Goal: Information Seeking & Learning: Find specific fact

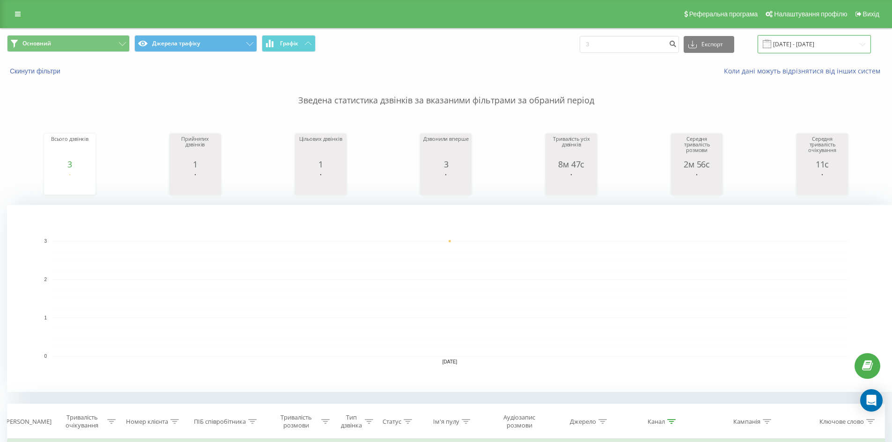
click at [803, 42] on input "[DATE] - [DATE]" at bounding box center [814, 44] width 113 height 18
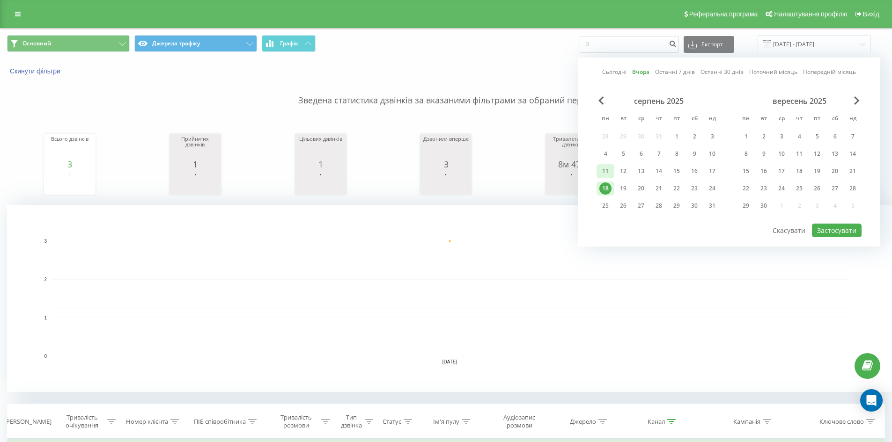
click at [607, 171] on div "11" at bounding box center [605, 171] width 12 height 12
click at [833, 236] on button "Застосувати" at bounding box center [837, 231] width 50 height 14
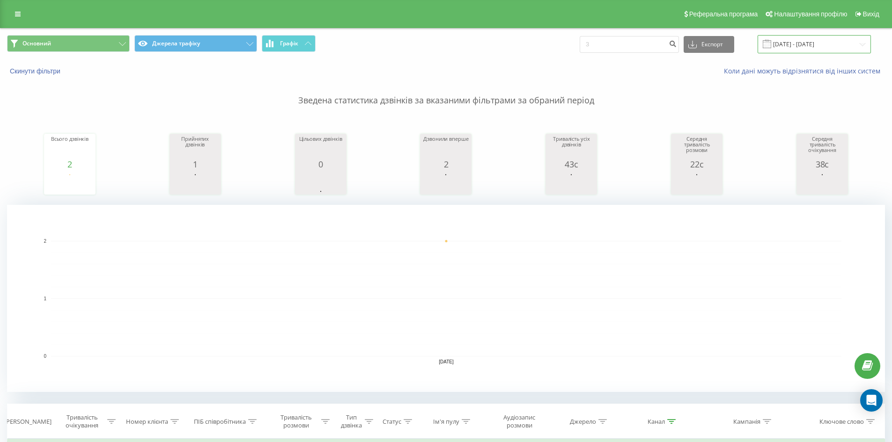
click at [796, 38] on input "[DATE] - [DATE]" at bounding box center [814, 44] width 113 height 18
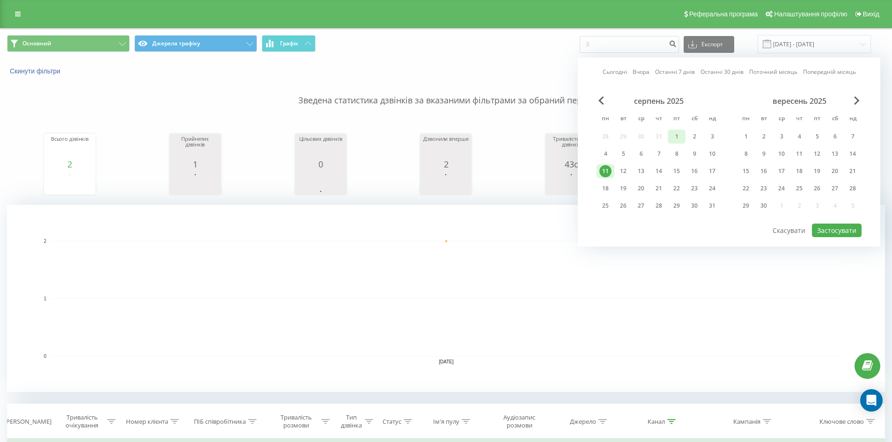
click at [674, 140] on div "1" at bounding box center [676, 137] width 12 height 12
click at [833, 238] on div "Сьогодні Вчора Останні 7 днів Останні 30 днів Поточний місяць Попередній місяць…" at bounding box center [729, 152] width 302 height 189
click at [833, 232] on button "Застосувати" at bounding box center [837, 231] width 50 height 14
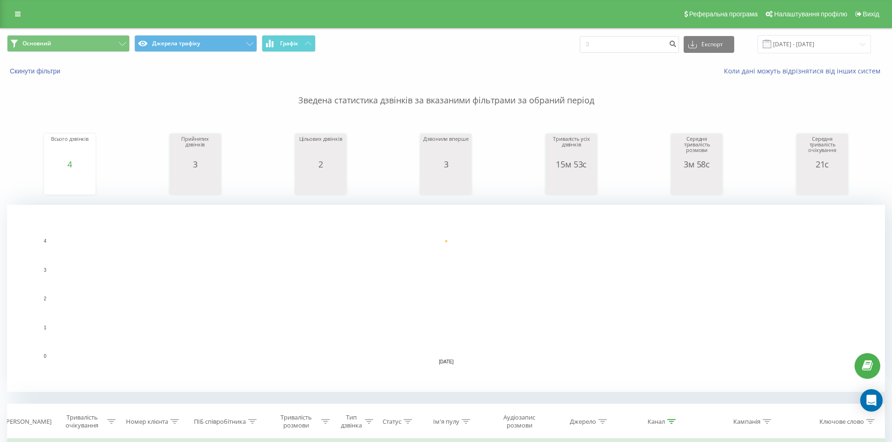
scroll to position [243, 0]
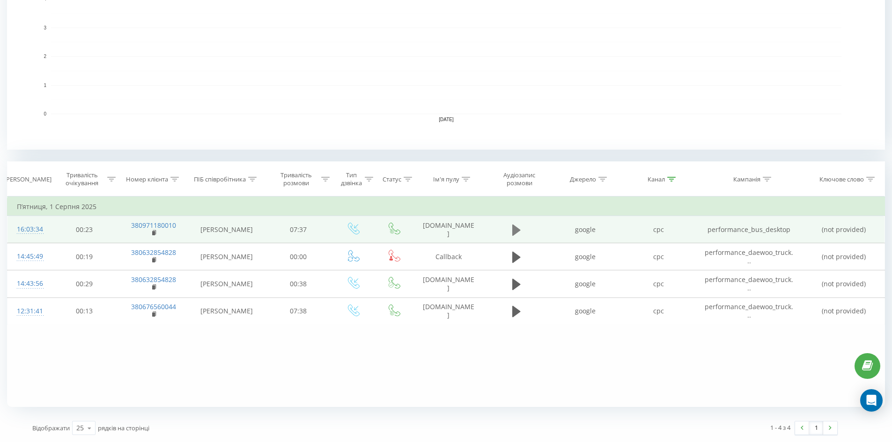
click at [519, 230] on icon at bounding box center [516, 229] width 8 height 11
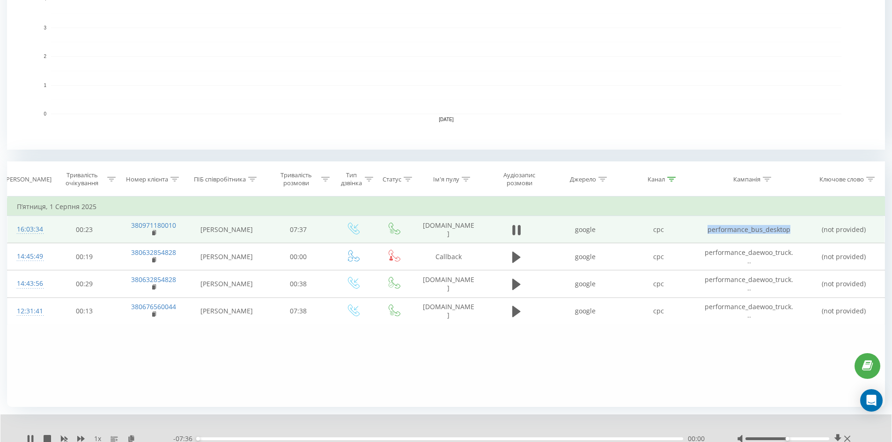
drag, startPoint x: 794, startPoint y: 229, endPoint x: 710, endPoint y: 229, distance: 83.3
click at [710, 229] on td "performance_bus_desktop" at bounding box center [749, 229] width 108 height 27
copy td "performance_bus_desktop"
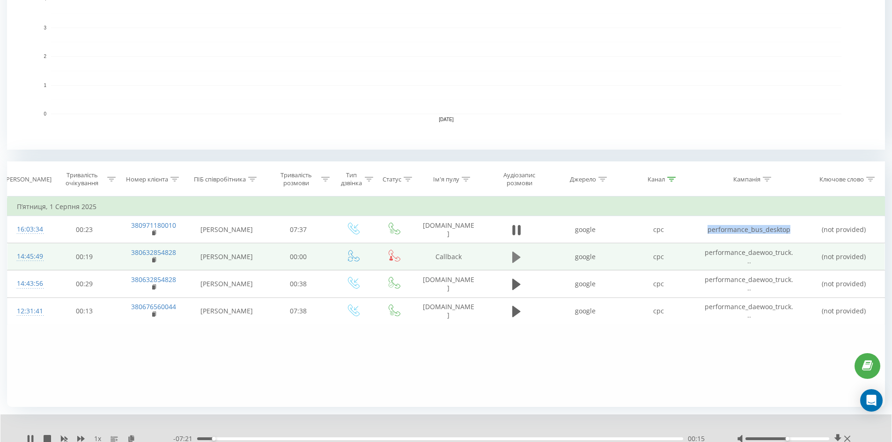
click at [520, 263] on icon at bounding box center [516, 257] width 8 height 13
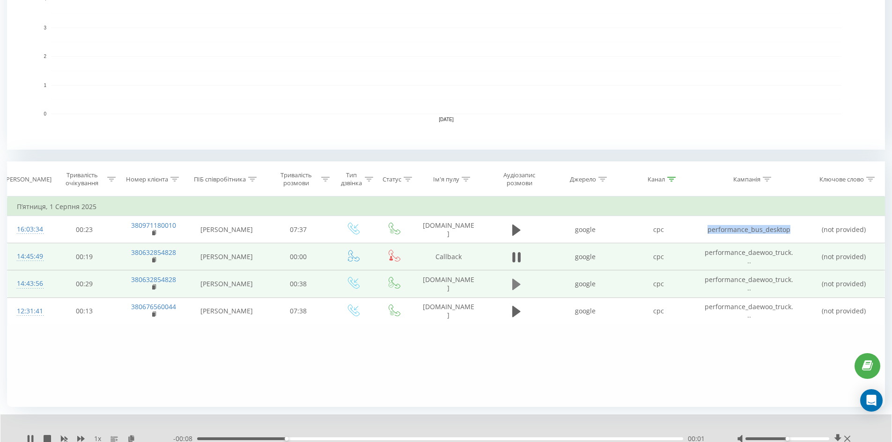
click at [520, 281] on icon at bounding box center [516, 284] width 8 height 13
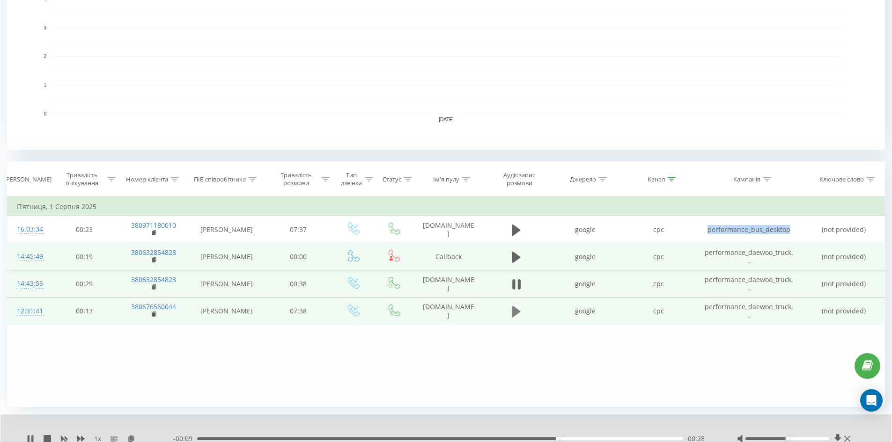
click at [521, 309] on button at bounding box center [516, 312] width 14 height 14
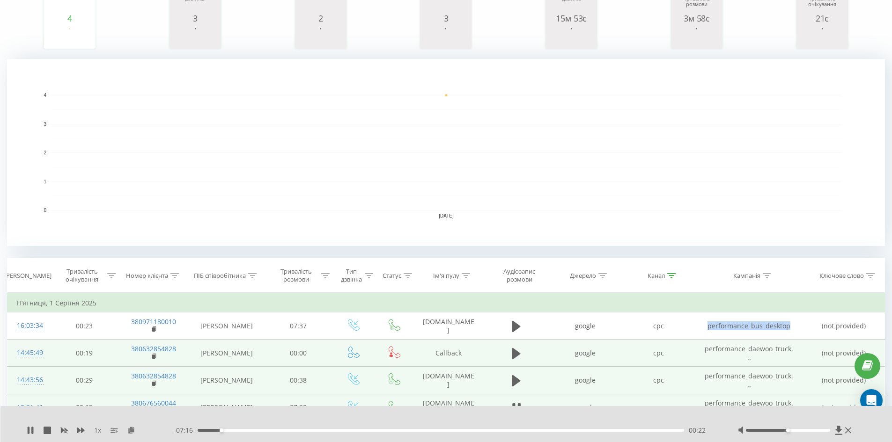
scroll to position [8, 0]
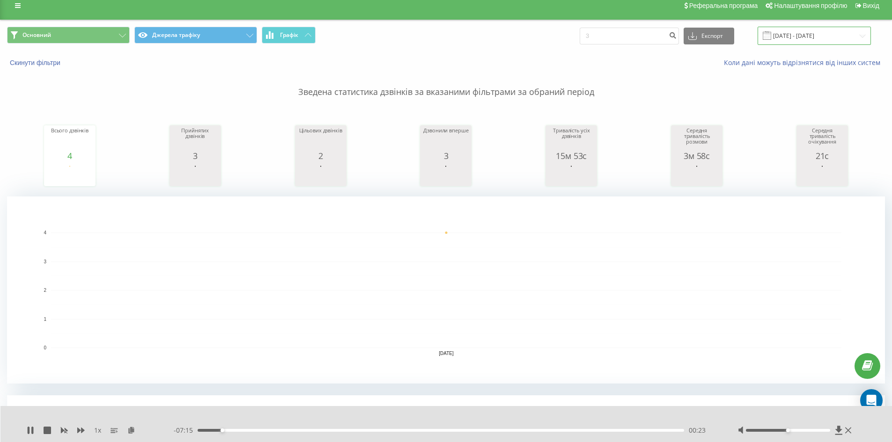
click at [793, 33] on input "01.08.2025 - 01.08.2025" at bounding box center [814, 36] width 113 height 18
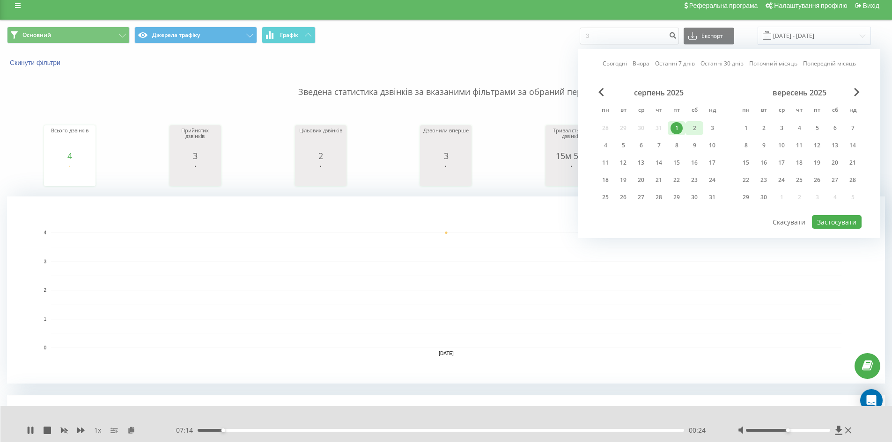
click at [698, 124] on div "2" at bounding box center [694, 128] width 12 height 12
click at [839, 221] on button "Застосувати" at bounding box center [837, 222] width 50 height 14
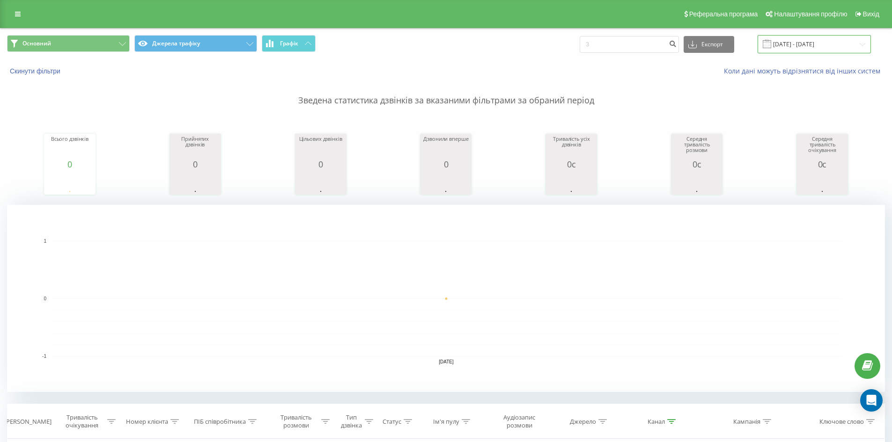
click at [822, 40] on input "02.08.2025 - 02.08.2025" at bounding box center [814, 44] width 113 height 18
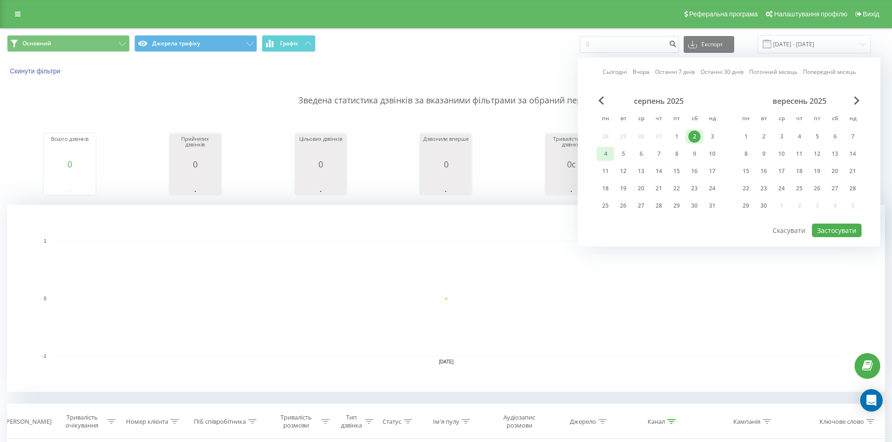
click at [604, 148] on div "4" at bounding box center [605, 154] width 12 height 12
click at [836, 232] on button "Застосувати" at bounding box center [837, 231] width 50 height 14
type input "04.08.2025 - 04.08.2025"
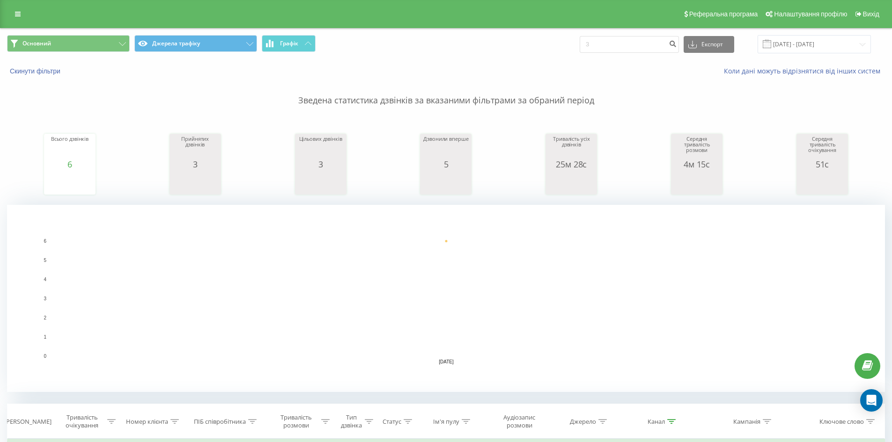
scroll to position [243, 0]
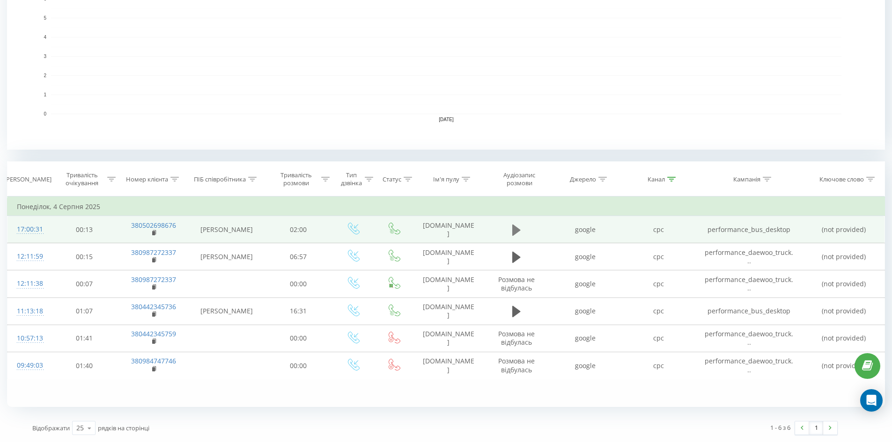
click at [512, 236] on icon at bounding box center [516, 230] width 8 height 13
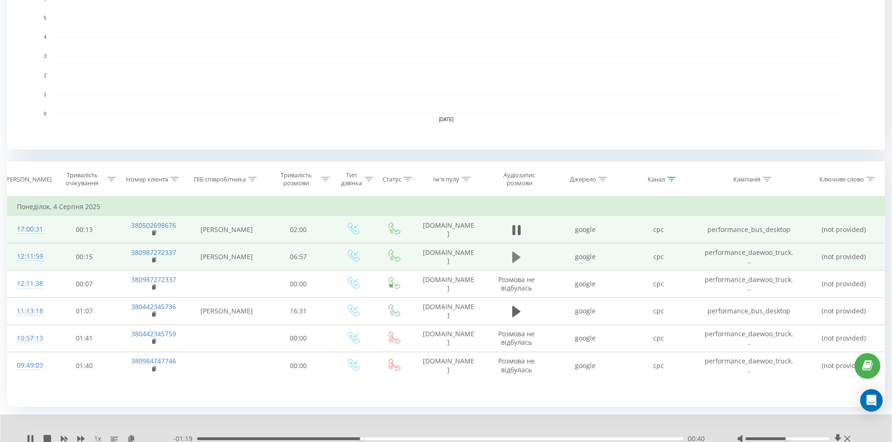
click at [514, 258] on icon at bounding box center [516, 257] width 8 height 11
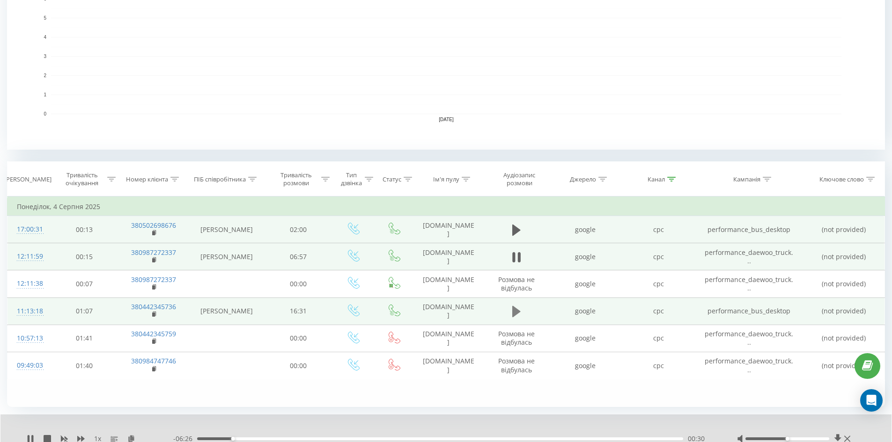
click at [516, 309] on icon at bounding box center [516, 311] width 8 height 11
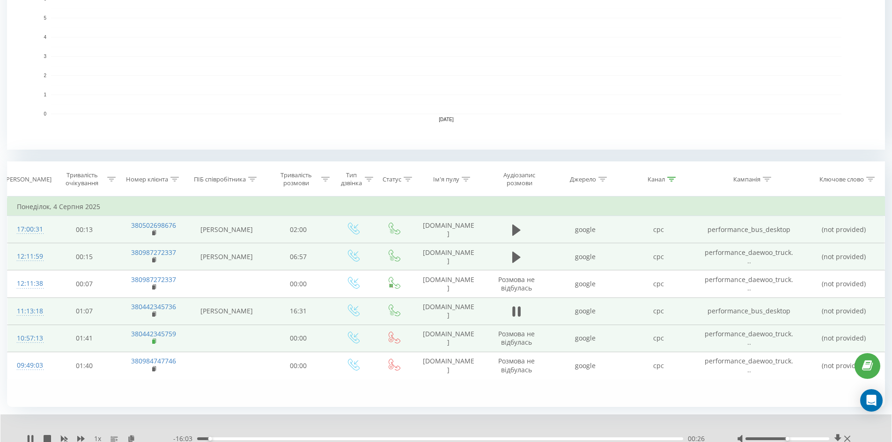
click at [153, 342] on rect at bounding box center [153, 342] width 3 height 4
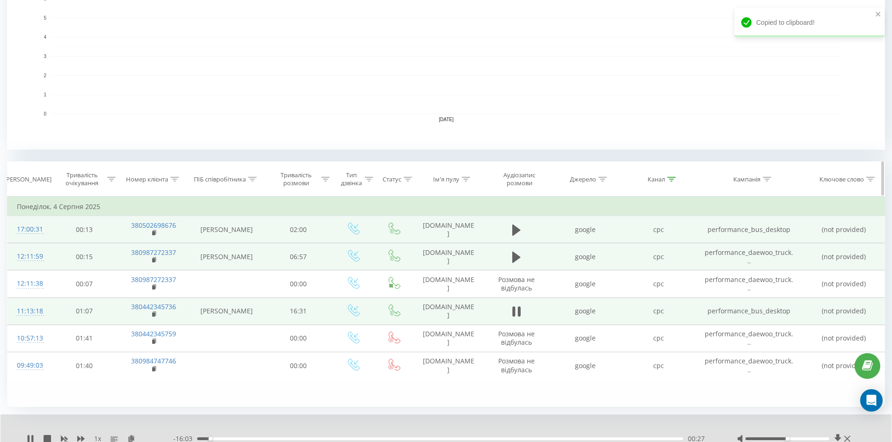
click at [172, 180] on icon at bounding box center [174, 179] width 8 height 5
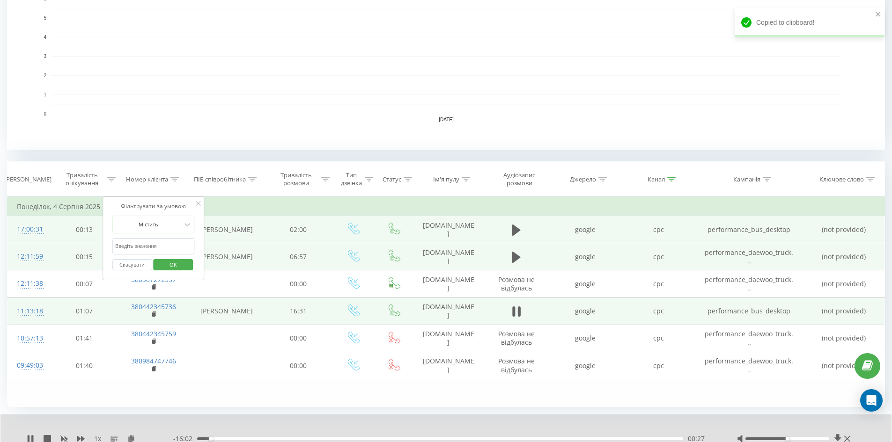
click at [154, 239] on input "text" at bounding box center [153, 246] width 82 height 16
paste input "380442345759"
type input "380442345759"
click at [172, 264] on span "OK" at bounding box center [173, 265] width 26 height 15
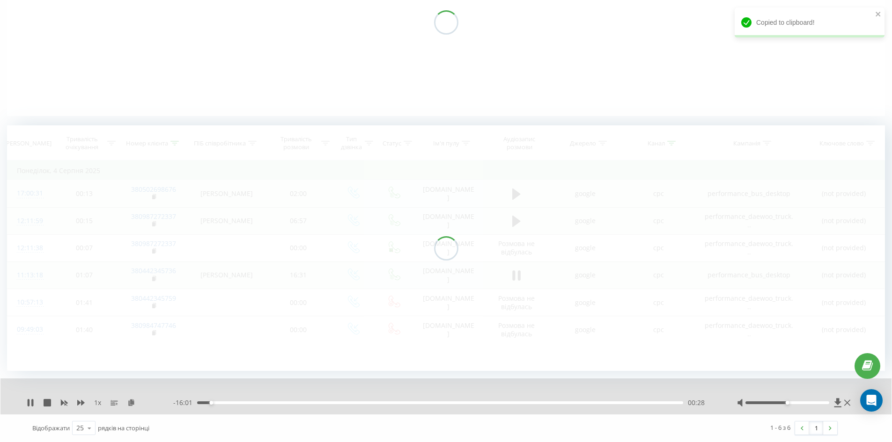
scroll to position [147, 0]
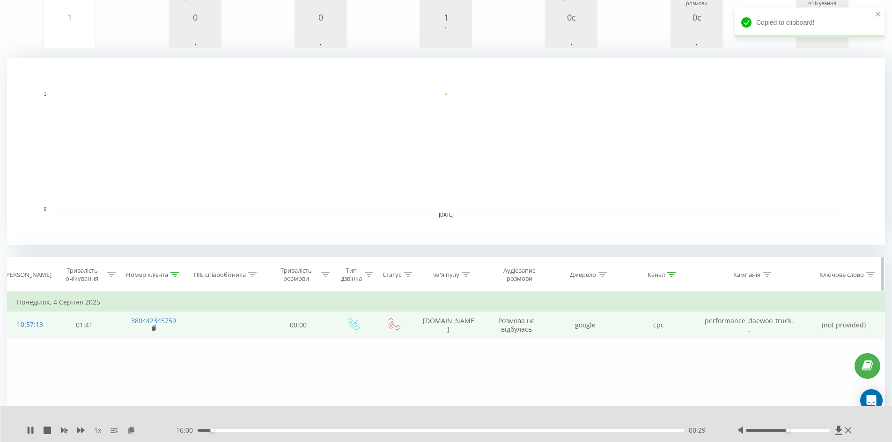
click at [673, 276] on icon at bounding box center [671, 274] width 8 height 5
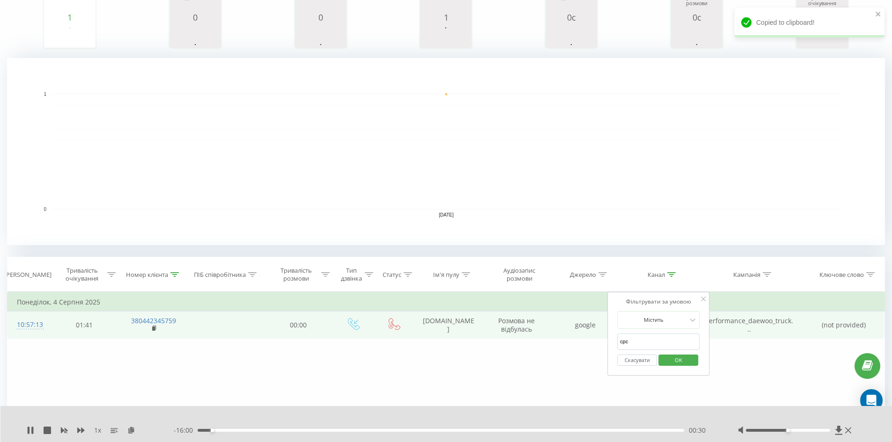
click at [634, 362] on button "Скасувати" at bounding box center [637, 361] width 40 height 12
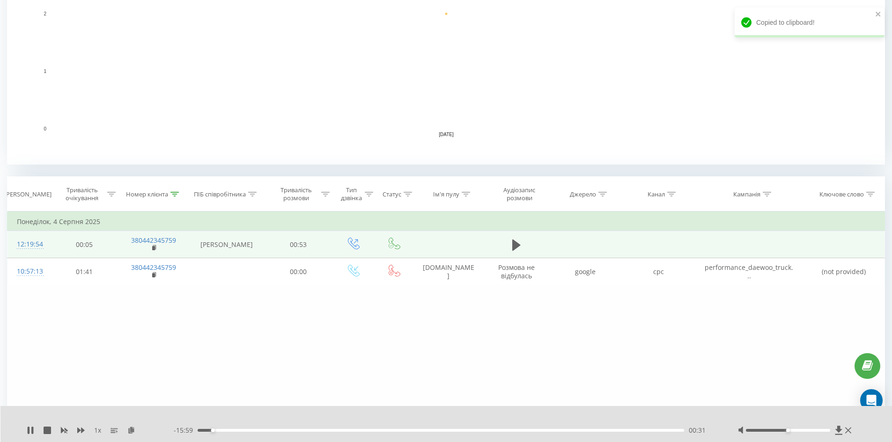
scroll to position [243, 0]
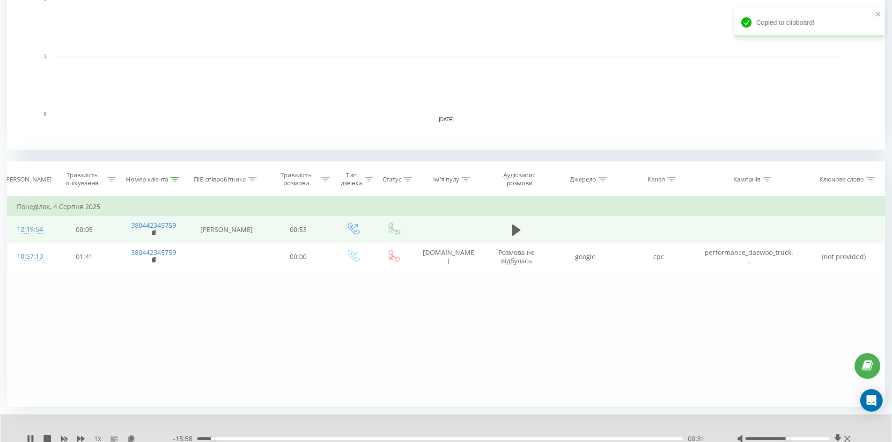
click at [518, 221] on td at bounding box center [516, 229] width 65 height 27
click at [518, 225] on icon at bounding box center [516, 230] width 8 height 13
click at [287, 436] on div "- 00:47 00:06 00:06" at bounding box center [443, 438] width 540 height 9
click at [287, 438] on div "00:06" at bounding box center [440, 439] width 486 height 3
click at [310, 438] on div "00:10" at bounding box center [440, 439] width 486 height 3
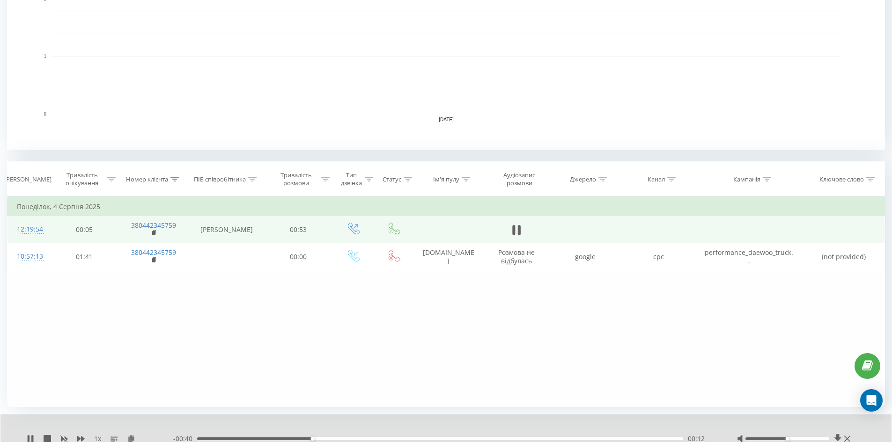
click at [328, 438] on div "00:12" at bounding box center [440, 439] width 486 height 3
click at [368, 438] on div "00:18" at bounding box center [440, 439] width 486 height 3
click at [404, 438] on div "00:19" at bounding box center [440, 439] width 486 height 3
click at [442, 438] on div "00:22" at bounding box center [440, 439] width 486 height 3
click at [498, 438] on div "00:33" at bounding box center [440, 439] width 486 height 3
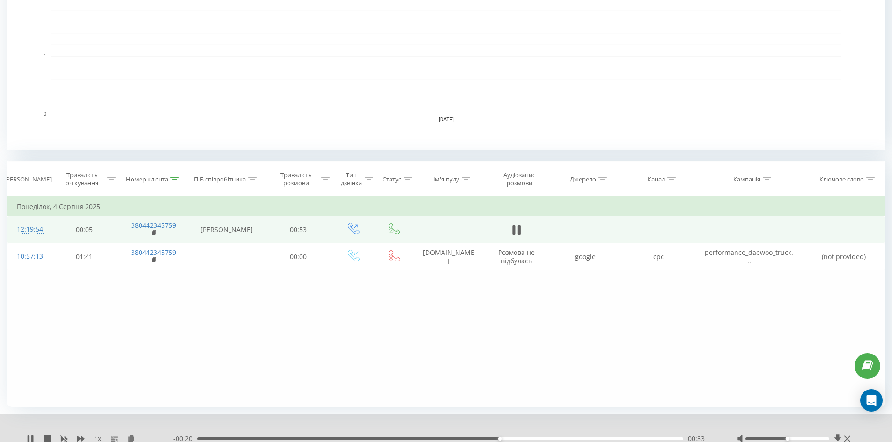
click at [541, 438] on div "00:33" at bounding box center [440, 439] width 486 height 3
click at [583, 437] on div "- 00:15 00:38 00:38" at bounding box center [443, 438] width 540 height 9
click at [590, 438] on div "00:38" at bounding box center [440, 439] width 486 height 3
click at [637, 438] on div "00:43" at bounding box center [440, 439] width 486 height 3
click at [172, 181] on icon at bounding box center [174, 179] width 8 height 5
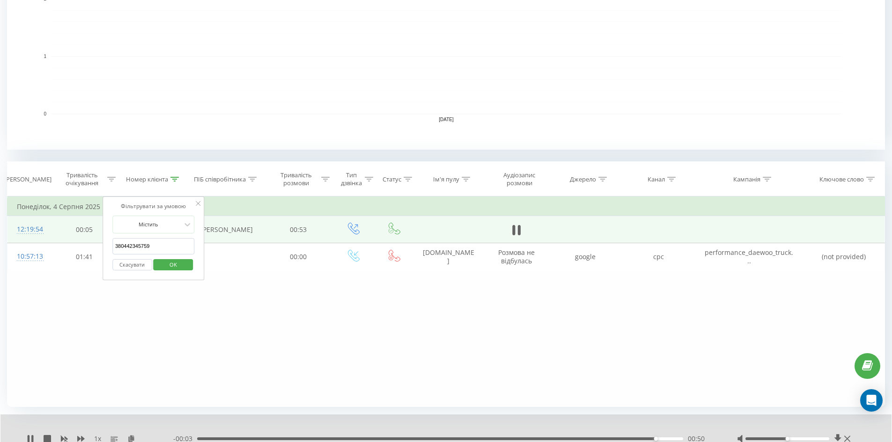
click at [139, 265] on button "Скасувати" at bounding box center [132, 265] width 40 height 12
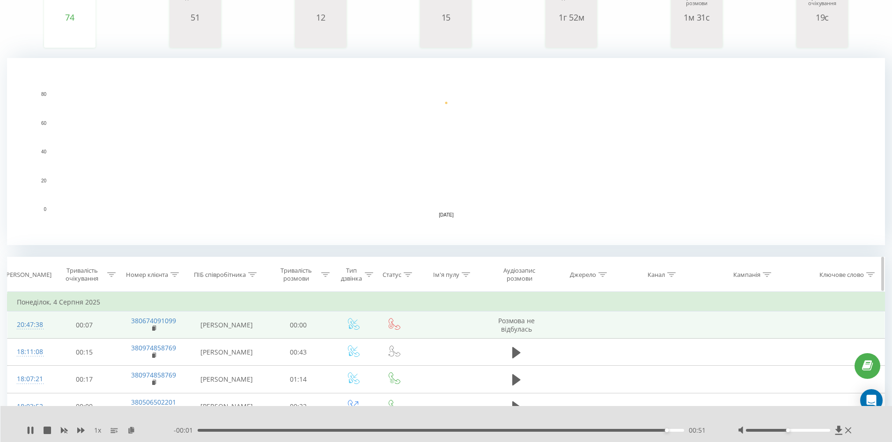
click at [674, 275] on icon at bounding box center [671, 274] width 8 height 5
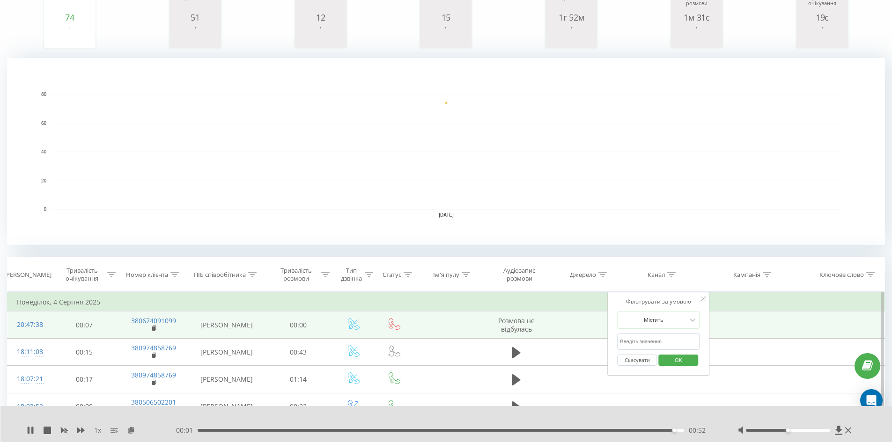
click at [667, 344] on input "cpc" at bounding box center [658, 342] width 82 height 16
type input "cpc"
drag, startPoint x: 677, startPoint y: 348, endPoint x: 677, endPoint y: 353, distance: 5.7
click at [677, 348] on input "cpc" at bounding box center [658, 342] width 82 height 16
click at [677, 353] on span "OK" at bounding box center [678, 360] width 26 height 15
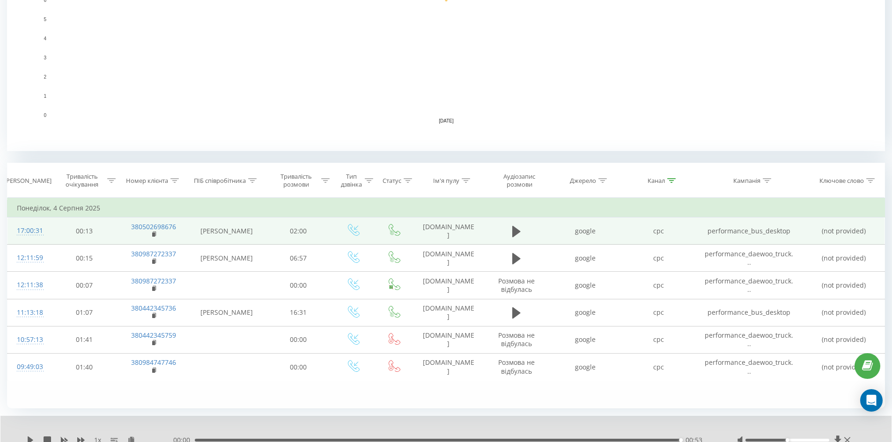
scroll to position [243, 0]
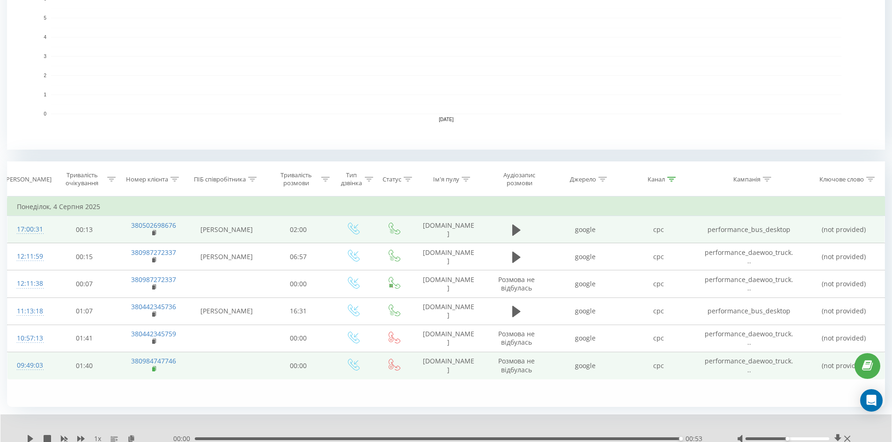
click at [153, 368] on rect at bounding box center [153, 370] width 3 height 4
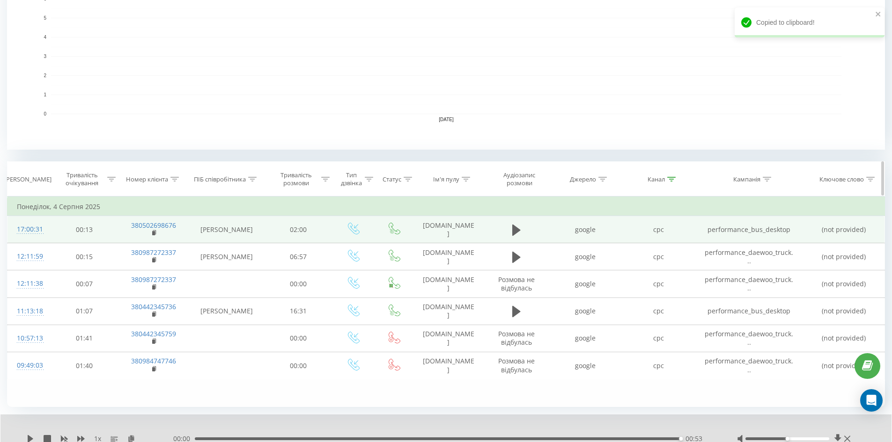
click at [177, 178] on icon at bounding box center [174, 179] width 8 height 5
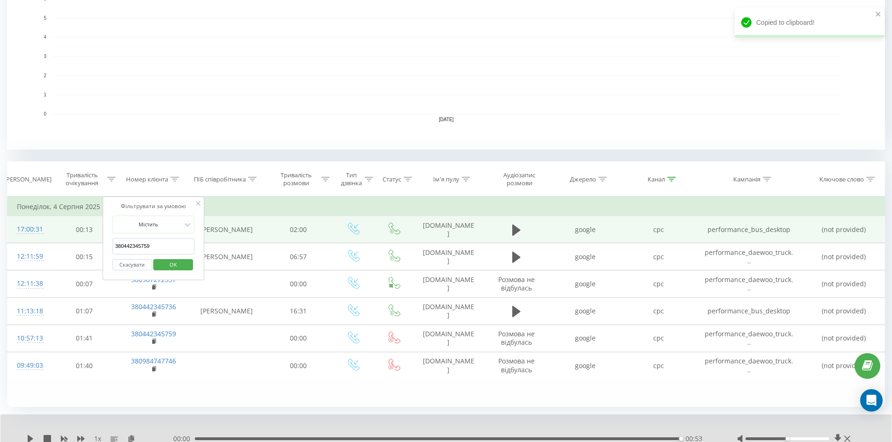
click at [163, 244] on input "380442345759" at bounding box center [153, 246] width 82 height 16
paste input "380984747746"
type input "380984747746"
click at [178, 265] on span "OK" at bounding box center [173, 265] width 26 height 15
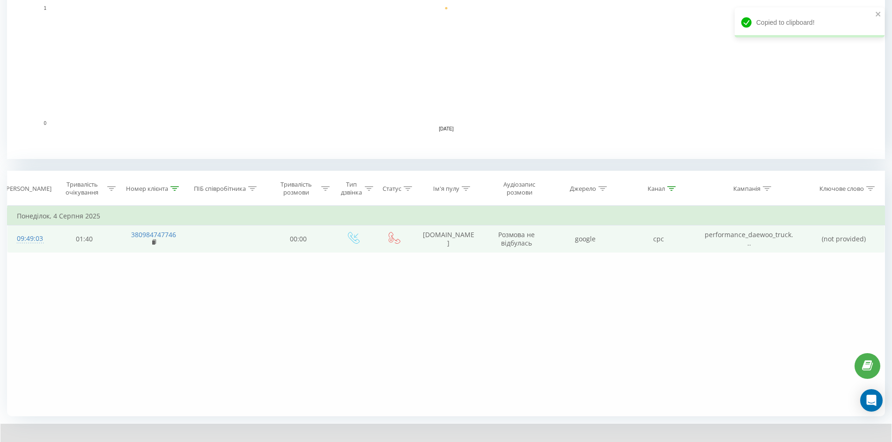
scroll to position [241, 0]
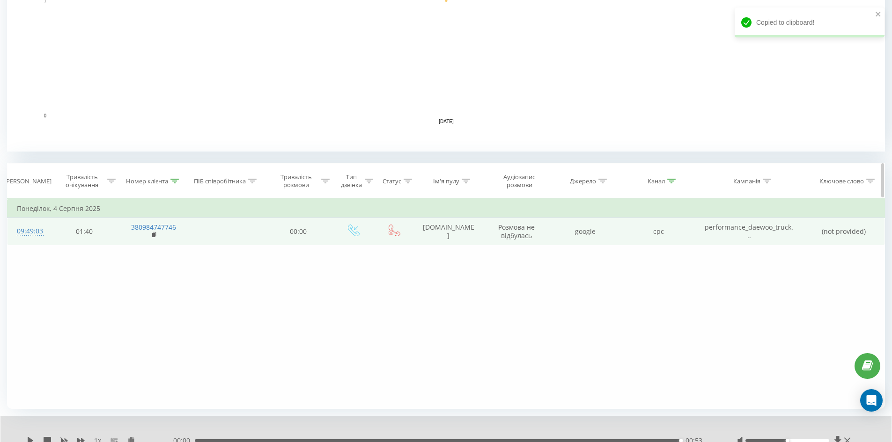
click at [670, 183] on icon at bounding box center [671, 181] width 8 height 5
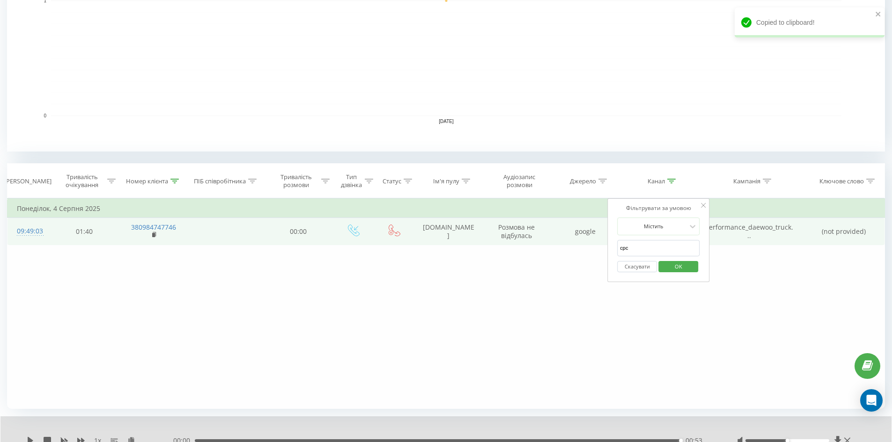
click at [633, 267] on button "Скасувати" at bounding box center [637, 267] width 40 height 12
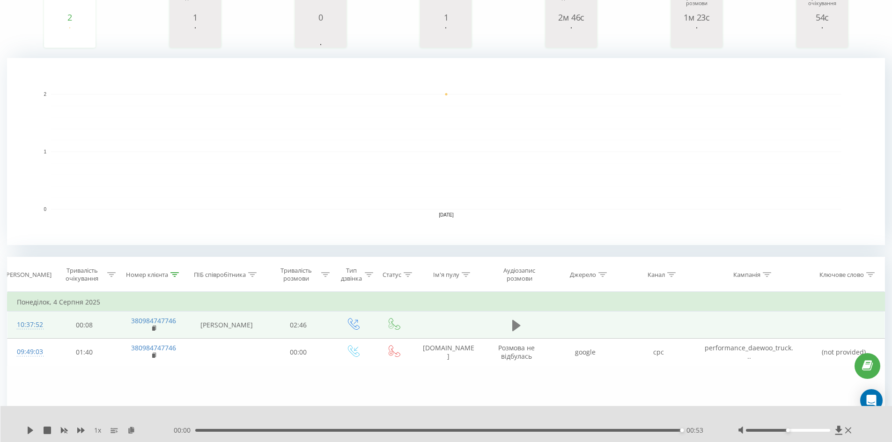
click at [518, 324] on icon at bounding box center [516, 325] width 8 height 11
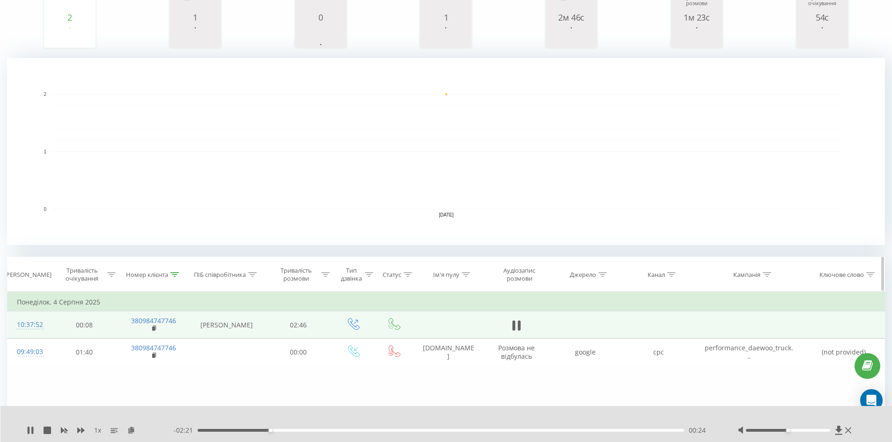
click at [177, 276] on icon at bounding box center [174, 274] width 8 height 5
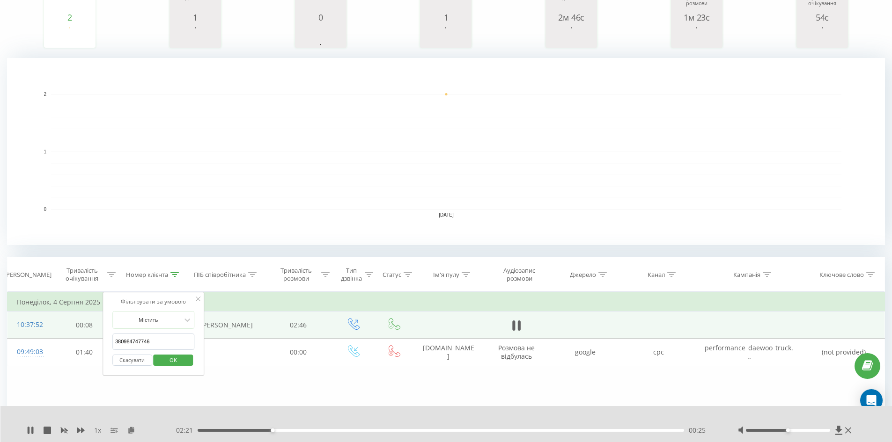
click at [125, 364] on button "Скасувати" at bounding box center [132, 361] width 40 height 12
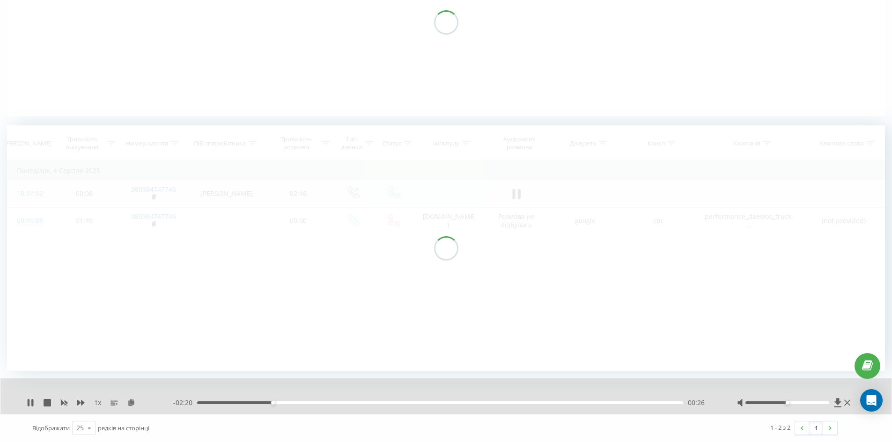
scroll to position [111, 0]
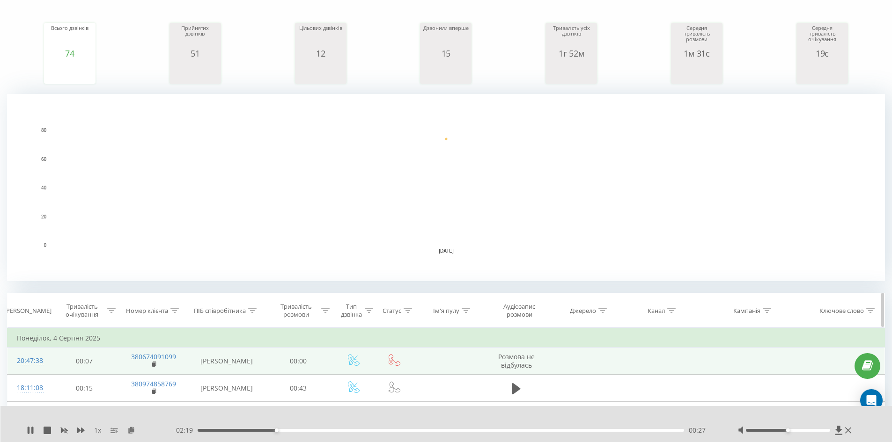
click at [670, 309] on icon at bounding box center [671, 311] width 8 height 5
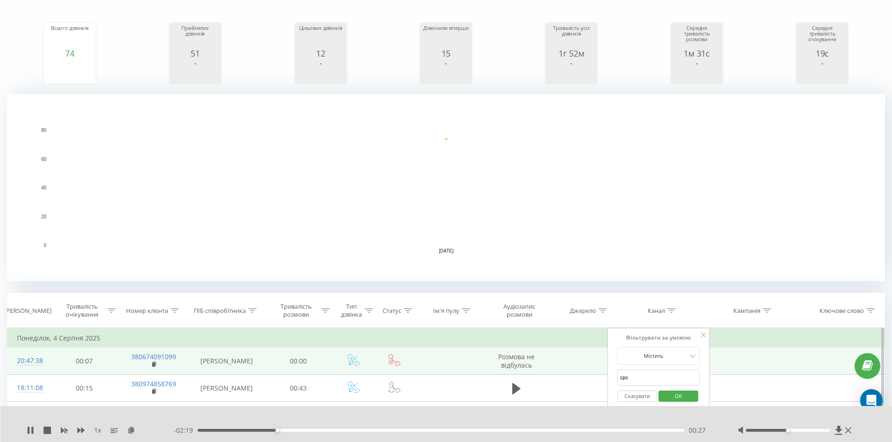
click at [662, 370] on input "cpc" at bounding box center [658, 378] width 82 height 16
type input "cpc"
drag, startPoint x: 677, startPoint y: 394, endPoint x: 670, endPoint y: 381, distance: 15.1
click at [677, 394] on span "OK" at bounding box center [678, 396] width 26 height 15
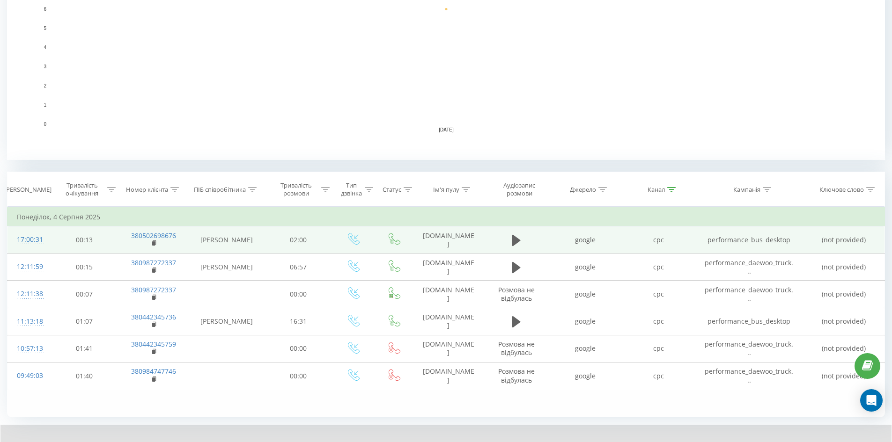
scroll to position [243, 0]
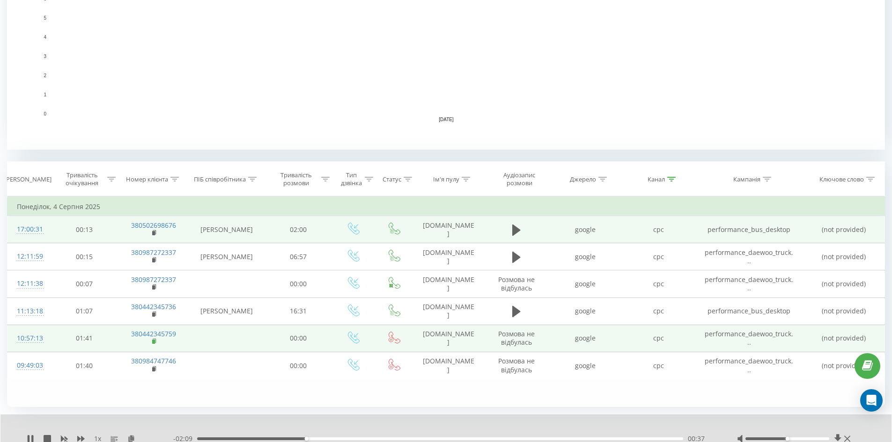
click at [154, 343] on rect at bounding box center [153, 342] width 3 height 4
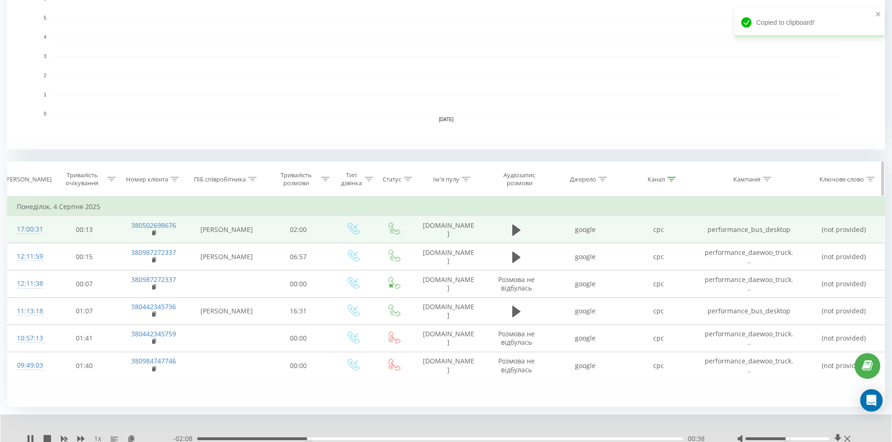
click at [173, 181] on icon at bounding box center [174, 179] width 8 height 5
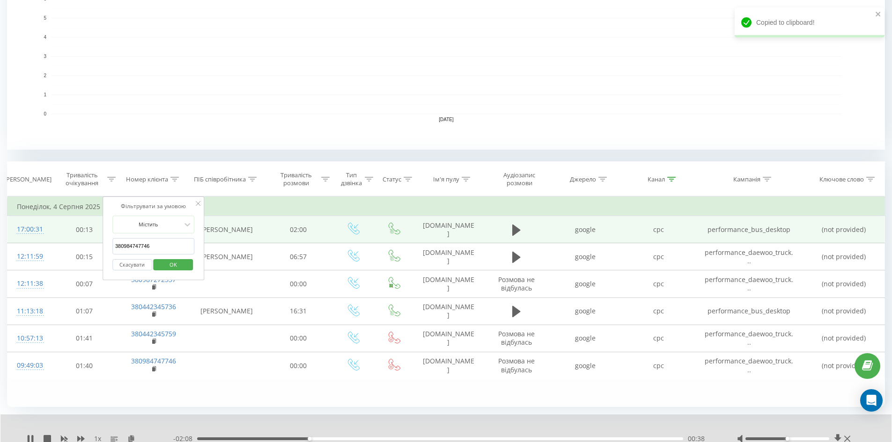
click at [162, 240] on input "380984747746" at bounding box center [153, 246] width 82 height 16
paste input "380442345759"
type input "380442345759"
click at [177, 260] on span "OK" at bounding box center [173, 265] width 26 height 15
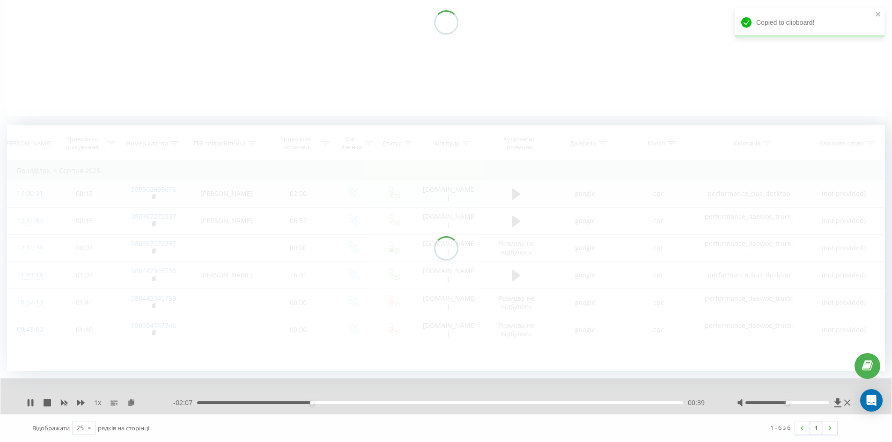
scroll to position [147, 0]
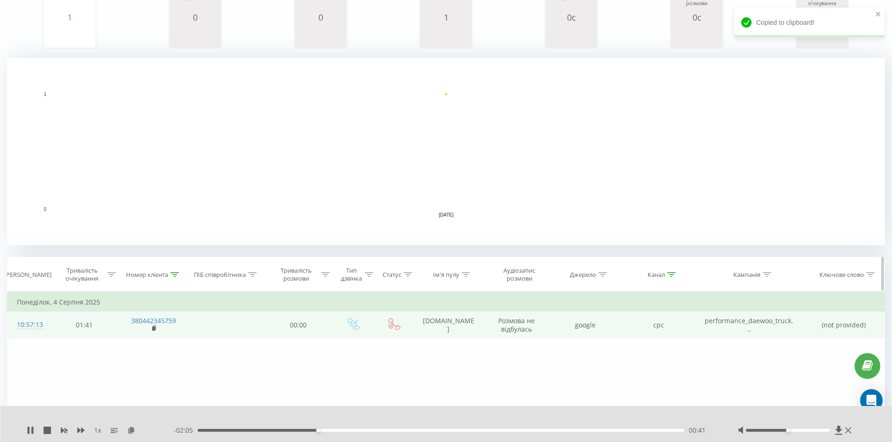
click at [670, 275] on icon at bounding box center [671, 274] width 8 height 5
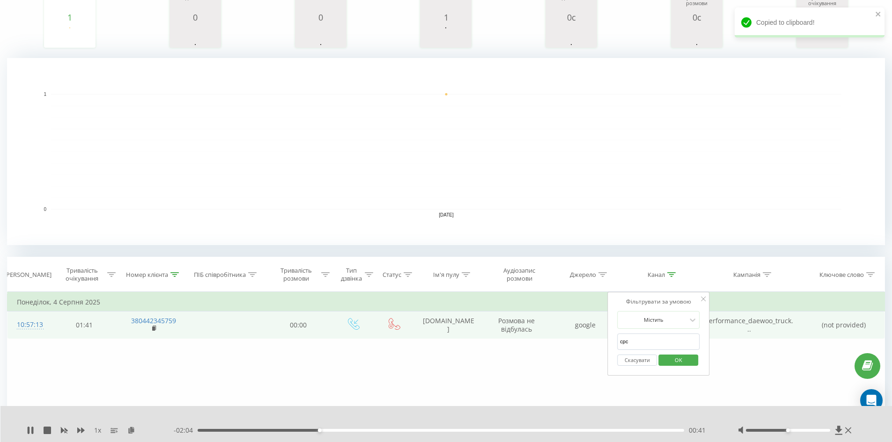
click at [626, 361] on button "Скасувати" at bounding box center [637, 361] width 40 height 12
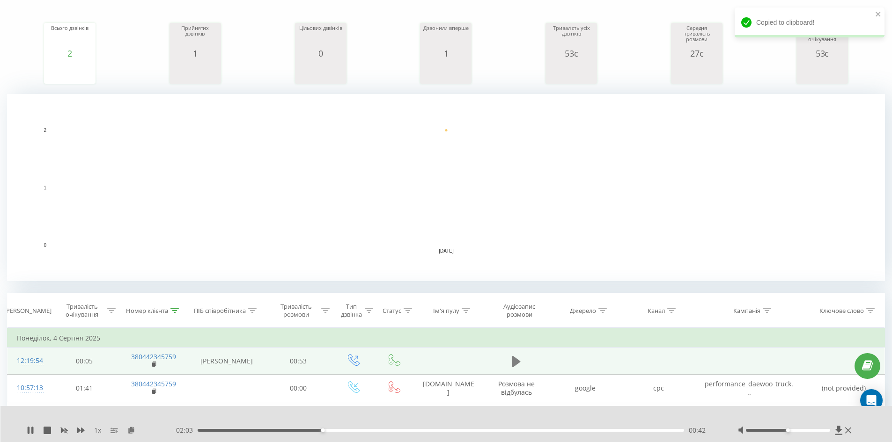
click at [517, 361] on icon at bounding box center [516, 361] width 8 height 11
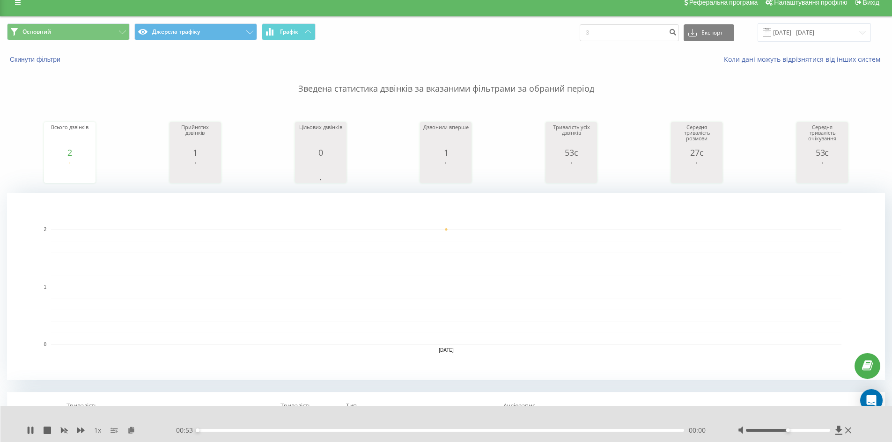
scroll to position [8, 0]
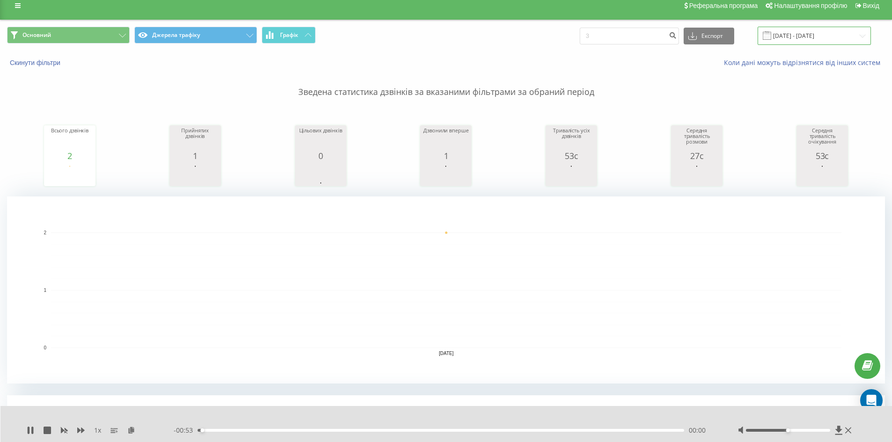
click at [803, 38] on input "04.08.2025 - 04.08.2025" at bounding box center [814, 36] width 113 height 18
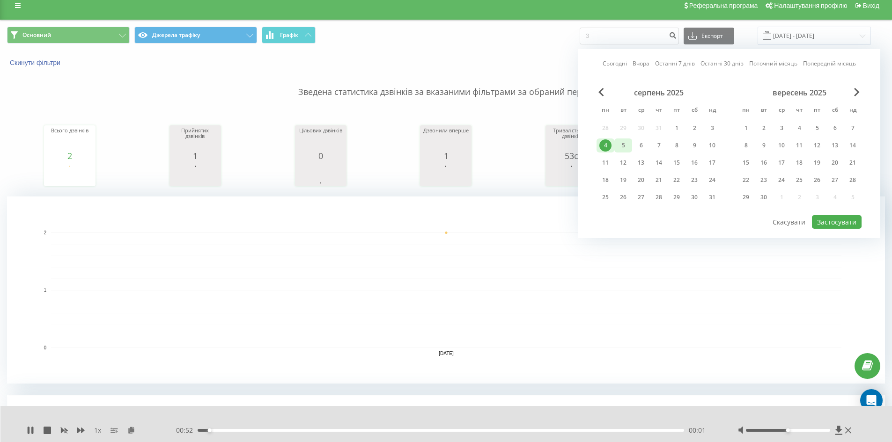
click at [622, 143] on div "5" at bounding box center [623, 146] width 12 height 12
click at [607, 140] on div "4" at bounding box center [605, 146] width 12 height 12
click at [831, 219] on button "Застосувати" at bounding box center [837, 222] width 50 height 14
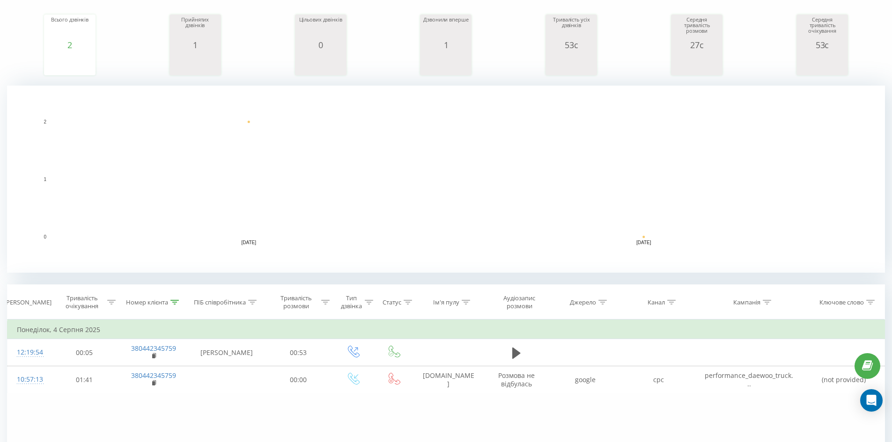
scroll to position [243, 0]
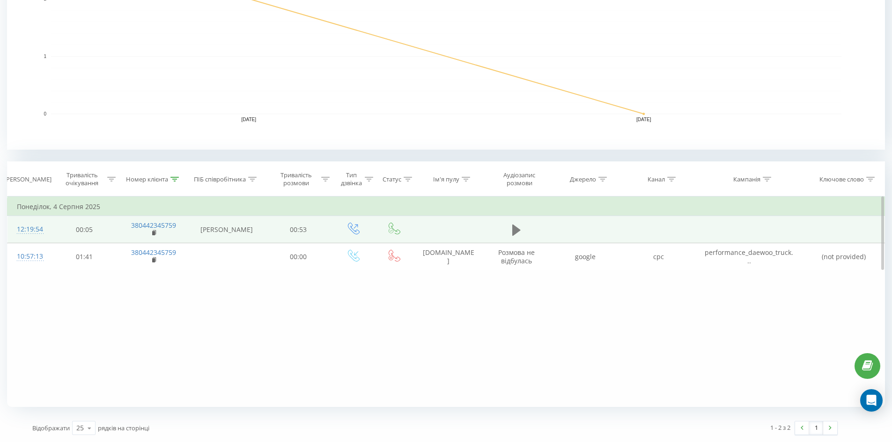
click at [520, 230] on icon at bounding box center [516, 230] width 8 height 13
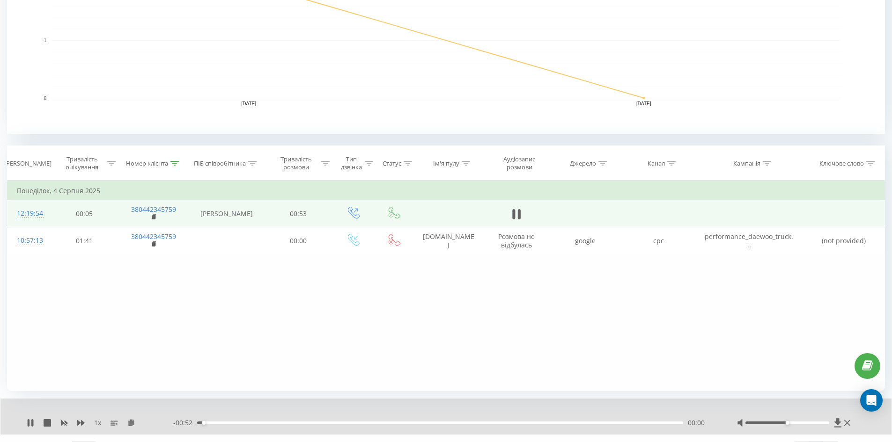
scroll to position [279, 0]
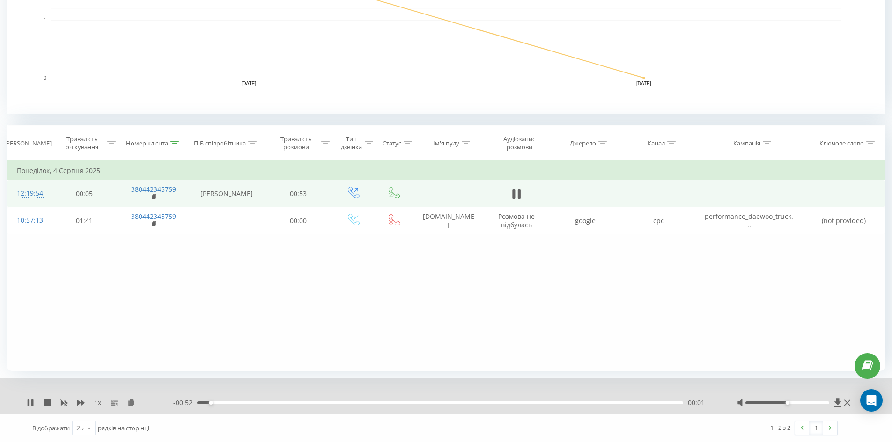
click at [274, 401] on div "- 00:52 00:01 00:01" at bounding box center [443, 402] width 540 height 9
click at [355, 405] on div "- 00:52 00:01 00:01" at bounding box center [443, 402] width 540 height 9
click at [370, 403] on div "00:19" at bounding box center [440, 403] width 486 height 3
click at [444, 404] on div "00:20" at bounding box center [440, 403] width 486 height 3
click at [486, 403] on div "00:27" at bounding box center [440, 403] width 486 height 3
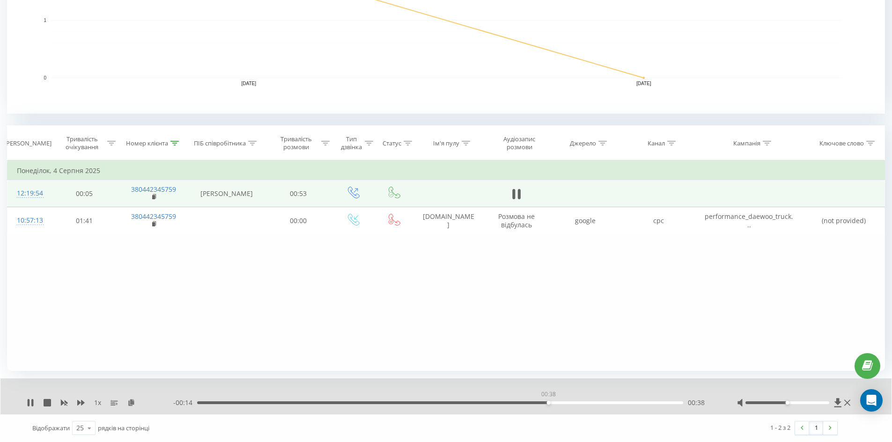
click at [548, 403] on div "00:38" at bounding box center [440, 403] width 486 height 3
click at [618, 405] on div "- 00:14 00:38 00:38" at bounding box center [443, 402] width 540 height 9
click at [647, 405] on div "- 00:14 00:39 00:39" at bounding box center [443, 402] width 540 height 9
click at [648, 404] on div "00:49" at bounding box center [440, 403] width 486 height 3
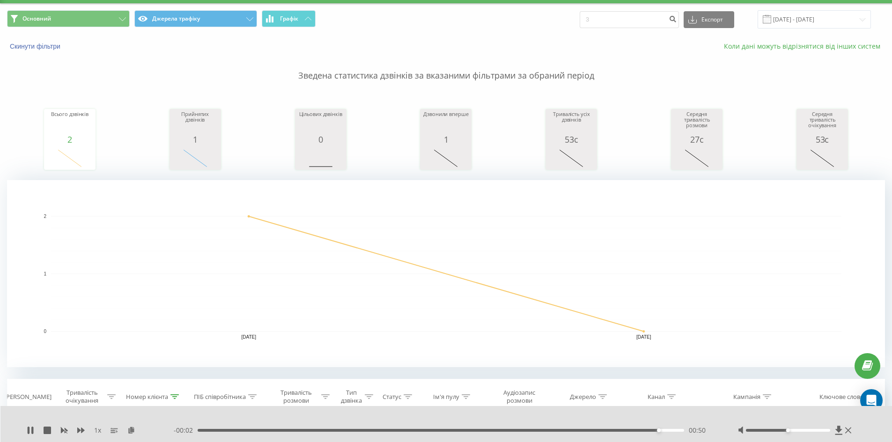
scroll to position [0, 0]
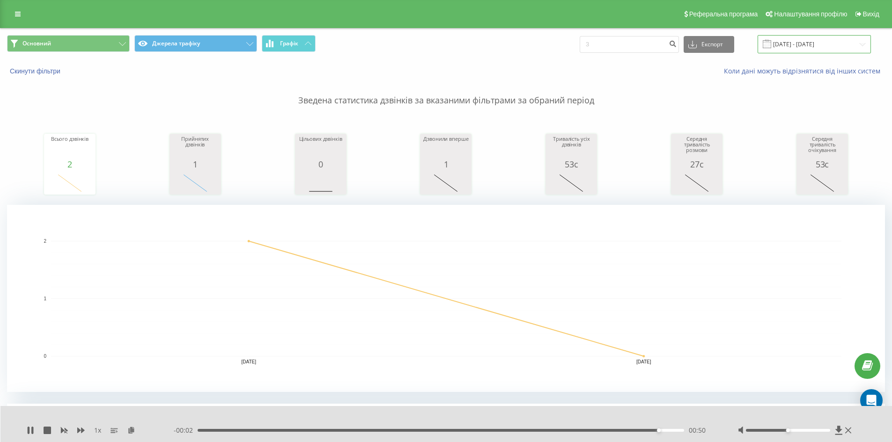
click at [797, 38] on input "04.08.2025 - 05.08.2025" at bounding box center [814, 44] width 113 height 18
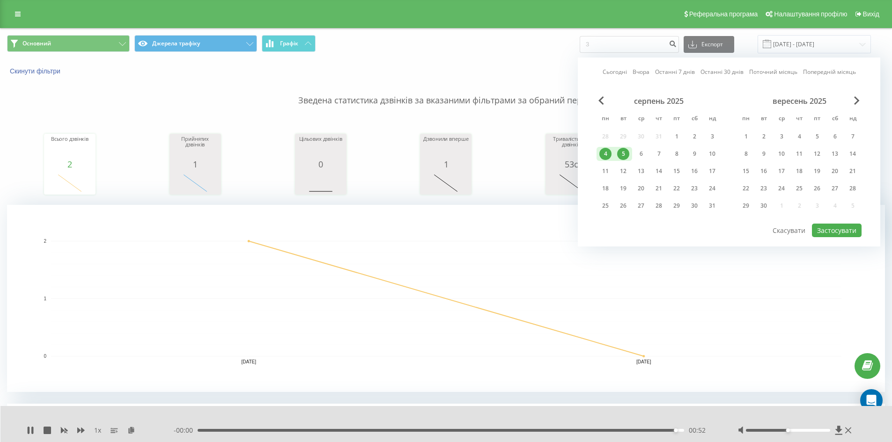
click at [604, 151] on div "4" at bounding box center [605, 154] width 12 height 12
click at [709, 154] on div "10" at bounding box center [712, 154] width 12 height 12
click at [847, 235] on button "Застосувати" at bounding box center [837, 231] width 50 height 14
type input "04.08.2025 - 10.08.2025"
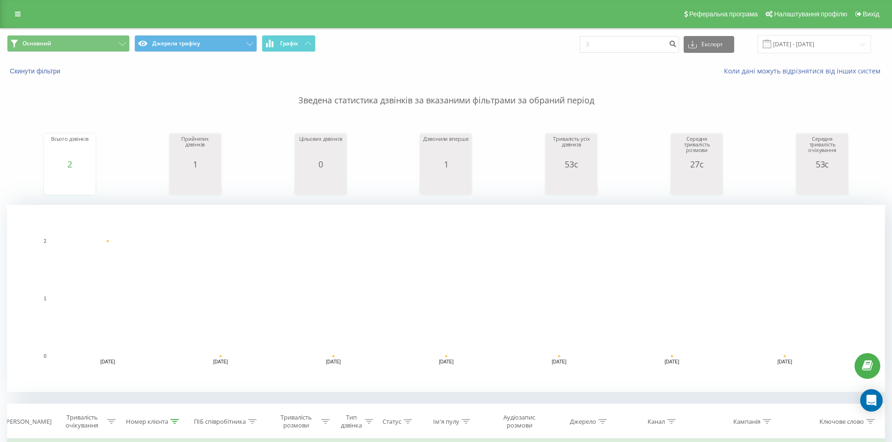
scroll to position [243, 0]
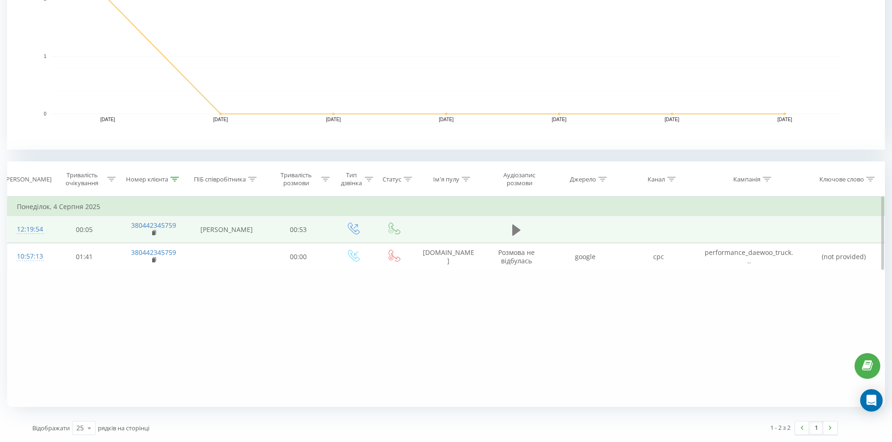
click at [518, 226] on icon at bounding box center [516, 230] width 8 height 13
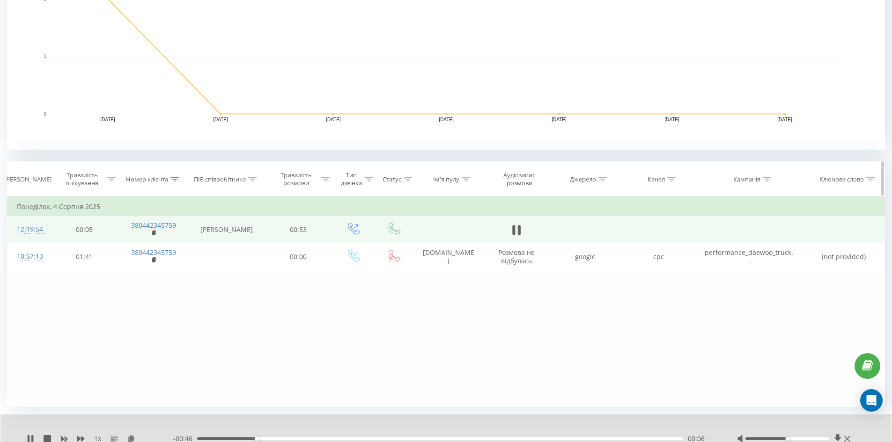
click at [176, 178] on icon at bounding box center [174, 179] width 8 height 5
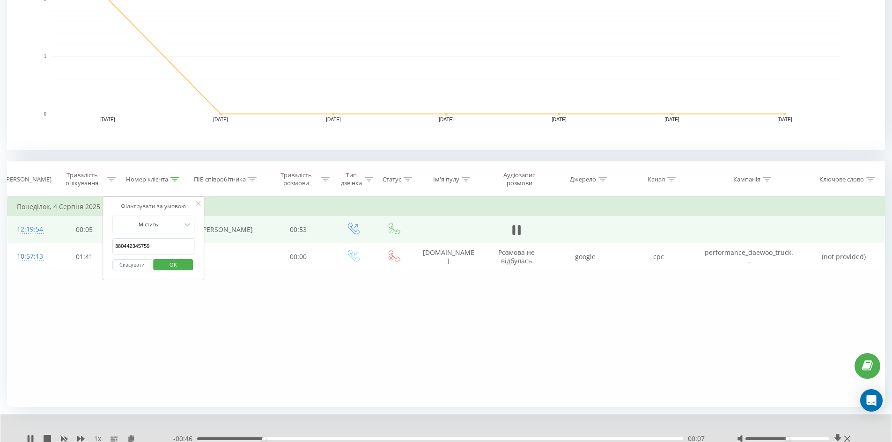
click at [139, 263] on button "Скасувати" at bounding box center [132, 265] width 40 height 12
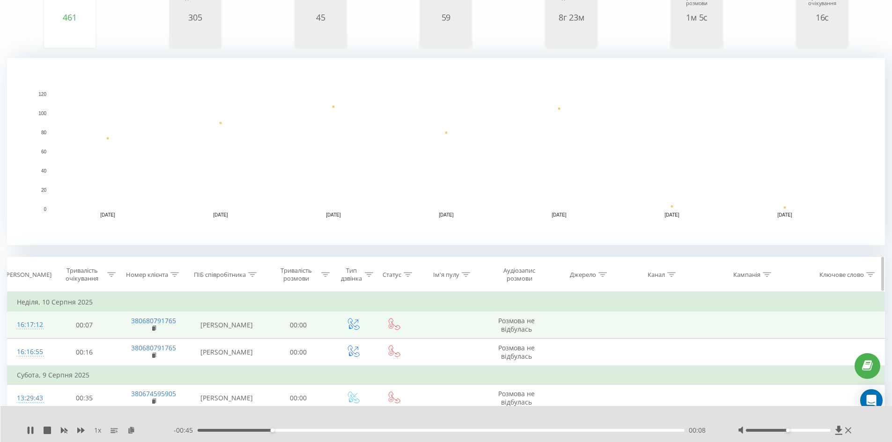
click at [670, 275] on icon at bounding box center [671, 274] width 8 height 5
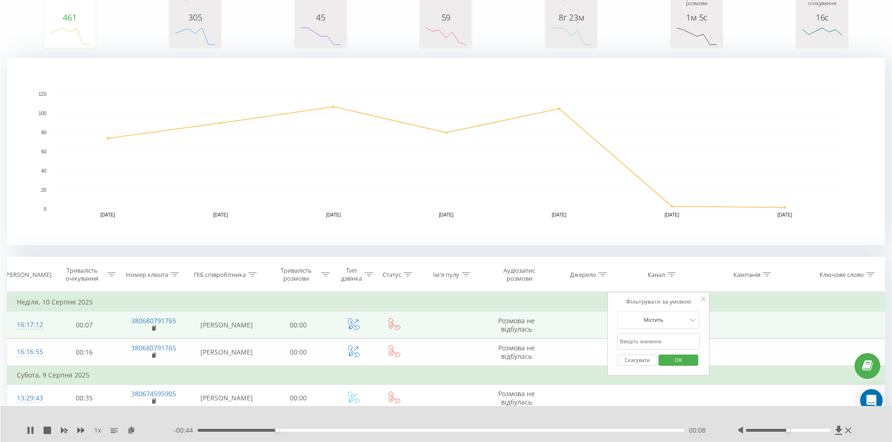
click at [649, 342] on input "text" at bounding box center [658, 342] width 82 height 16
type input "cpc"
click at [680, 358] on span "OK" at bounding box center [678, 360] width 26 height 15
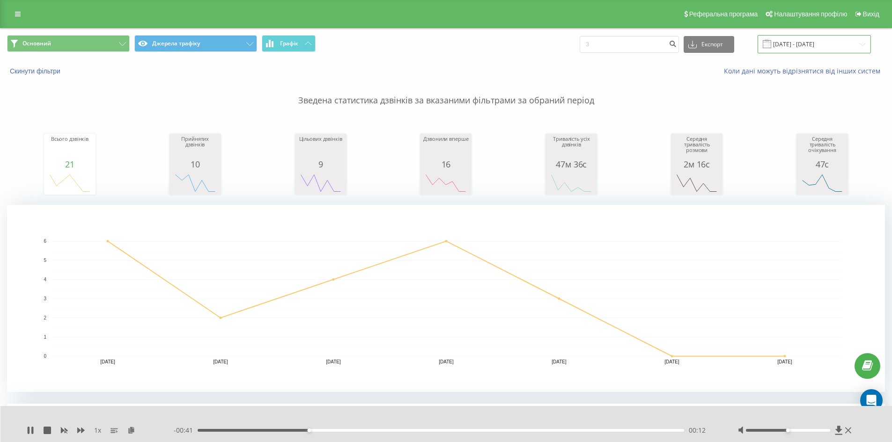
click at [796, 39] on input "04.08.2025 - 10.08.2025" at bounding box center [814, 44] width 113 height 18
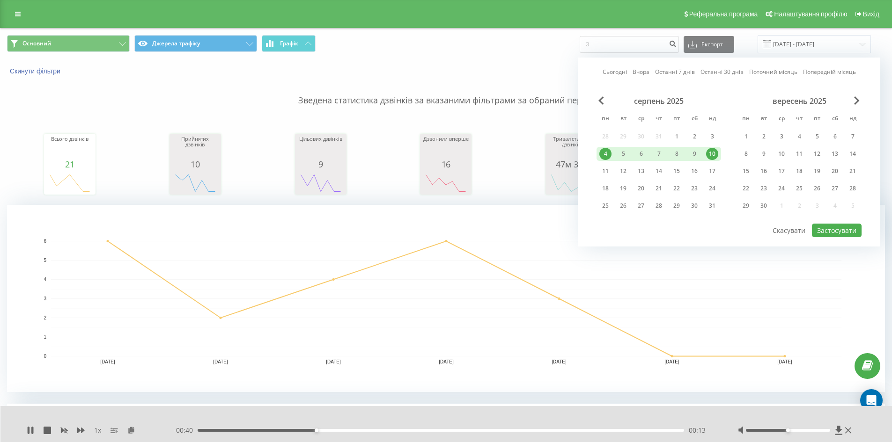
click at [606, 156] on div "4" at bounding box center [605, 154] width 12 height 12
click at [841, 228] on button "Застосувати" at bounding box center [837, 231] width 50 height 14
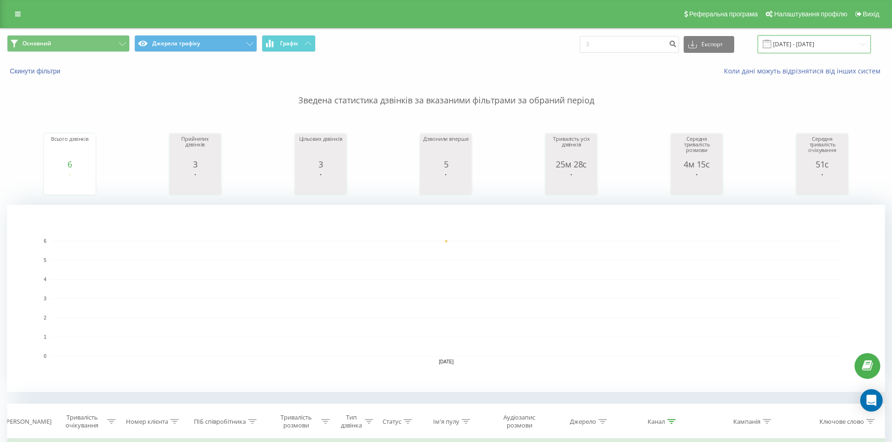
click at [816, 39] on input "04.08.2025 - 04.08.2025" at bounding box center [814, 44] width 113 height 18
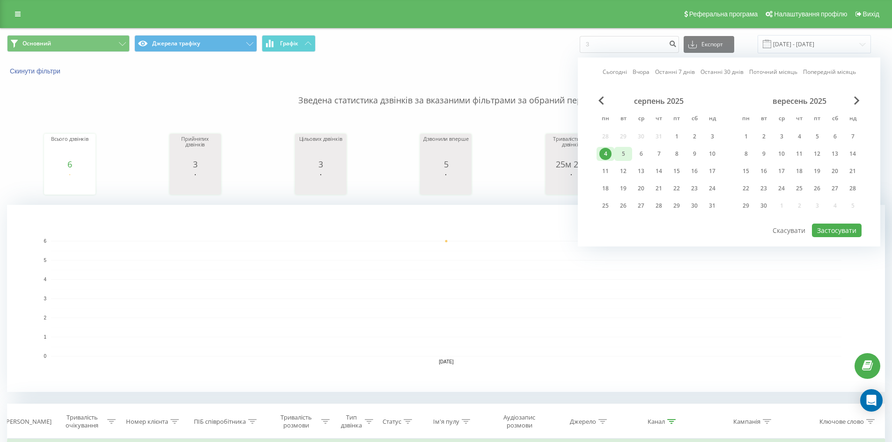
click at [622, 159] on div "5" at bounding box center [623, 154] width 12 height 12
click at [833, 227] on button "Застосувати" at bounding box center [837, 231] width 50 height 14
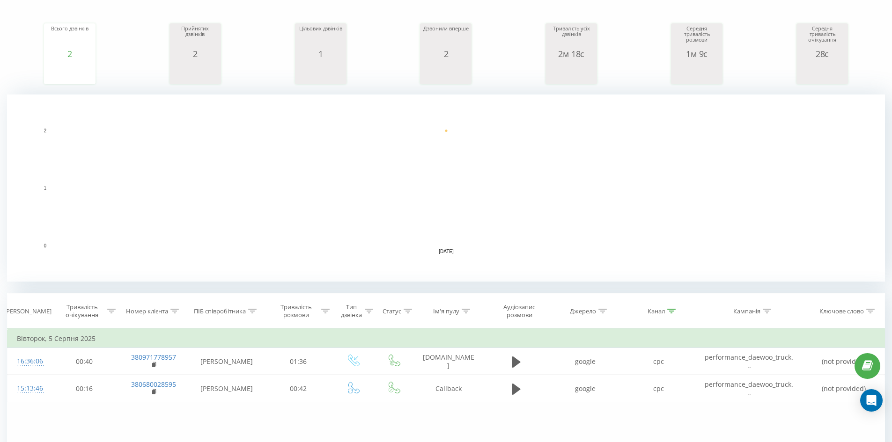
scroll to position [243, 0]
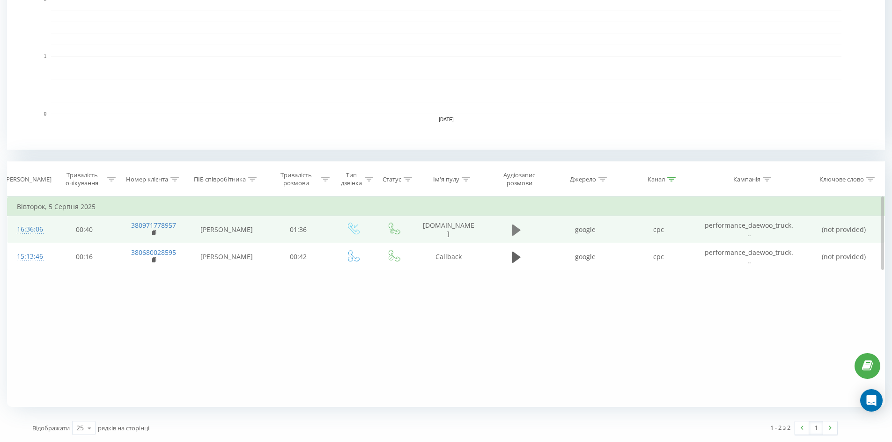
click at [519, 233] on icon at bounding box center [516, 230] width 8 height 13
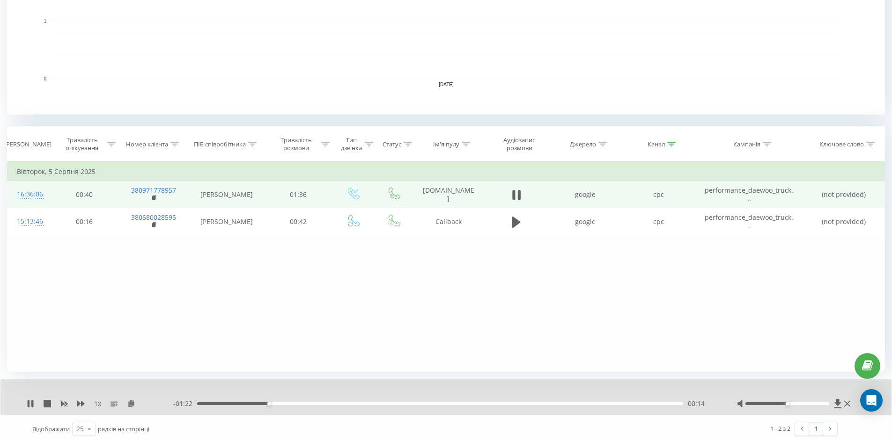
scroll to position [279, 0]
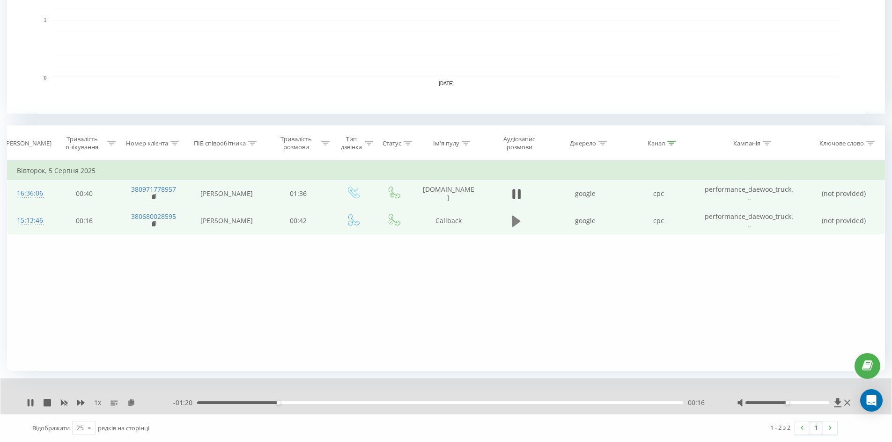
click at [516, 219] on icon at bounding box center [516, 221] width 8 height 11
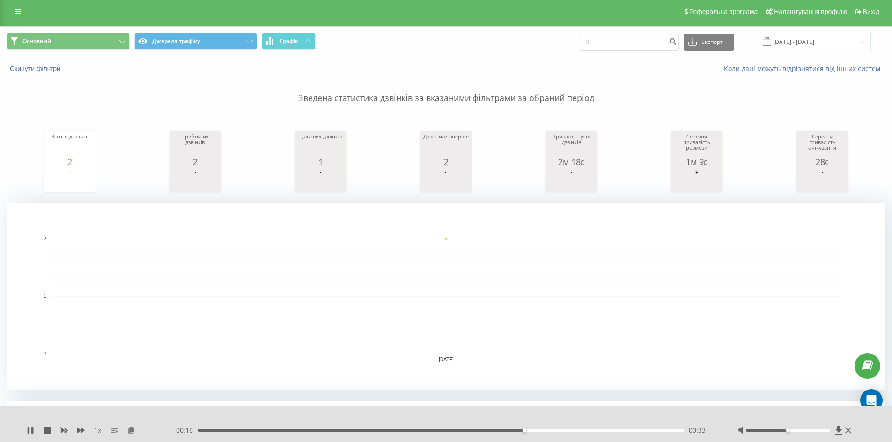
scroll to position [0, 0]
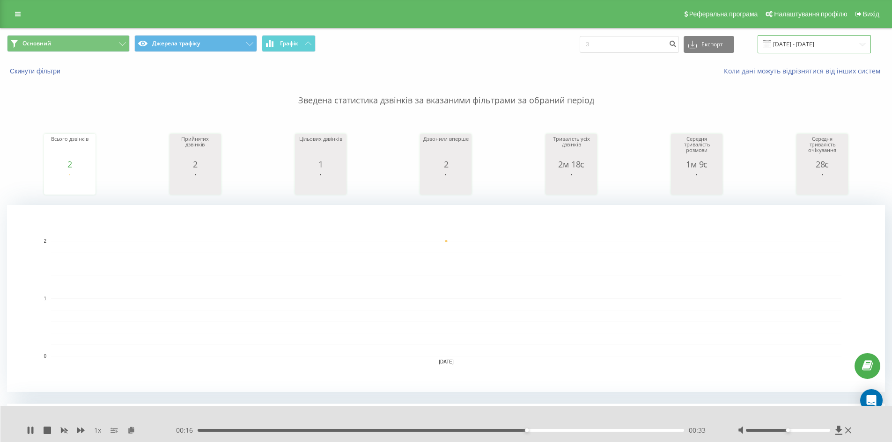
click at [796, 41] on input "05.08.2025 - 05.08.2025" at bounding box center [814, 44] width 113 height 18
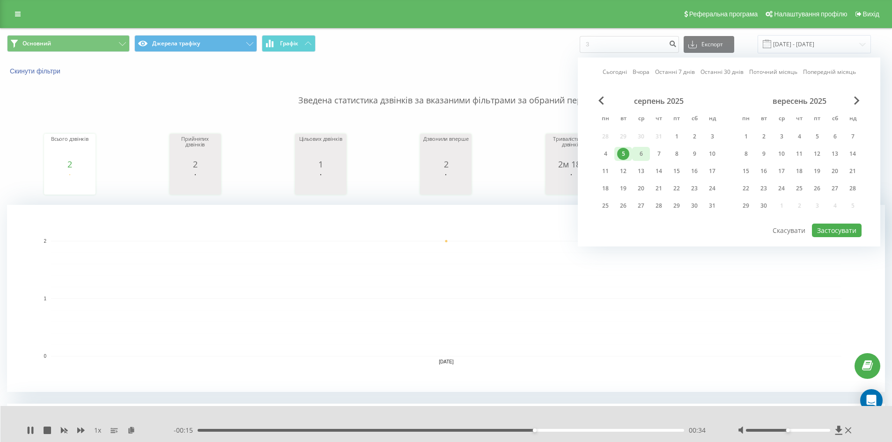
click at [642, 156] on div "6" at bounding box center [641, 154] width 12 height 12
click at [832, 235] on button "Застосувати" at bounding box center [837, 231] width 50 height 14
type input "06.08.2025 - 06.08.2025"
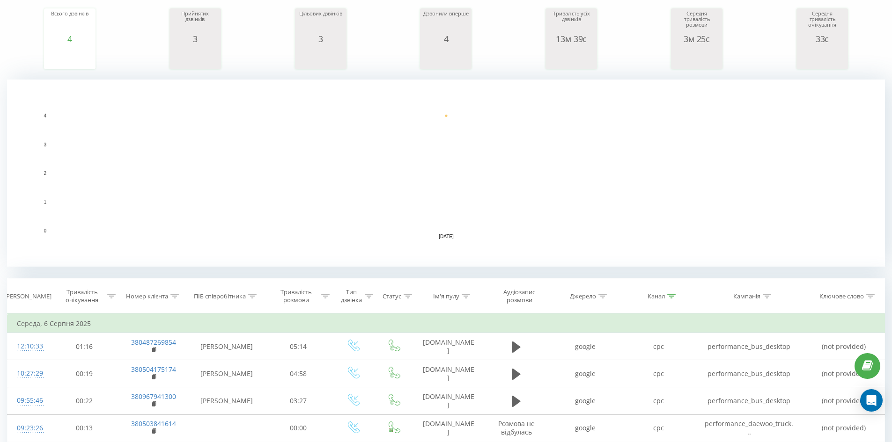
scroll to position [243, 0]
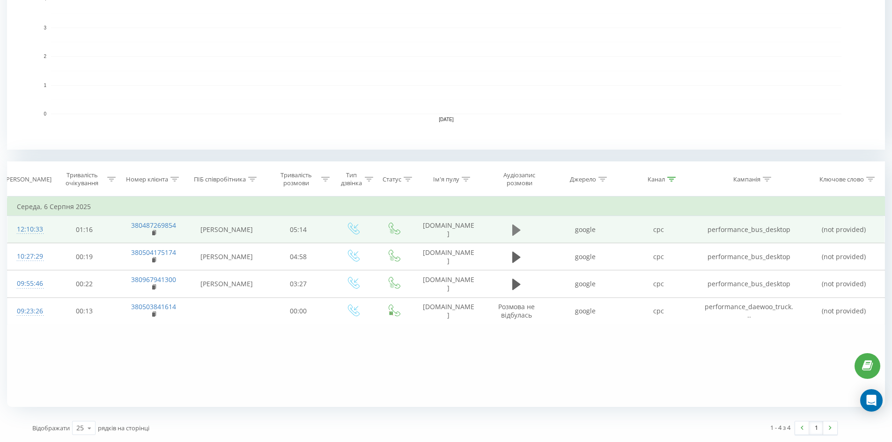
click at [522, 233] on button at bounding box center [516, 230] width 14 height 14
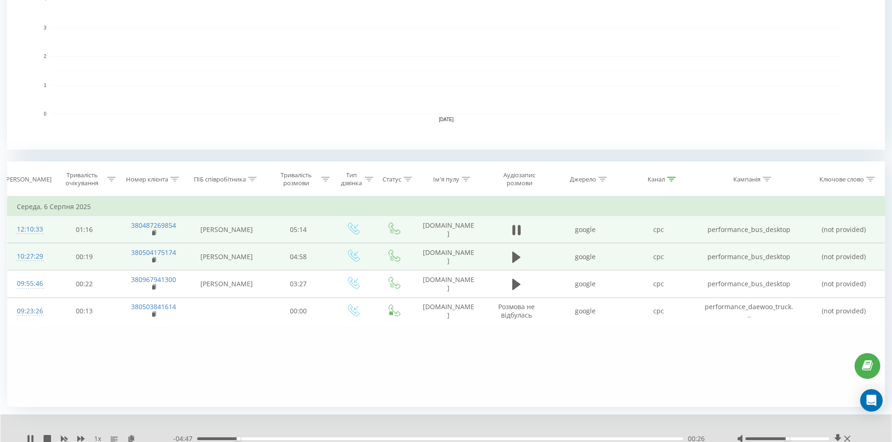
click at [503, 258] on td at bounding box center [516, 256] width 65 height 27
click at [507, 258] on td at bounding box center [516, 256] width 65 height 27
click at [513, 258] on icon at bounding box center [516, 257] width 8 height 11
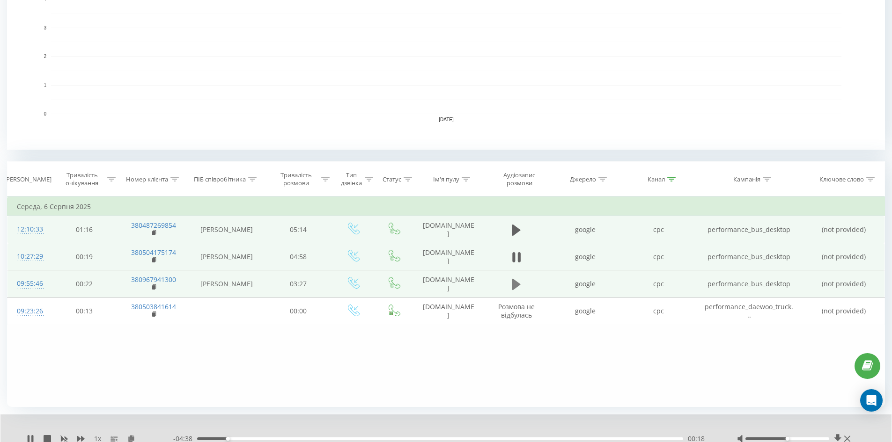
click at [520, 284] on icon at bounding box center [516, 284] width 8 height 13
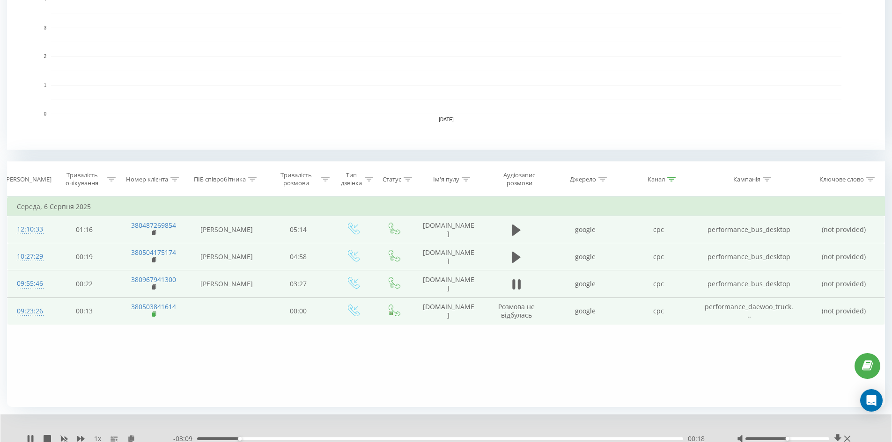
click at [156, 315] on icon at bounding box center [154, 314] width 5 height 7
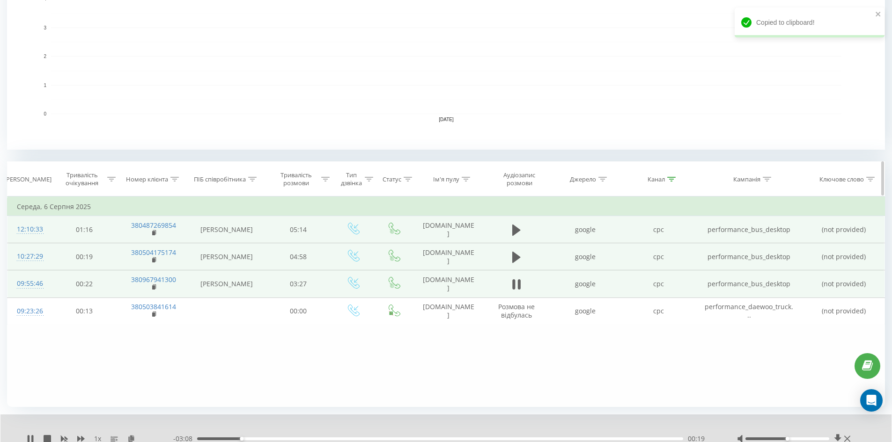
click at [175, 182] on div at bounding box center [174, 180] width 8 height 8
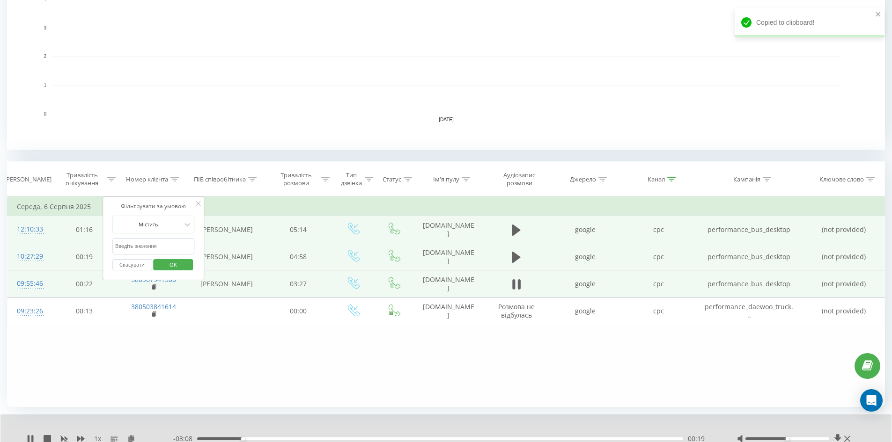
click at [155, 253] on input "text" at bounding box center [153, 246] width 82 height 16
paste input "380503841614"
type input "380503841614"
click at [166, 265] on span "OK" at bounding box center [173, 265] width 26 height 15
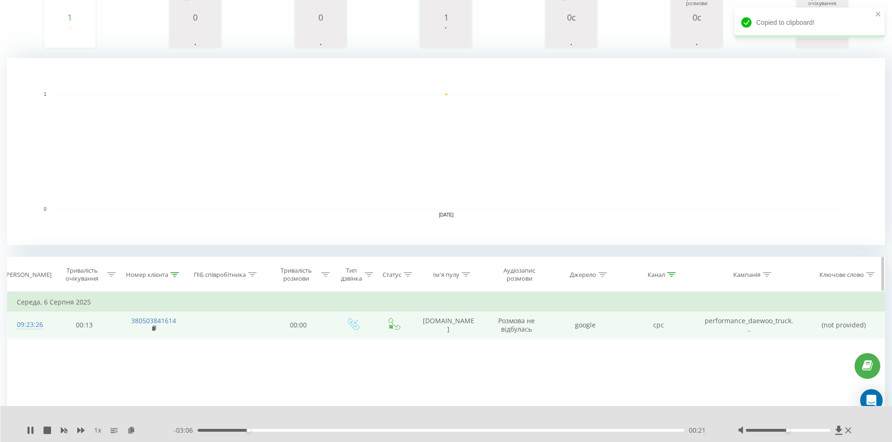
click at [670, 279] on div at bounding box center [671, 275] width 8 height 8
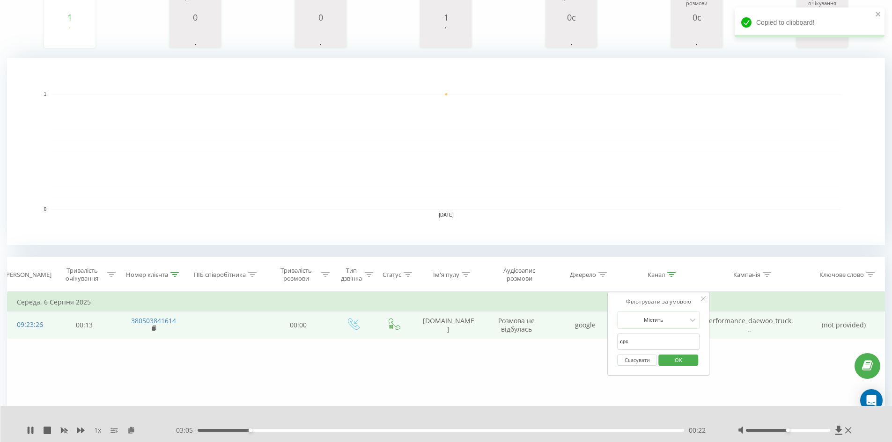
click at [635, 361] on button "Скасувати" at bounding box center [637, 361] width 40 height 12
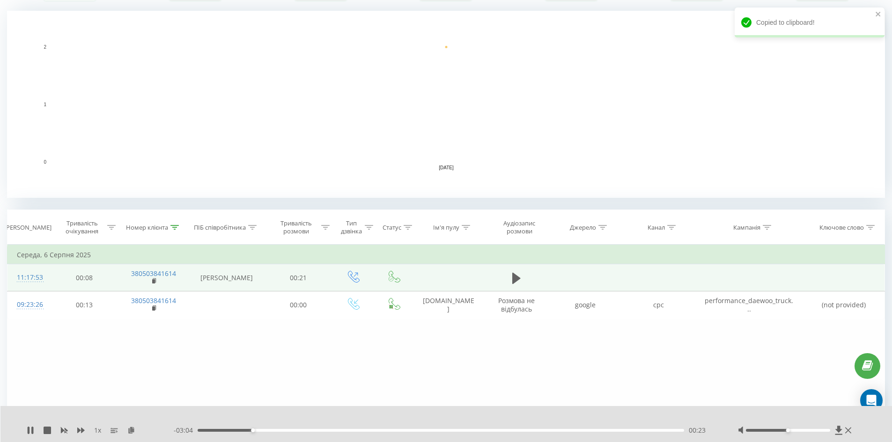
scroll to position [205, 0]
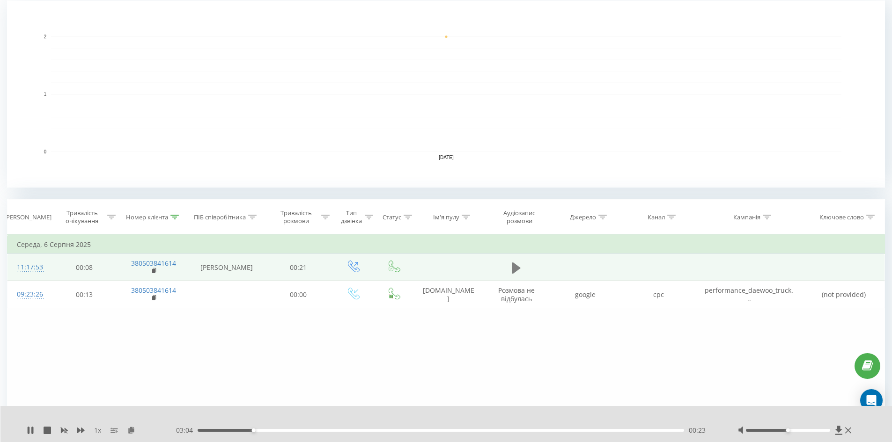
click at [515, 271] on icon at bounding box center [516, 267] width 8 height 11
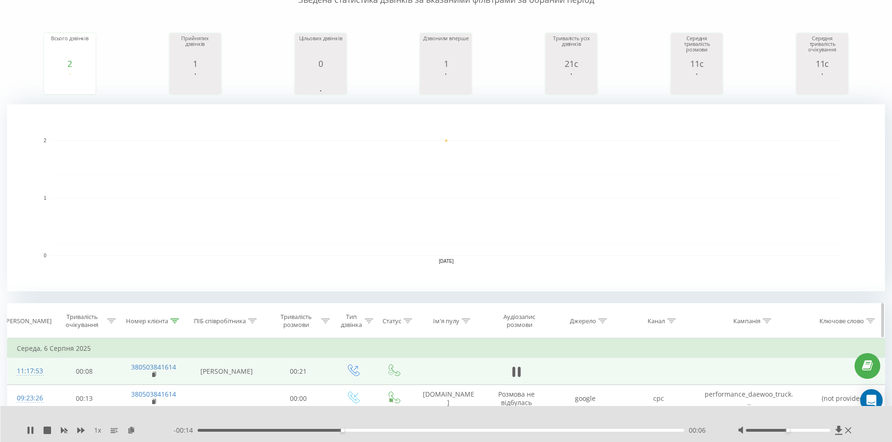
scroll to position [0, 0]
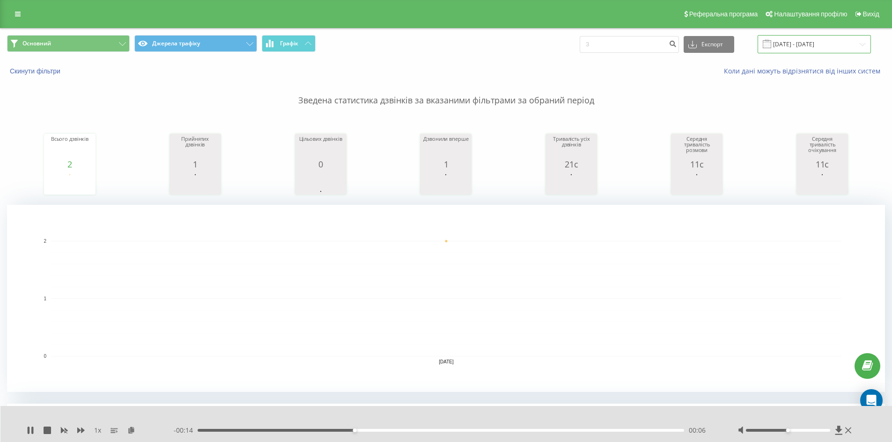
click at [808, 47] on input "06.08.2025 - 06.08.2025" at bounding box center [814, 44] width 113 height 18
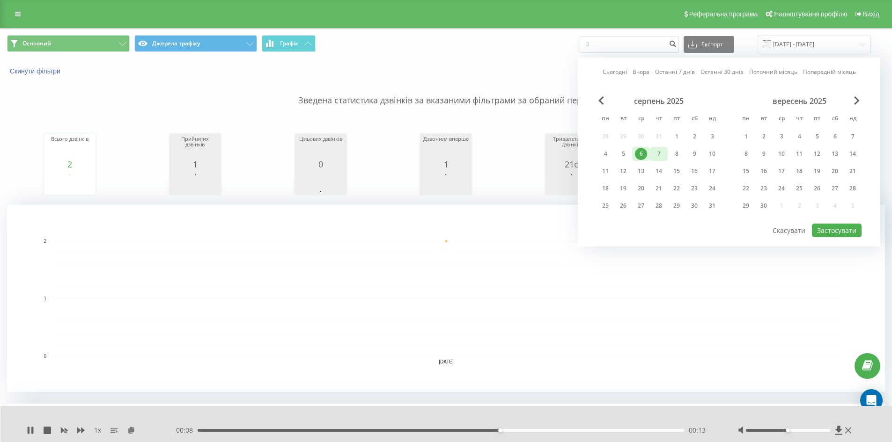
click at [660, 152] on div "7" at bounding box center [659, 154] width 12 height 12
click at [844, 229] on button "Застосувати" at bounding box center [837, 231] width 50 height 14
type input "[DATE] - [DATE]"
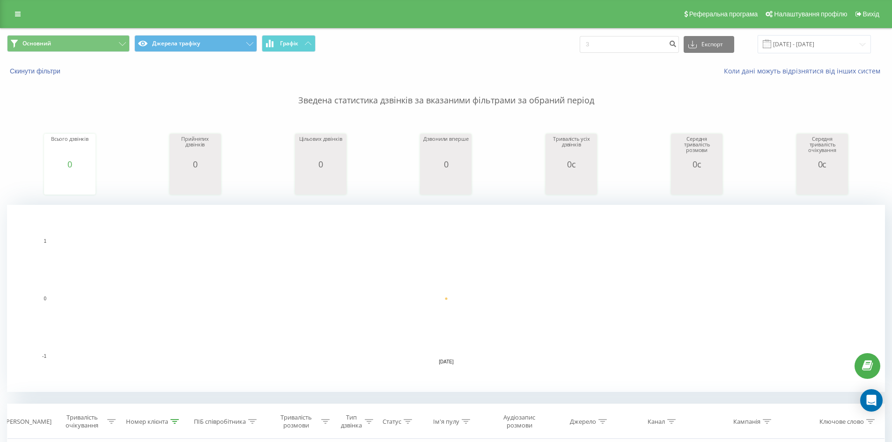
scroll to position [215, 0]
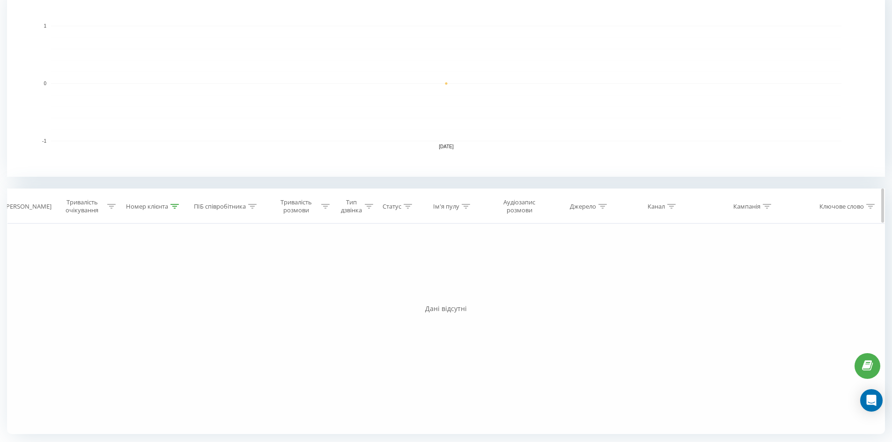
click at [176, 204] on icon at bounding box center [174, 206] width 8 height 5
click at [142, 290] on button "Скасувати" at bounding box center [132, 293] width 40 height 12
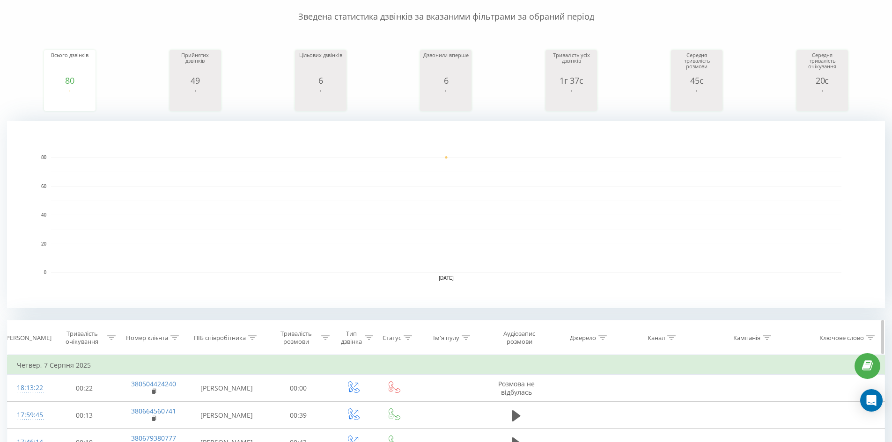
click at [672, 333] on th "Канал" at bounding box center [658, 338] width 73 height 35
click at [671, 340] on div at bounding box center [671, 338] width 8 height 8
click at [658, 411] on input "text" at bounding box center [658, 405] width 82 height 16
type input "cpc"
click at [675, 425] on span "OK" at bounding box center [678, 423] width 26 height 15
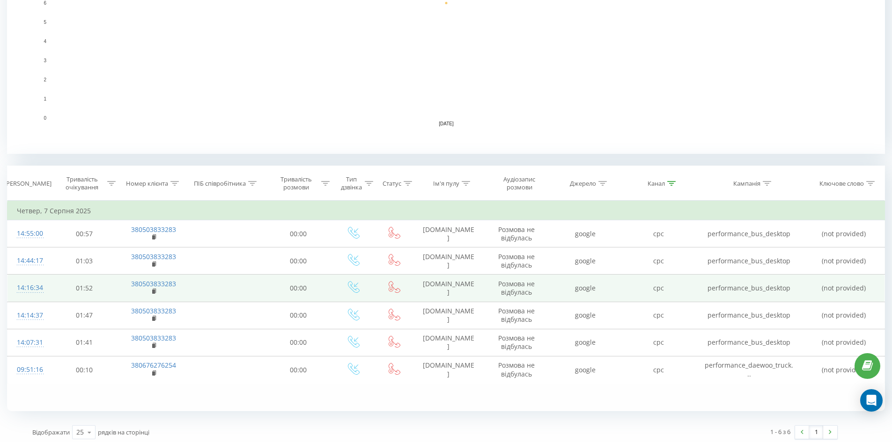
scroll to position [243, 0]
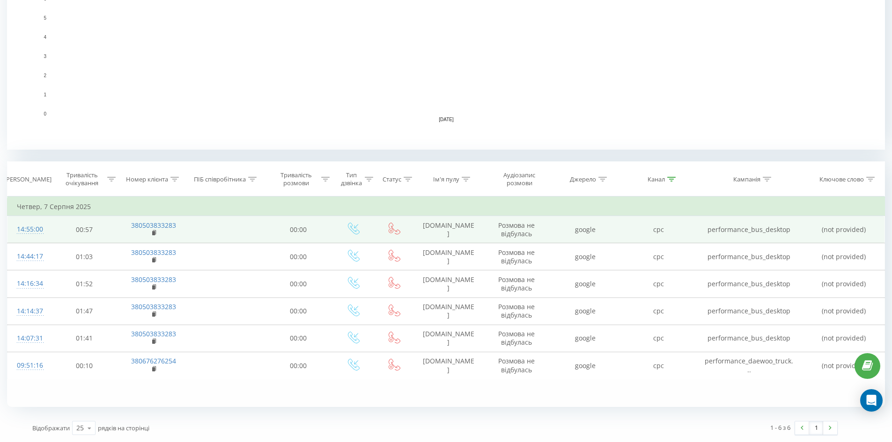
click at [158, 230] on td "380503833283" at bounding box center [153, 229] width 70 height 27
click at [155, 233] on icon at bounding box center [154, 232] width 3 height 4
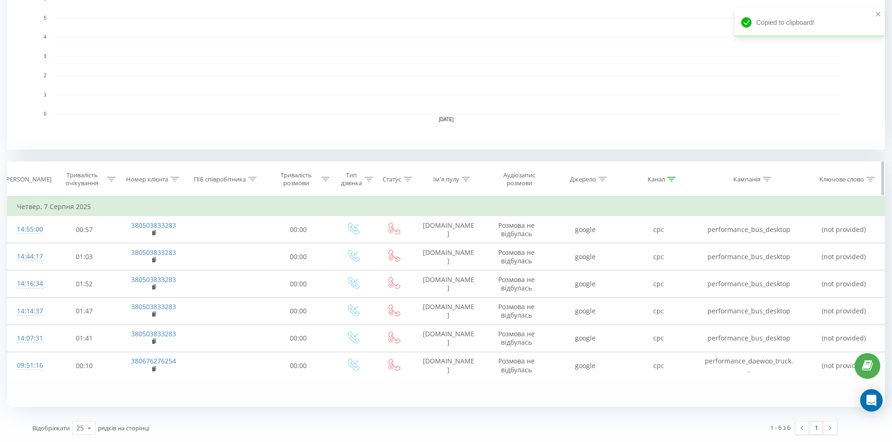
click at [176, 178] on icon at bounding box center [174, 179] width 8 height 5
click at [161, 243] on input "380503841614" at bounding box center [153, 246] width 82 height 16
paste input "380503833283"
type input "380503833283"
click at [173, 261] on span "OK" at bounding box center [173, 265] width 26 height 15
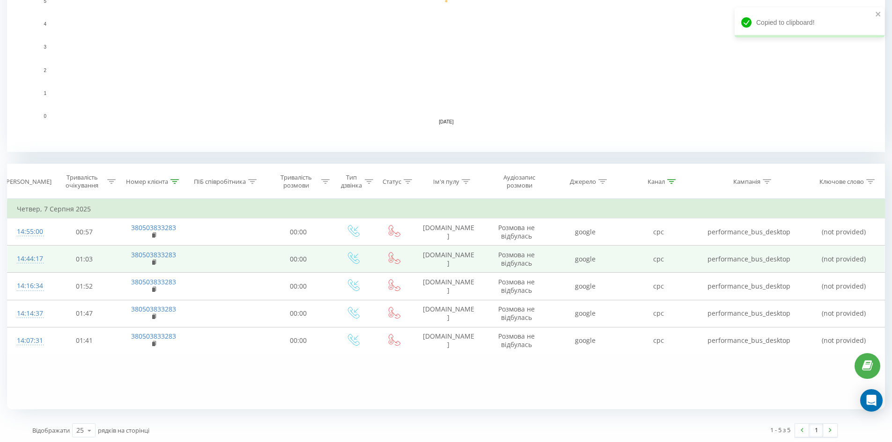
scroll to position [243, 0]
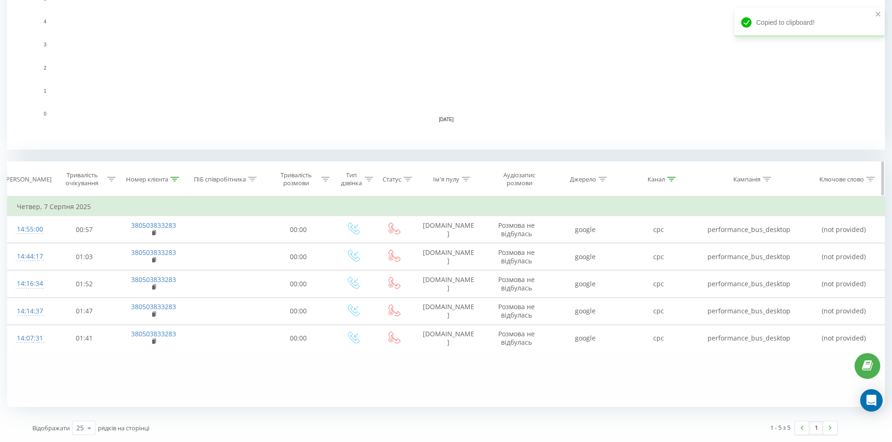
click at [670, 182] on div at bounding box center [671, 180] width 8 height 8
click at [629, 268] on button "Скасувати" at bounding box center [637, 265] width 40 height 12
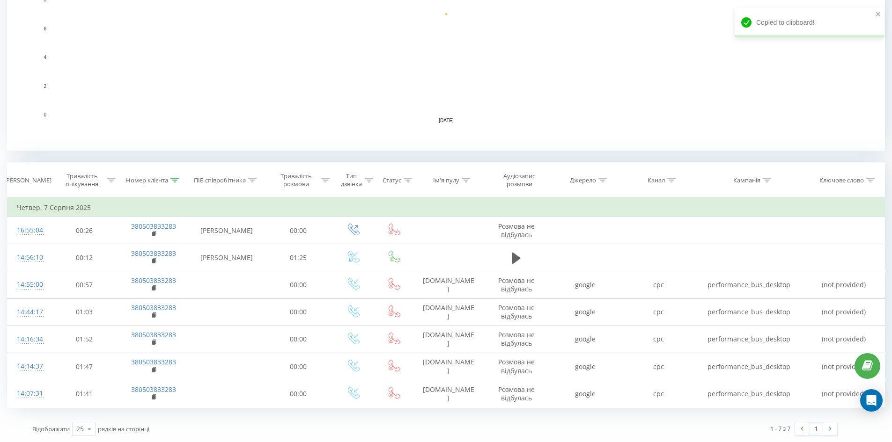
scroll to position [243, 0]
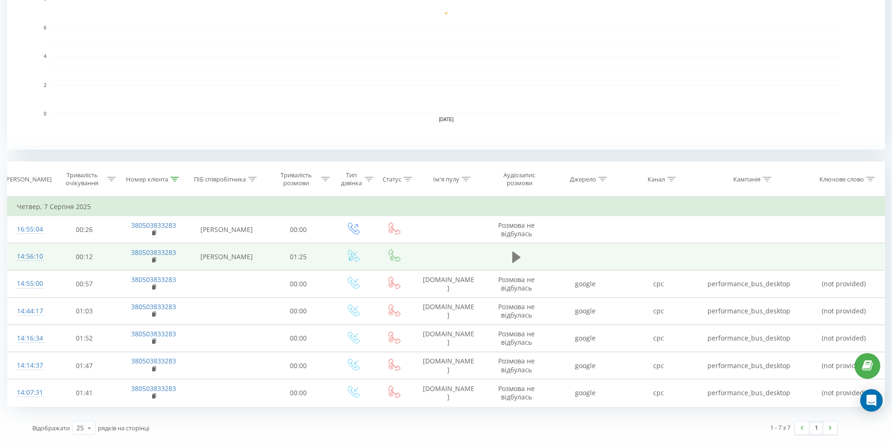
click at [520, 260] on icon at bounding box center [516, 257] width 8 height 13
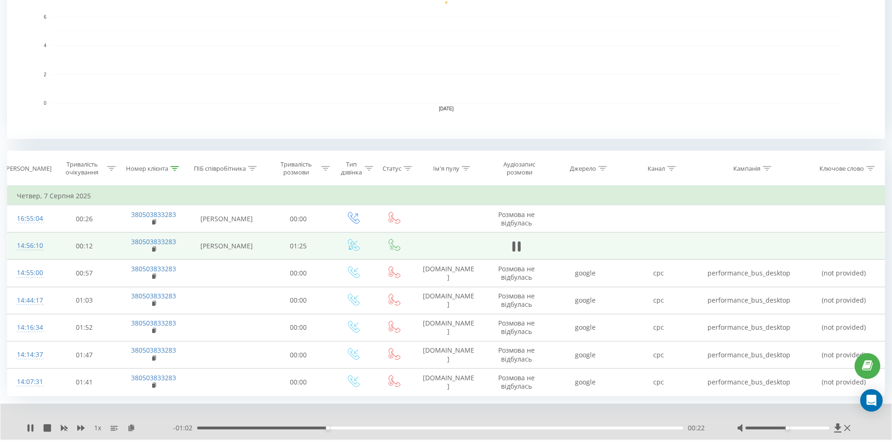
scroll to position [279, 0]
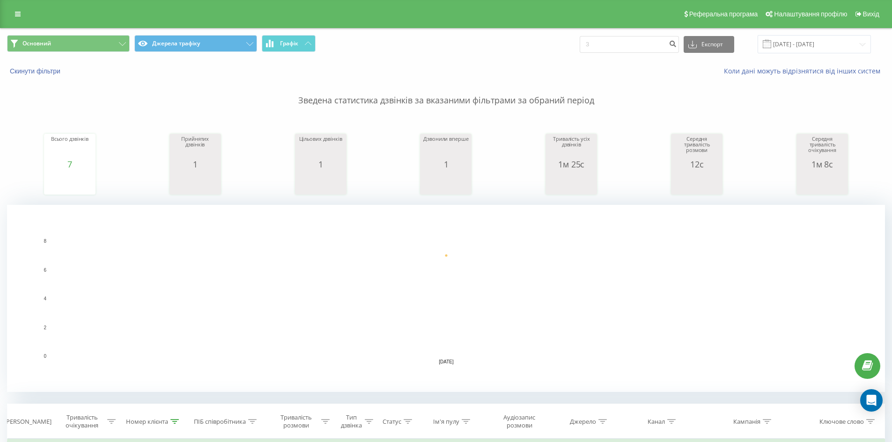
scroll to position [243, 0]
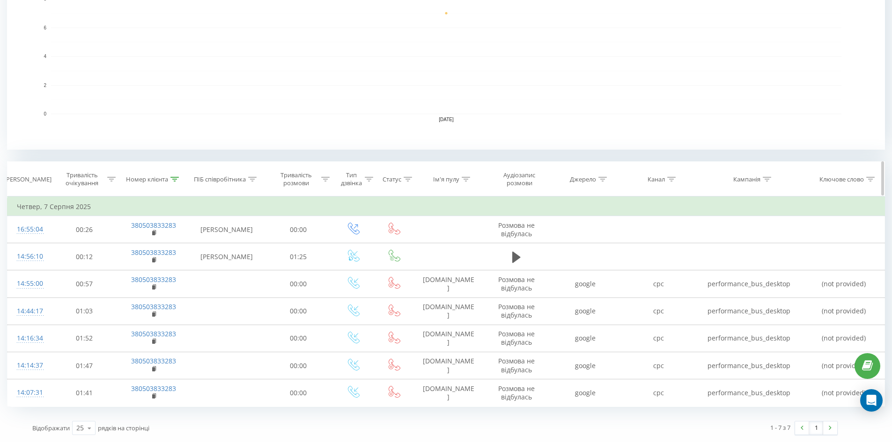
click at [177, 180] on icon at bounding box center [174, 179] width 8 height 5
click at [143, 264] on button "Скасувати" at bounding box center [132, 265] width 40 height 12
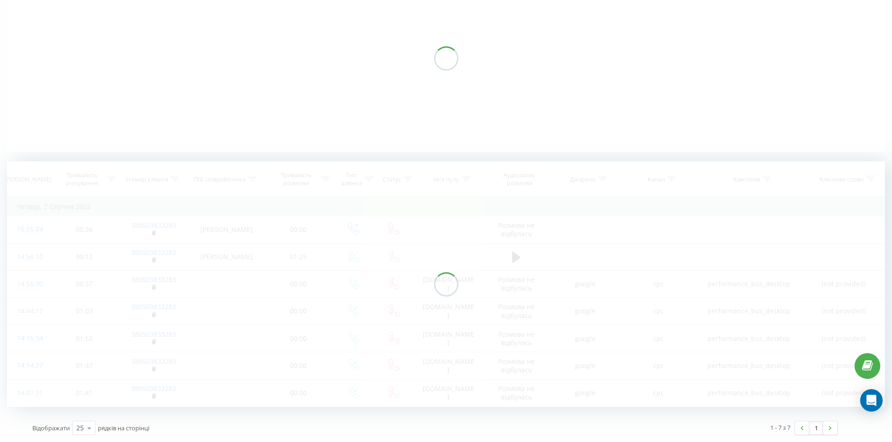
scroll to position [111, 0]
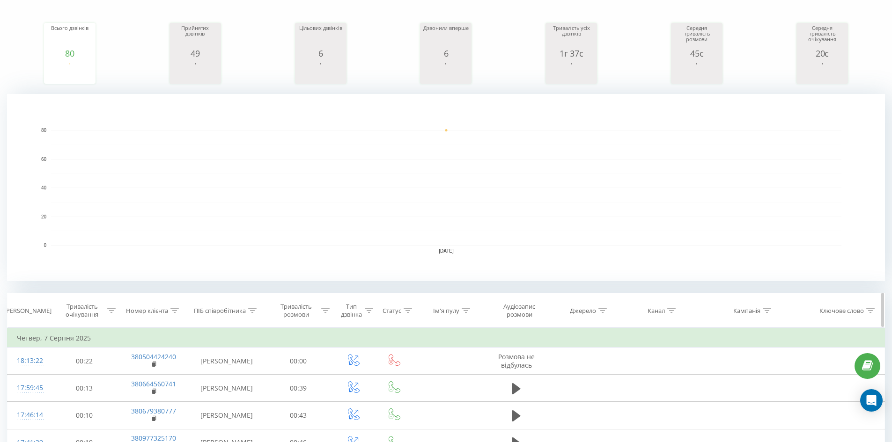
click at [672, 309] on icon at bounding box center [671, 311] width 8 height 5
click at [659, 377] on input "text" at bounding box center [658, 378] width 82 height 16
type input "cpc"
click at [675, 396] on span "OK" at bounding box center [678, 396] width 26 height 15
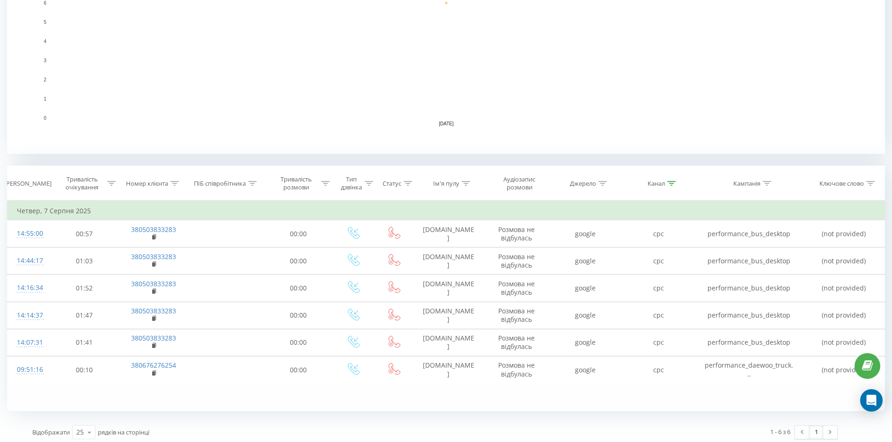
scroll to position [243, 0]
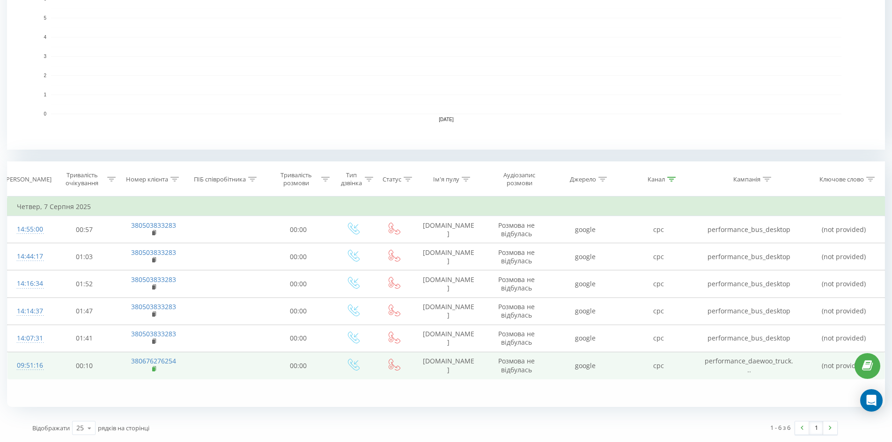
click at [154, 369] on rect at bounding box center [153, 370] width 3 height 4
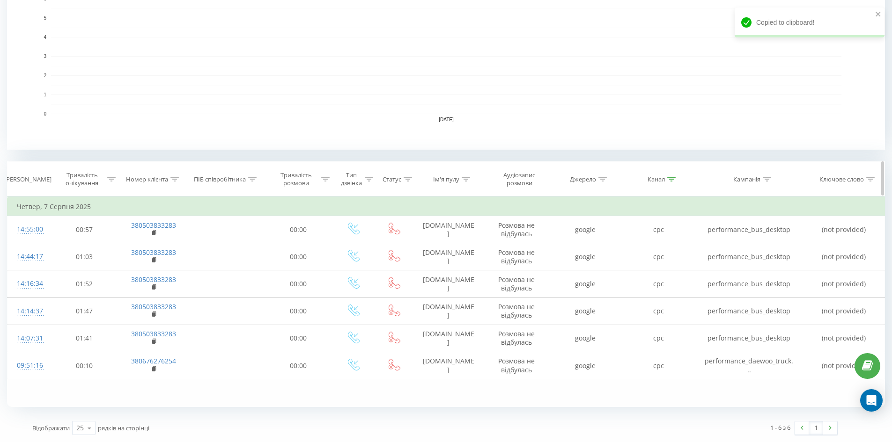
click at [176, 178] on icon at bounding box center [174, 179] width 8 height 5
click at [157, 241] on input "380503833283" at bounding box center [153, 246] width 82 height 16
paste input "380676276254"
type input "380676276254"
click at [180, 265] on span "OK" at bounding box center [173, 265] width 26 height 15
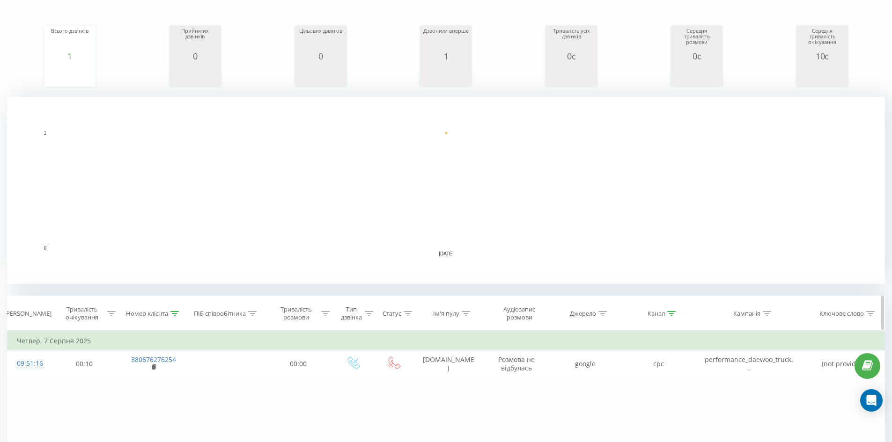
scroll to position [111, 0]
drag, startPoint x: 670, startPoint y: 309, endPoint x: 584, endPoint y: 418, distance: 138.8
click at [669, 309] on icon at bounding box center [671, 311] width 8 height 5
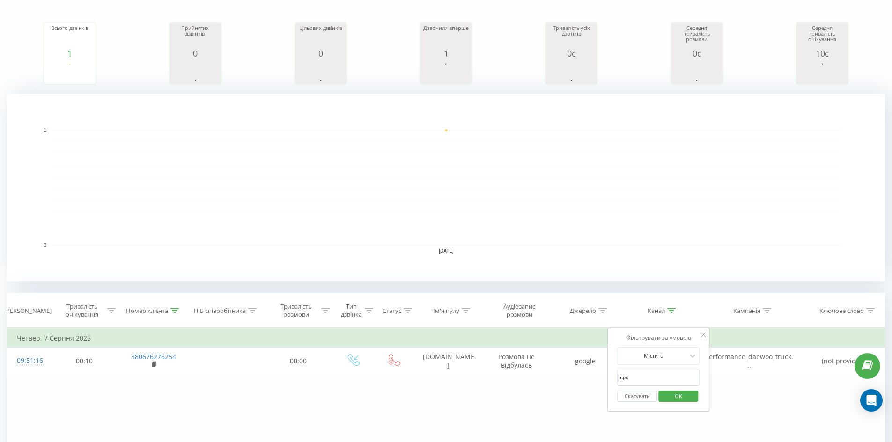
click at [633, 397] on button "Скасувати" at bounding box center [637, 397] width 40 height 12
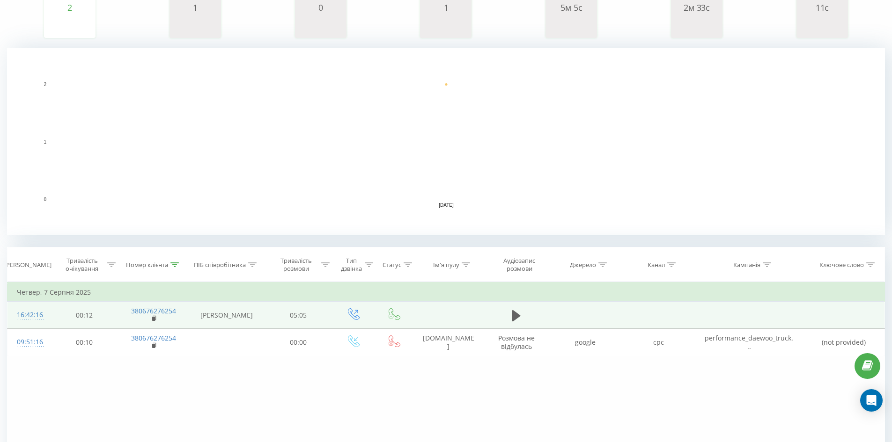
scroll to position [158, 0]
click at [512, 316] on icon at bounding box center [516, 315] width 8 height 13
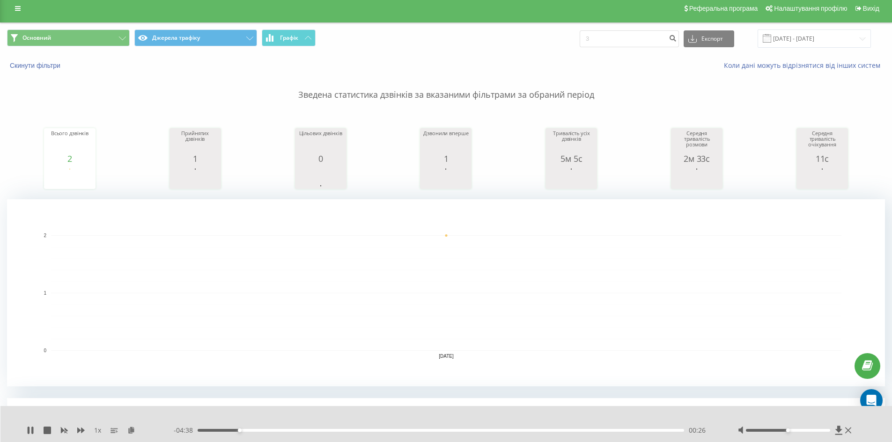
scroll to position [0, 0]
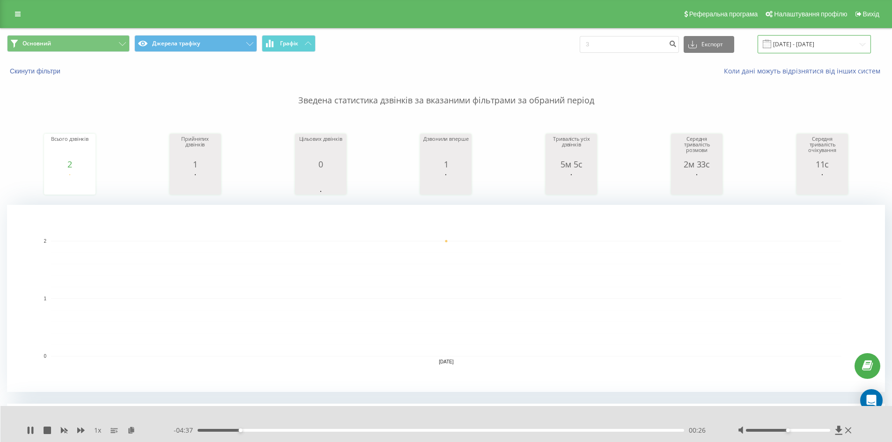
click at [790, 50] on input "[DATE] - [DATE]" at bounding box center [814, 44] width 113 height 18
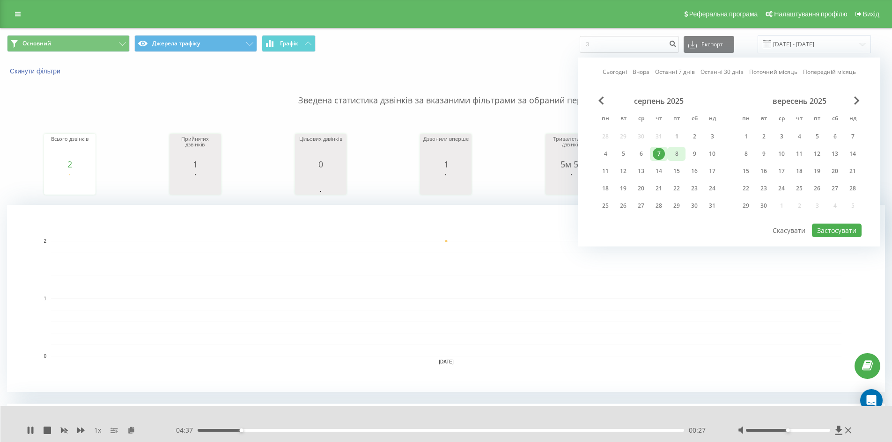
click at [679, 152] on div "8" at bounding box center [676, 154] width 12 height 12
click at [831, 230] on button "Застосувати" at bounding box center [837, 231] width 50 height 14
type input "[DATE] - [DATE]"
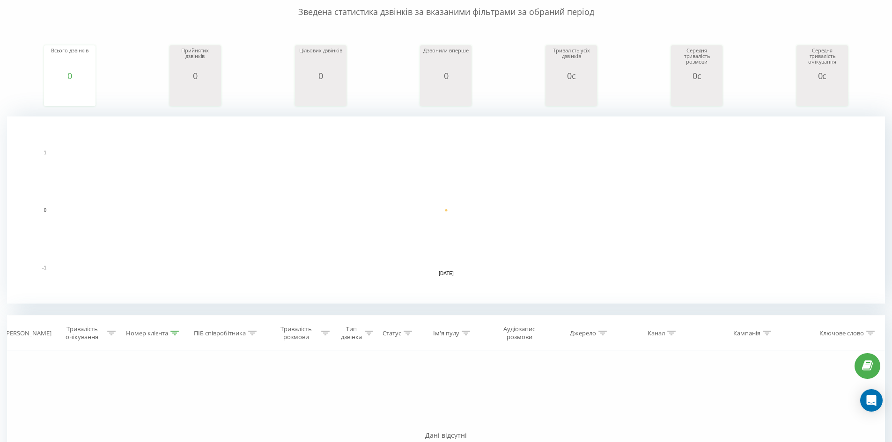
scroll to position [215, 0]
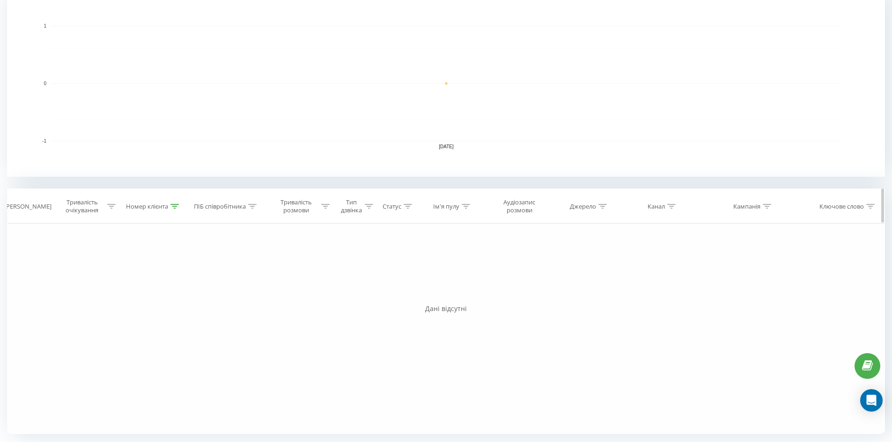
click at [172, 206] on icon at bounding box center [174, 206] width 8 height 5
click at [143, 293] on button "Скасувати" at bounding box center [132, 293] width 40 height 12
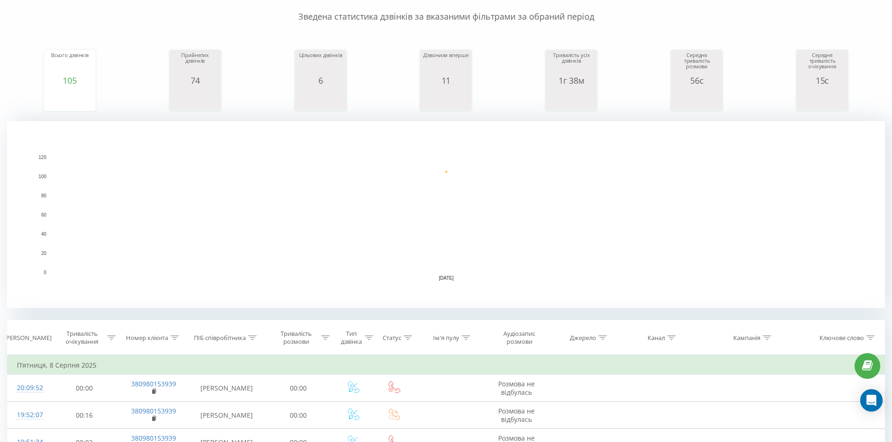
scroll to position [224, 0]
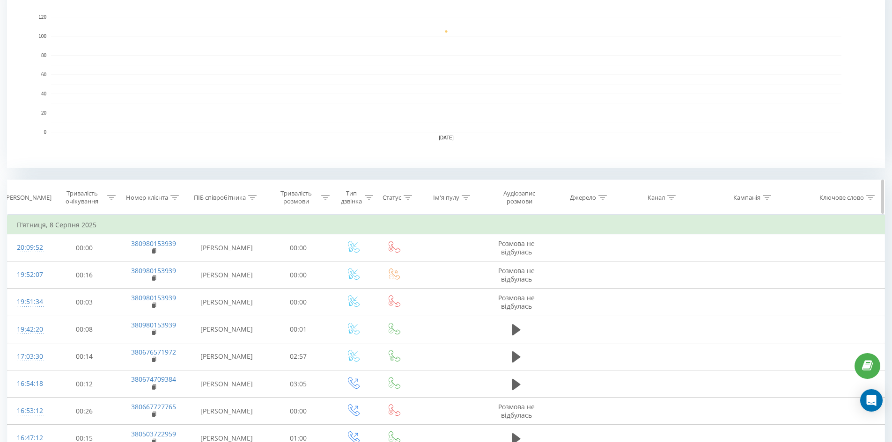
click at [669, 198] on icon at bounding box center [671, 197] width 8 height 5
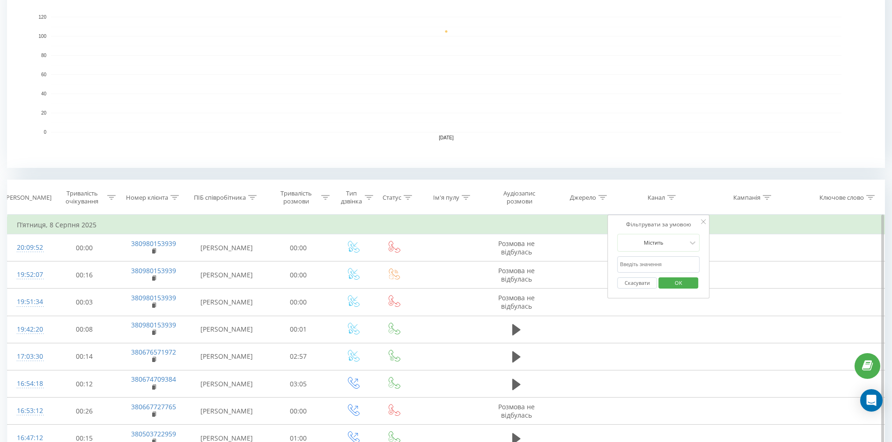
click at [646, 267] on input "text" at bounding box center [658, 265] width 82 height 16
type input "cpc"
click at [682, 279] on span "OK" at bounding box center [678, 283] width 26 height 15
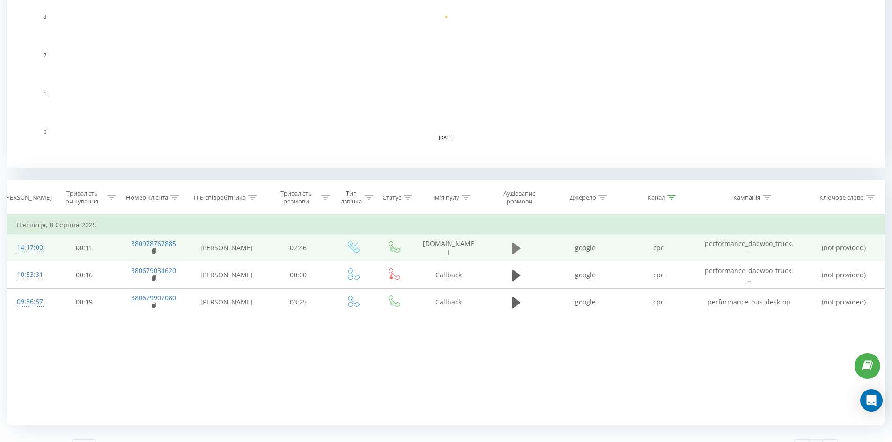
click at [517, 246] on icon at bounding box center [516, 248] width 8 height 11
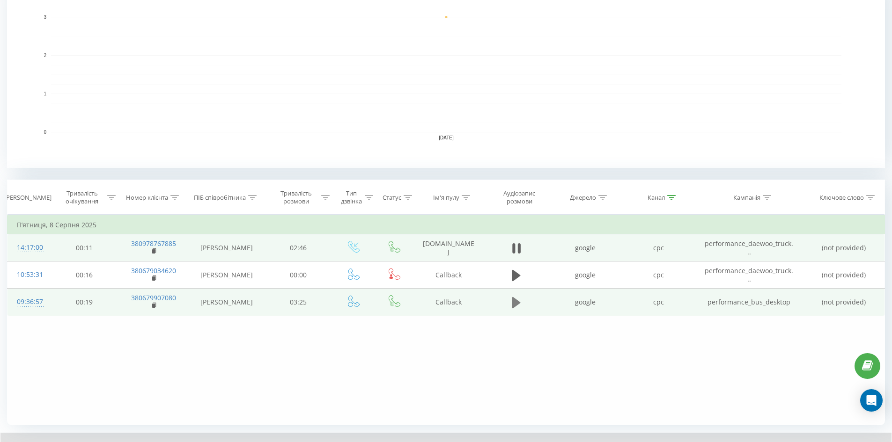
click at [515, 301] on icon at bounding box center [516, 302] width 8 height 11
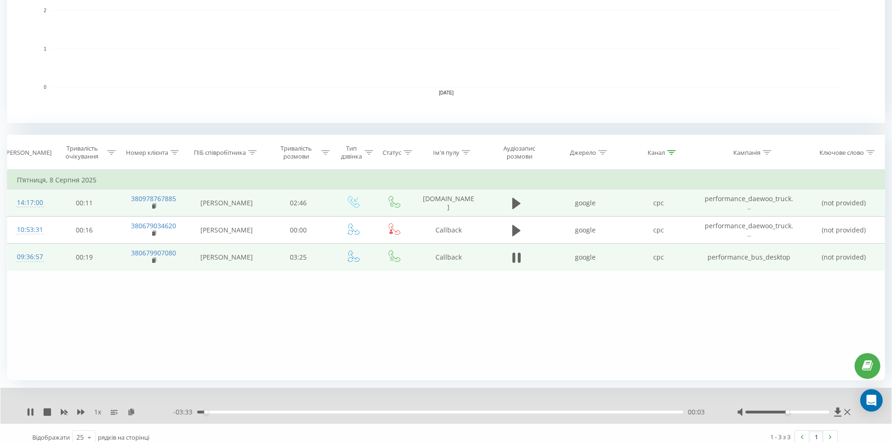
scroll to position [271, 0]
click at [220, 411] on div "00:10" at bounding box center [440, 410] width 486 height 3
click at [255, 411] on div "00:25" at bounding box center [440, 410] width 486 height 3
click at [243, 410] on div "00:26" at bounding box center [440, 410] width 486 height 3
click at [669, 147] on div at bounding box center [671, 151] width 8 height 8
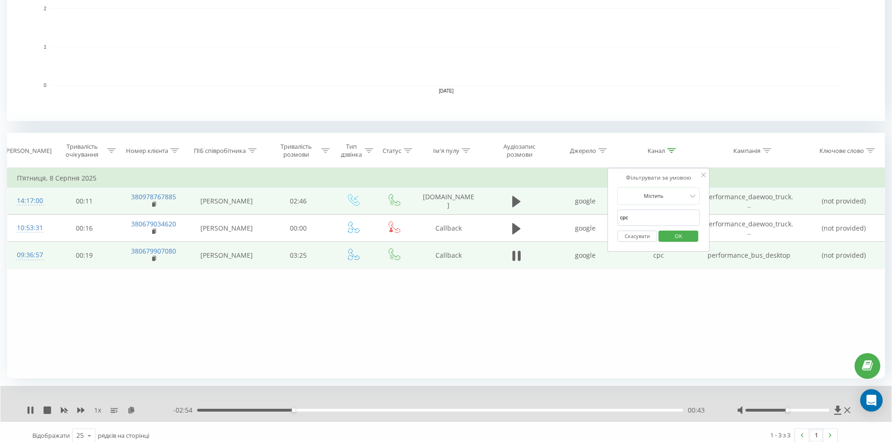
click at [641, 242] on button "Скасувати" at bounding box center [637, 237] width 40 height 12
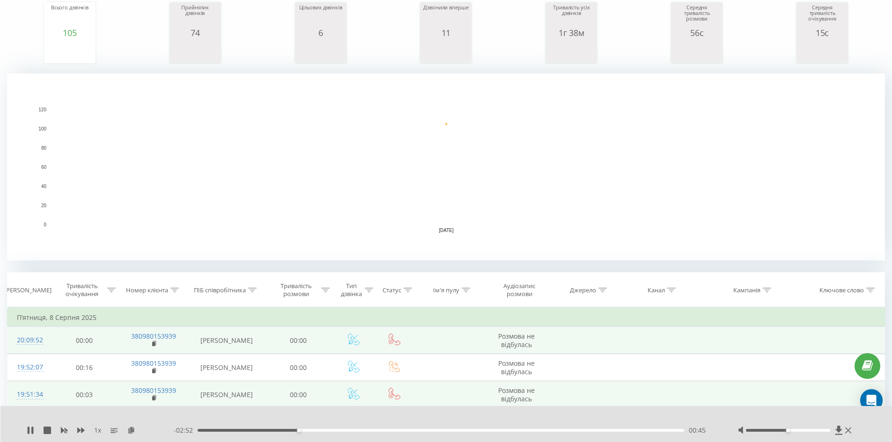
scroll to position [234, 0]
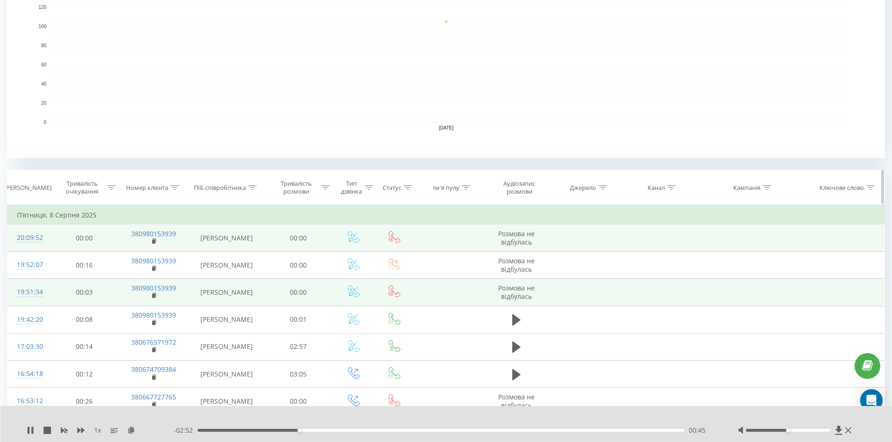
click at [673, 191] on div at bounding box center [671, 188] width 8 height 8
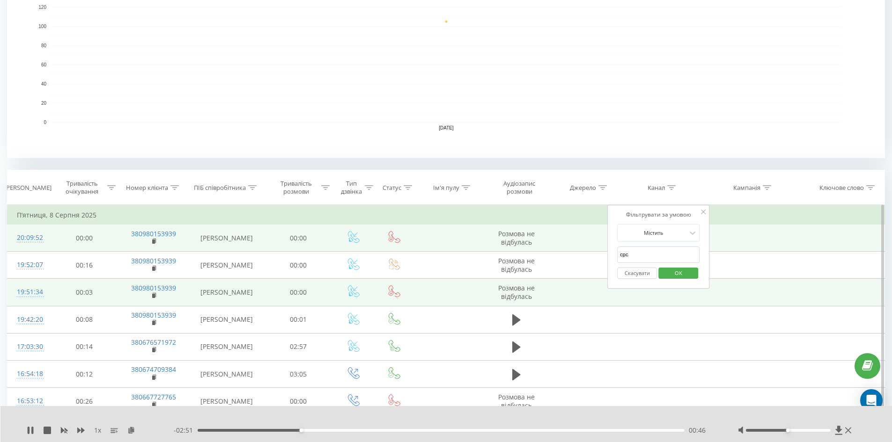
click at [661, 255] on input "cpc" at bounding box center [658, 255] width 82 height 16
type input "cpc"
click at [674, 268] on span "OK" at bounding box center [678, 273] width 26 height 15
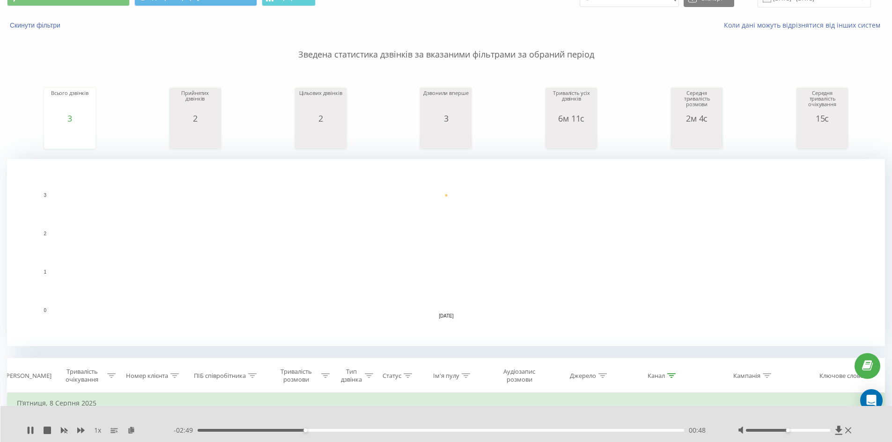
scroll to position [243, 0]
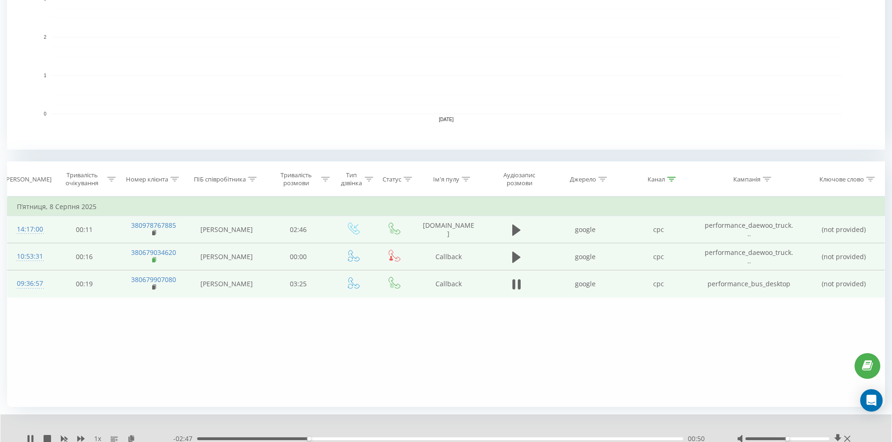
click at [155, 260] on rect at bounding box center [153, 260] width 3 height 4
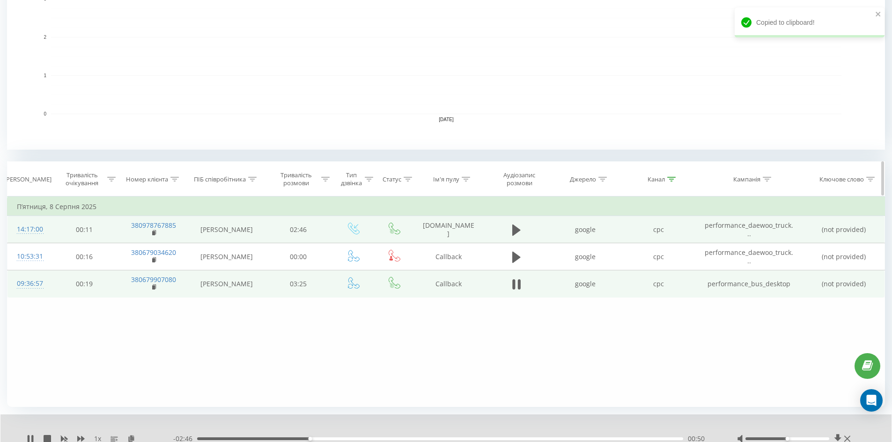
click at [173, 182] on div at bounding box center [174, 180] width 8 height 8
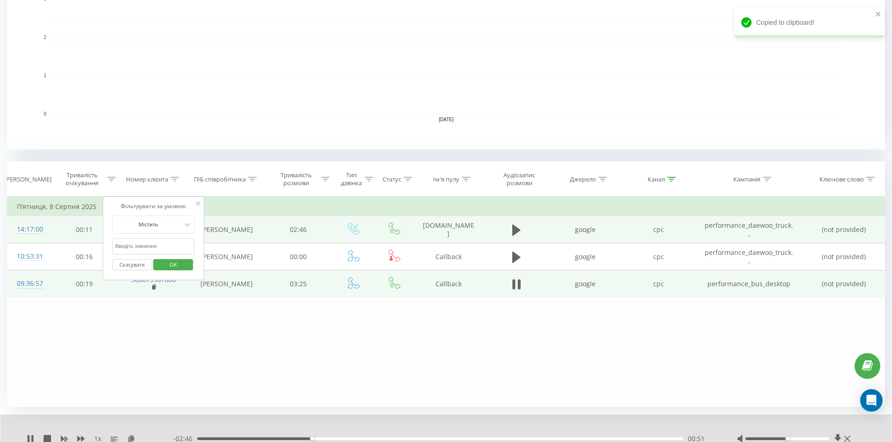
click at [154, 245] on input "380676276254" at bounding box center [153, 246] width 82 height 16
paste input "380679034620"
type input "380679034620"
click at [169, 259] on span "OK" at bounding box center [173, 265] width 26 height 15
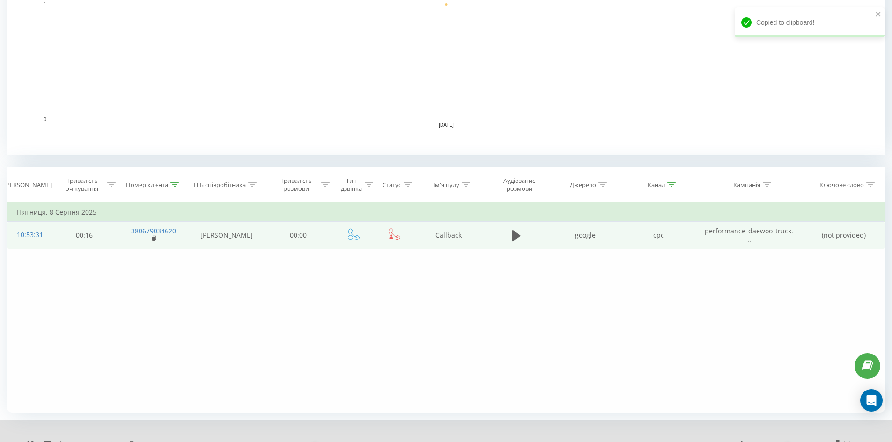
scroll to position [241, 0]
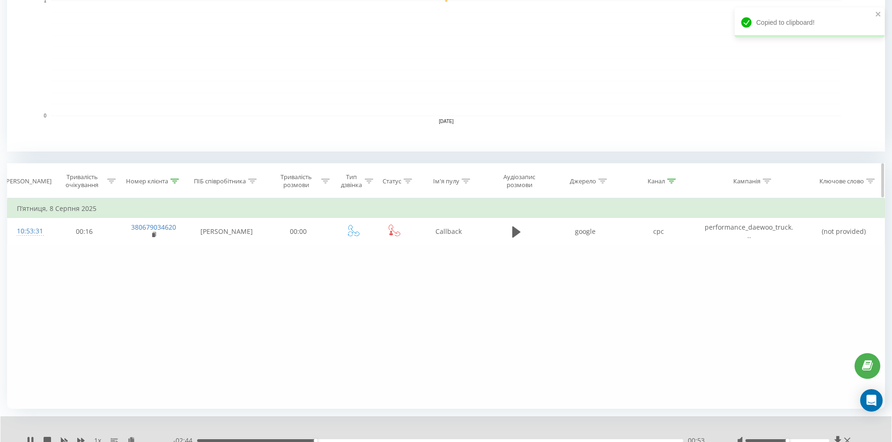
click at [670, 174] on th "Канал" at bounding box center [658, 181] width 73 height 35
click at [673, 185] on div at bounding box center [671, 181] width 8 height 8
click at [639, 262] on button "Скасувати" at bounding box center [637, 267] width 40 height 12
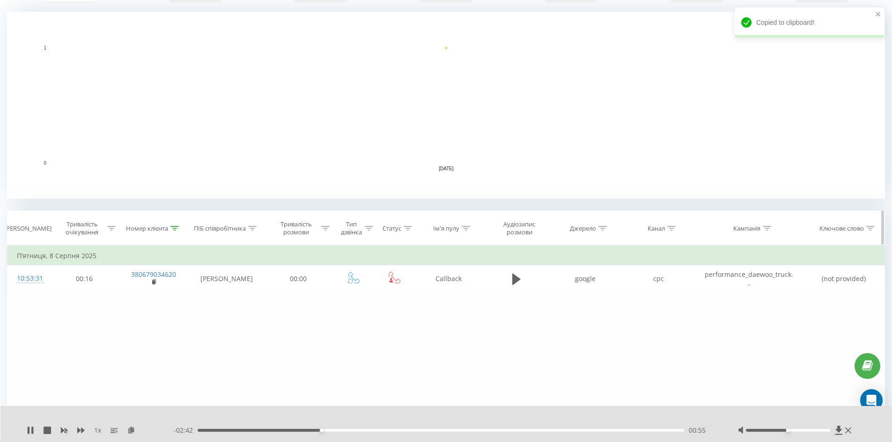
scroll to position [194, 0]
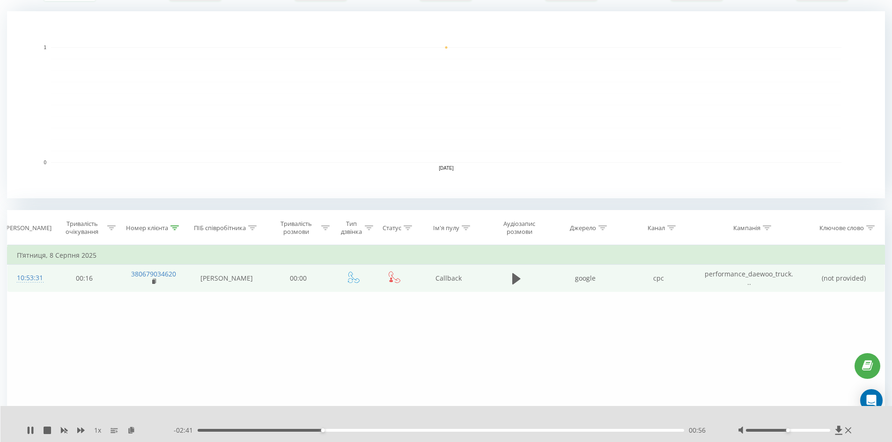
click at [505, 283] on td at bounding box center [516, 278] width 65 height 27
click at [516, 283] on icon at bounding box center [516, 278] width 8 height 13
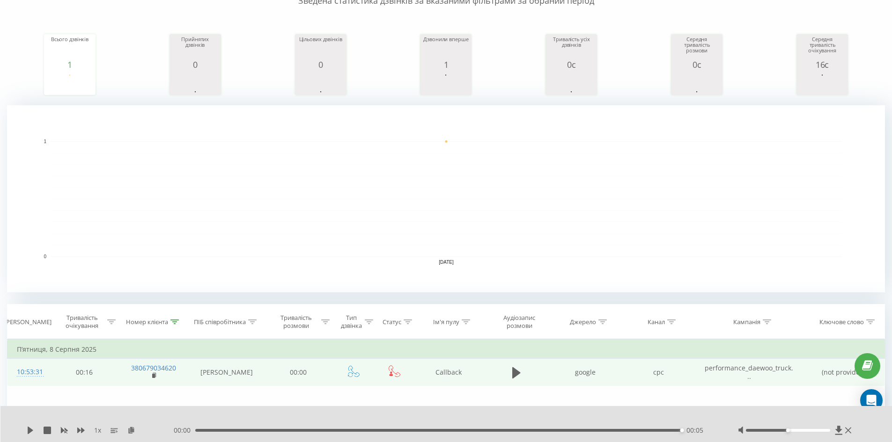
scroll to position [0, 0]
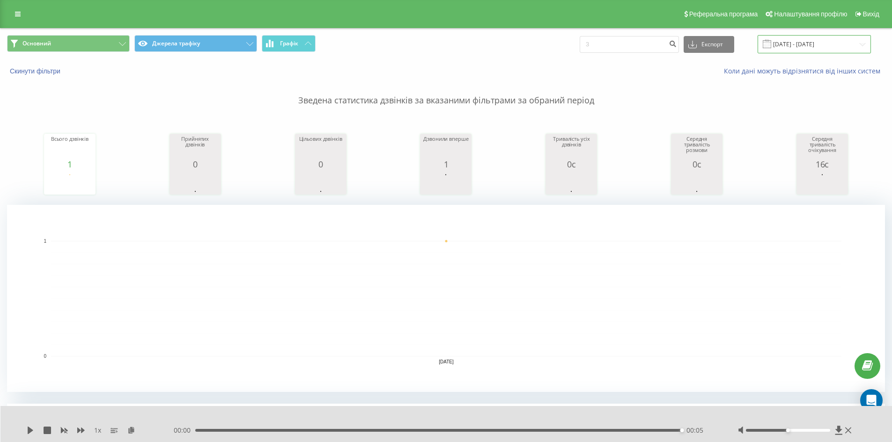
click at [808, 43] on input "[DATE] - [DATE]" at bounding box center [814, 44] width 113 height 18
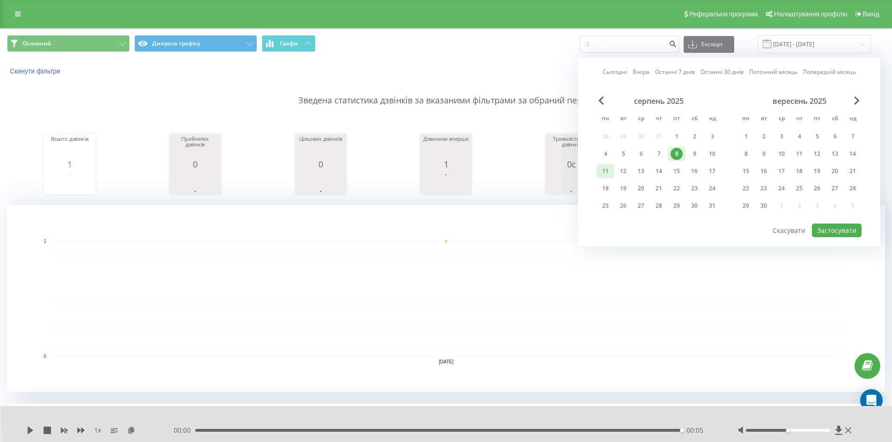
click at [606, 165] on div "11" at bounding box center [605, 171] width 12 height 12
click at [837, 230] on button "Застосувати" at bounding box center [837, 231] width 50 height 14
type input "[DATE] - [DATE]"
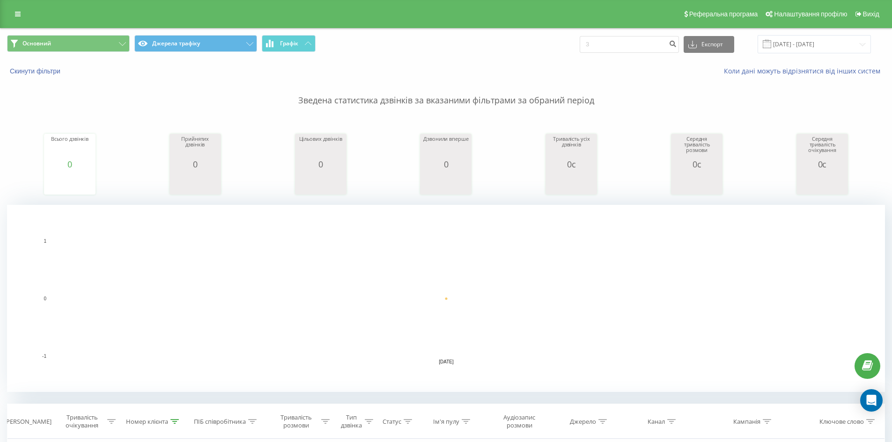
scroll to position [215, 0]
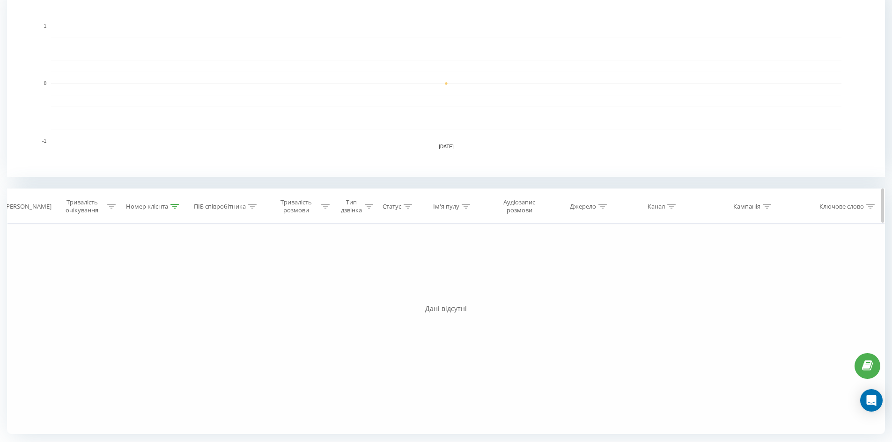
click at [178, 209] on div at bounding box center [174, 207] width 8 height 8
click at [137, 292] on button "Скасувати" at bounding box center [132, 293] width 40 height 12
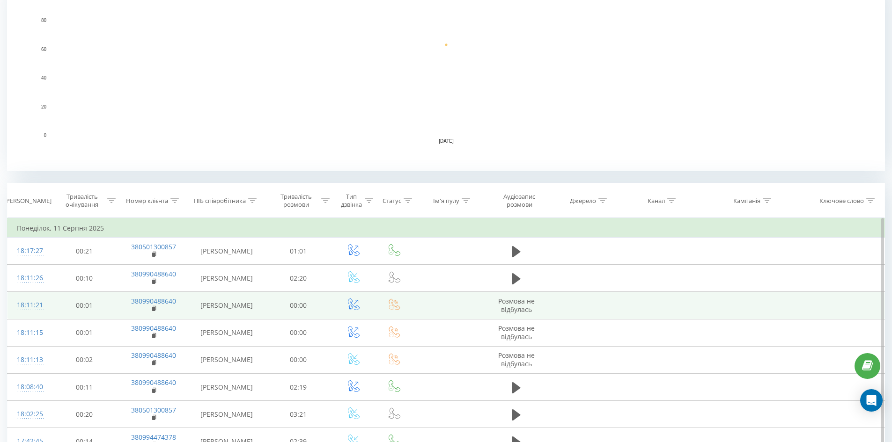
scroll to position [318, 0]
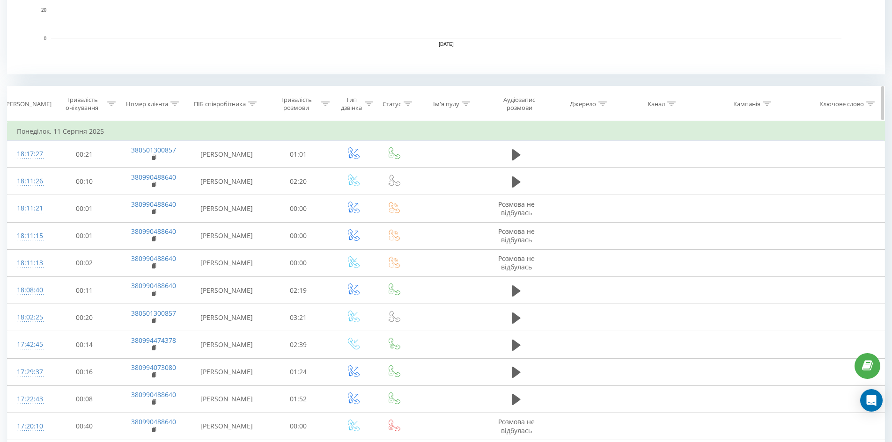
click at [673, 102] on icon at bounding box center [671, 104] width 8 height 5
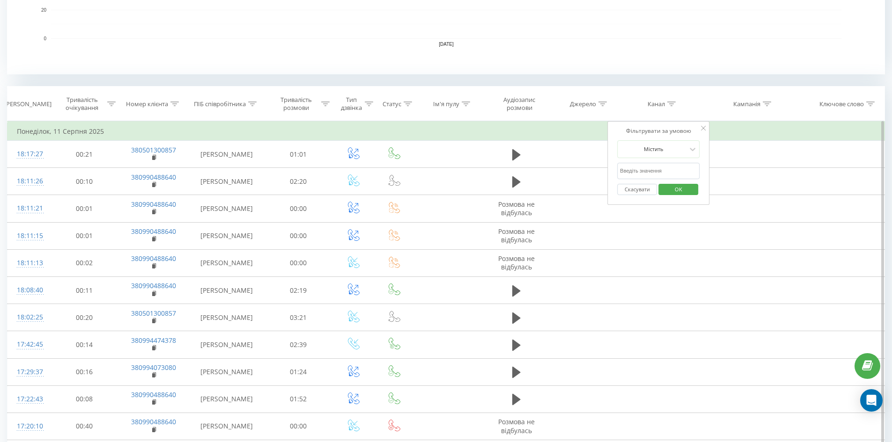
click at [657, 167] on input "text" at bounding box center [658, 171] width 82 height 16
type input "cpc"
click at [669, 187] on span "OK" at bounding box center [678, 189] width 26 height 15
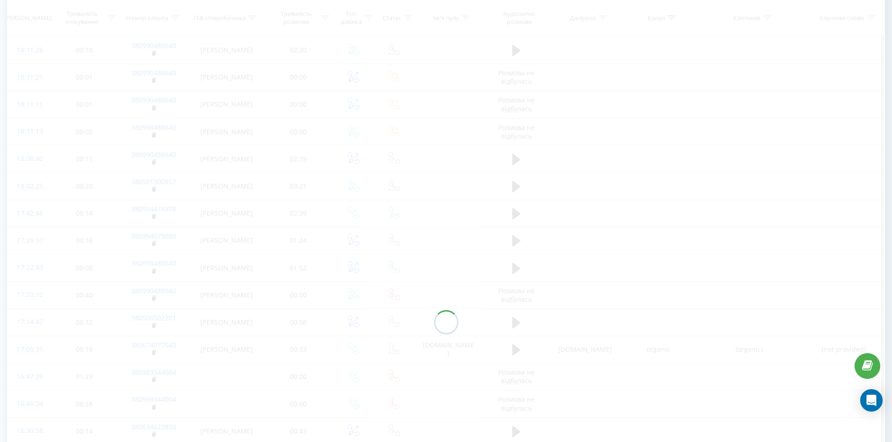
scroll to position [243, 0]
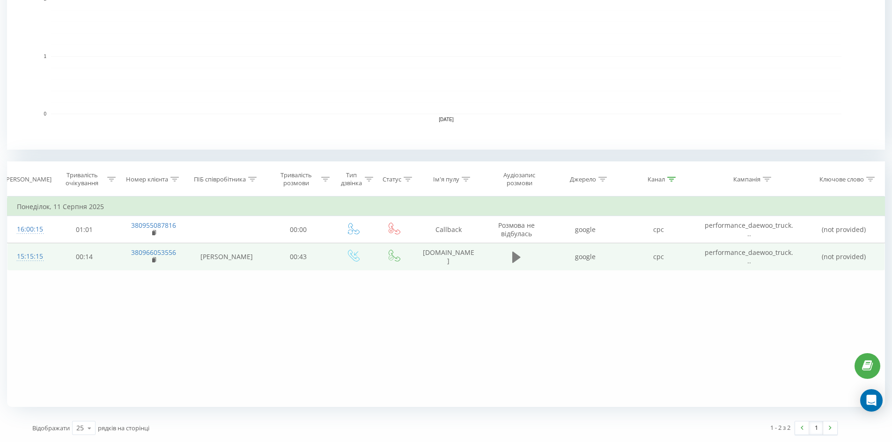
click at [515, 258] on icon at bounding box center [516, 257] width 8 height 11
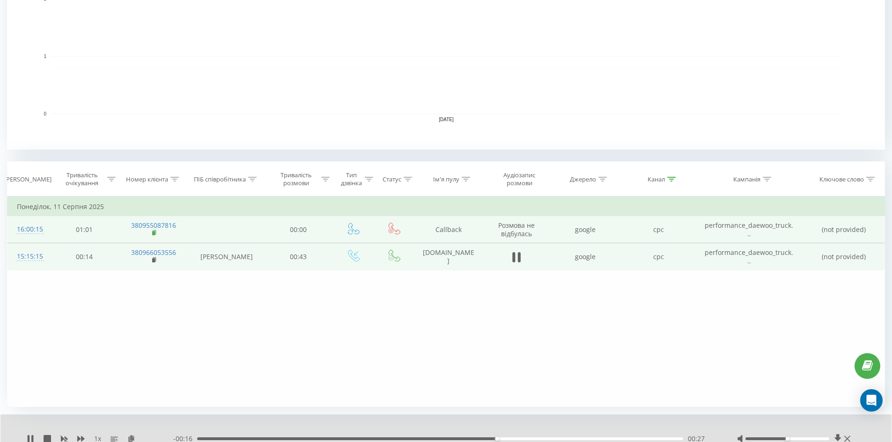
click at [152, 235] on rect at bounding box center [153, 233] width 3 height 4
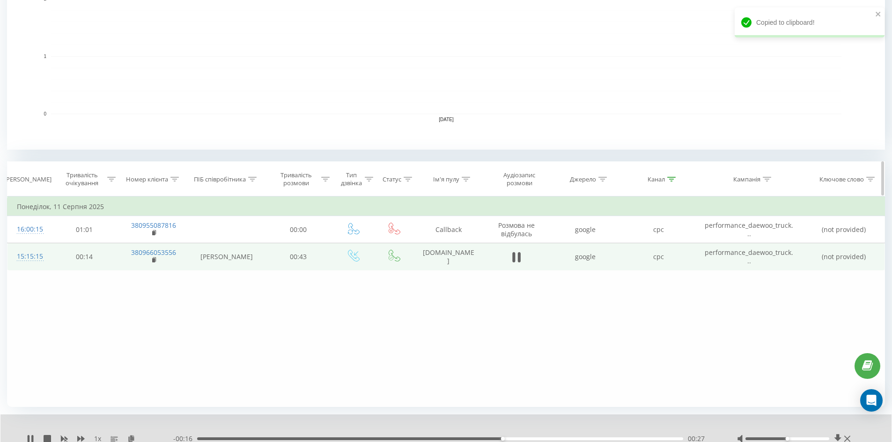
click at [175, 180] on icon at bounding box center [174, 179] width 8 height 5
click at [156, 242] on input "380679034620" at bounding box center [153, 246] width 82 height 16
paste input "380955087816"
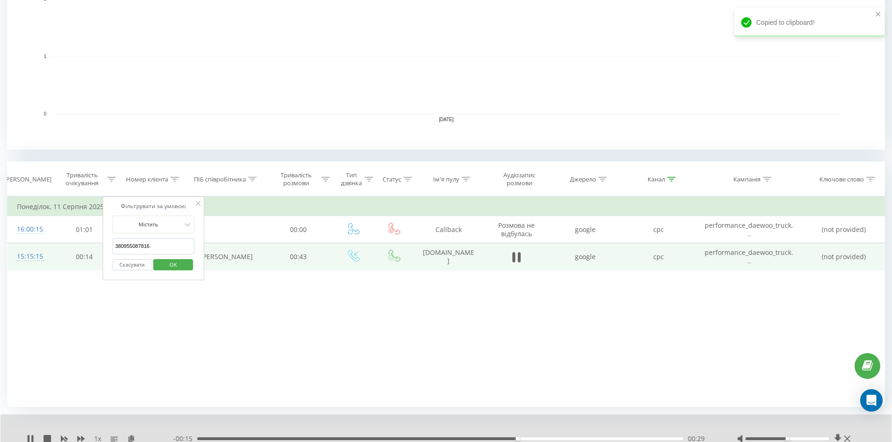
type input "380955087816"
click at [175, 266] on span "OK" at bounding box center [173, 265] width 26 height 15
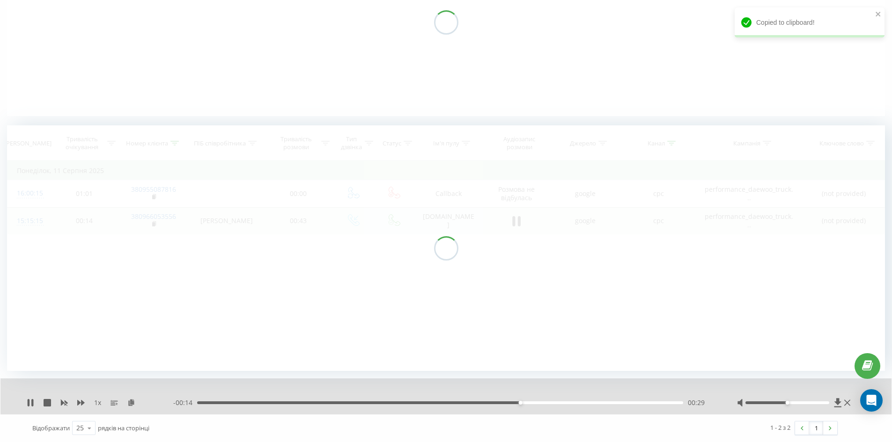
scroll to position [147, 0]
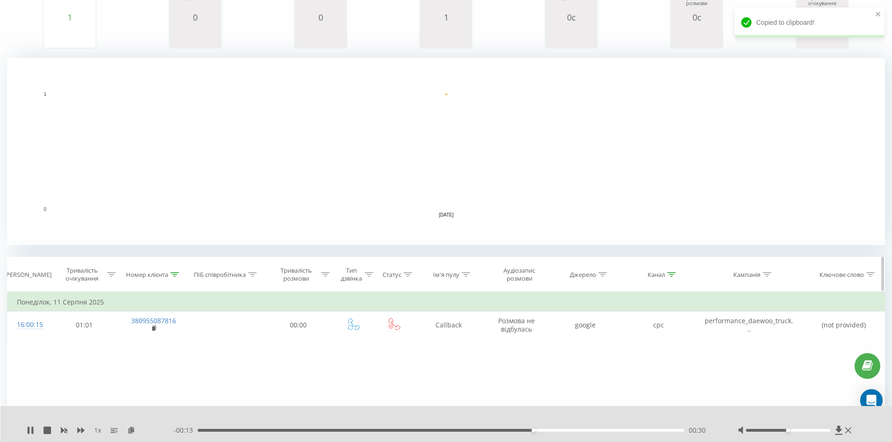
click at [675, 279] on div at bounding box center [671, 275] width 8 height 8
click at [641, 363] on button "Скасувати" at bounding box center [637, 361] width 40 height 12
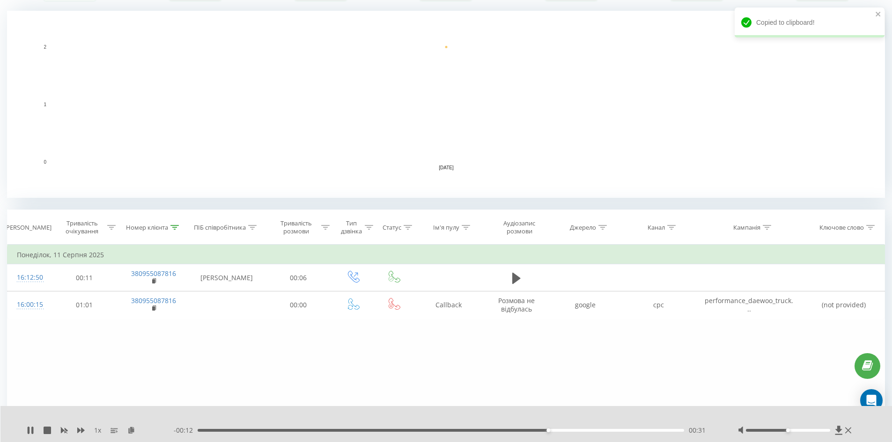
scroll to position [205, 0]
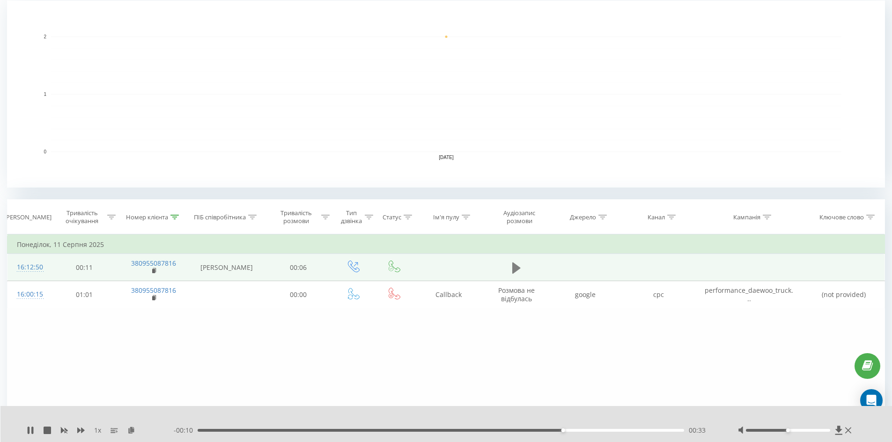
click at [515, 266] on icon at bounding box center [516, 267] width 8 height 11
click at [173, 218] on icon at bounding box center [174, 217] width 8 height 5
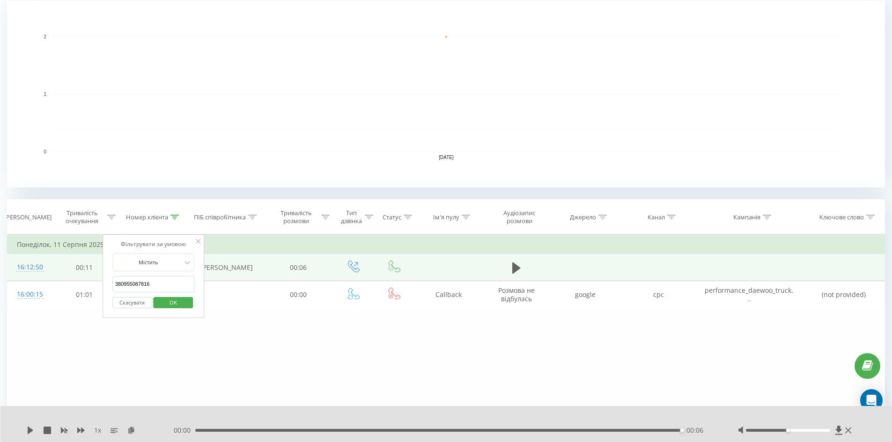
click at [140, 306] on button "Скасувати" at bounding box center [132, 303] width 40 height 12
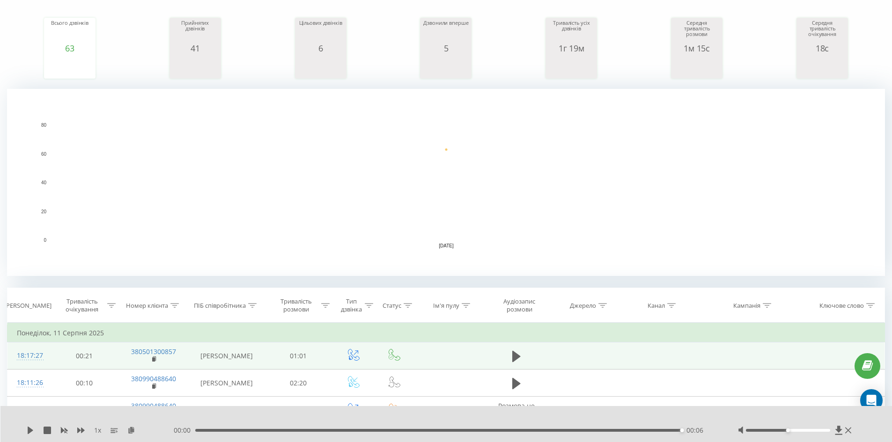
scroll to position [251, 0]
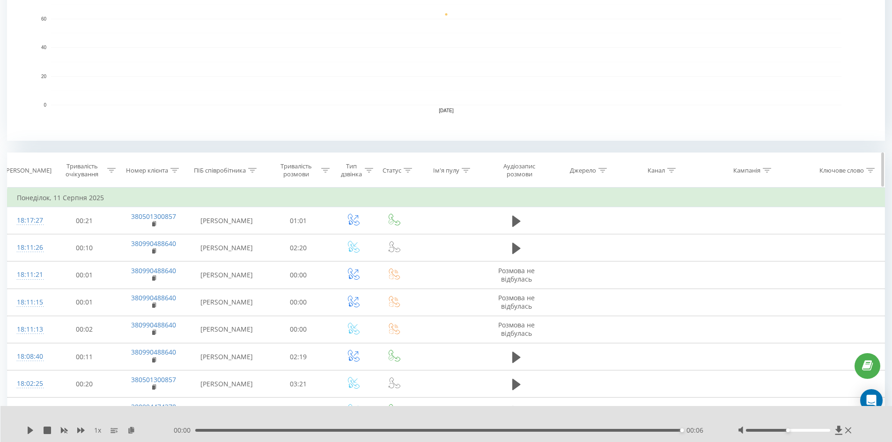
click at [671, 171] on icon at bounding box center [671, 170] width 8 height 5
click at [644, 240] on input "cpc" at bounding box center [658, 237] width 82 height 16
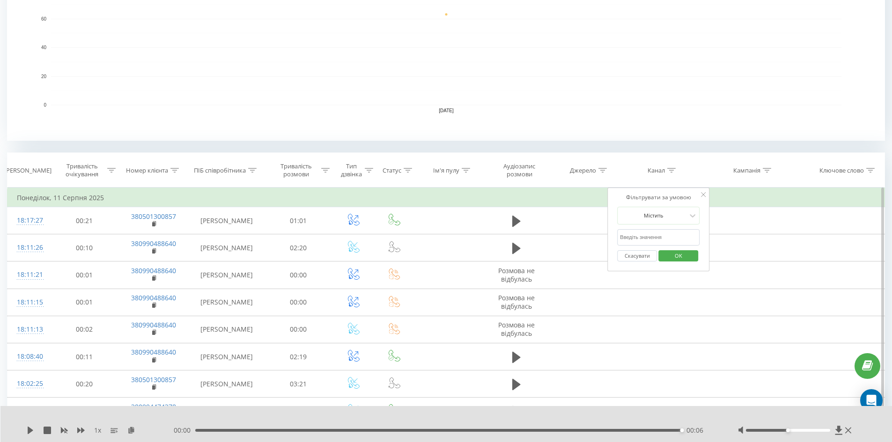
type input "cpc"
click at [684, 254] on span "OK" at bounding box center [678, 256] width 26 height 15
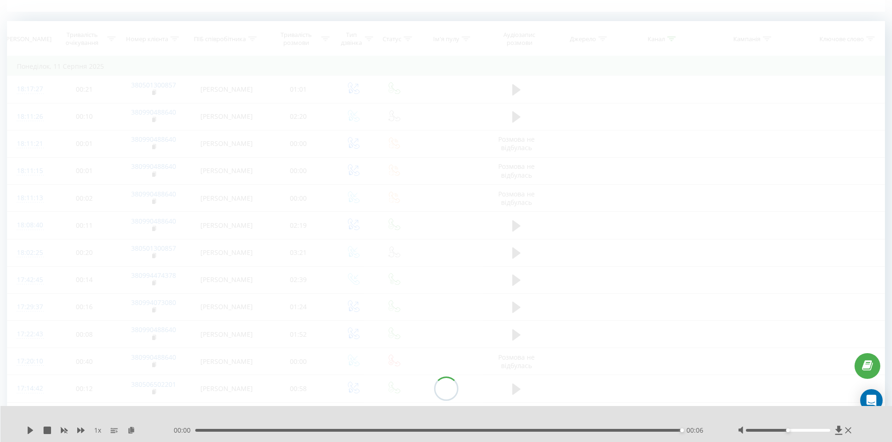
scroll to position [243, 0]
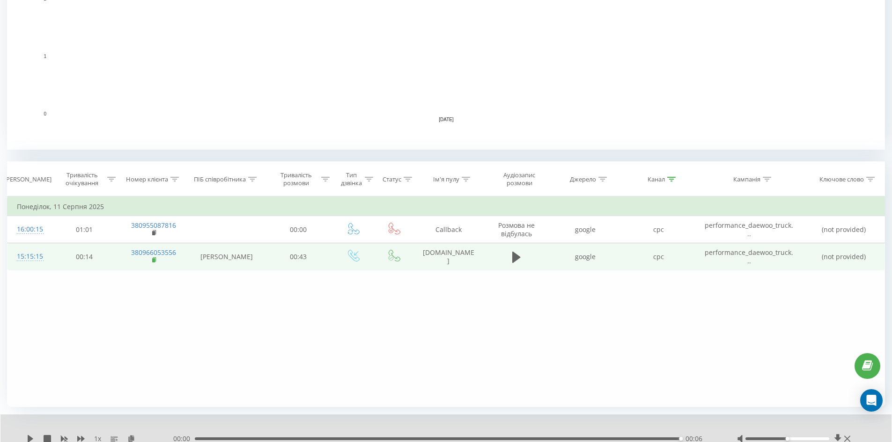
click at [155, 259] on rect at bounding box center [153, 260] width 3 height 4
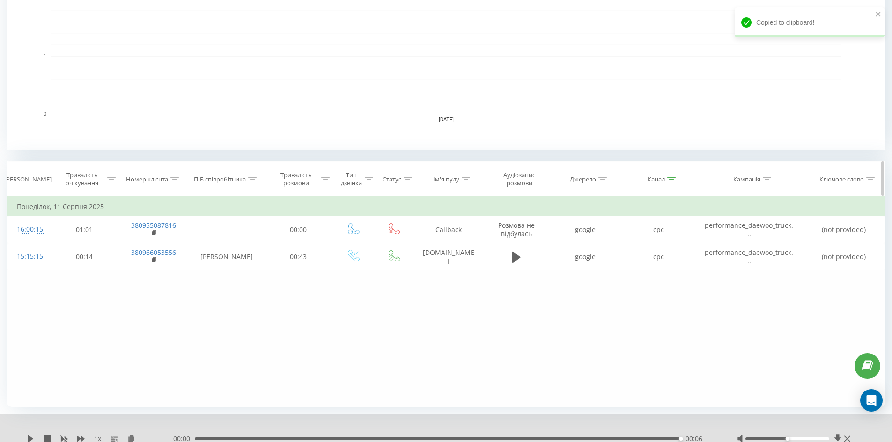
click at [176, 181] on icon at bounding box center [174, 179] width 8 height 5
click at [164, 242] on input "380955087816" at bounding box center [153, 246] width 82 height 16
paste input "380966053556"
type input "380966053556"
click at [170, 261] on span "OK" at bounding box center [173, 265] width 26 height 15
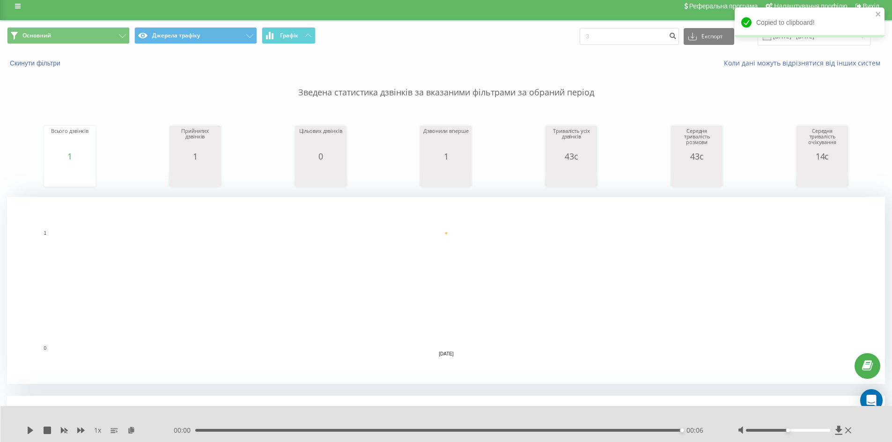
scroll to position [7, 0]
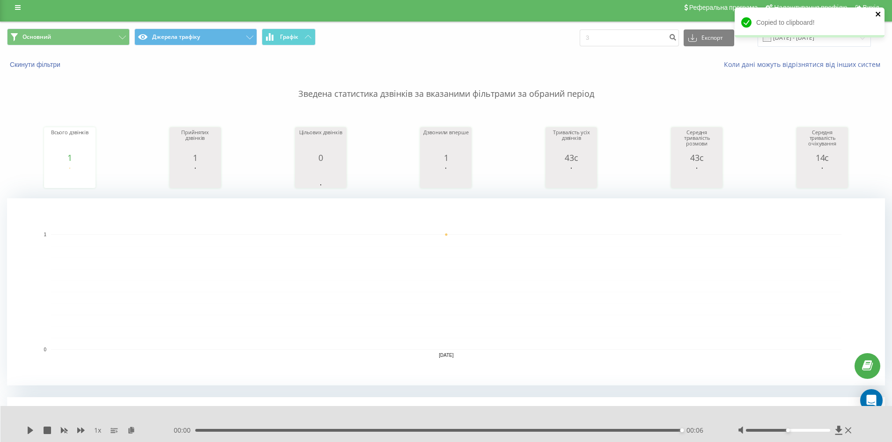
click at [877, 15] on icon "close" at bounding box center [878, 14] width 5 height 5
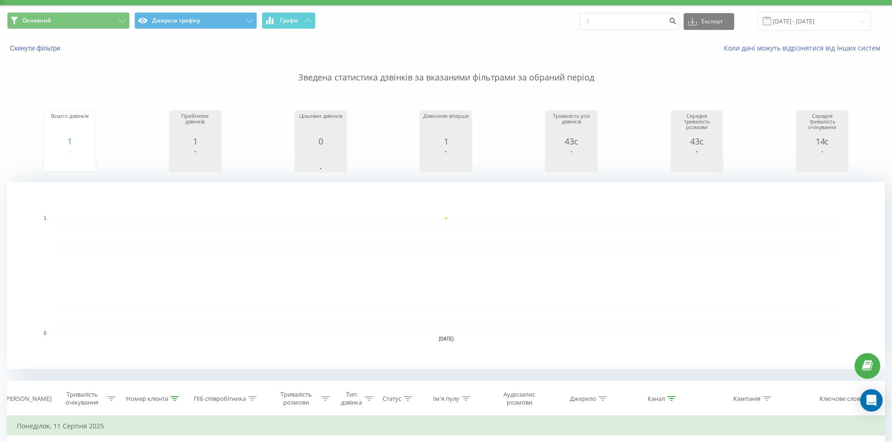
scroll to position [8, 0]
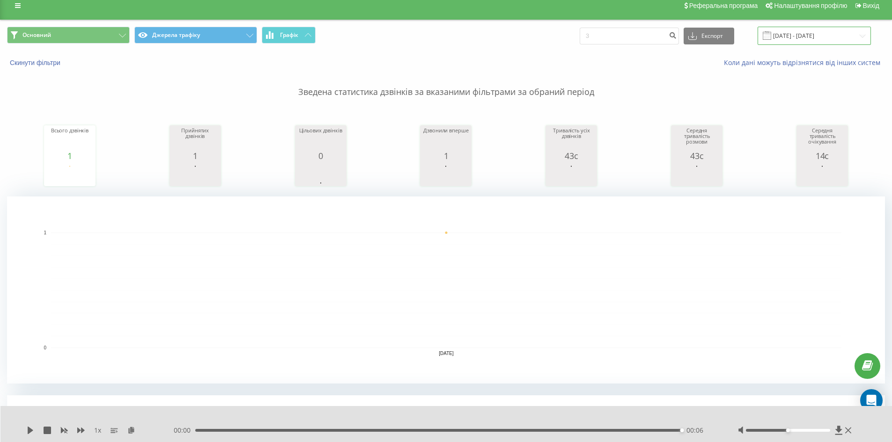
click at [790, 43] on input "[DATE] - [DATE]" at bounding box center [814, 36] width 113 height 18
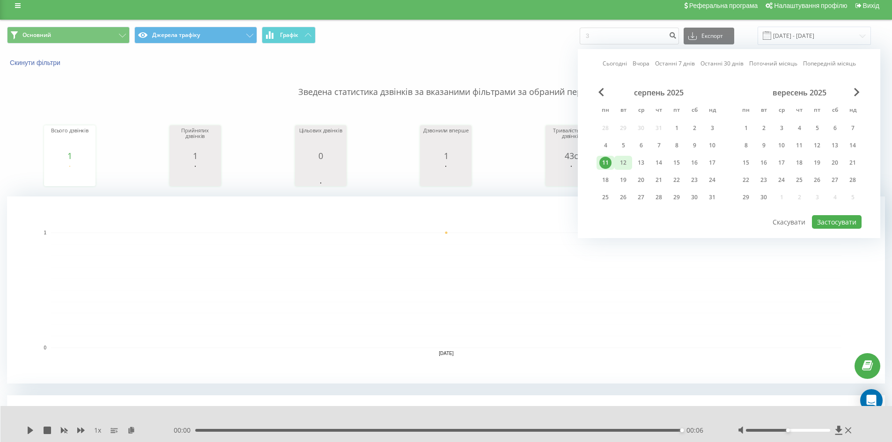
click at [626, 159] on div "12" at bounding box center [623, 163] width 12 height 12
click at [839, 224] on button "Застосувати" at bounding box center [837, 222] width 50 height 14
type input "[DATE] - [DATE]"
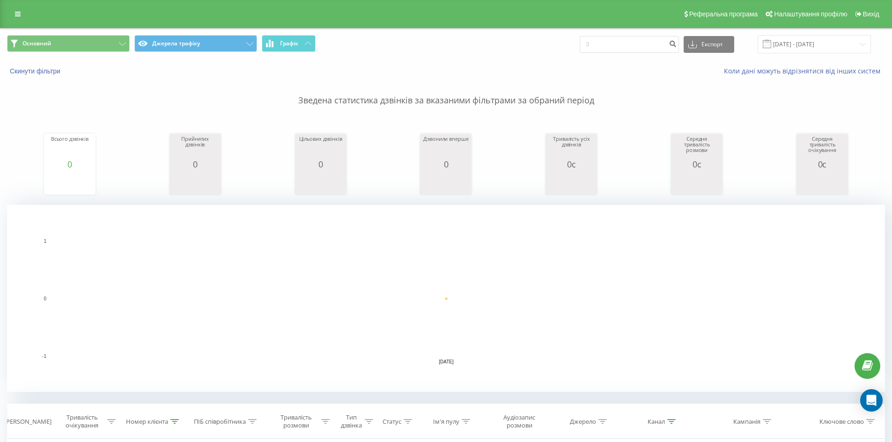
scroll to position [215, 0]
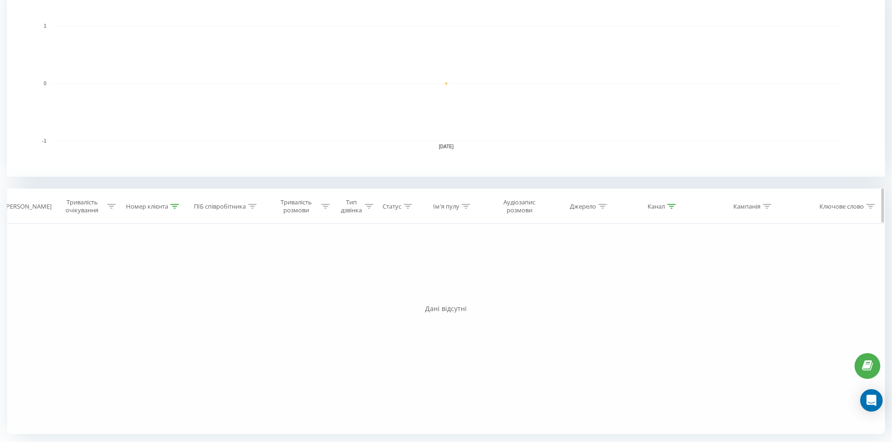
click at [673, 208] on icon at bounding box center [671, 206] width 8 height 5
click at [633, 292] on button "Скасувати" at bounding box center [638, 293] width 40 height 12
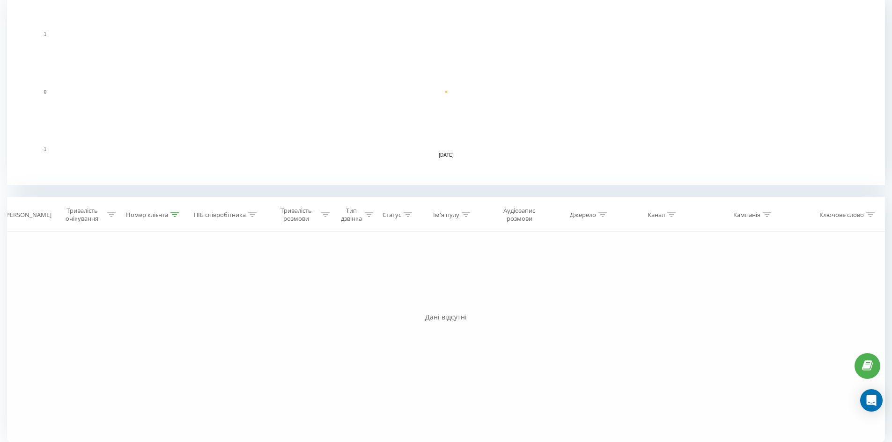
scroll to position [215, 0]
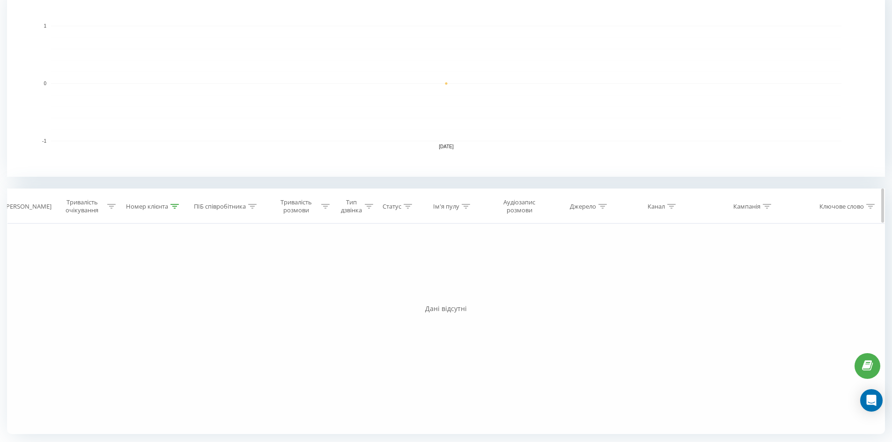
click at [175, 206] on icon at bounding box center [174, 206] width 8 height 5
click at [141, 289] on button "Скасувати" at bounding box center [132, 293] width 40 height 12
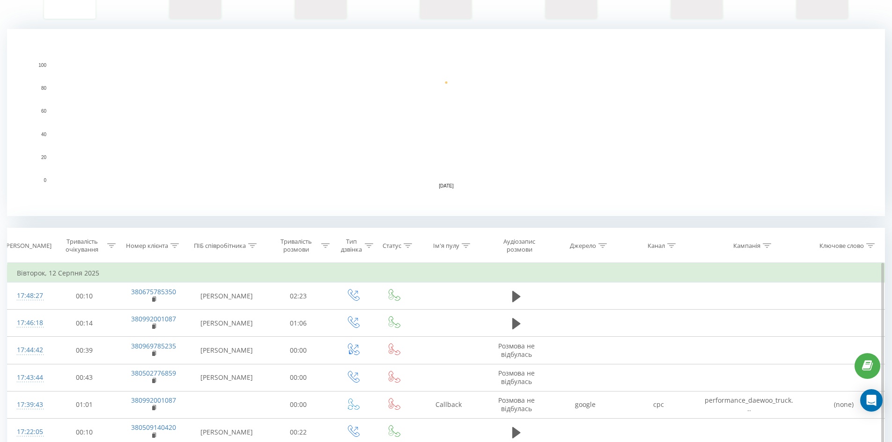
scroll to position [177, 0]
click at [672, 244] on icon at bounding box center [671, 244] width 8 height 5
click at [667, 309] on input "cpc" at bounding box center [658, 311] width 82 height 16
type input "cpc"
click at [670, 329] on span "OK" at bounding box center [678, 330] width 26 height 15
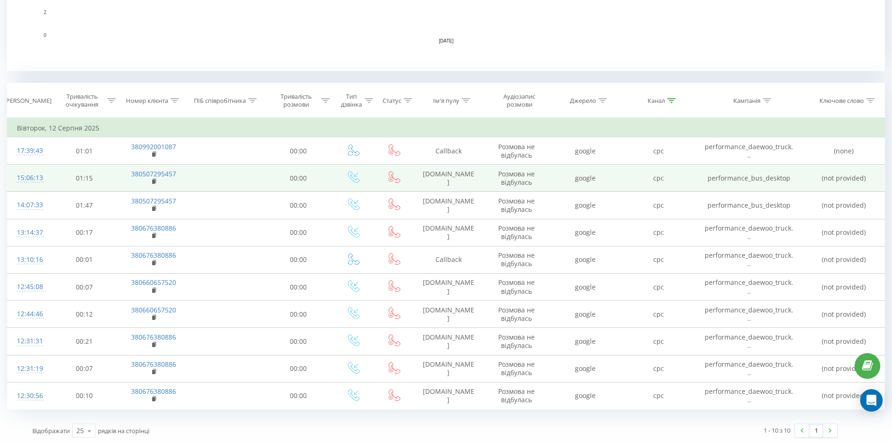
scroll to position [324, 0]
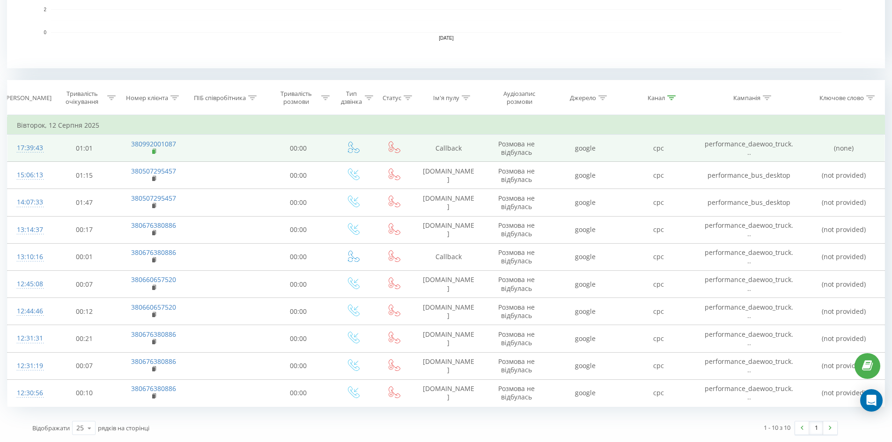
click at [155, 151] on icon at bounding box center [154, 151] width 3 height 4
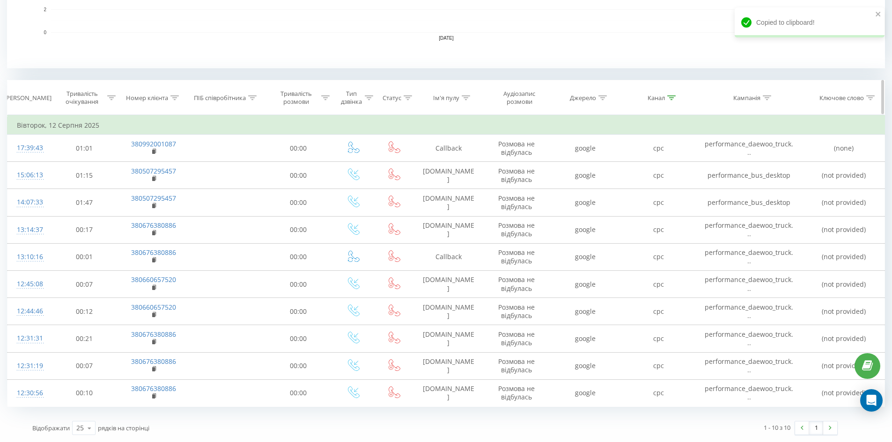
click at [176, 97] on icon at bounding box center [174, 98] width 8 height 5
click at [155, 165] on input "380966053556" at bounding box center [153, 165] width 82 height 16
paste input "380992001087"
type input "380992001087"
click at [170, 177] on span "OK" at bounding box center [173, 183] width 26 height 15
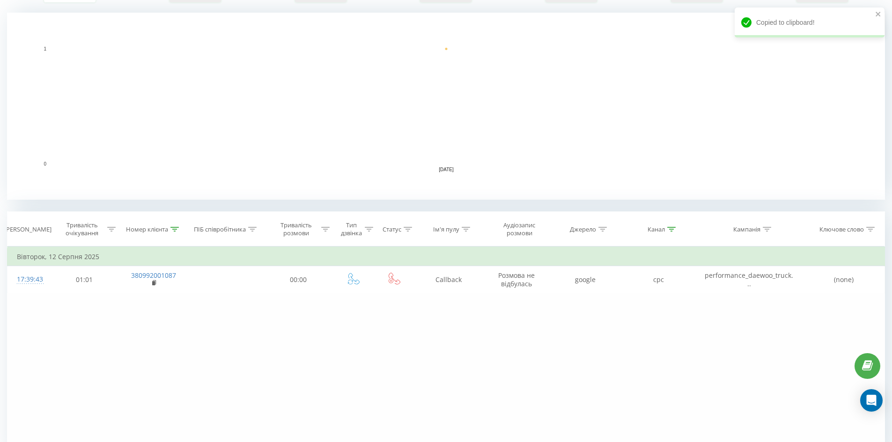
scroll to position [111, 0]
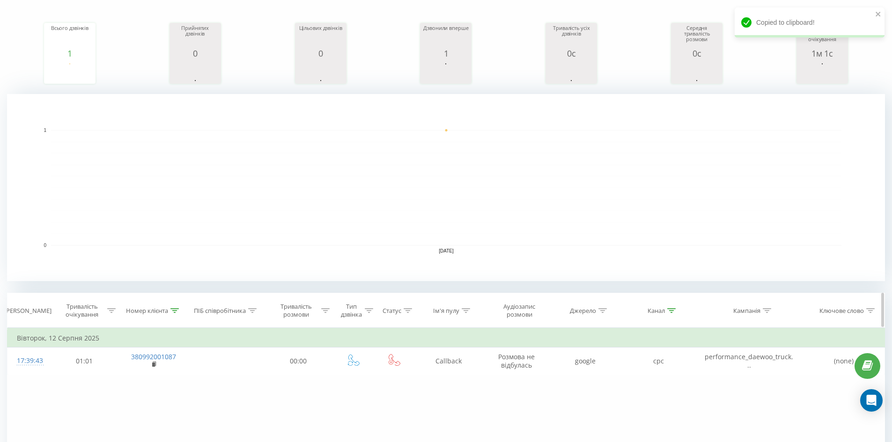
click at [672, 313] on icon at bounding box center [671, 311] width 8 height 5
click at [644, 396] on button "Скасувати" at bounding box center [637, 397] width 40 height 12
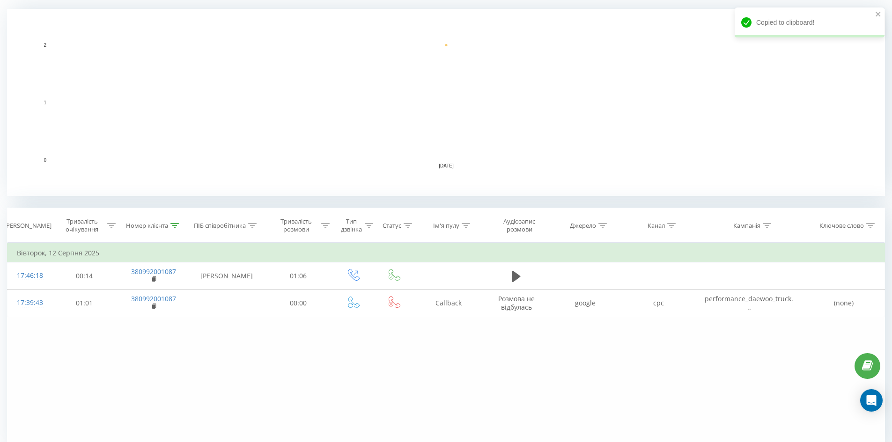
scroll to position [205, 0]
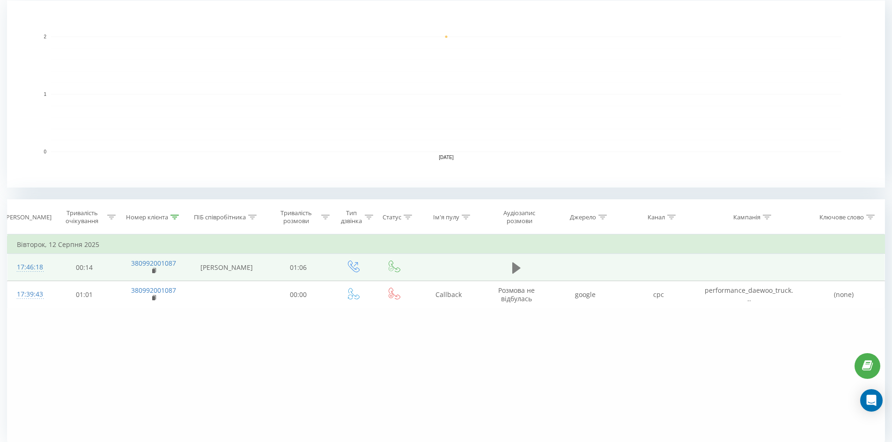
click at [515, 271] on icon at bounding box center [516, 267] width 8 height 11
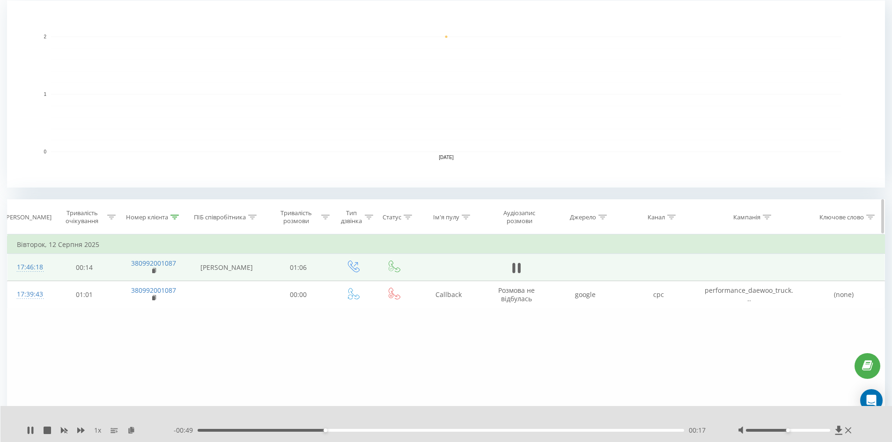
click at [170, 219] on icon at bounding box center [174, 217] width 8 height 5
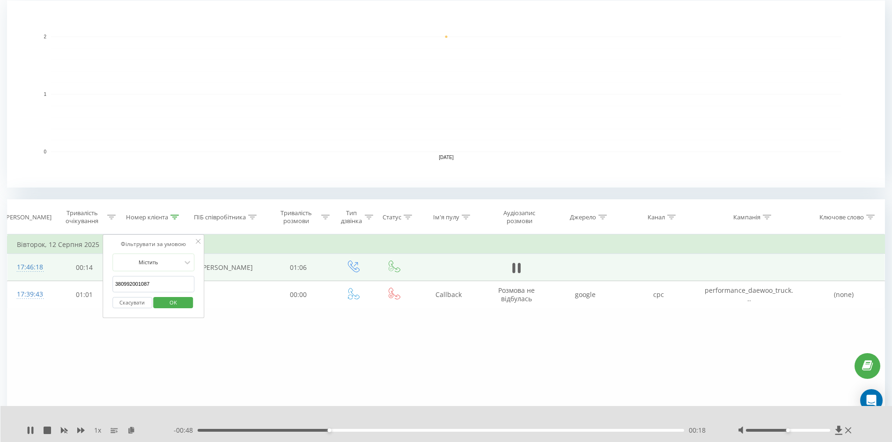
click at [139, 302] on button "Скасувати" at bounding box center [132, 303] width 40 height 12
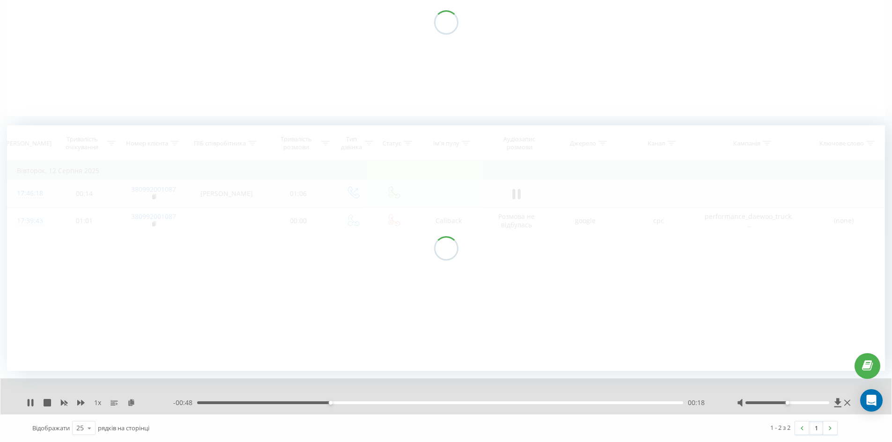
scroll to position [111, 0]
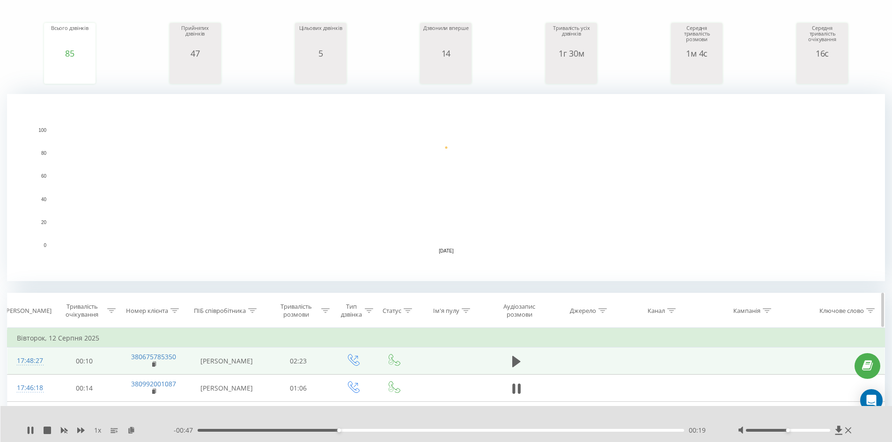
click at [672, 309] on icon at bounding box center [671, 311] width 8 height 5
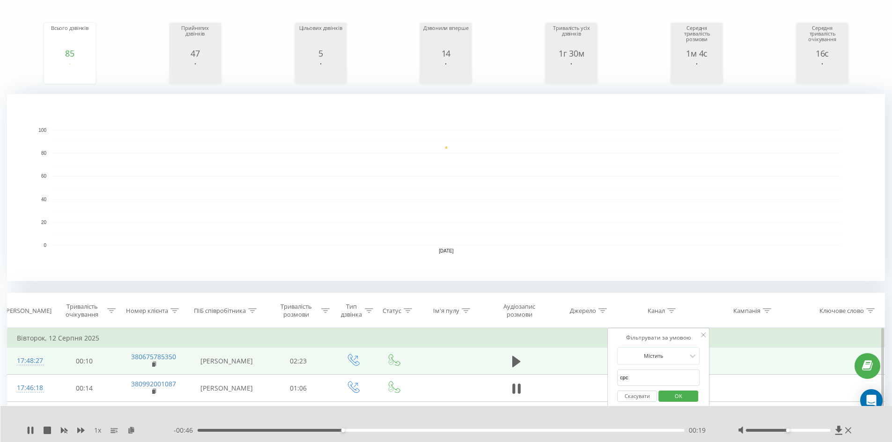
click at [666, 375] on input "cpc" at bounding box center [658, 378] width 82 height 16
type input "cpc"
click at [673, 392] on span "OK" at bounding box center [678, 396] width 26 height 15
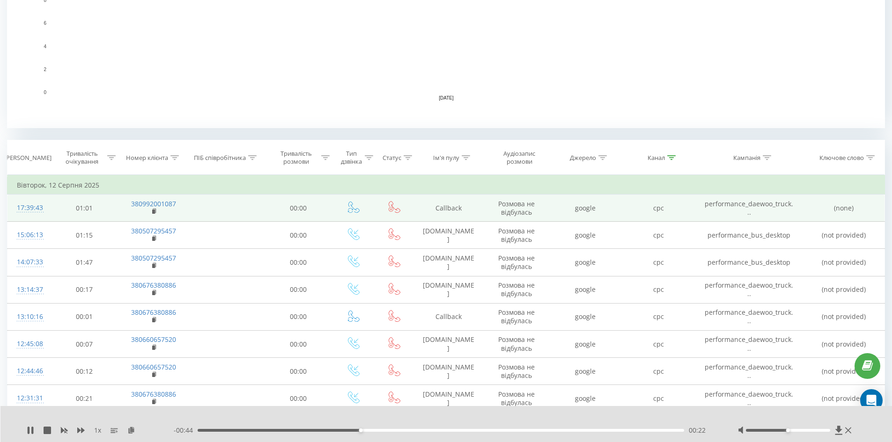
scroll to position [298, 0]
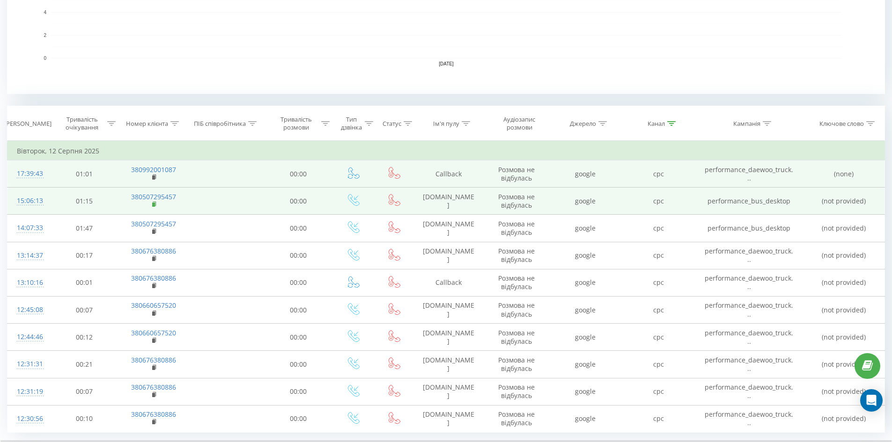
click at [153, 204] on rect at bounding box center [153, 205] width 3 height 4
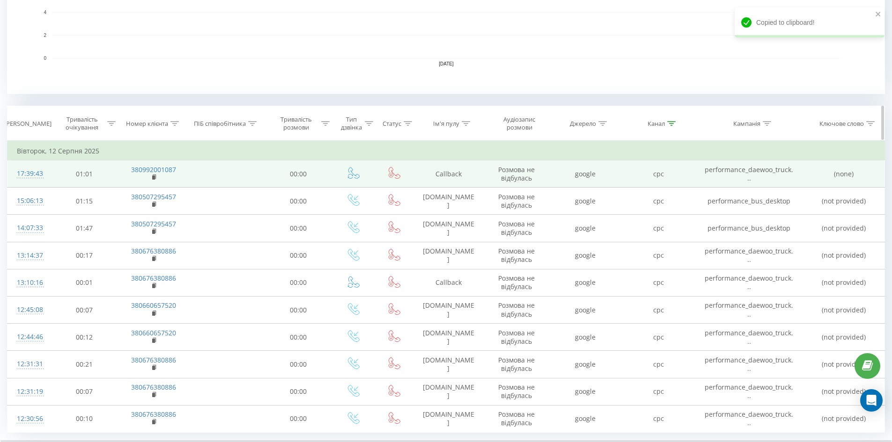
click at [172, 123] on icon at bounding box center [174, 123] width 8 height 5
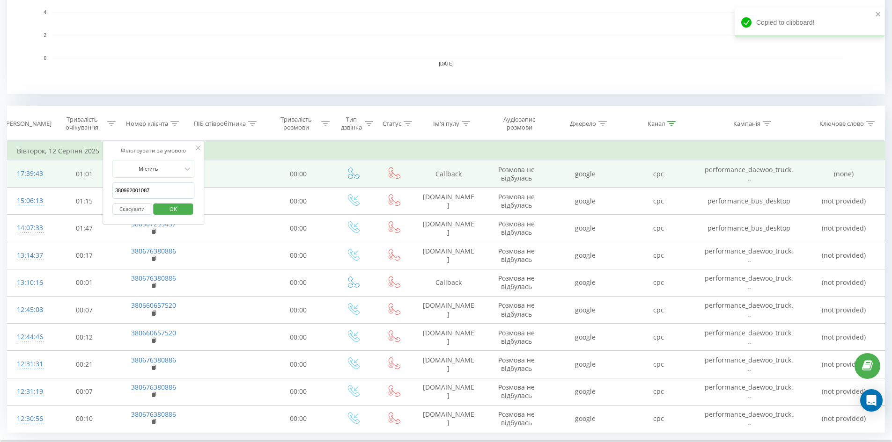
click at [156, 196] on input "380992001087" at bounding box center [153, 191] width 82 height 16
paste input "380507295457"
type input "380507295457"
click at [168, 207] on span "OK" at bounding box center [173, 209] width 26 height 15
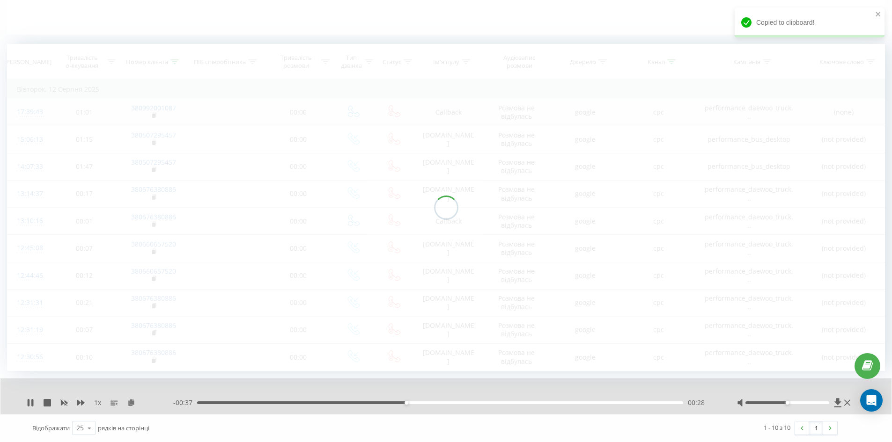
scroll to position [228, 0]
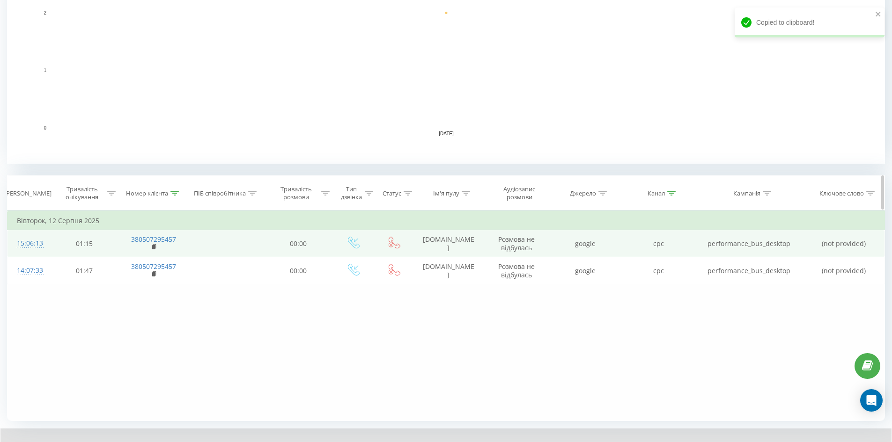
click at [673, 196] on div at bounding box center [671, 194] width 8 height 8
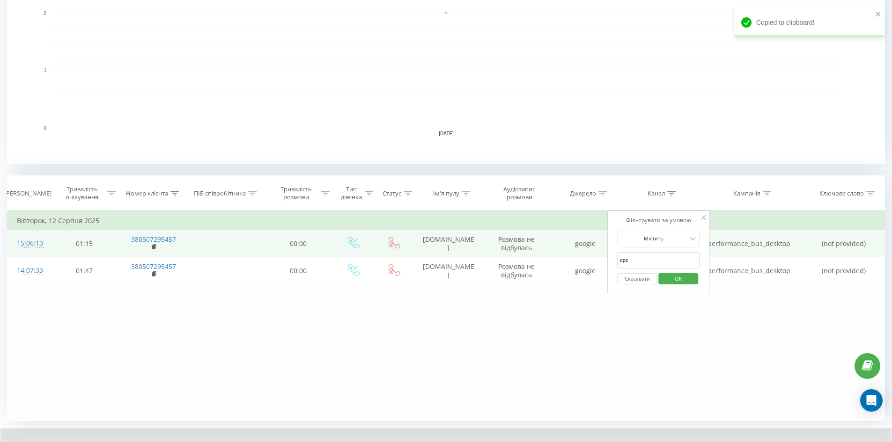
click at [636, 280] on button "Скасувати" at bounding box center [637, 279] width 40 height 12
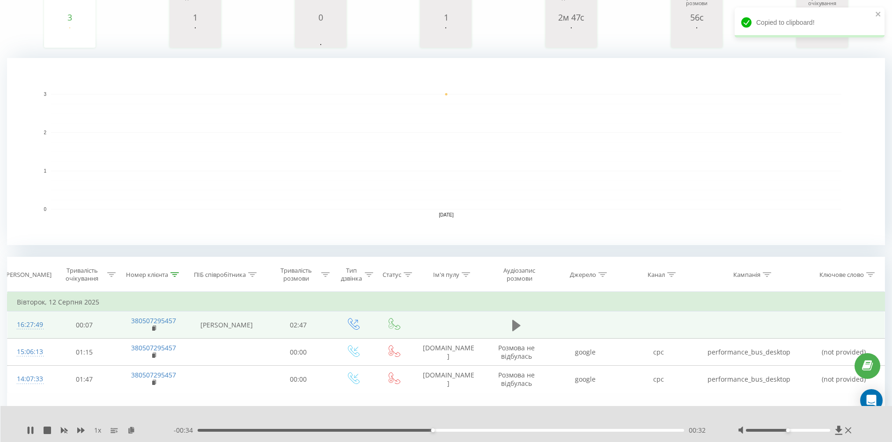
click at [514, 326] on icon at bounding box center [516, 325] width 8 height 11
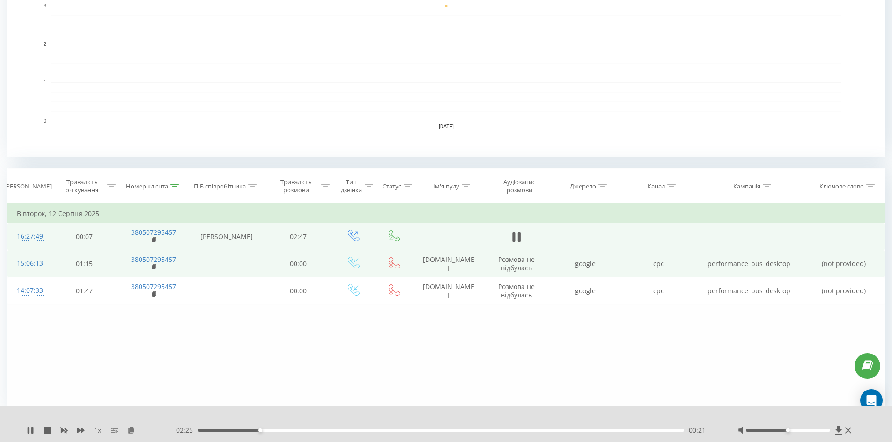
scroll to position [241, 0]
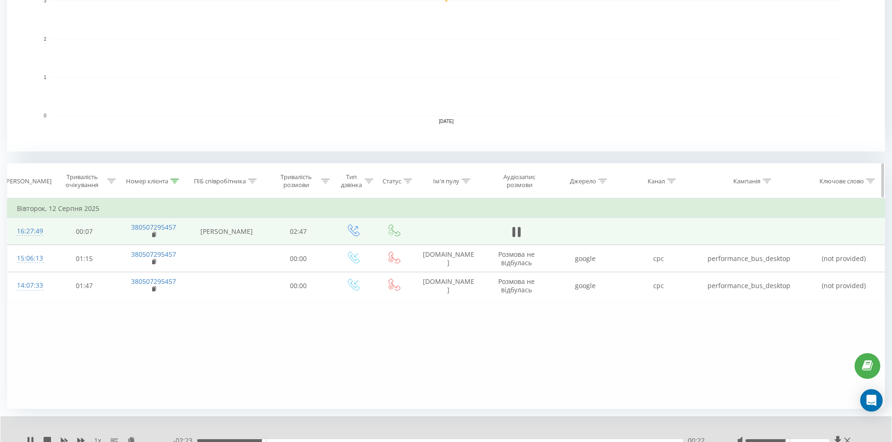
click at [176, 179] on icon at bounding box center [174, 181] width 8 height 5
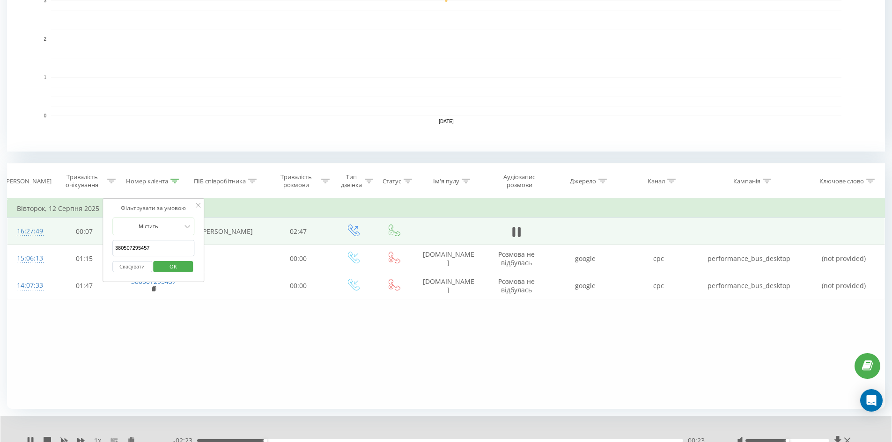
click at [141, 267] on button "Скасувати" at bounding box center [132, 267] width 40 height 12
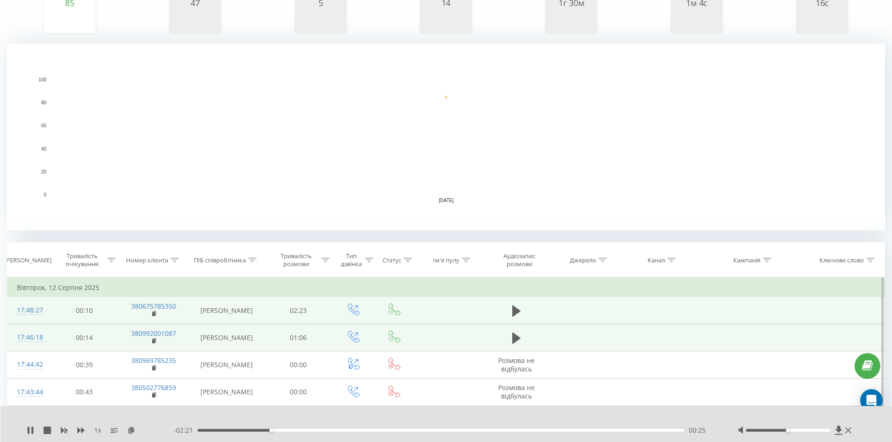
scroll to position [234, 0]
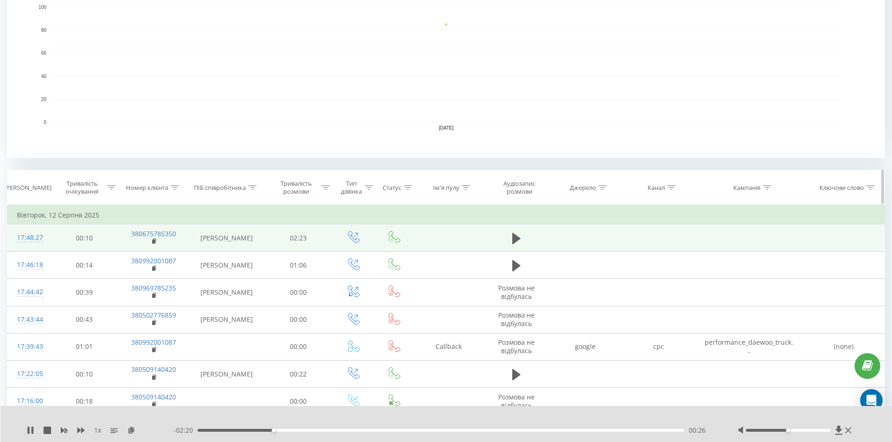
click at [672, 191] on div at bounding box center [671, 188] width 8 height 8
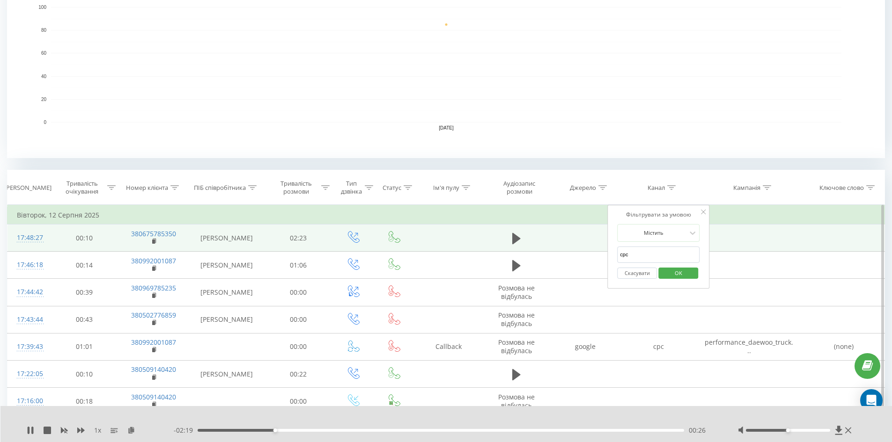
click at [655, 255] on input "cpc" at bounding box center [658, 255] width 82 height 16
type input "cpc"
click at [670, 275] on span "OK" at bounding box center [678, 273] width 26 height 15
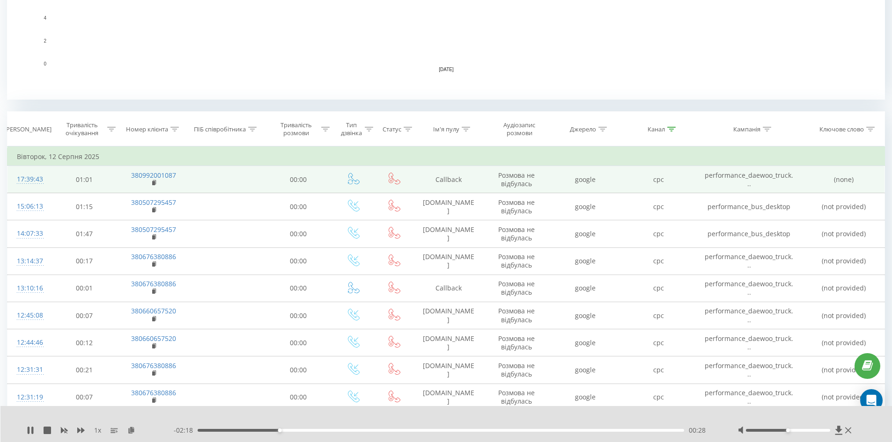
scroll to position [324, 0]
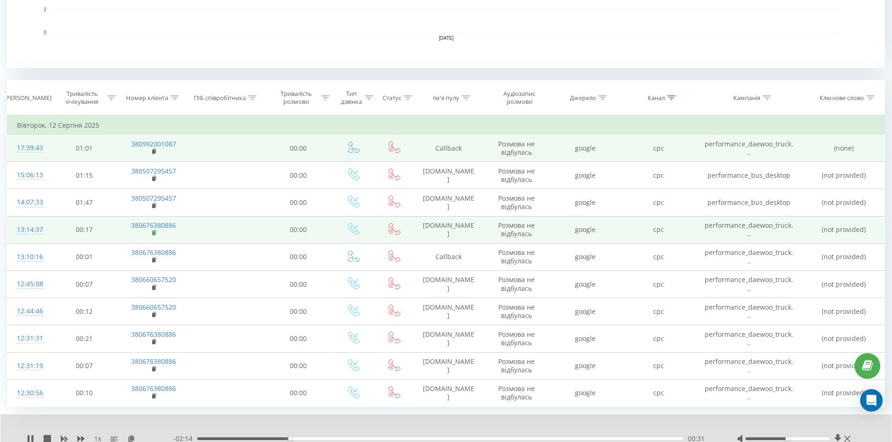
click at [155, 232] on icon at bounding box center [154, 232] width 3 height 4
click at [153, 233] on rect at bounding box center [153, 233] width 3 height 4
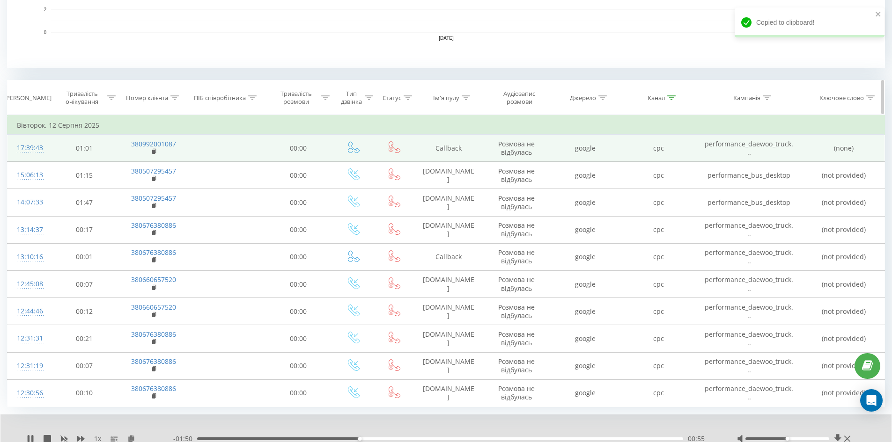
click at [173, 99] on icon at bounding box center [174, 98] width 8 height 5
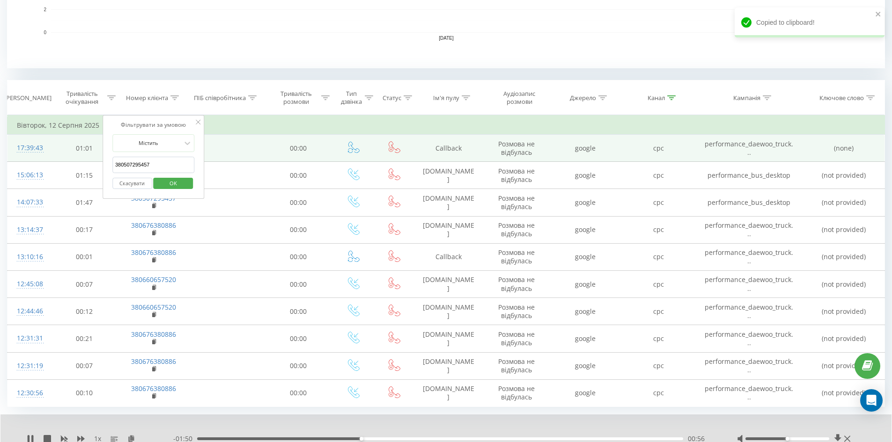
click at [163, 169] on input "380507295457" at bounding box center [153, 165] width 82 height 16
paste input "380676380886"
type input "380676380886"
click at [171, 180] on span "OK" at bounding box center [173, 183] width 26 height 15
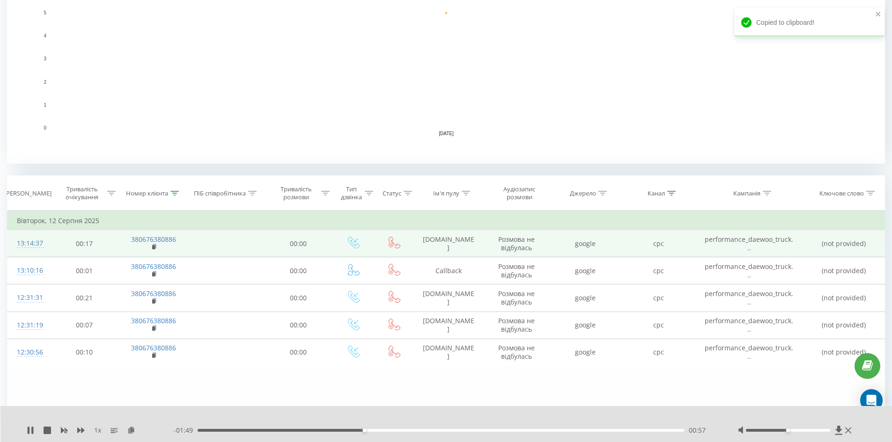
scroll to position [147, 0]
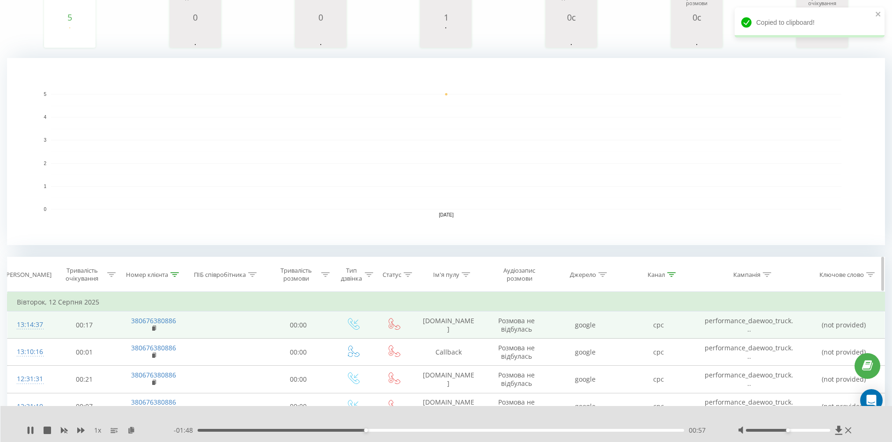
click at [675, 276] on icon at bounding box center [671, 274] width 8 height 5
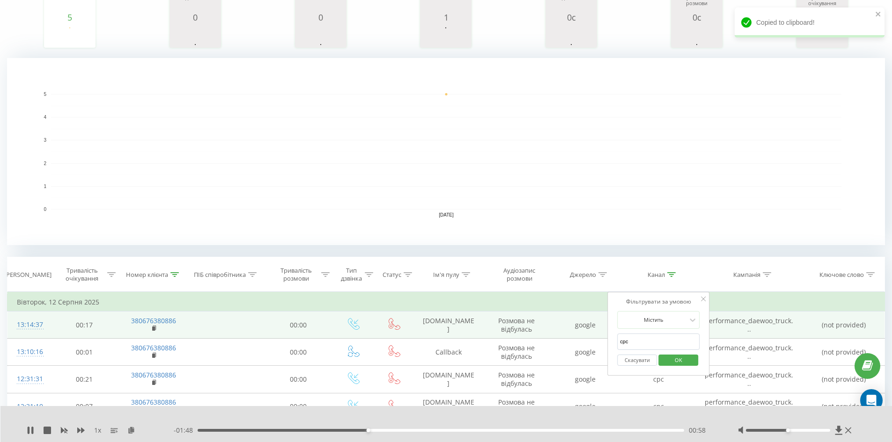
click at [648, 358] on button "Скасувати" at bounding box center [637, 361] width 40 height 12
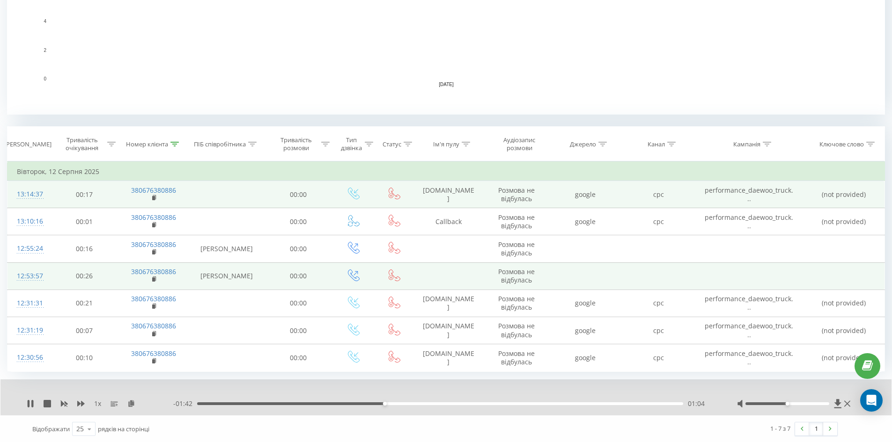
scroll to position [279, 0]
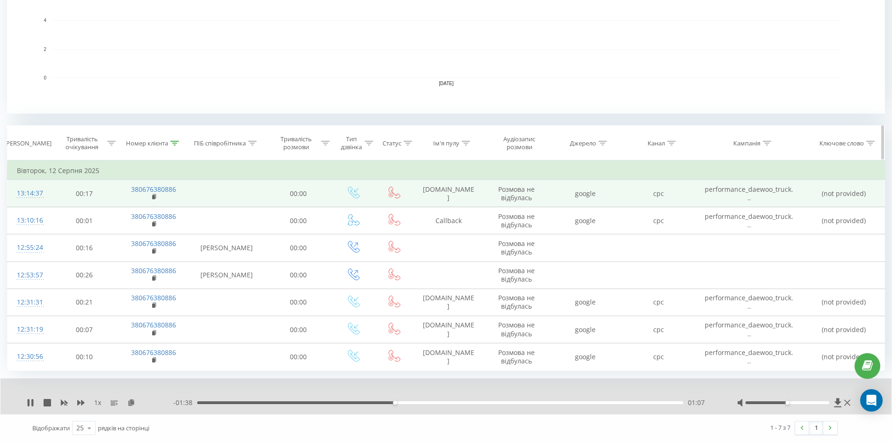
click at [174, 141] on icon at bounding box center [174, 143] width 8 height 5
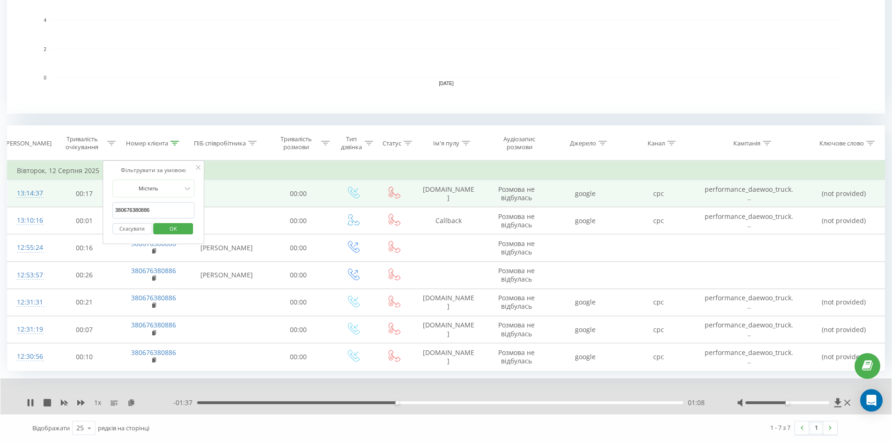
click at [139, 229] on button "Скасувати" at bounding box center [132, 229] width 40 height 12
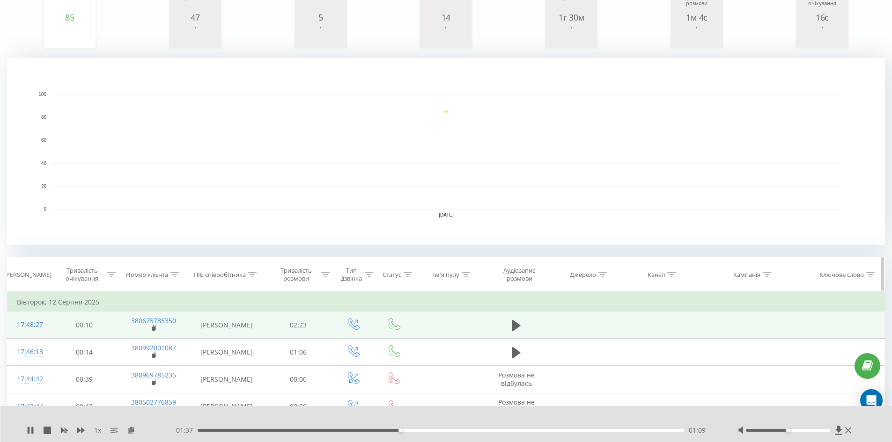
click at [670, 272] on icon at bounding box center [671, 274] width 8 height 5
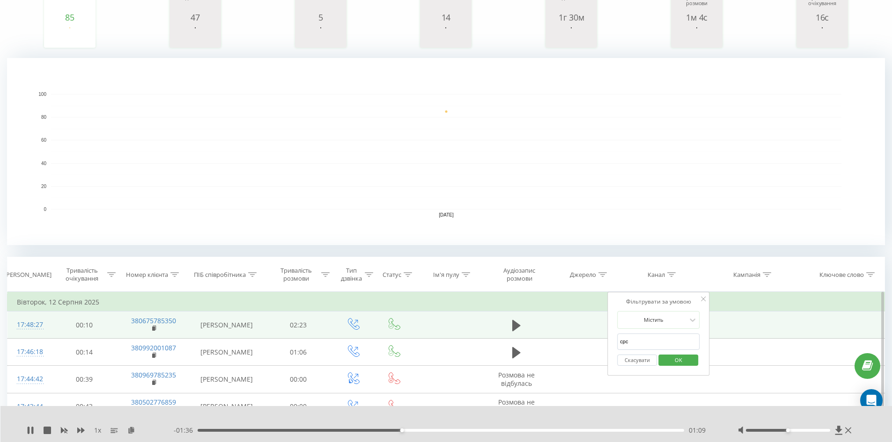
click at [659, 339] on input "cpc" at bounding box center [658, 342] width 82 height 16
type input "cpc"
click at [669, 364] on span "OK" at bounding box center [678, 360] width 26 height 15
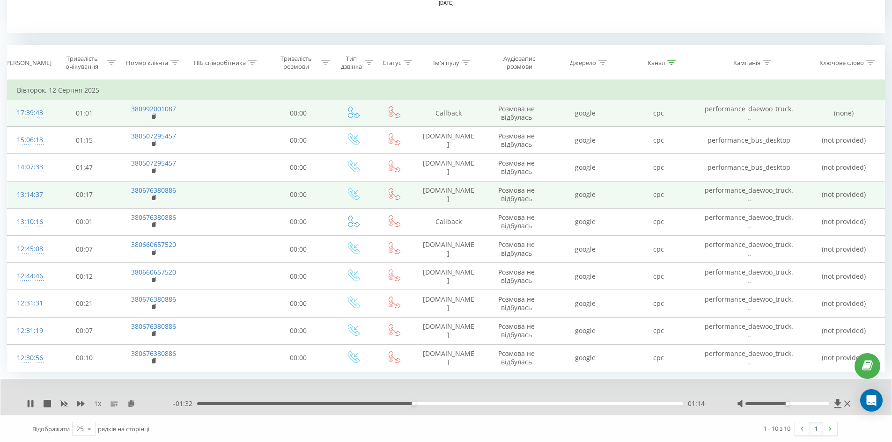
scroll to position [360, 0]
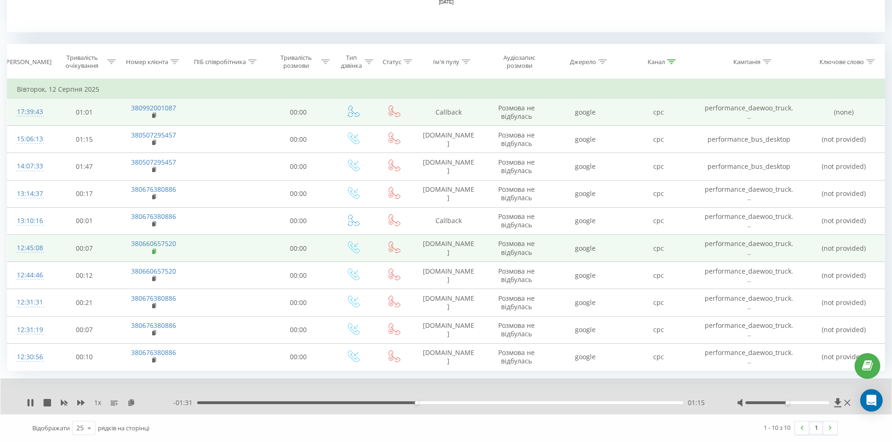
click at [154, 253] on rect at bounding box center [153, 252] width 3 height 4
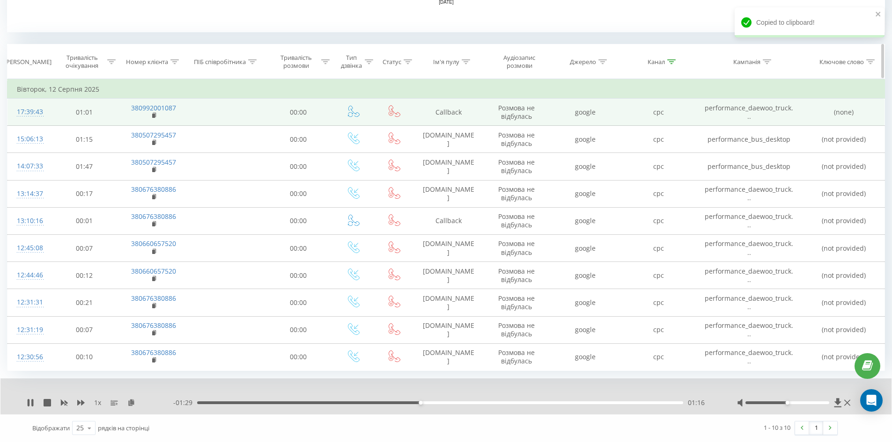
click at [176, 62] on icon at bounding box center [174, 61] width 8 height 5
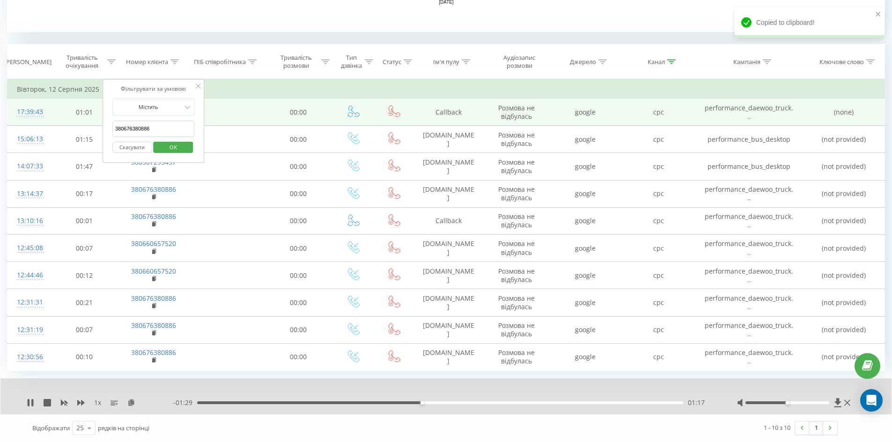
click at [166, 129] on input "380676380886" at bounding box center [153, 129] width 82 height 16
paste input "380660657520"
type input "380660657520"
click at [175, 145] on span "OK" at bounding box center [173, 147] width 26 height 15
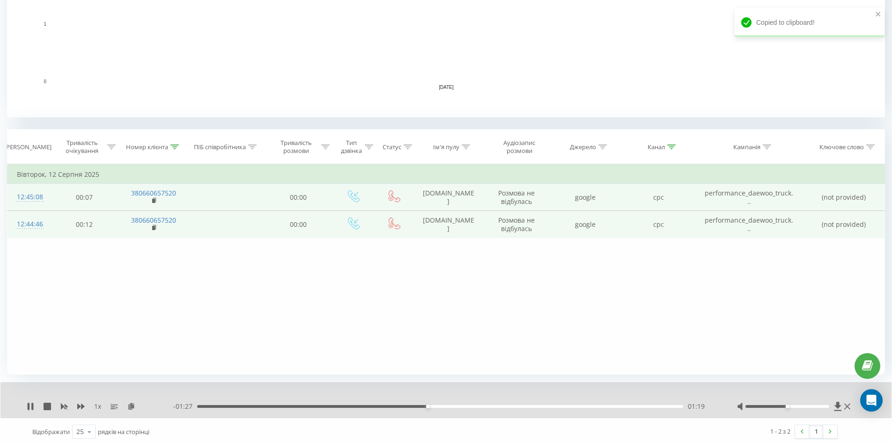
scroll to position [275, 0]
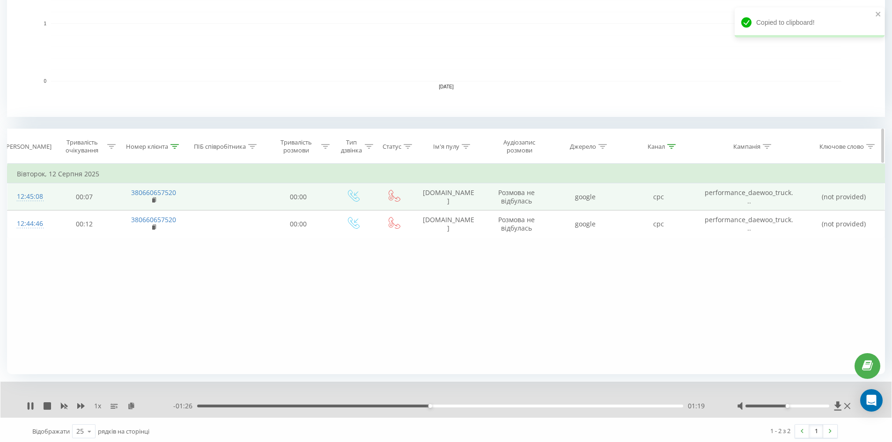
click at [667, 147] on icon at bounding box center [671, 146] width 8 height 5
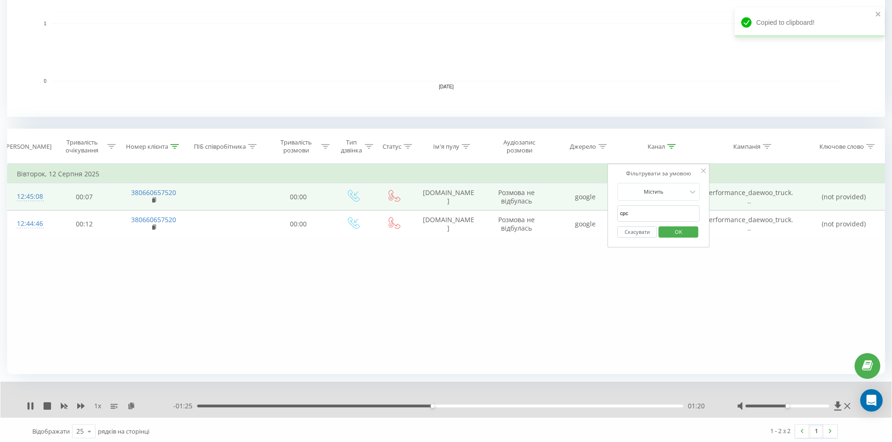
click at [635, 232] on button "Скасувати" at bounding box center [637, 233] width 40 height 12
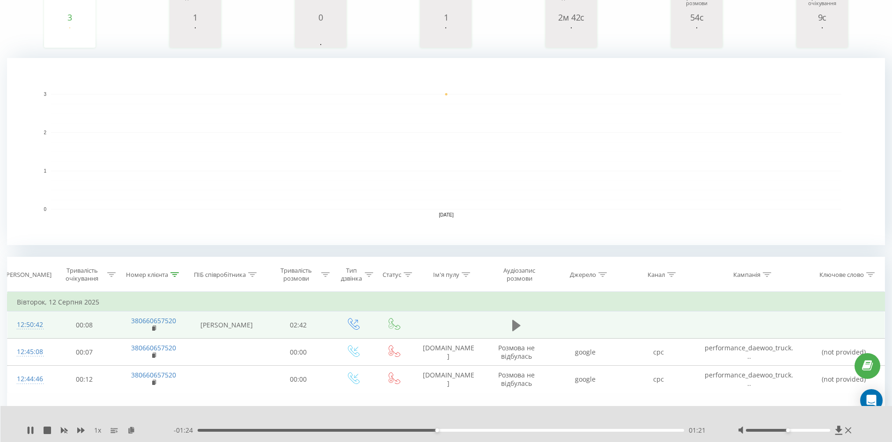
click at [515, 322] on icon at bounding box center [516, 325] width 8 height 11
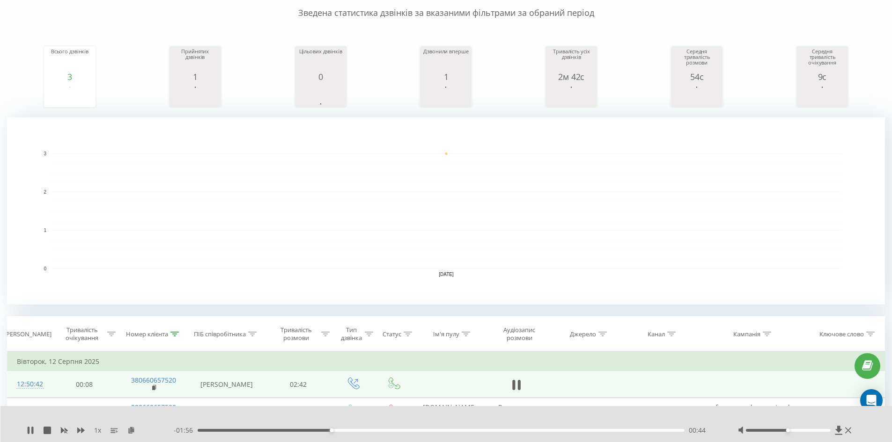
scroll to position [0, 0]
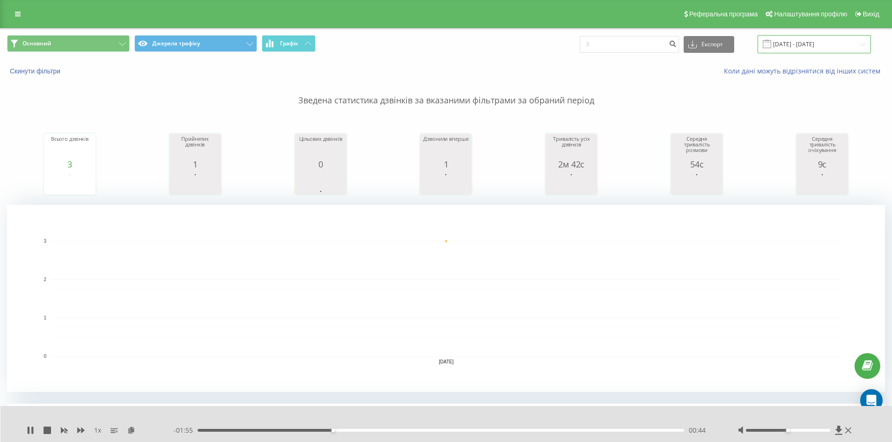
click at [827, 48] on input "[DATE] - [DATE]" at bounding box center [814, 44] width 113 height 18
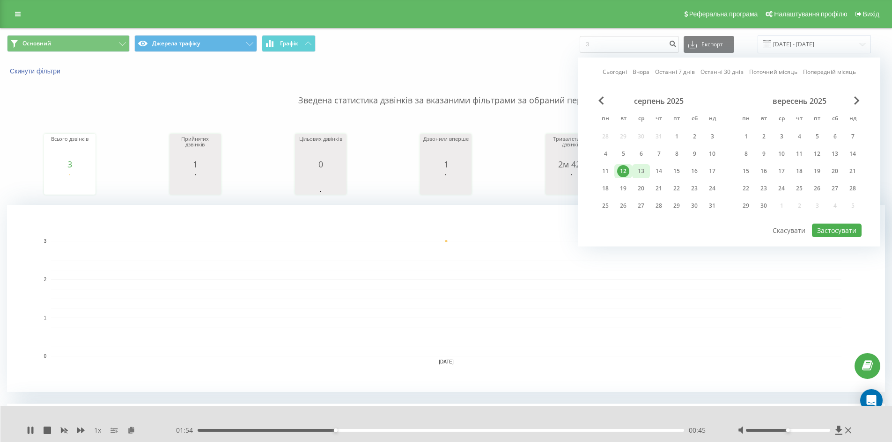
click at [647, 170] on div "13" at bounding box center [641, 171] width 12 height 12
click at [832, 230] on button "Застосувати" at bounding box center [837, 231] width 50 height 14
type input "[DATE] - [DATE]"
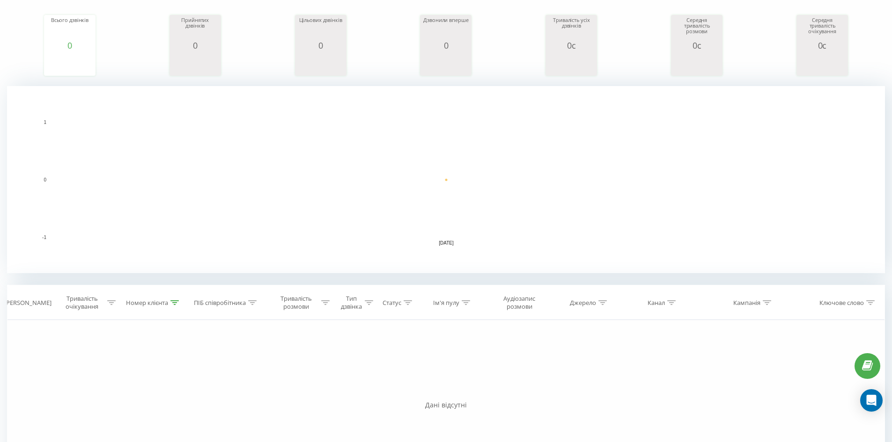
scroll to position [215, 0]
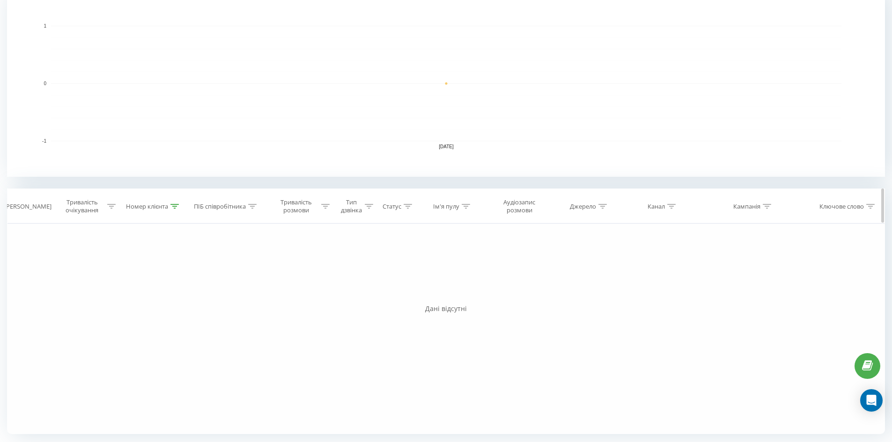
click at [178, 206] on icon at bounding box center [174, 206] width 8 height 5
click at [126, 289] on button "Скасувати" at bounding box center [132, 293] width 40 height 12
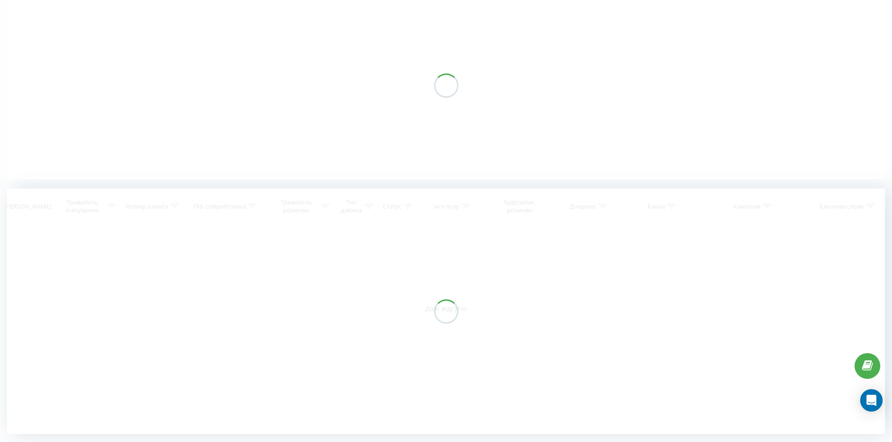
scroll to position [84, 0]
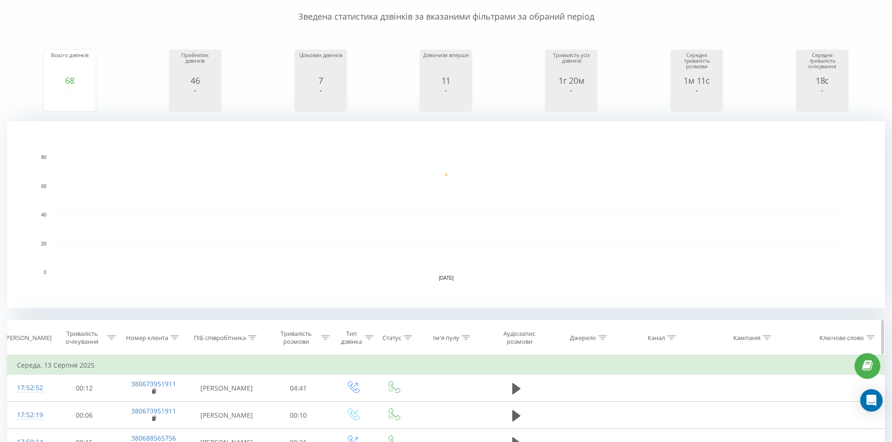
click at [670, 337] on icon at bounding box center [671, 338] width 8 height 5
click at [653, 410] on input "text" at bounding box center [658, 405] width 82 height 16
type input "cpc"
click at [676, 421] on span "OK" at bounding box center [678, 423] width 26 height 15
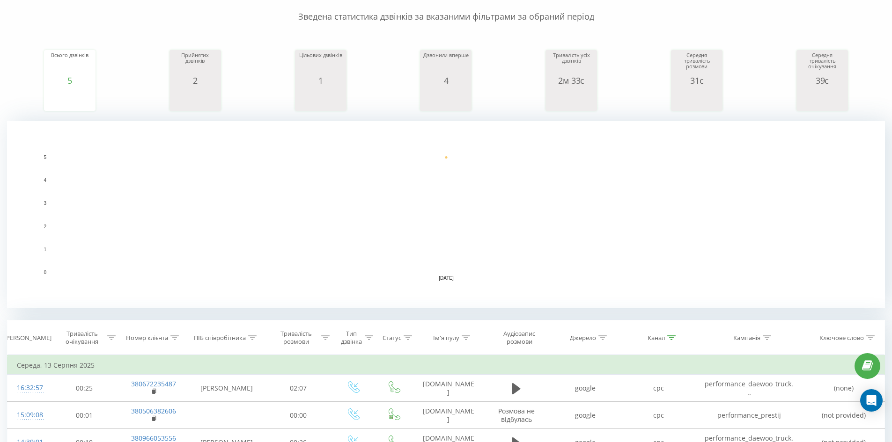
scroll to position [243, 0]
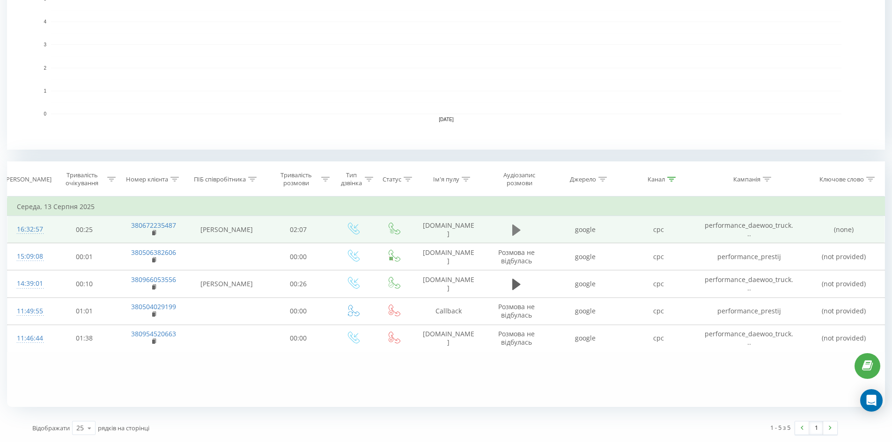
click at [518, 230] on icon at bounding box center [516, 229] width 8 height 11
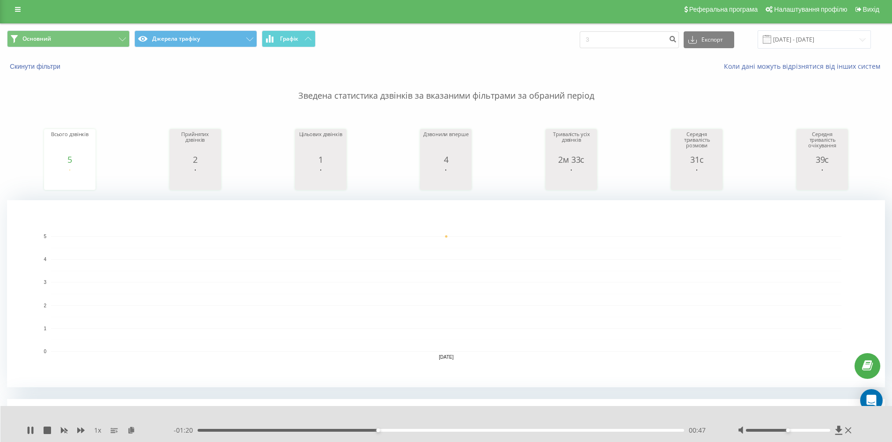
scroll to position [0, 0]
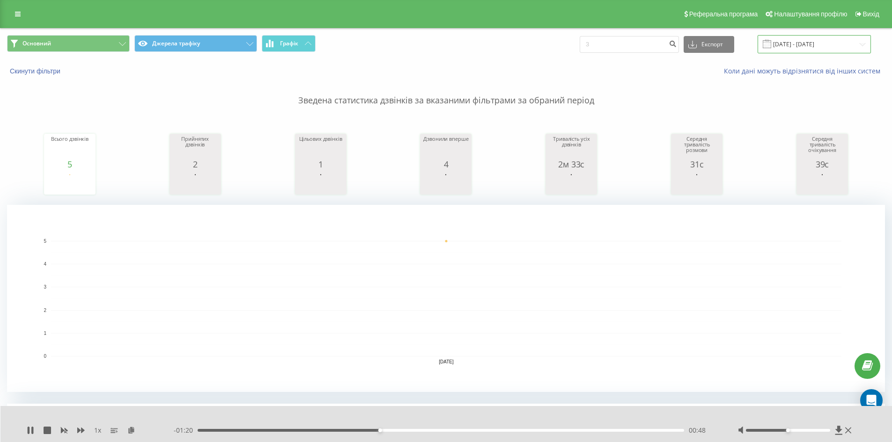
click at [806, 48] on input "[DATE] - [DATE]" at bounding box center [814, 44] width 113 height 18
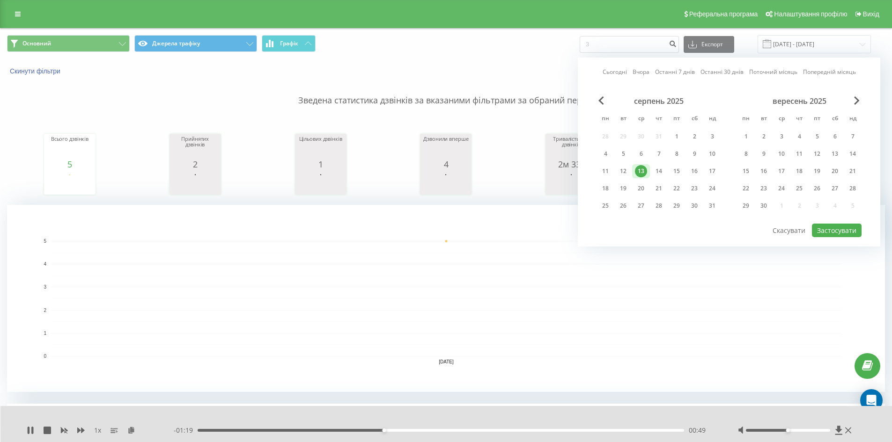
click at [515, 41] on div "Основний Джерела трафіку Графік 3 Експорт .csv .xls .xlsx [DATE] - [DATE] Сього…" at bounding box center [446, 44] width 878 height 18
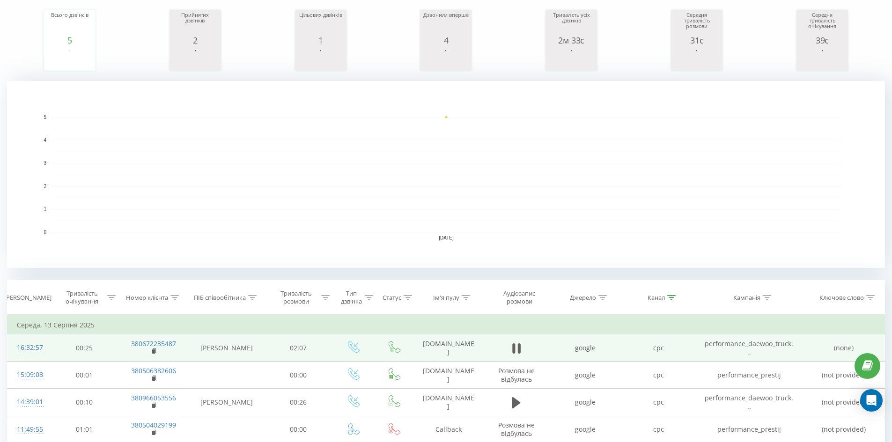
scroll to position [234, 0]
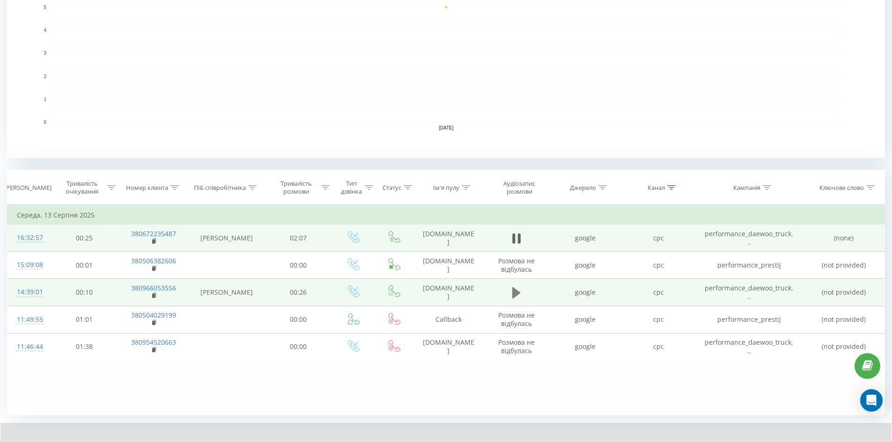
click at [516, 294] on icon at bounding box center [516, 292] width 8 height 11
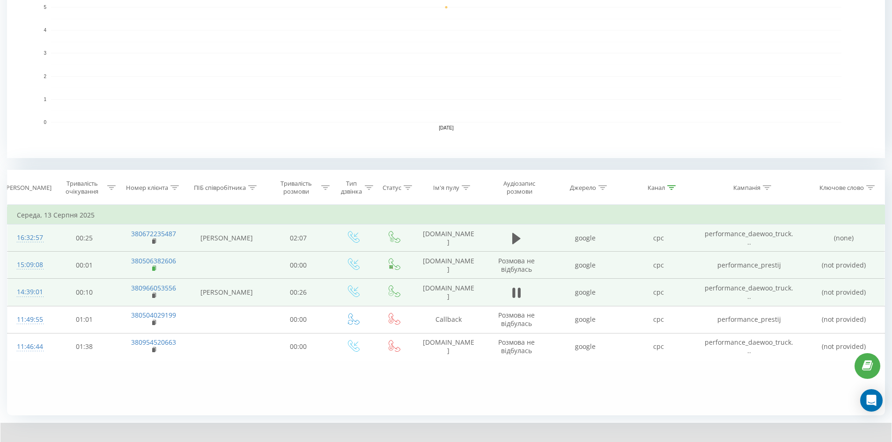
click at [153, 270] on rect at bounding box center [153, 269] width 3 height 4
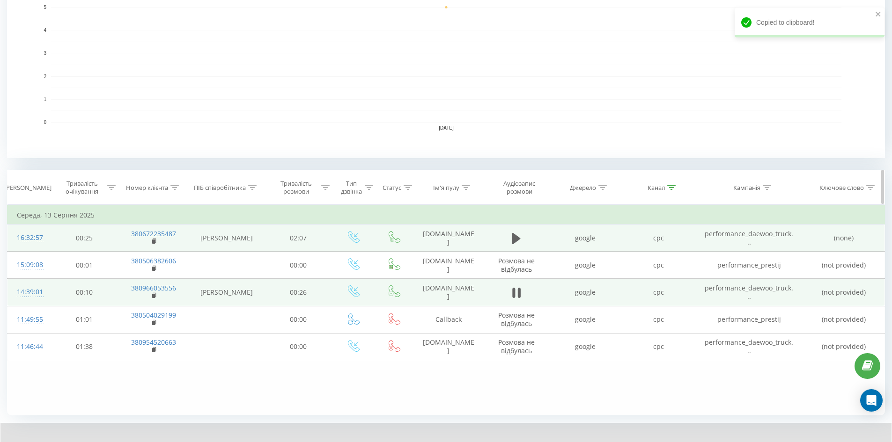
click at [172, 192] on th "Номер клієнта" at bounding box center [153, 187] width 70 height 35
click at [175, 190] on icon at bounding box center [174, 187] width 8 height 5
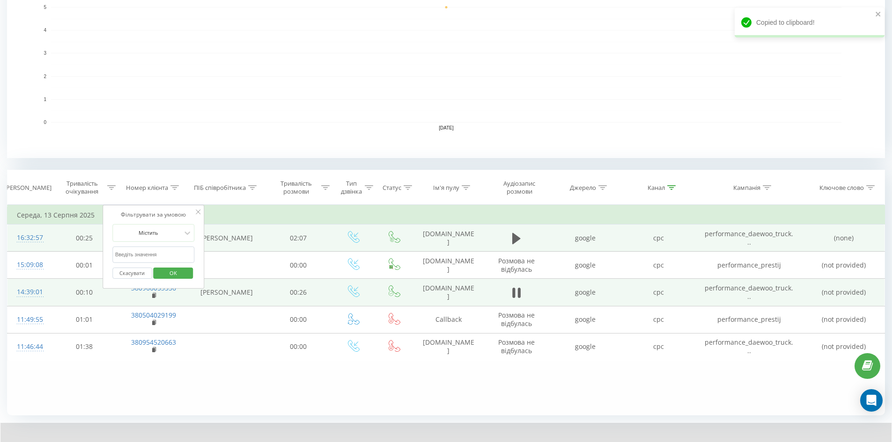
click at [161, 253] on input "text" at bounding box center [153, 255] width 82 height 16
paste input "380506382606"
type input "380506382606"
click at [183, 273] on span "OK" at bounding box center [173, 273] width 26 height 15
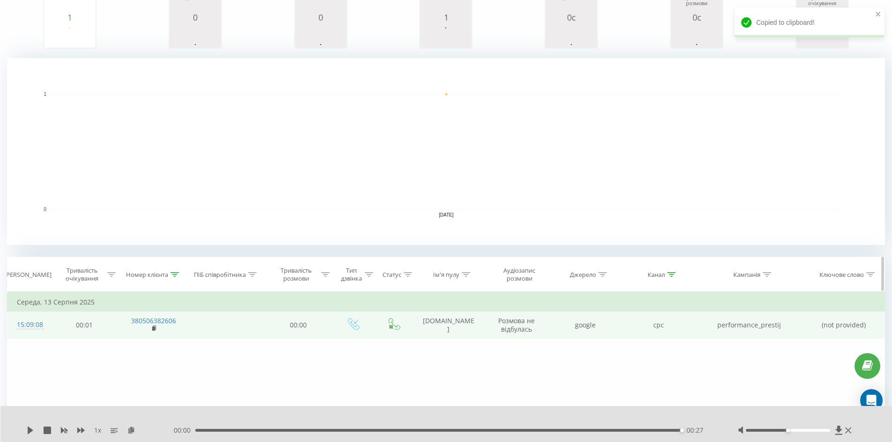
click at [671, 276] on icon at bounding box center [671, 274] width 8 height 5
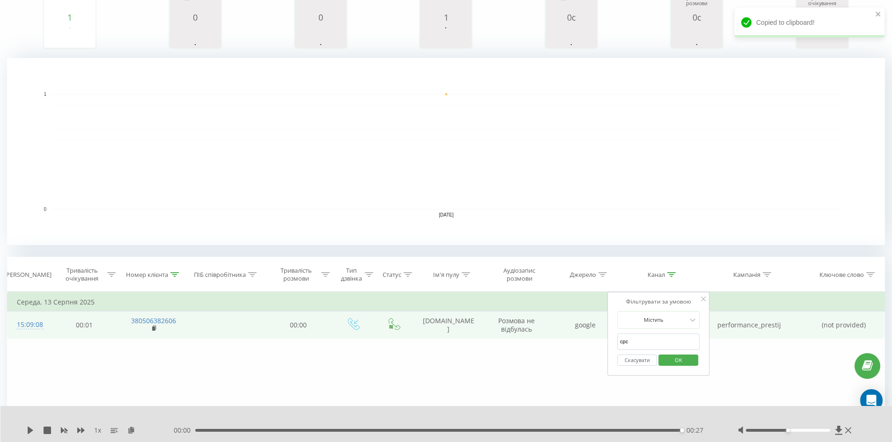
click at [640, 356] on button "Скасувати" at bounding box center [637, 361] width 40 height 12
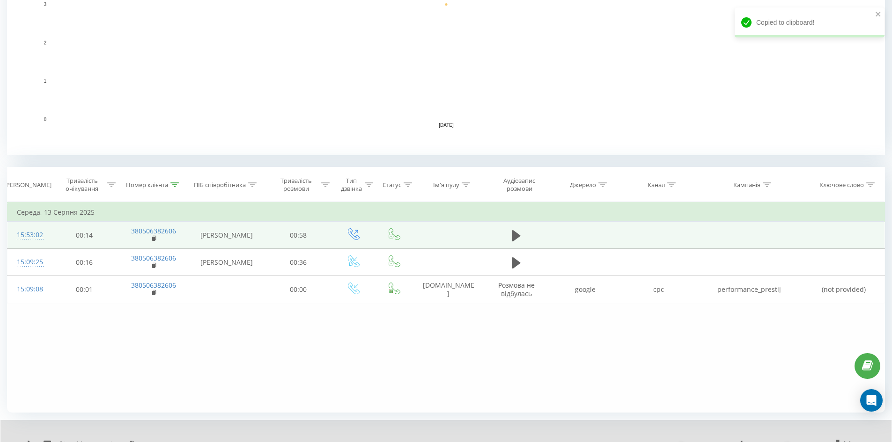
scroll to position [243, 0]
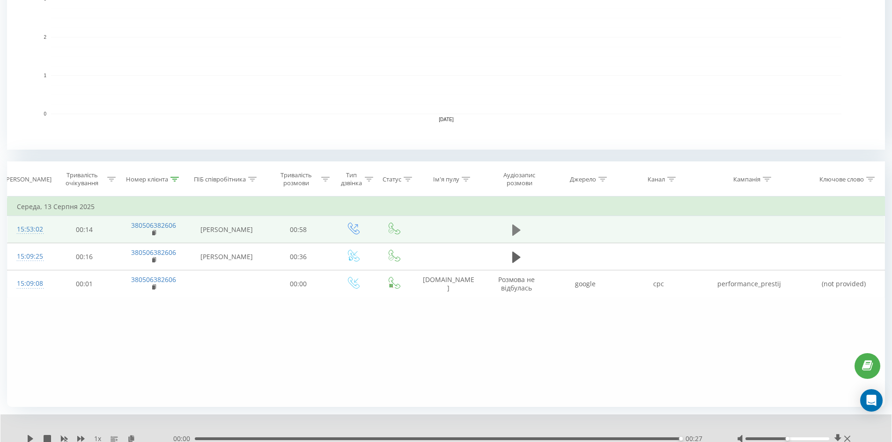
click at [516, 232] on icon at bounding box center [516, 229] width 8 height 11
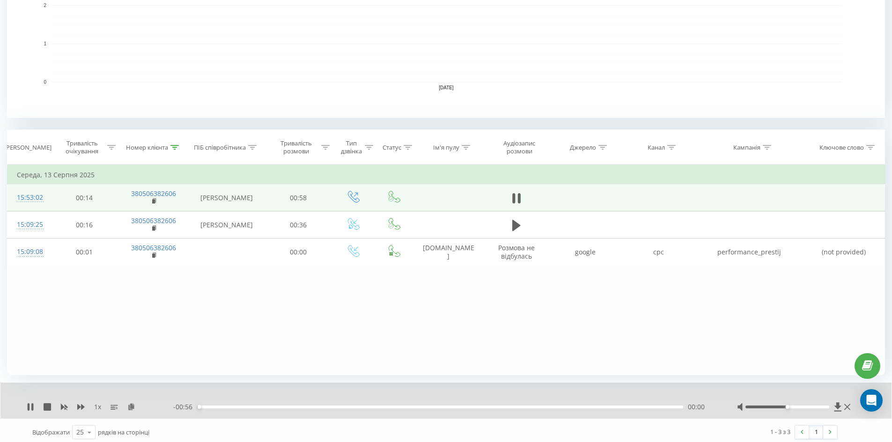
scroll to position [279, 0]
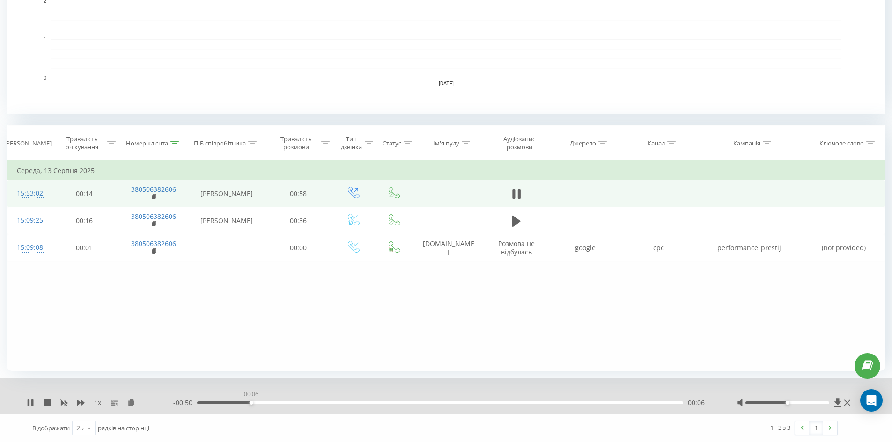
click at [251, 402] on div "00:06" at bounding box center [440, 403] width 486 height 3
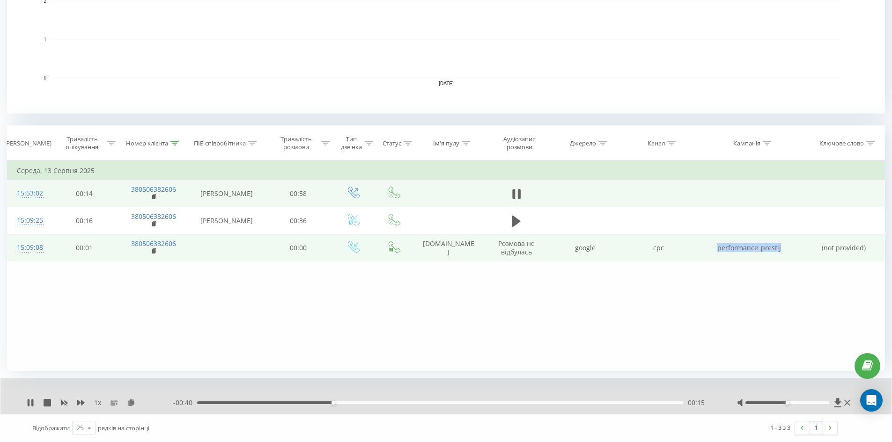
drag, startPoint x: 715, startPoint y: 248, endPoint x: 782, endPoint y: 251, distance: 67.1
click at [782, 251] on td "performance_prestij" at bounding box center [749, 248] width 108 height 27
copy td "performance_prestij"
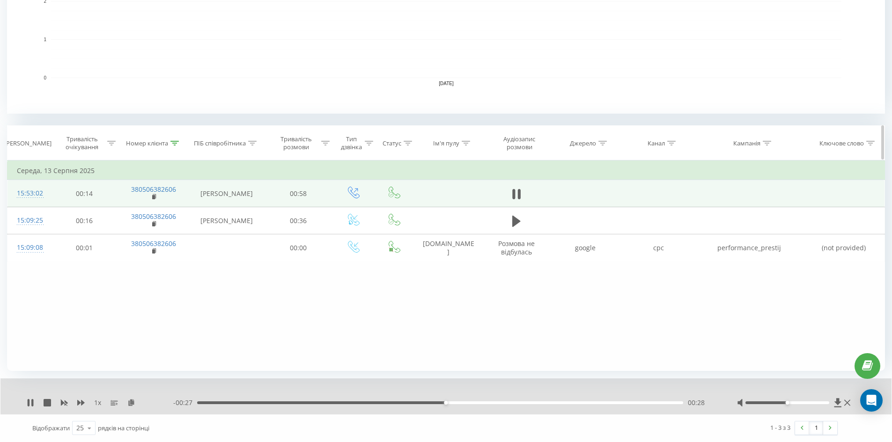
click at [175, 143] on icon at bounding box center [174, 143] width 8 height 5
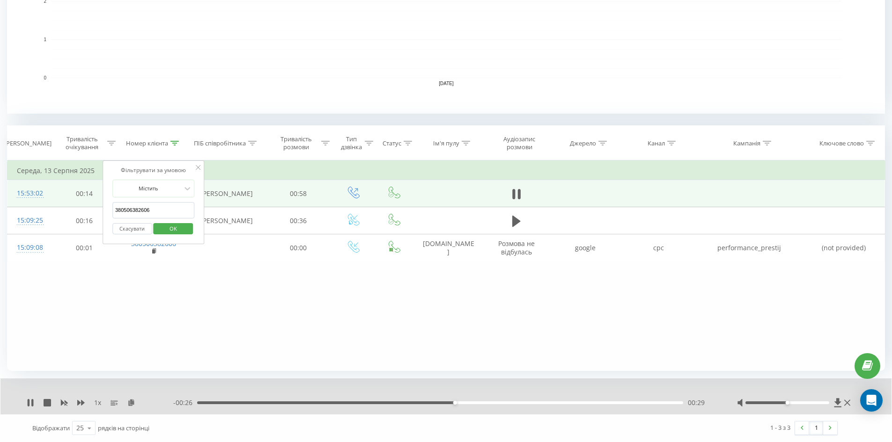
click at [149, 231] on button "Скасувати" at bounding box center [132, 229] width 40 height 12
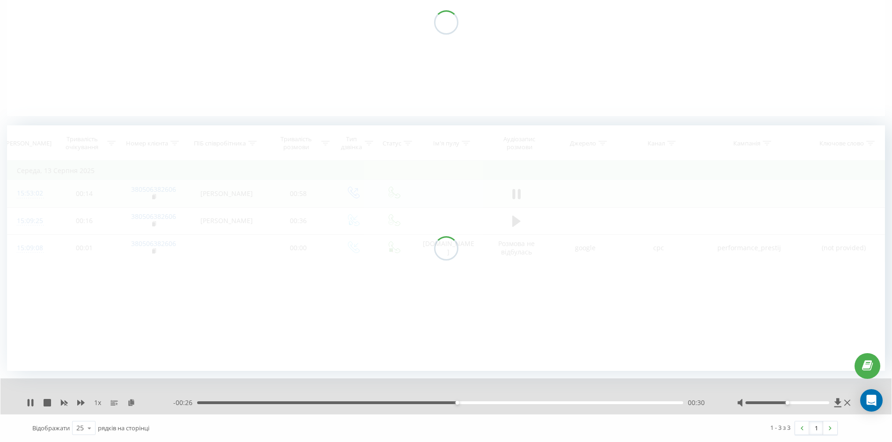
scroll to position [147, 0]
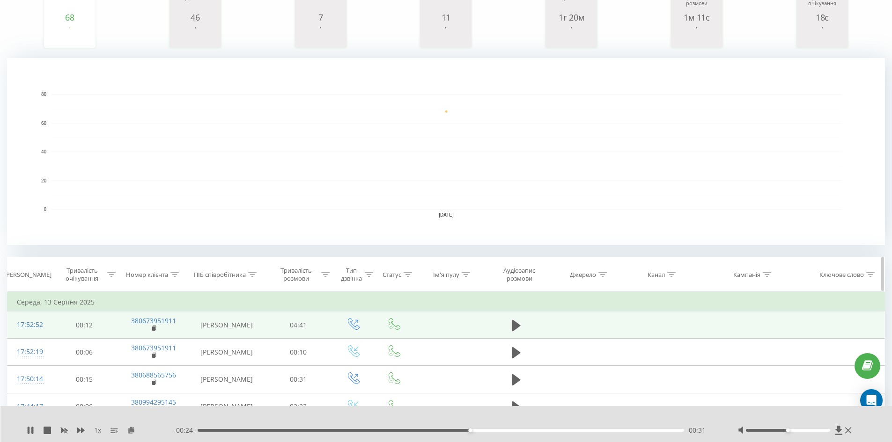
click at [672, 276] on icon at bounding box center [671, 274] width 8 height 5
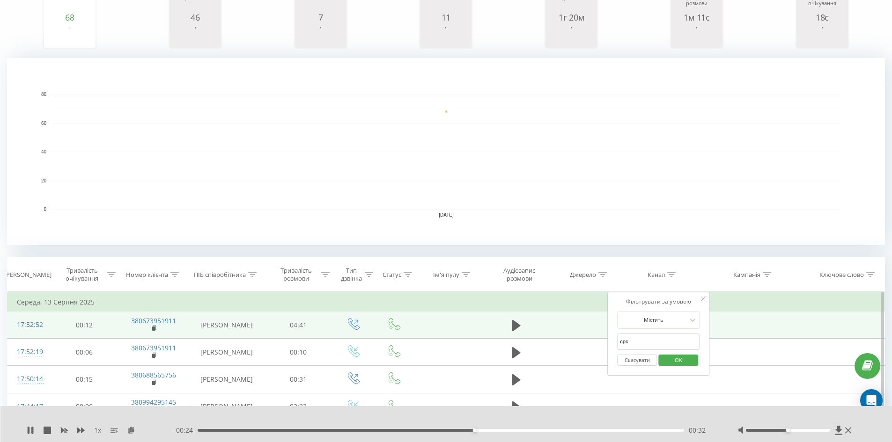
click at [666, 347] on input "cpc" at bounding box center [658, 342] width 82 height 16
type input "cpc"
click at [677, 361] on span "OK" at bounding box center [678, 360] width 26 height 15
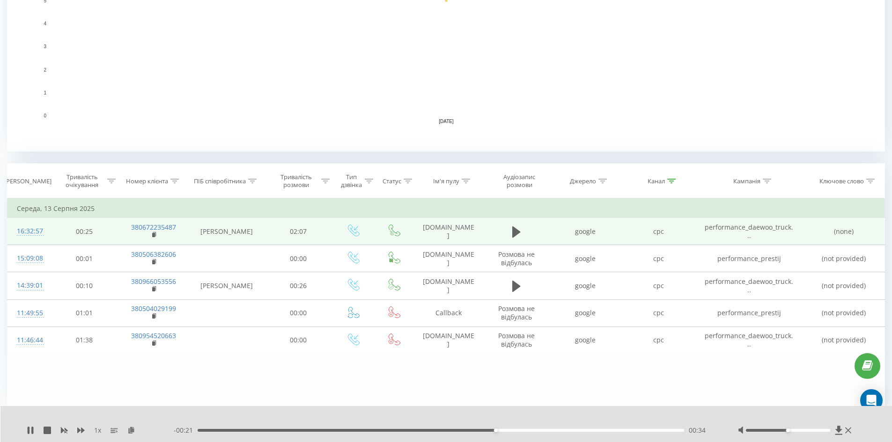
scroll to position [243, 0]
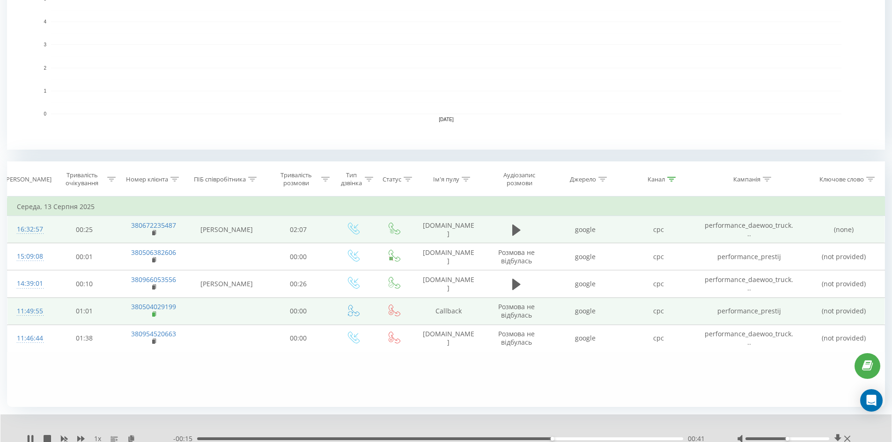
click at [152, 314] on rect at bounding box center [153, 315] width 3 height 4
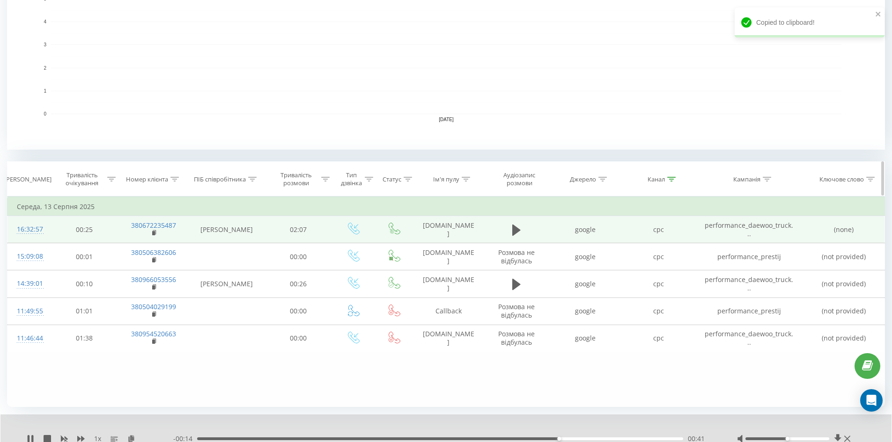
click at [173, 180] on icon at bounding box center [174, 179] width 8 height 5
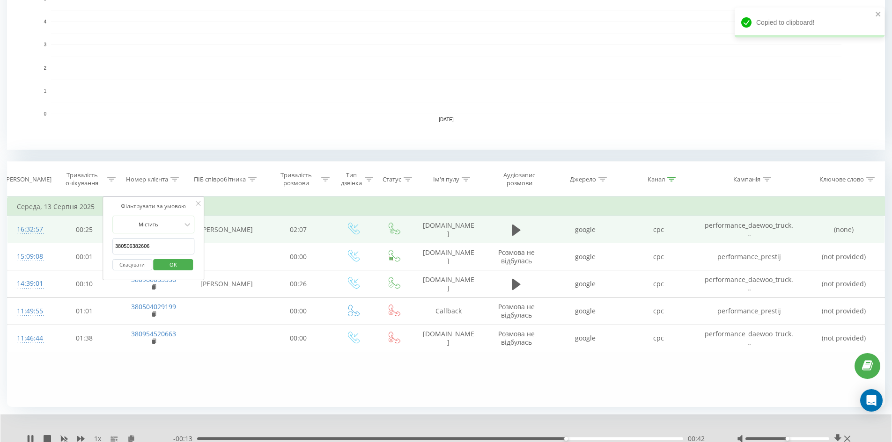
click at [152, 248] on input "380506382606" at bounding box center [153, 246] width 82 height 16
paste input "380504029199"
type input "380504029199"
click at [172, 268] on span "OK" at bounding box center [173, 265] width 26 height 15
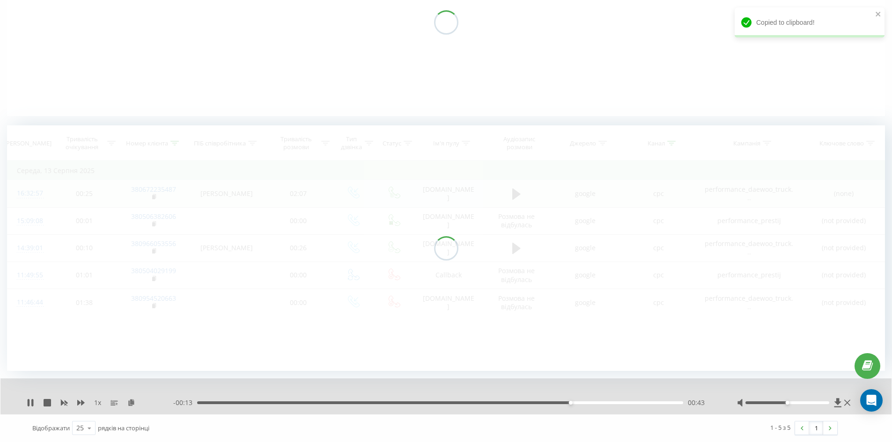
scroll to position [147, 0]
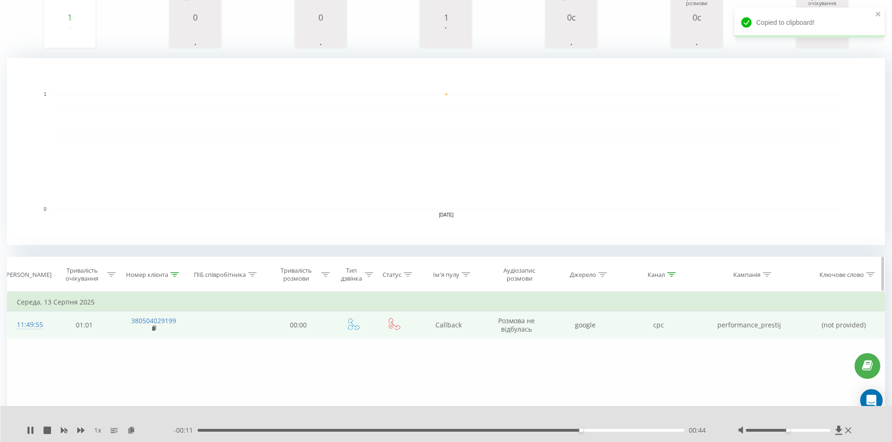
click at [677, 275] on div "Канал" at bounding box center [658, 275] width 73 height 8
click at [673, 275] on icon at bounding box center [671, 274] width 8 height 5
click at [672, 272] on icon at bounding box center [671, 274] width 8 height 5
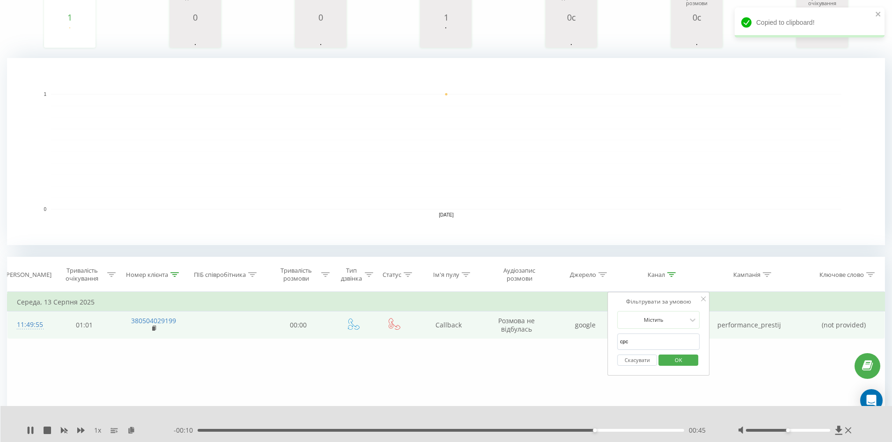
click at [623, 362] on button "Скасувати" at bounding box center [637, 361] width 40 height 12
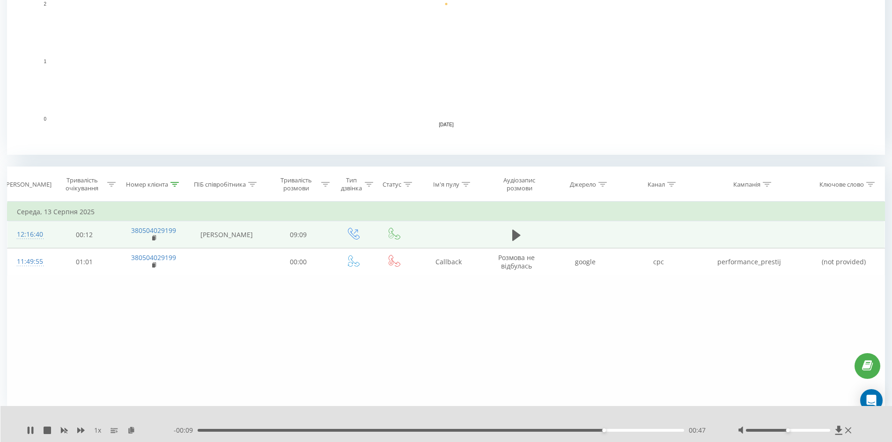
scroll to position [243, 0]
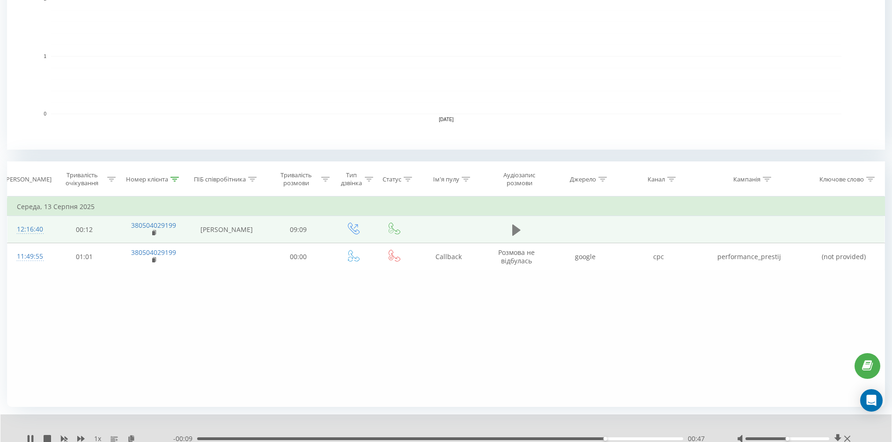
click at [514, 233] on icon at bounding box center [516, 229] width 8 height 11
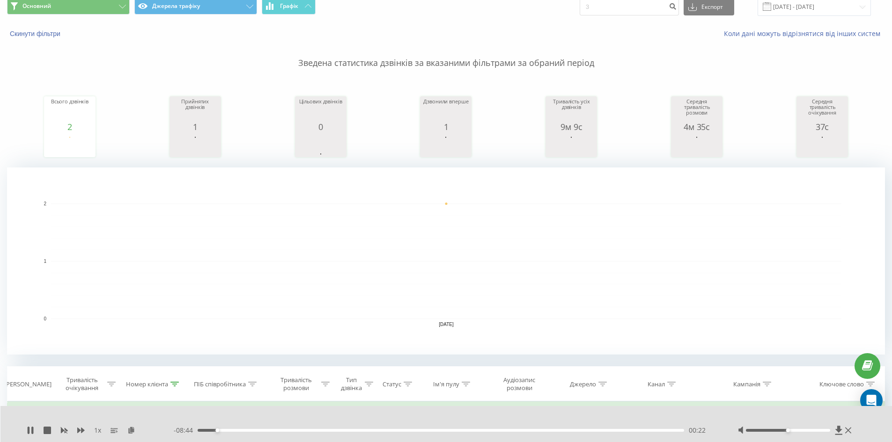
scroll to position [0, 0]
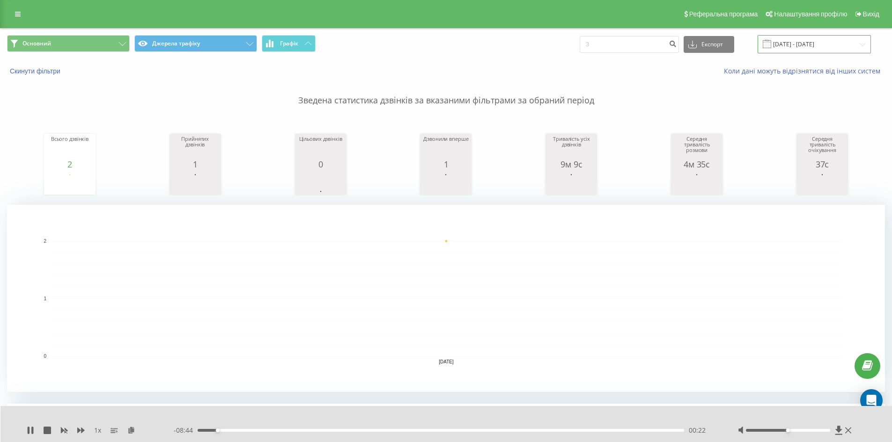
click at [817, 45] on input "[DATE] - [DATE]" at bounding box center [814, 44] width 113 height 18
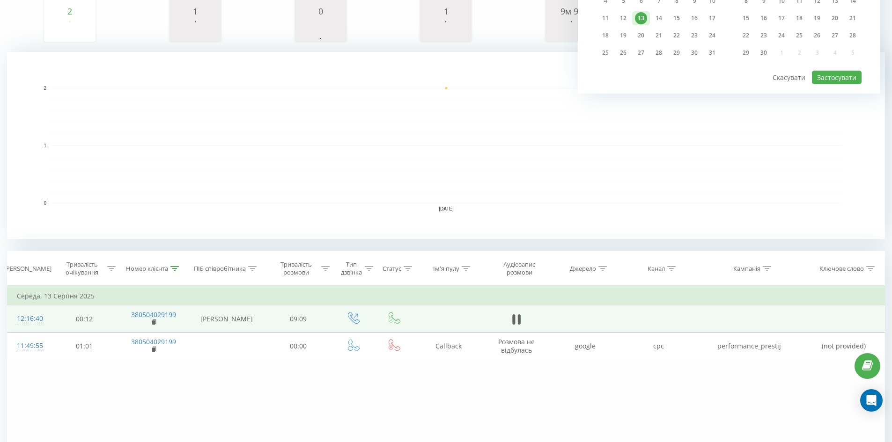
scroll to position [234, 0]
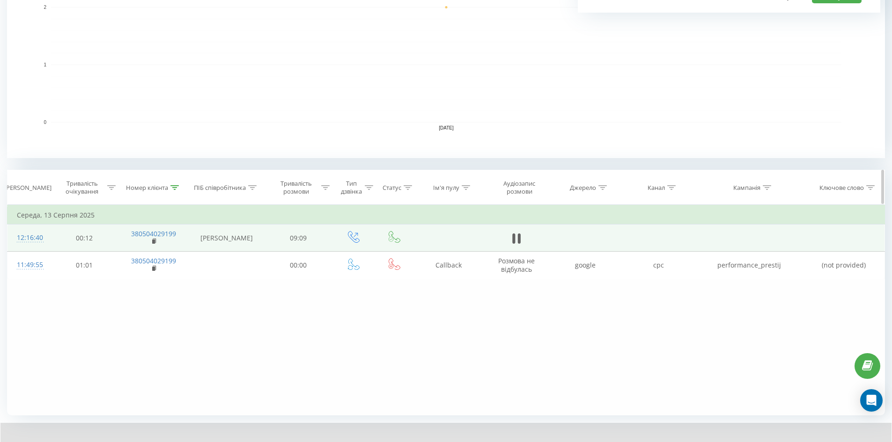
click at [176, 185] on icon at bounding box center [174, 187] width 8 height 5
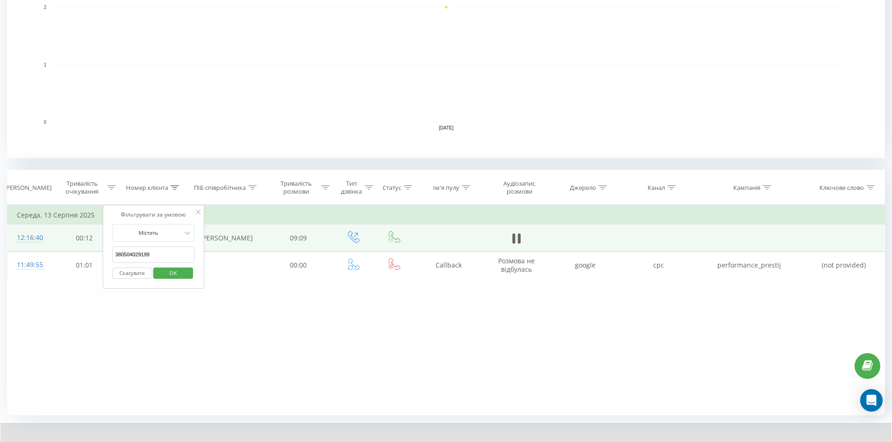
click at [132, 272] on button "Скасувати" at bounding box center [132, 274] width 40 height 12
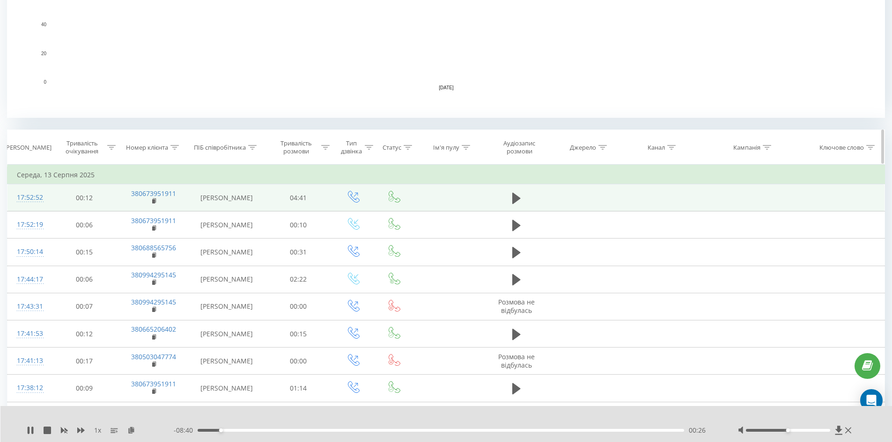
scroll to position [287, 0]
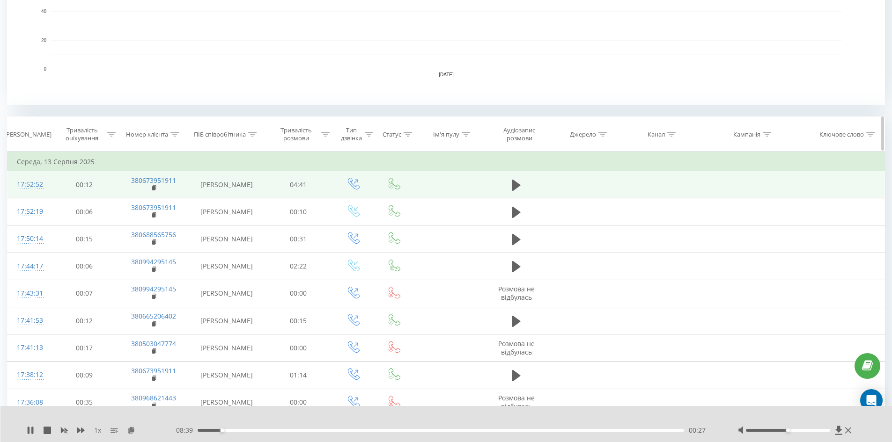
click at [671, 133] on icon at bounding box center [671, 134] width 8 height 5
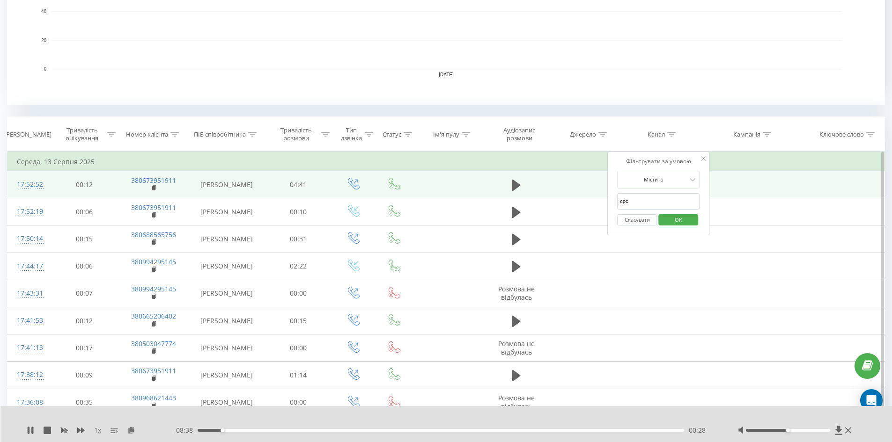
click at [664, 199] on input "cpc" at bounding box center [658, 201] width 82 height 16
type input "cpc"
click at [671, 220] on span "OK" at bounding box center [678, 220] width 26 height 15
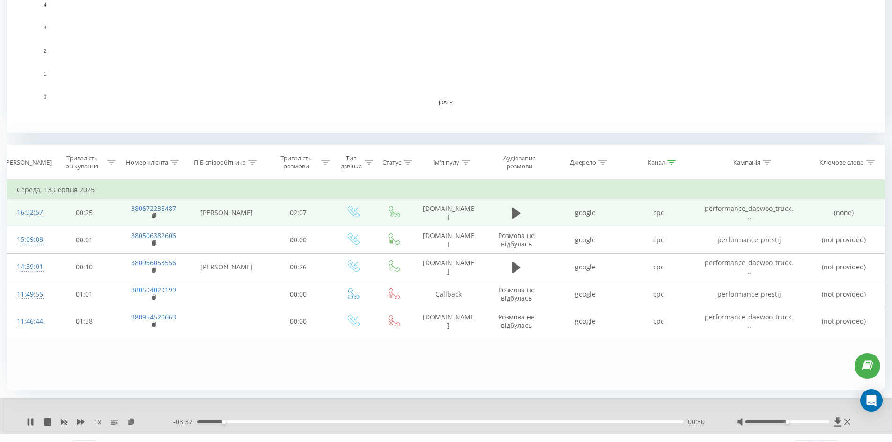
scroll to position [279, 0]
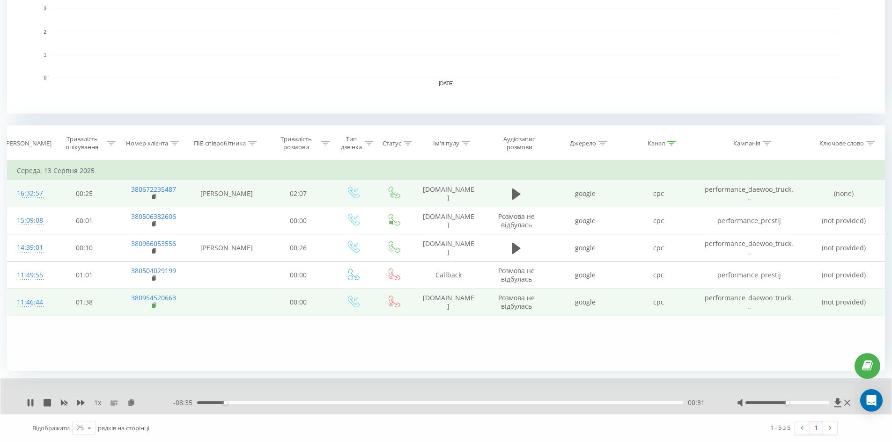
click at [152, 305] on icon at bounding box center [154, 305] width 5 height 7
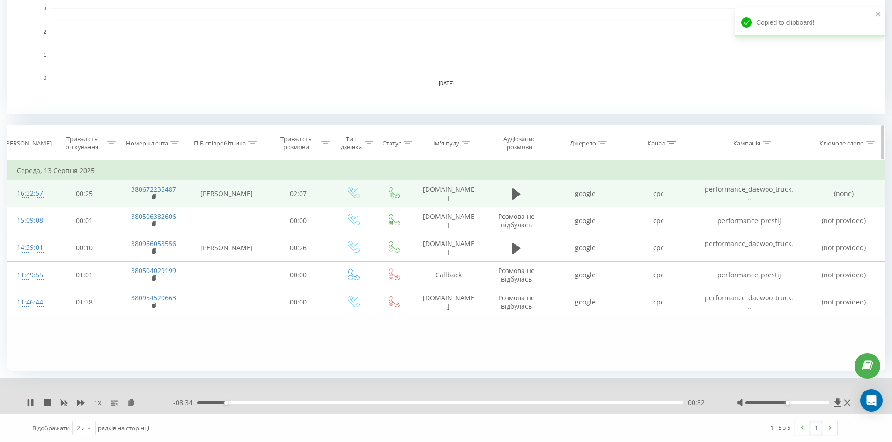
click at [171, 149] on th "Номер клієнта" at bounding box center [153, 143] width 70 height 35
click at [175, 145] on icon at bounding box center [174, 143] width 8 height 5
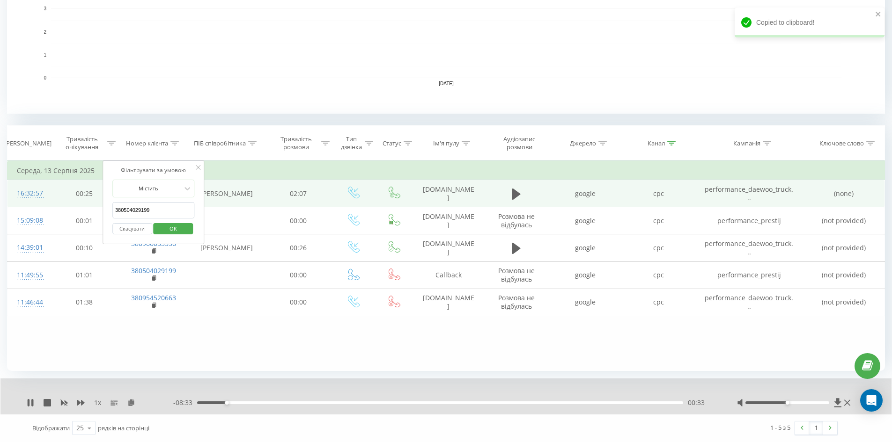
click at [164, 205] on input "380504029199" at bounding box center [153, 210] width 82 height 16
paste input "380954520663"
type input "380954520663"
click at [181, 242] on div "Фільтрувати за умовою Містить 380954520663 Скасувати OK" at bounding box center [154, 203] width 102 height 84
click at [181, 236] on span "OK" at bounding box center [173, 228] width 26 height 15
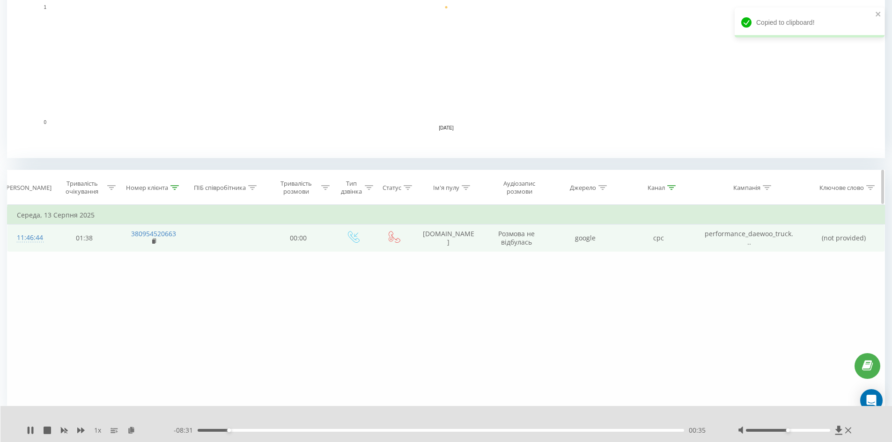
scroll to position [241, 0]
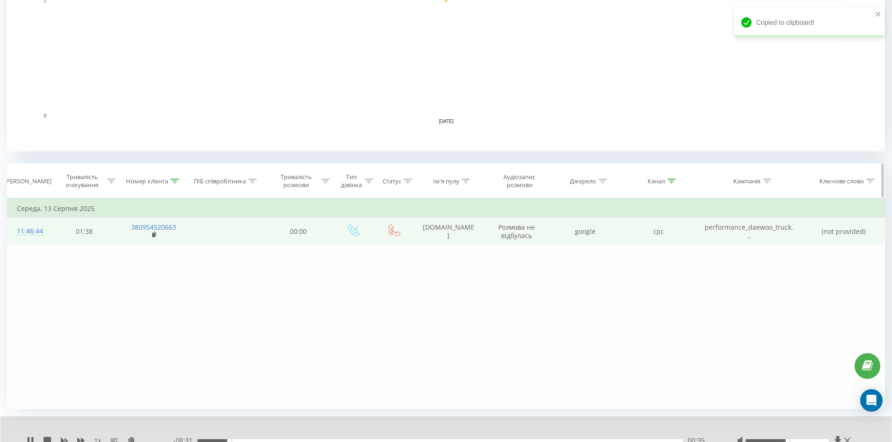
click at [670, 182] on icon at bounding box center [671, 181] width 8 height 5
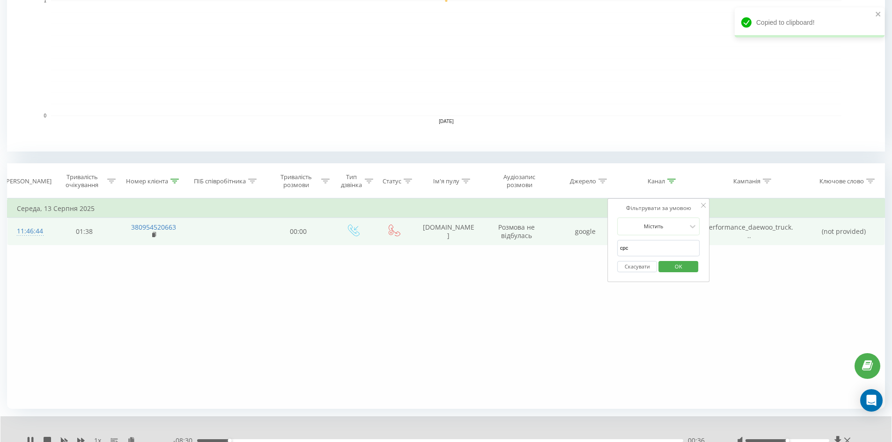
click at [633, 272] on button "Скасувати" at bounding box center [637, 267] width 40 height 12
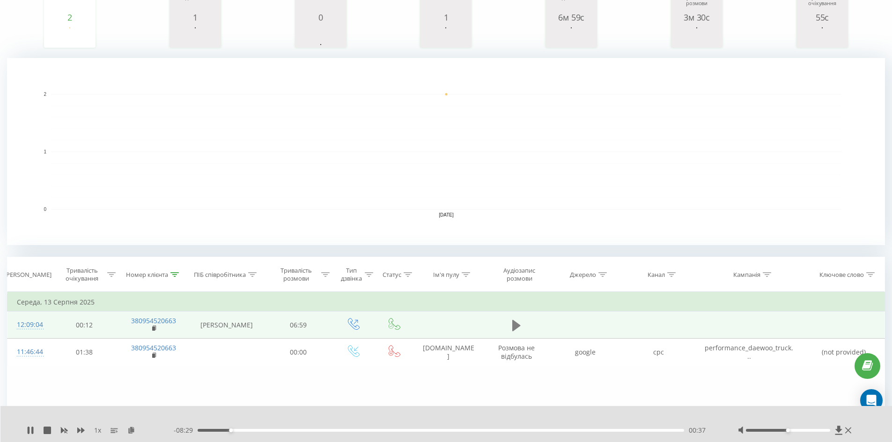
click at [515, 324] on icon at bounding box center [516, 325] width 8 height 11
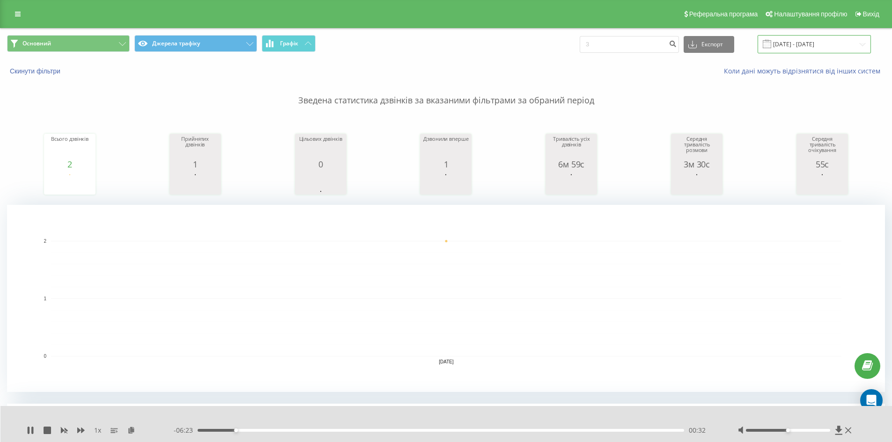
click at [813, 37] on input "[DATE] - [DATE]" at bounding box center [814, 44] width 113 height 18
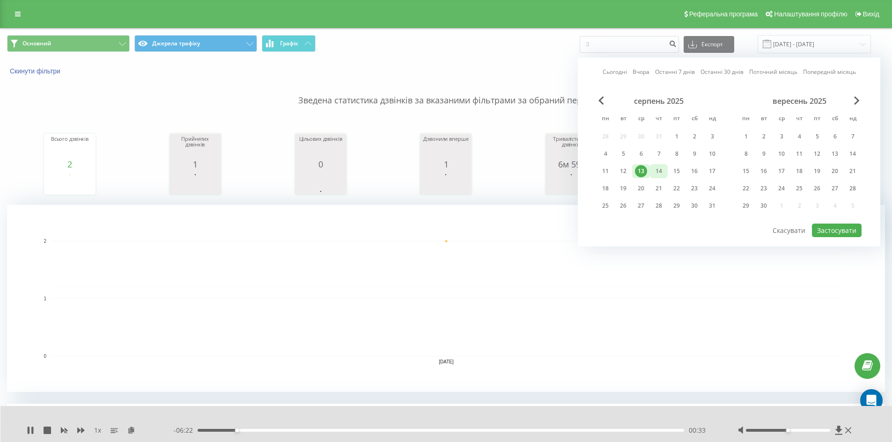
click at [662, 171] on div "14" at bounding box center [659, 171] width 12 height 12
click at [829, 228] on button "Застосувати" at bounding box center [837, 231] width 50 height 14
type input "[DATE] - [DATE]"
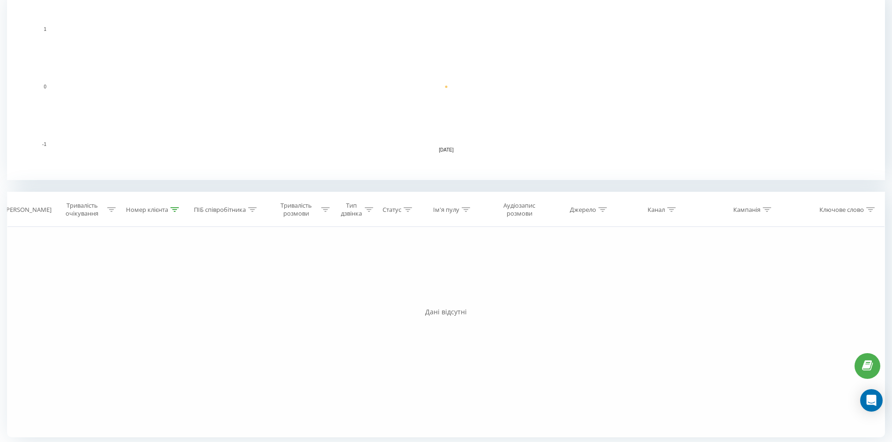
scroll to position [215, 0]
click at [175, 207] on icon at bounding box center [174, 206] width 8 height 5
click at [140, 287] on button "Скасувати" at bounding box center [132, 293] width 40 height 12
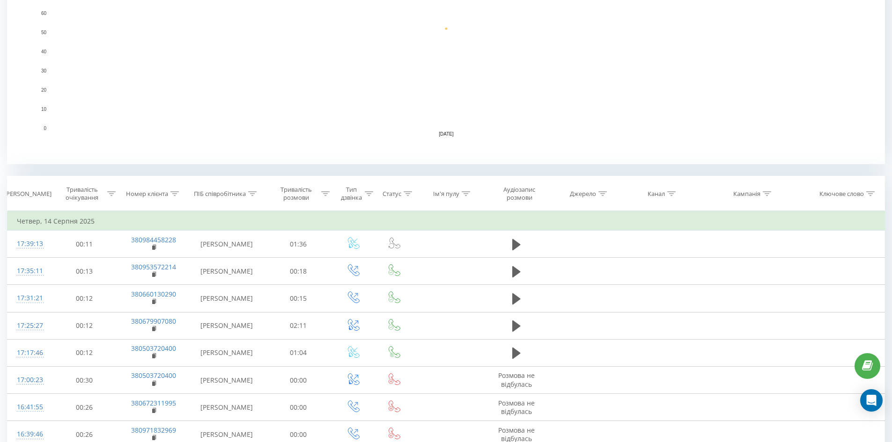
scroll to position [224, 0]
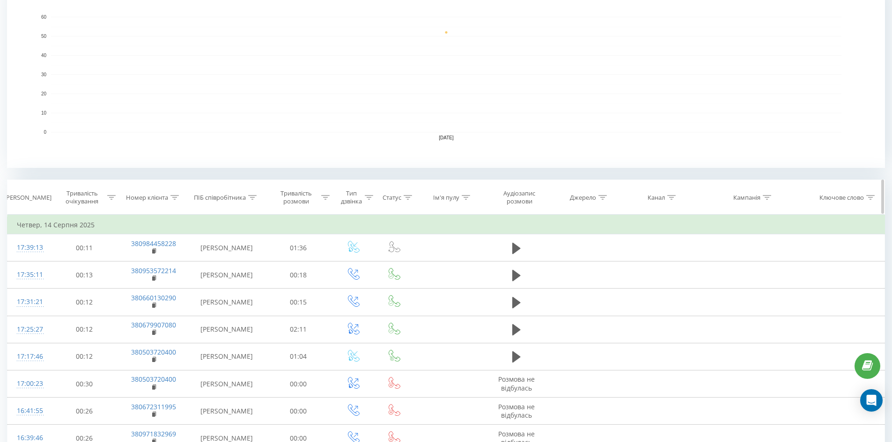
click at [670, 199] on icon at bounding box center [671, 197] width 8 height 5
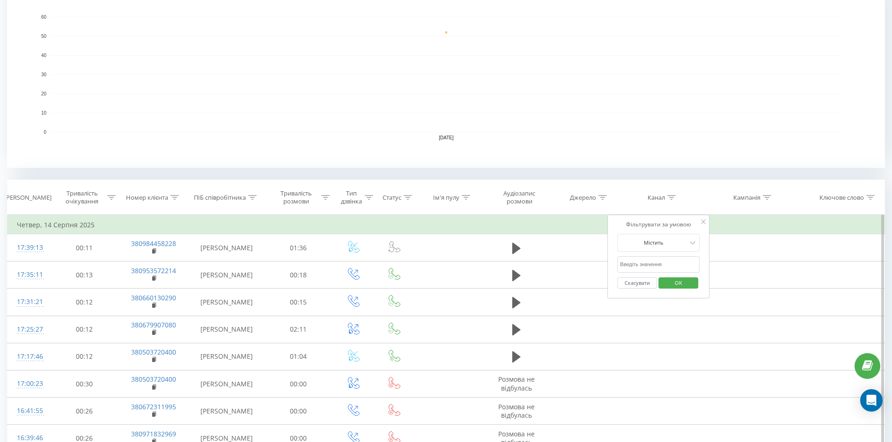
click at [662, 261] on input "text" at bounding box center [658, 265] width 82 height 16
type input "cpc"
click at [672, 281] on span "OK" at bounding box center [678, 283] width 26 height 15
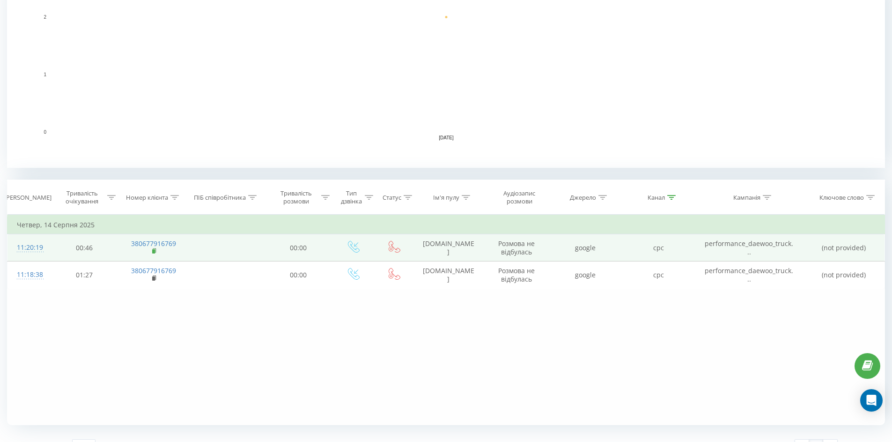
click at [154, 253] on rect at bounding box center [153, 252] width 3 height 4
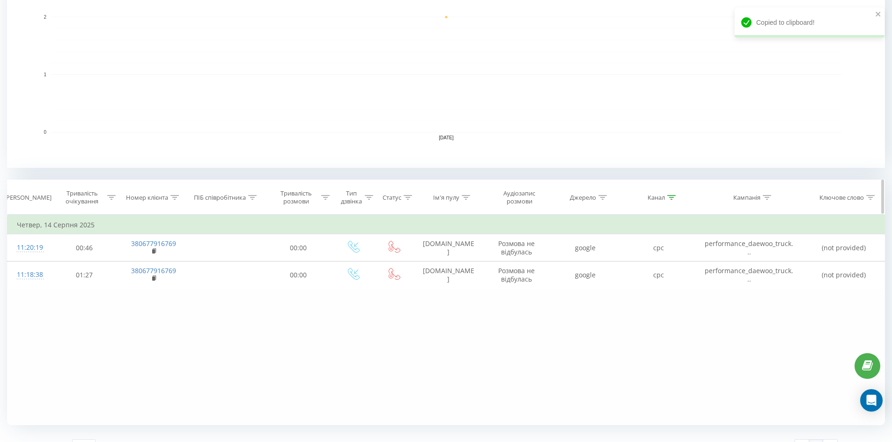
click at [176, 197] on icon at bounding box center [174, 197] width 8 height 5
click at [163, 274] on div "Скасувати OK" at bounding box center [153, 283] width 82 height 21
click at [166, 271] on input "380954520663" at bounding box center [153, 265] width 82 height 16
paste input "380677916769"
type input "380677916769"
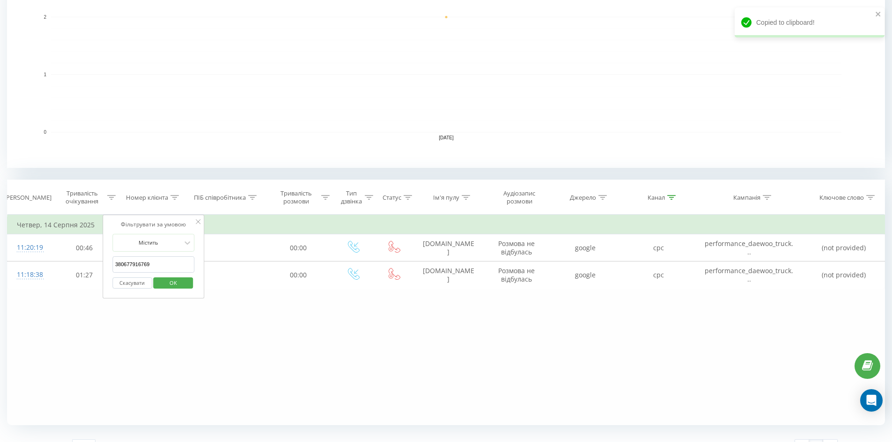
click at [177, 286] on span "OK" at bounding box center [173, 283] width 26 height 15
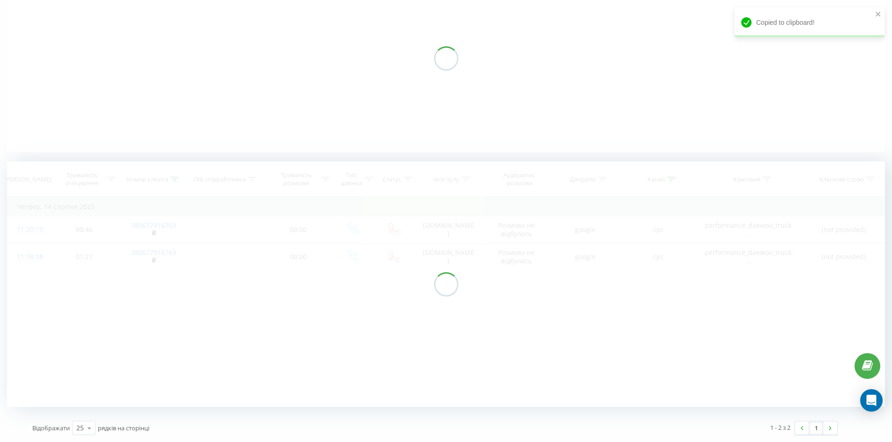
scroll to position [111, 0]
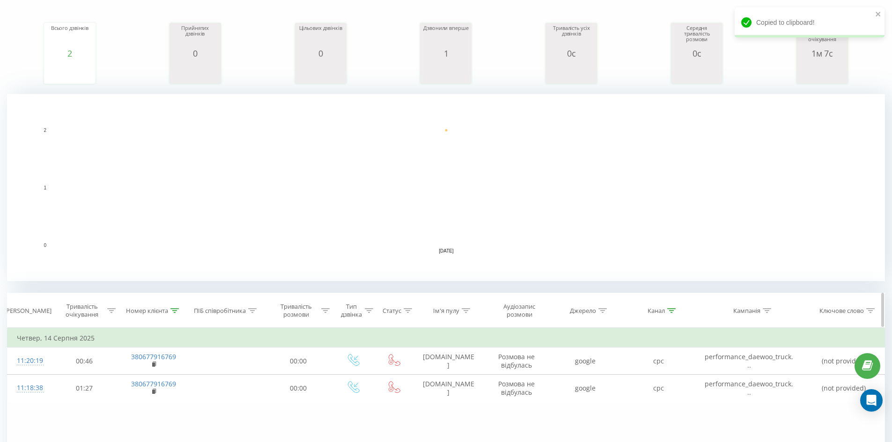
click at [674, 313] on icon at bounding box center [671, 311] width 8 height 5
click at [640, 396] on button "Скасувати" at bounding box center [637, 397] width 40 height 12
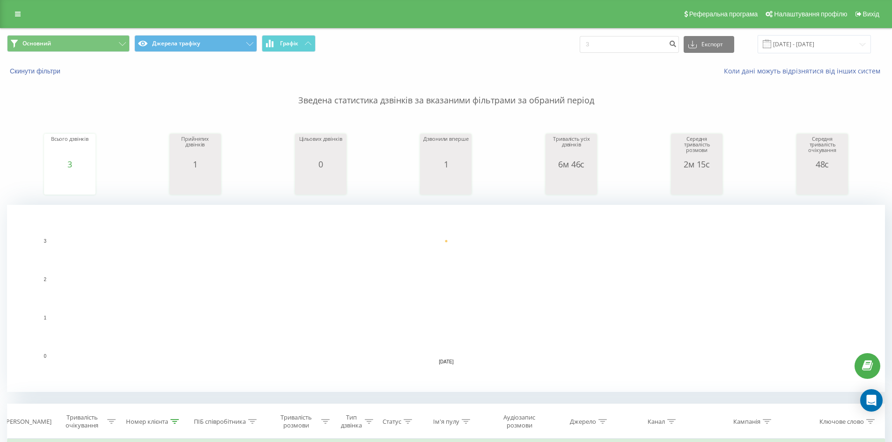
scroll to position [243, 0]
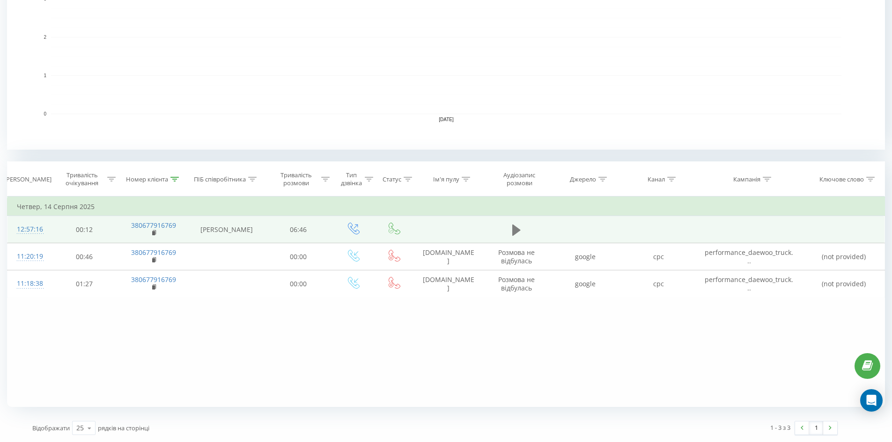
click at [516, 229] on icon at bounding box center [516, 229] width 8 height 11
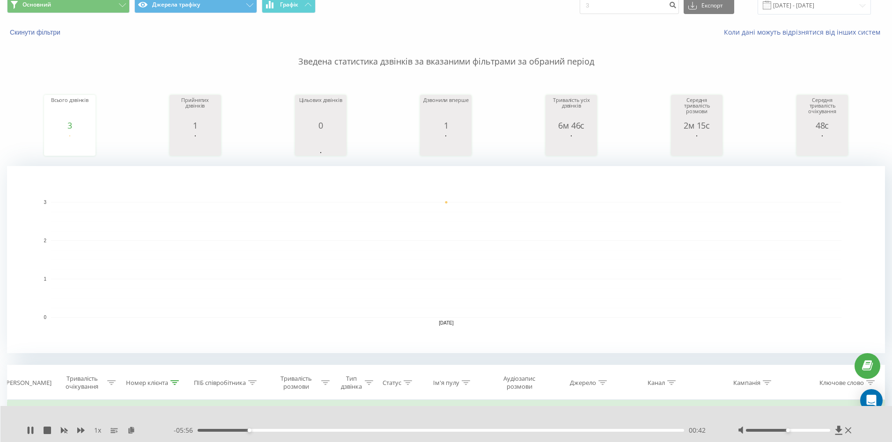
scroll to position [0, 0]
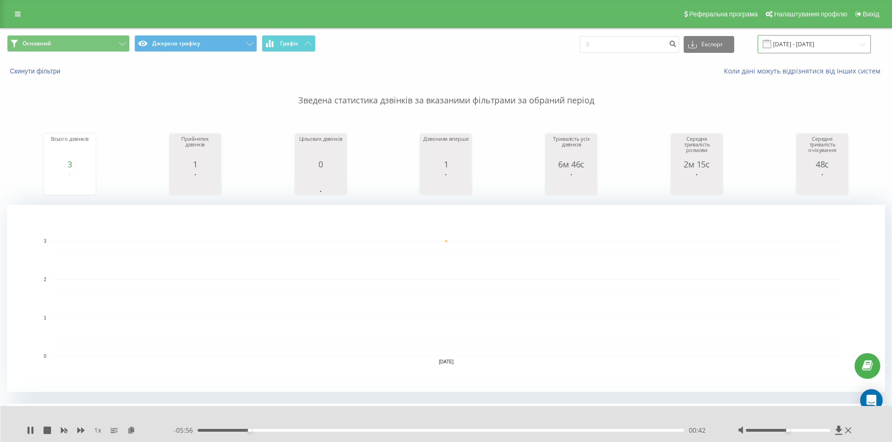
click at [788, 47] on input "[DATE] - [DATE]" at bounding box center [814, 44] width 113 height 18
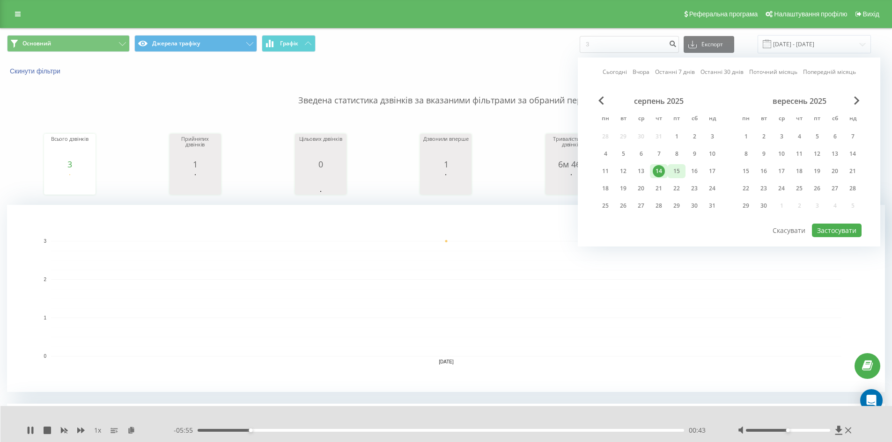
click at [676, 175] on div "15" at bounding box center [676, 171] width 12 height 12
drag, startPoint x: 841, startPoint y: 233, endPoint x: 811, endPoint y: 236, distance: 30.1
click at [840, 233] on button "Застосувати" at bounding box center [837, 231] width 50 height 14
type input "[DATE] - [DATE]"
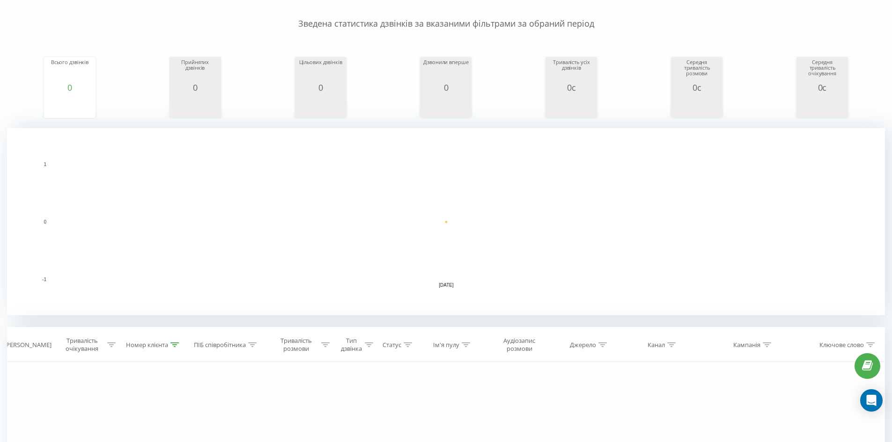
scroll to position [215, 0]
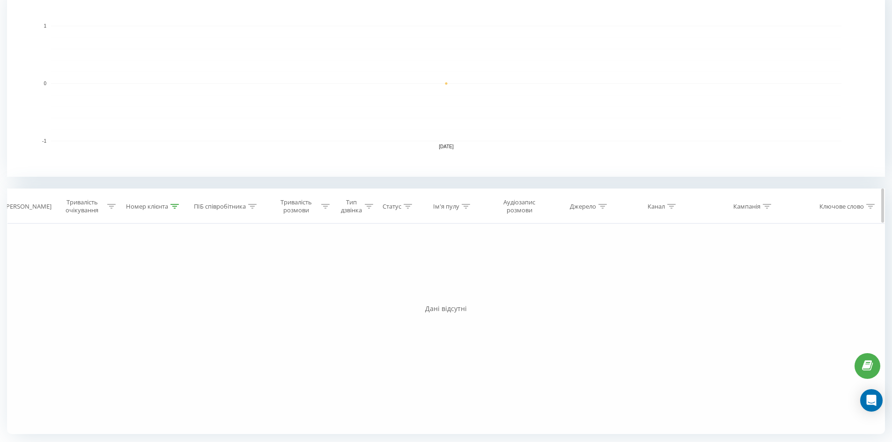
click at [170, 206] on icon at bounding box center [174, 206] width 8 height 5
click at [141, 293] on button "Скасувати" at bounding box center [132, 293] width 40 height 12
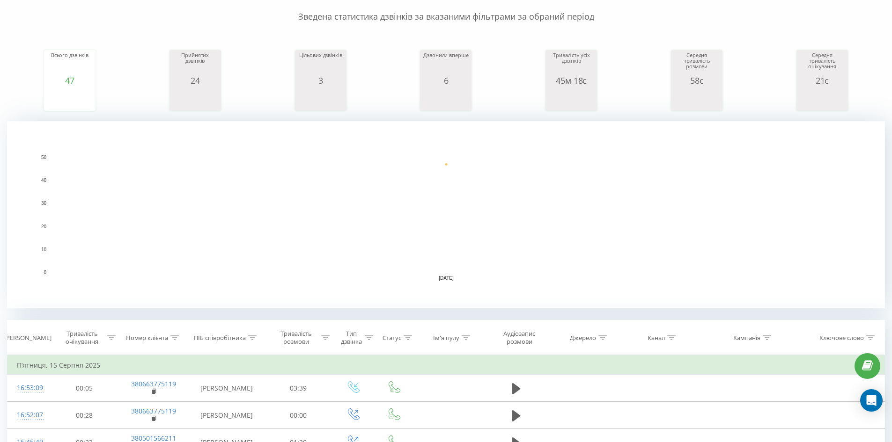
scroll to position [365, 0]
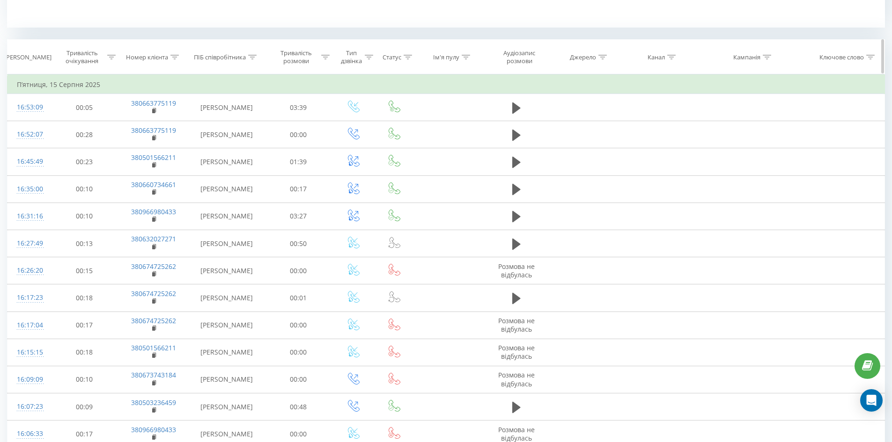
click at [674, 57] on icon at bounding box center [671, 57] width 8 height 5
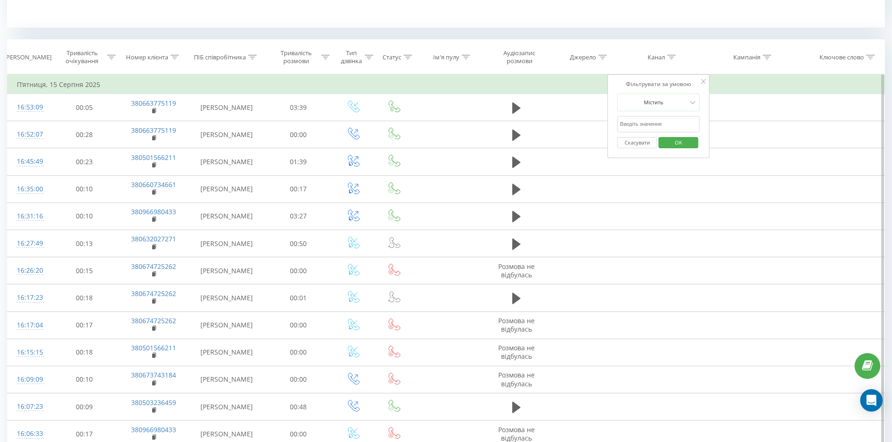
click at [663, 121] on input "text" at bounding box center [658, 124] width 82 height 16
type input "cpc"
click at [670, 142] on span "OK" at bounding box center [678, 142] width 26 height 15
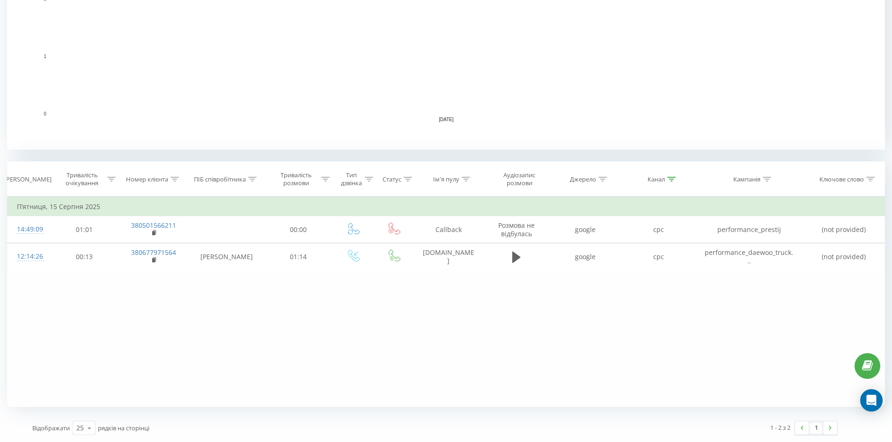
scroll to position [243, 0]
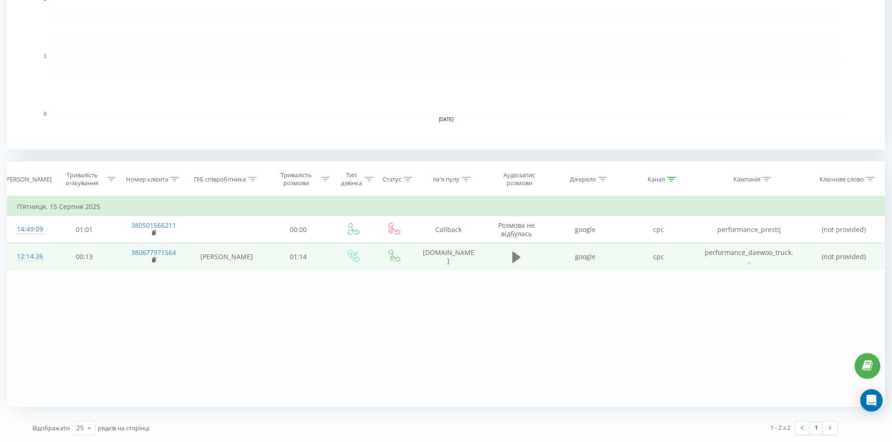
click at [515, 255] on icon at bounding box center [516, 257] width 8 height 11
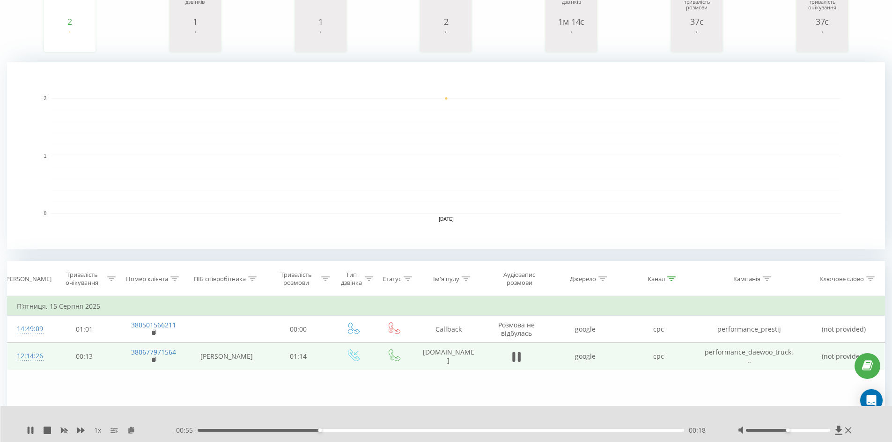
scroll to position [8, 0]
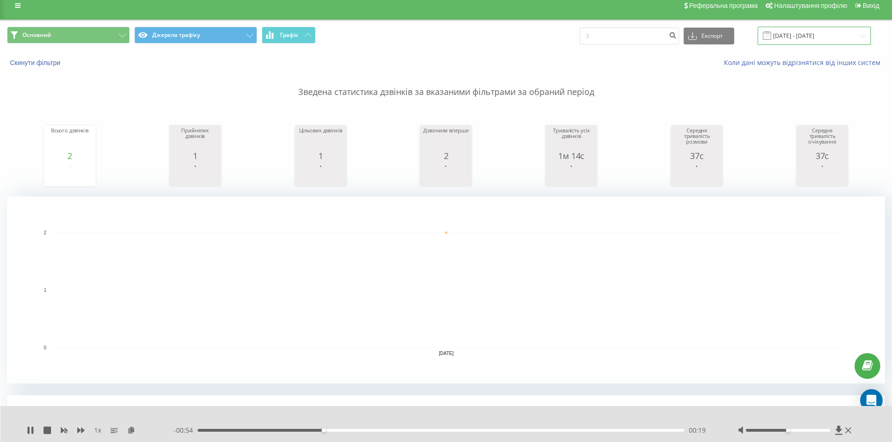
click at [810, 35] on input "[DATE] - [DATE]" at bounding box center [814, 36] width 113 height 18
click at [515, 32] on div "Основний Джерела трафіку Графік 3 Експорт .csv .xls .xlsx [DATE] - [DATE]" at bounding box center [446, 36] width 878 height 18
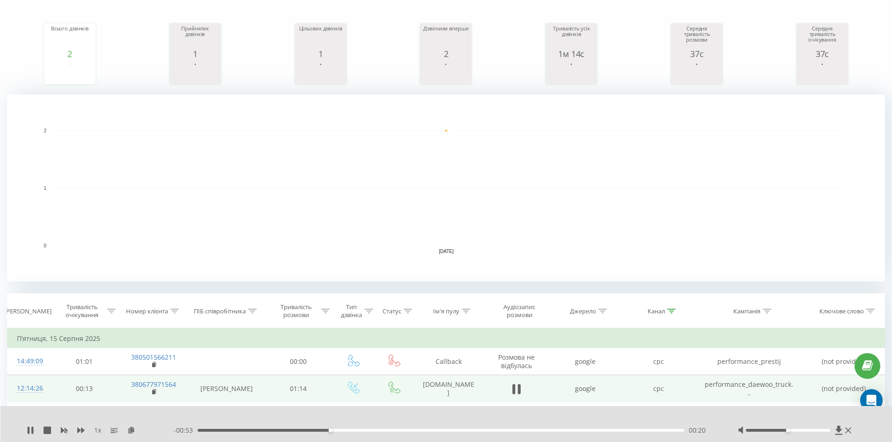
scroll to position [243, 0]
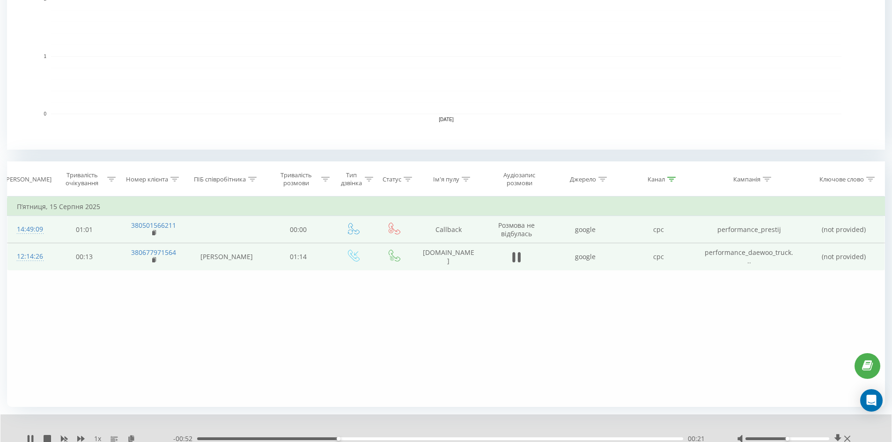
click at [149, 232] on td "380501566211" at bounding box center [153, 229] width 70 height 27
click at [151, 232] on td "380501566211" at bounding box center [153, 229] width 70 height 27
click at [155, 230] on icon at bounding box center [154, 233] width 5 height 7
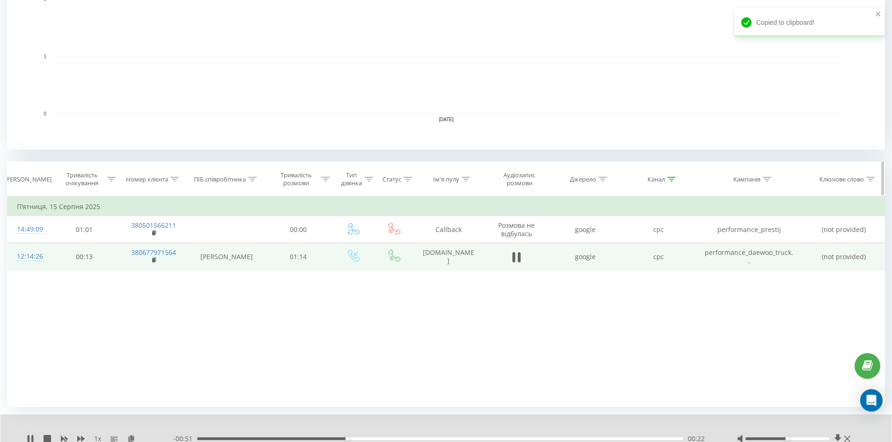
click at [173, 178] on icon at bounding box center [174, 179] width 8 height 5
click at [152, 237] on form "Містить 380677916769 Скасувати OK" at bounding box center [153, 246] width 82 height 60
click at [148, 243] on input "380677916769" at bounding box center [153, 246] width 82 height 16
paste input "380501566211"
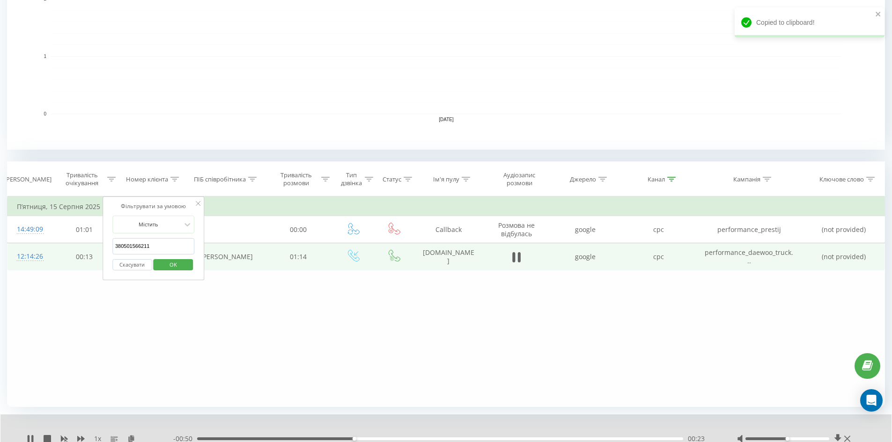
type input "380501566211"
click at [182, 265] on span "OK" at bounding box center [173, 265] width 26 height 15
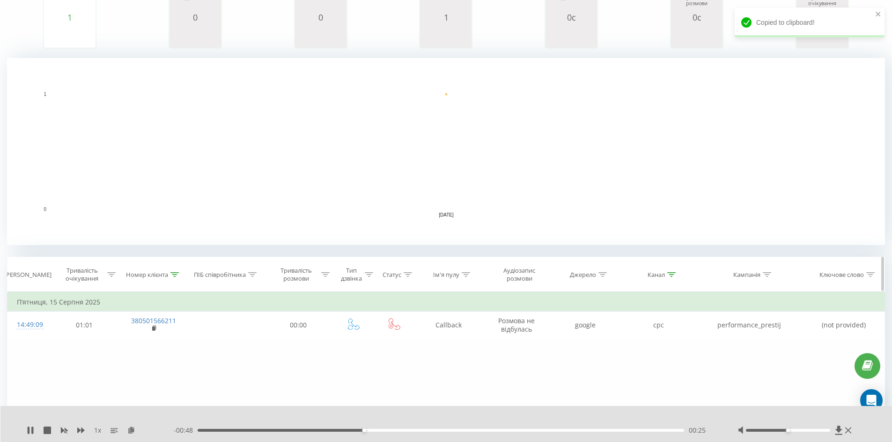
click at [670, 272] on icon at bounding box center [671, 274] width 8 height 5
click at [638, 361] on button "Скасувати" at bounding box center [637, 361] width 40 height 12
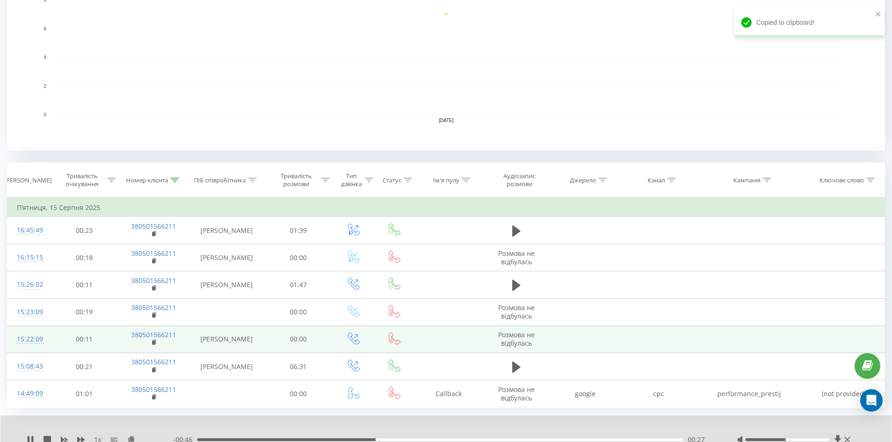
scroll to position [243, 0]
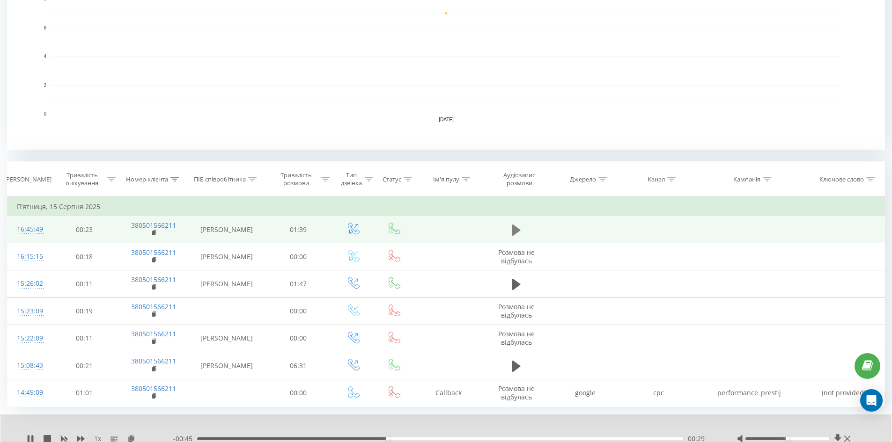
click at [516, 234] on icon at bounding box center [516, 230] width 8 height 13
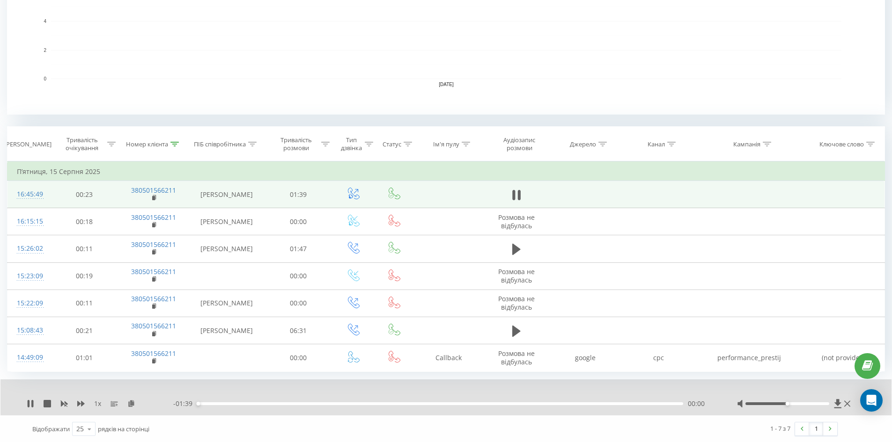
scroll to position [279, 0]
click at [272, 402] on div "00:01" at bounding box center [440, 403] width 486 height 3
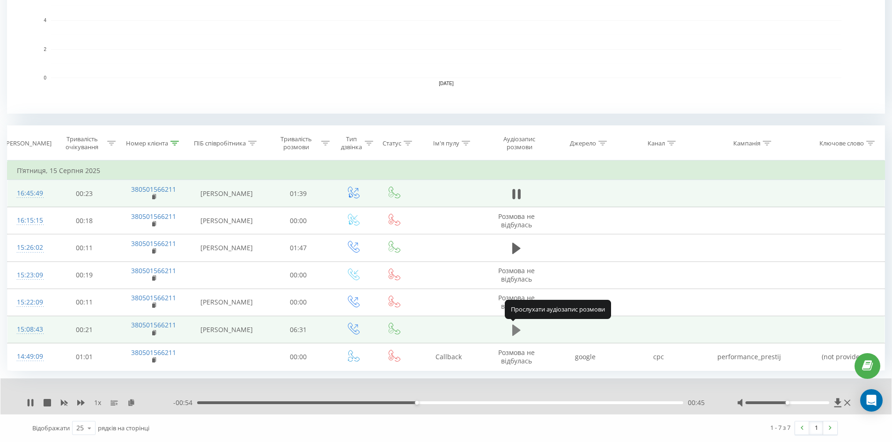
click at [516, 332] on icon at bounding box center [516, 329] width 8 height 11
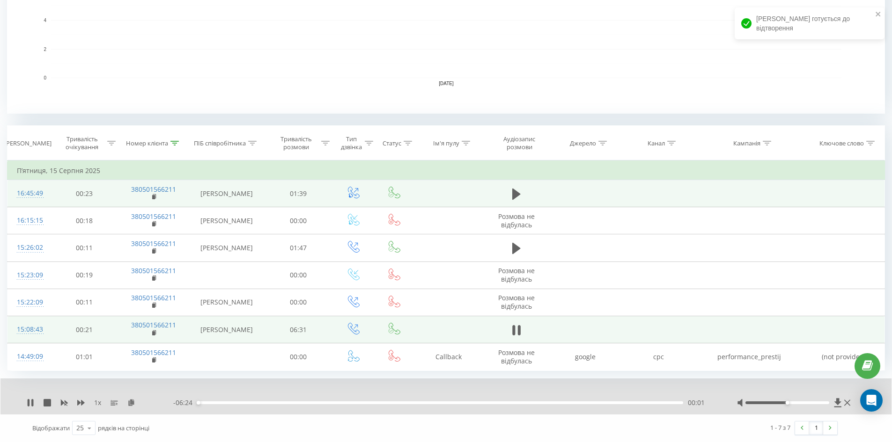
click at [205, 402] on div "00:01" at bounding box center [440, 403] width 486 height 3
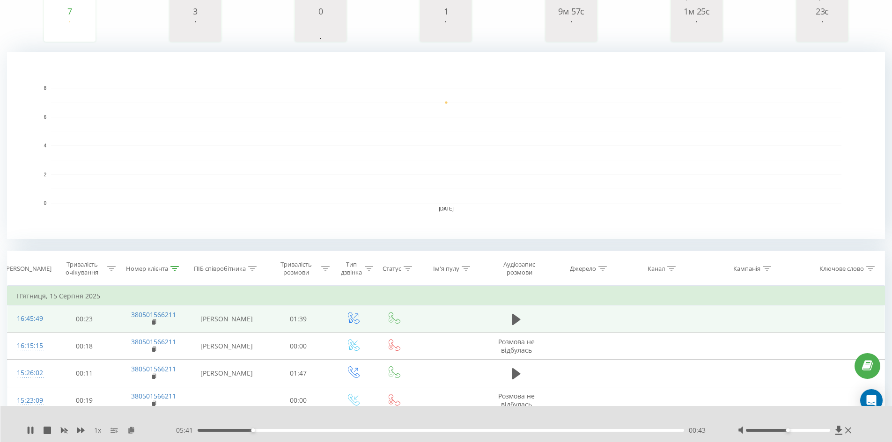
scroll to position [8, 0]
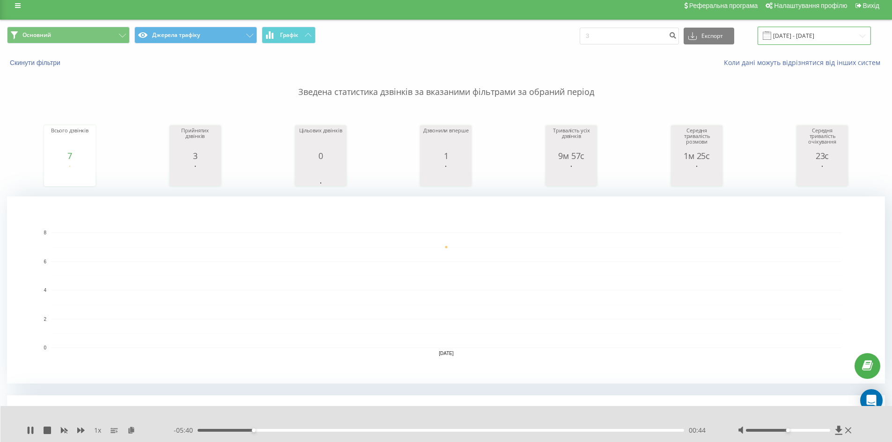
click at [812, 37] on input "[DATE] - [DATE]" at bounding box center [814, 36] width 113 height 18
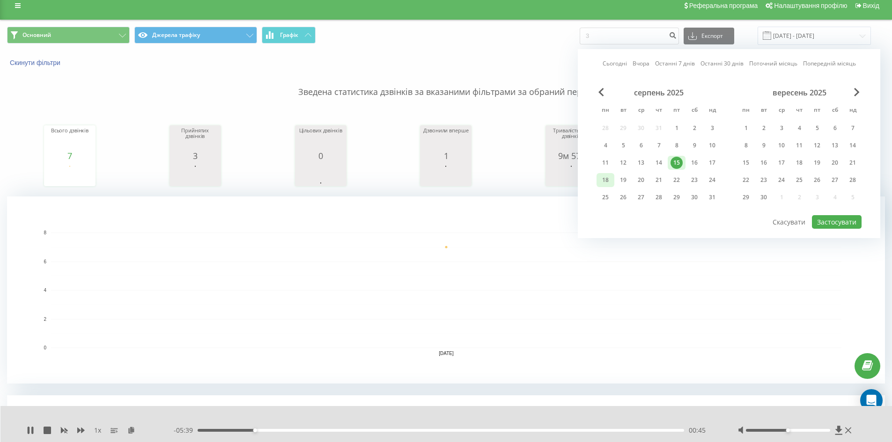
click at [605, 177] on div "18" at bounding box center [605, 180] width 12 height 12
click at [848, 220] on button "Застосувати" at bounding box center [837, 222] width 50 height 14
type input "[DATE] - [DATE]"
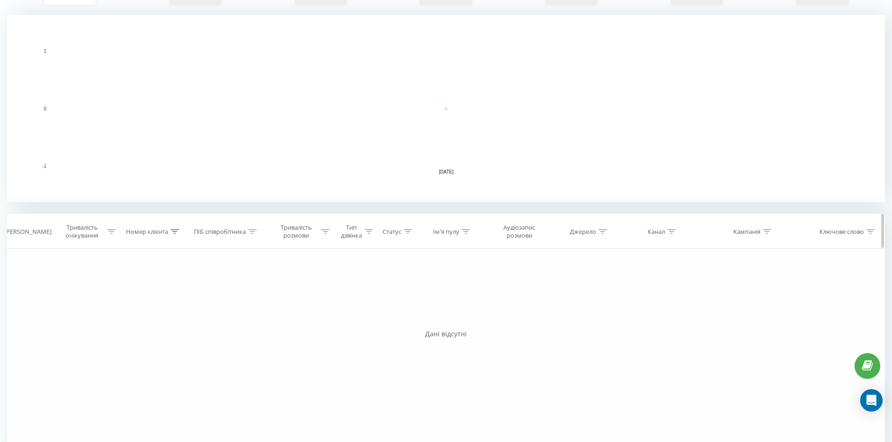
scroll to position [215, 0]
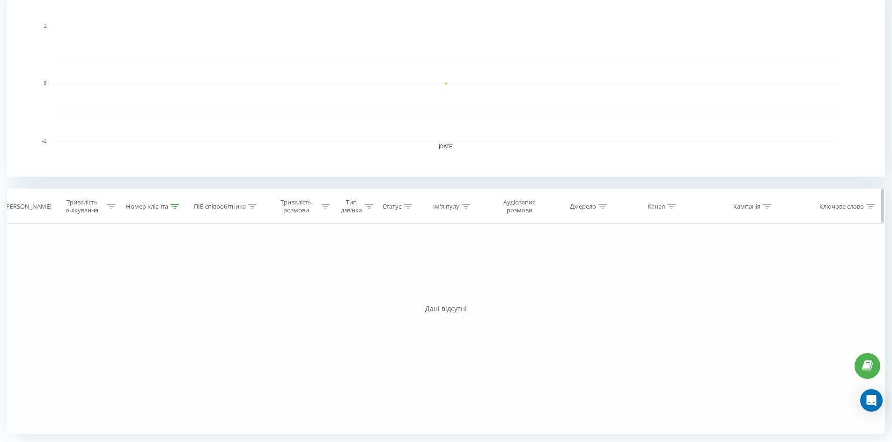
click at [179, 206] on icon at bounding box center [174, 206] width 8 height 5
click at [137, 287] on button "Скасувати" at bounding box center [132, 293] width 40 height 12
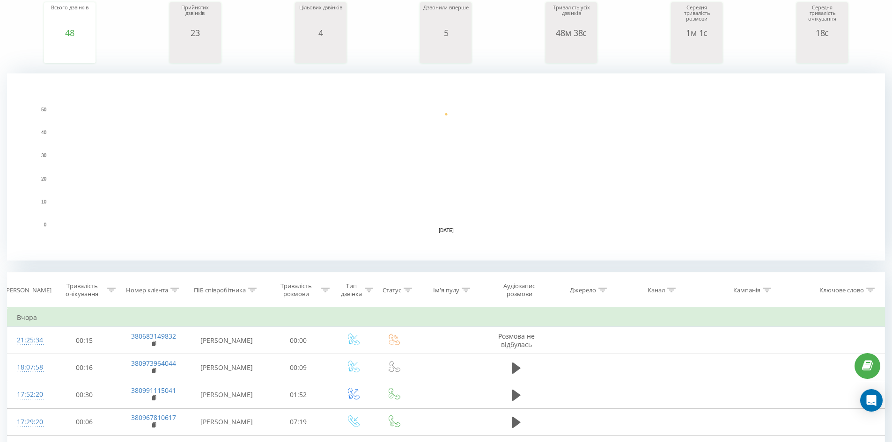
scroll to position [187, 0]
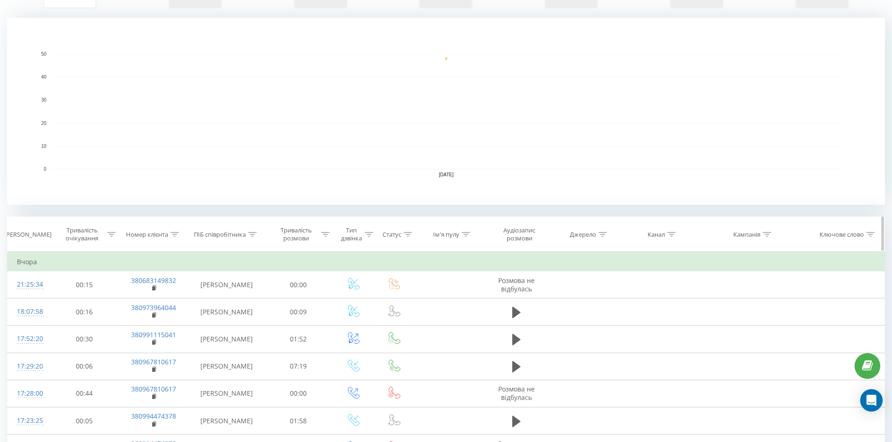
click at [666, 233] on div "Канал" at bounding box center [662, 235] width 28 height 8
click at [671, 236] on icon at bounding box center [671, 234] width 8 height 5
click at [663, 301] on input "text" at bounding box center [658, 302] width 82 height 16
type input "cpc"
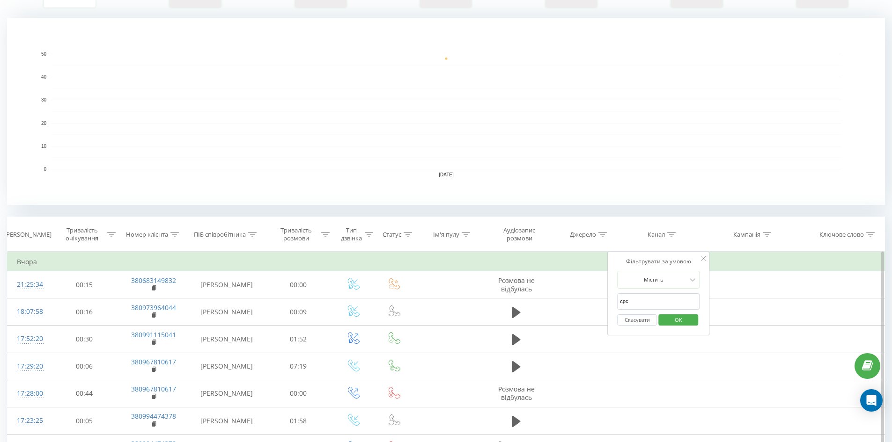
click at [673, 318] on span "OK" at bounding box center [678, 320] width 26 height 15
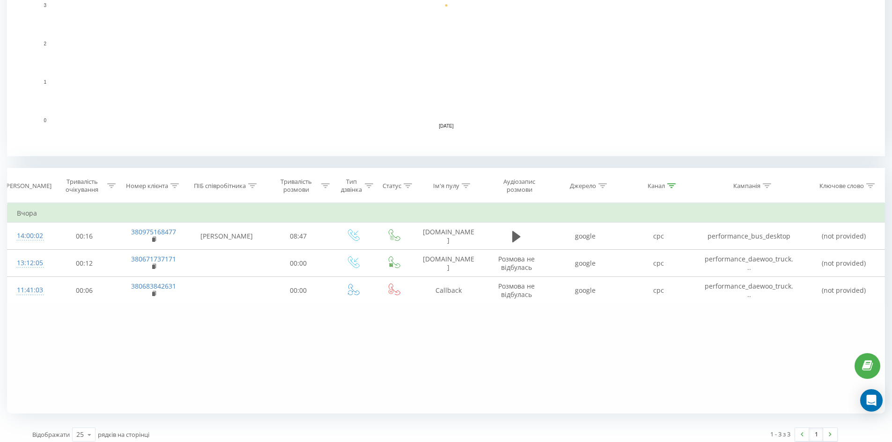
scroll to position [243, 0]
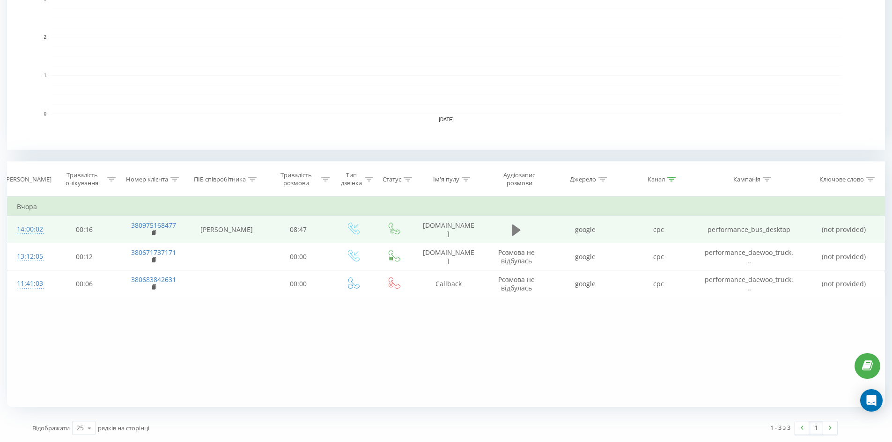
click at [509, 225] on button at bounding box center [516, 230] width 14 height 14
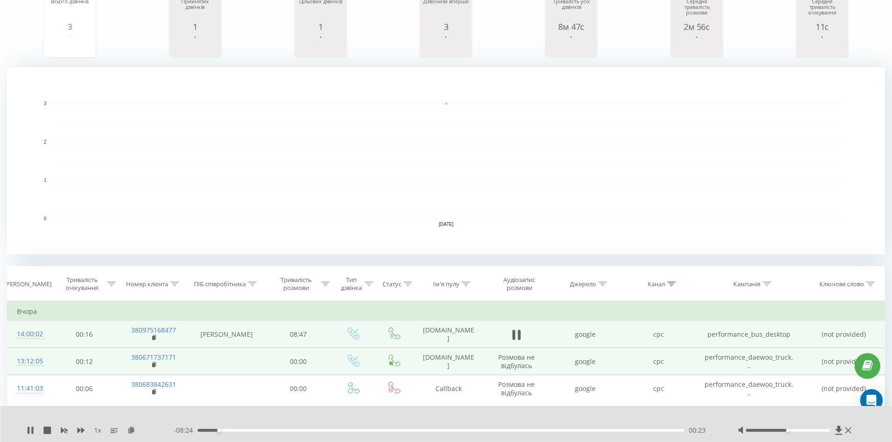
scroll to position [187, 0]
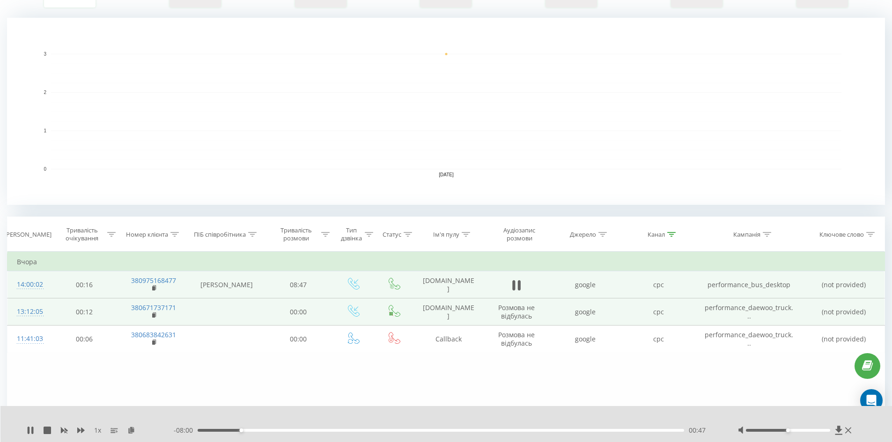
click at [157, 316] on td "380671737171" at bounding box center [153, 312] width 70 height 27
click at [152, 314] on icon at bounding box center [154, 315] width 5 height 7
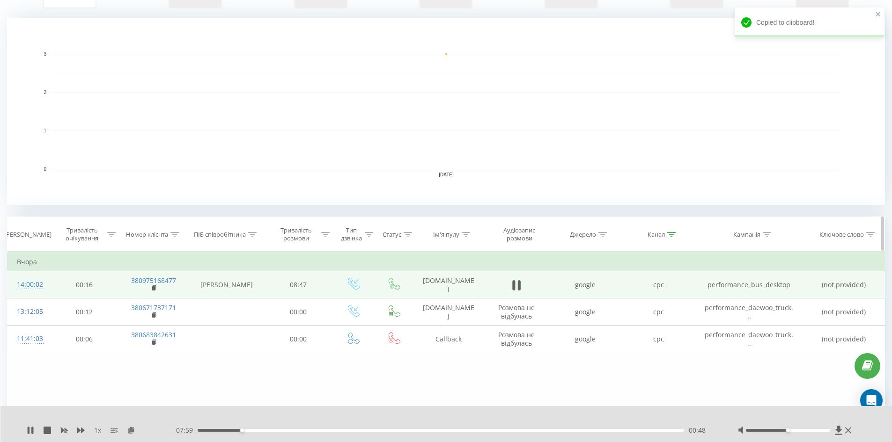
click at [174, 231] on div at bounding box center [174, 235] width 8 height 8
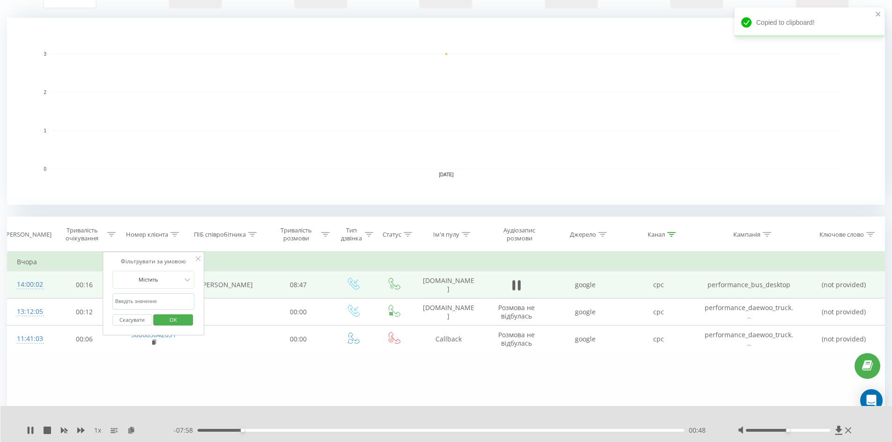
click at [157, 298] on input "380501566211" at bounding box center [153, 302] width 82 height 16
paste input "380671737171"
type input "380671737171"
click at [184, 313] on span "OK" at bounding box center [173, 320] width 26 height 15
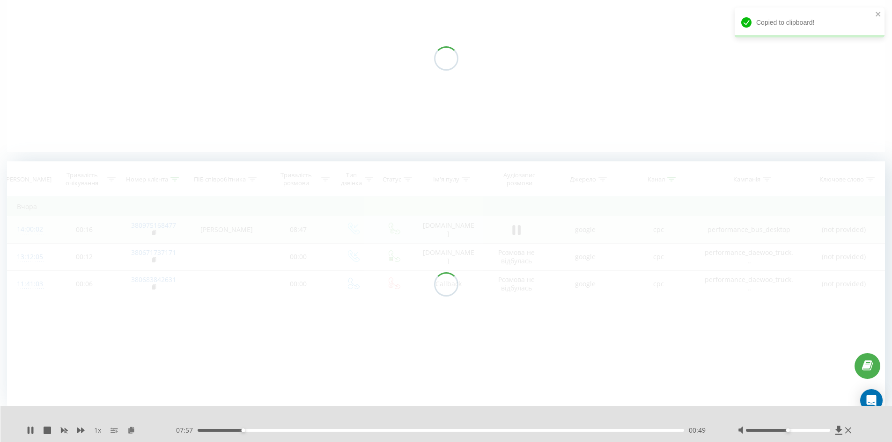
scroll to position [111, 0]
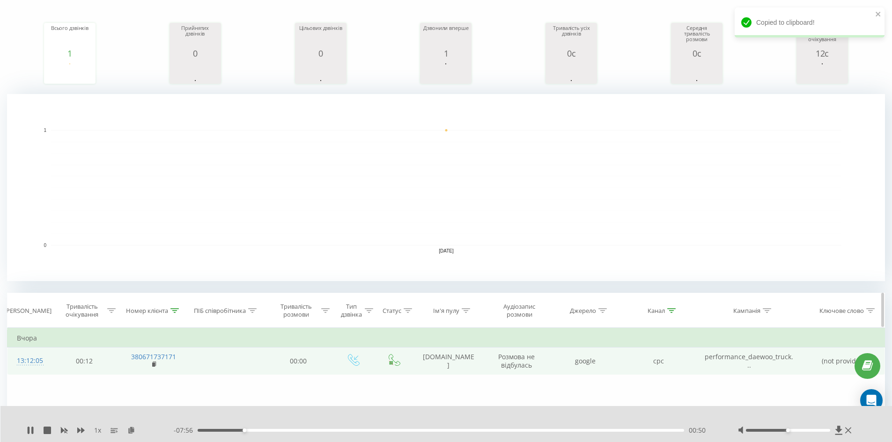
click at [671, 309] on icon at bounding box center [671, 311] width 8 height 5
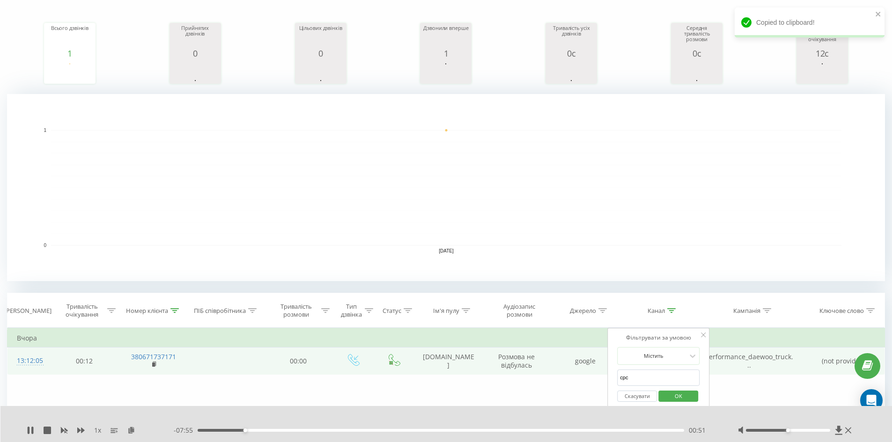
click at [640, 395] on button "Скасувати" at bounding box center [637, 397] width 40 height 12
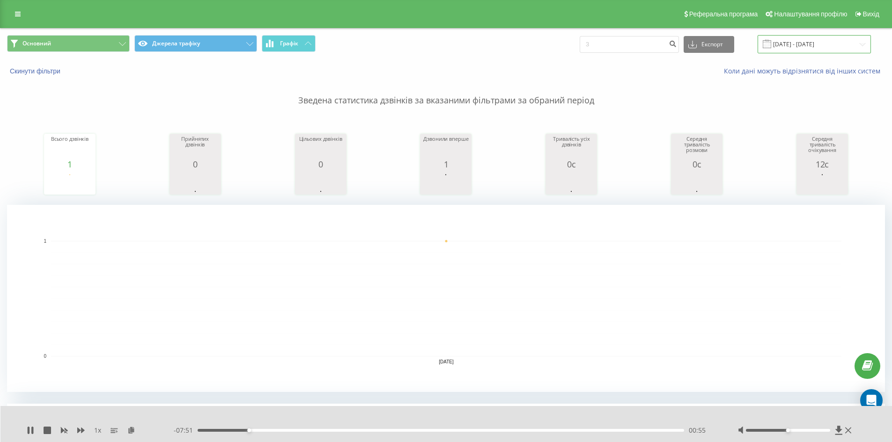
click at [796, 51] on input "[DATE] - [DATE]" at bounding box center [814, 44] width 113 height 18
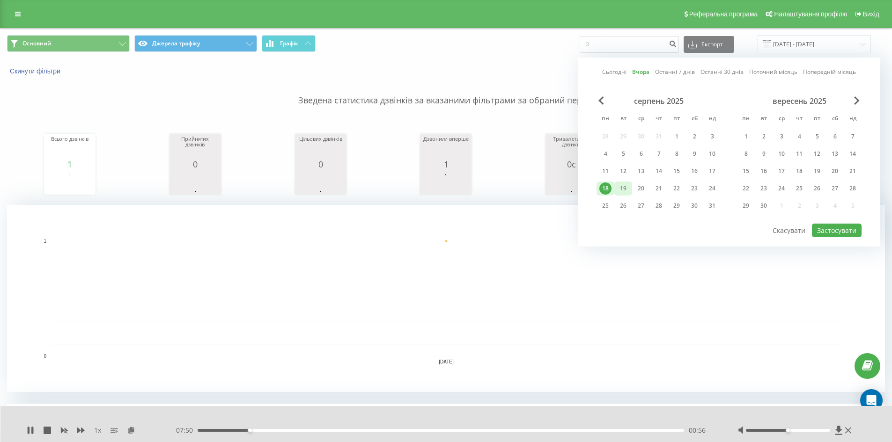
click at [622, 191] on div "19" at bounding box center [623, 189] width 12 height 12
click at [827, 226] on button "Застосувати" at bounding box center [837, 231] width 50 height 14
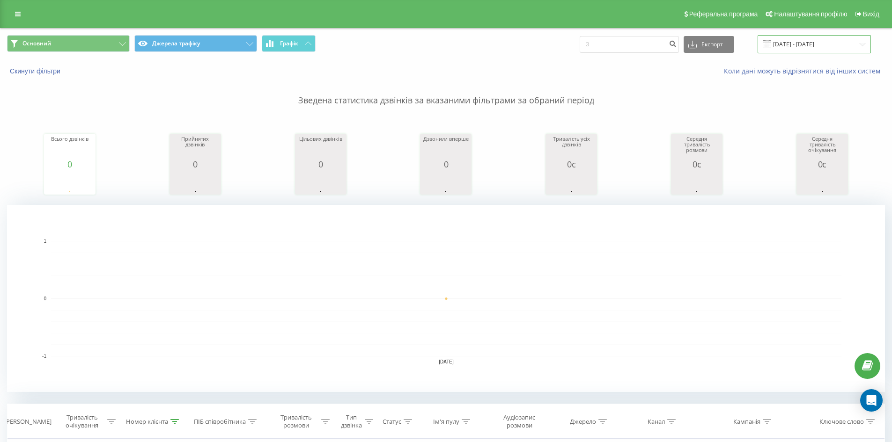
click at [805, 49] on input "[DATE] - [DATE]" at bounding box center [814, 44] width 113 height 18
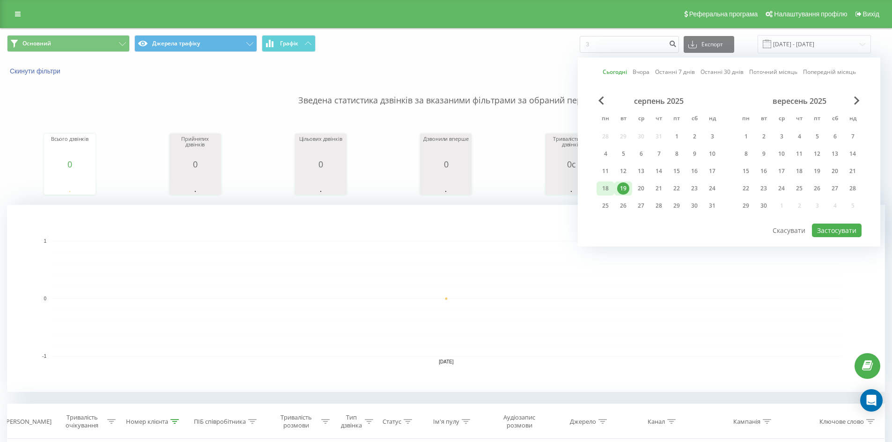
click at [603, 190] on div "18" at bounding box center [605, 189] width 12 height 12
click at [827, 227] on button "Застосувати" at bounding box center [837, 231] width 50 height 14
type input "[DATE] - [DATE]"
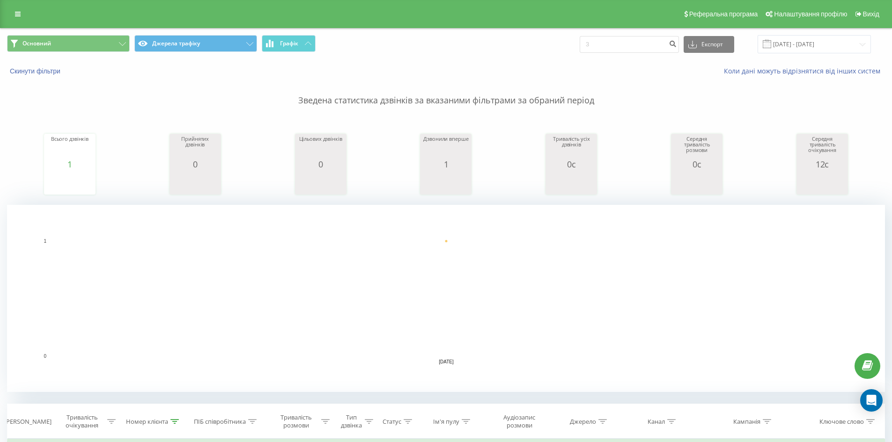
scroll to position [243, 0]
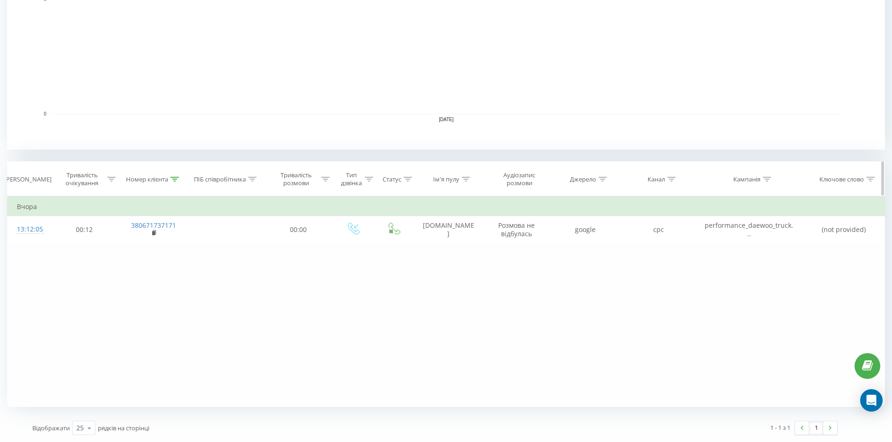
click at [176, 179] on icon at bounding box center [174, 179] width 8 height 5
click at [139, 259] on button "Скасувати" at bounding box center [132, 265] width 40 height 12
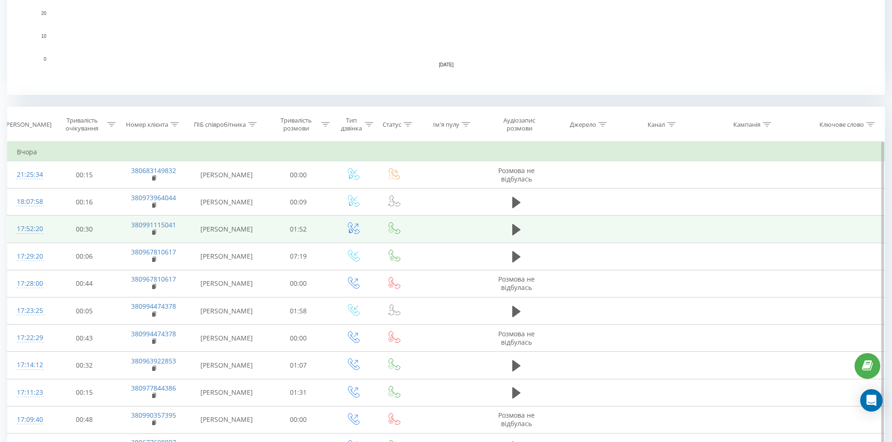
scroll to position [298, 0]
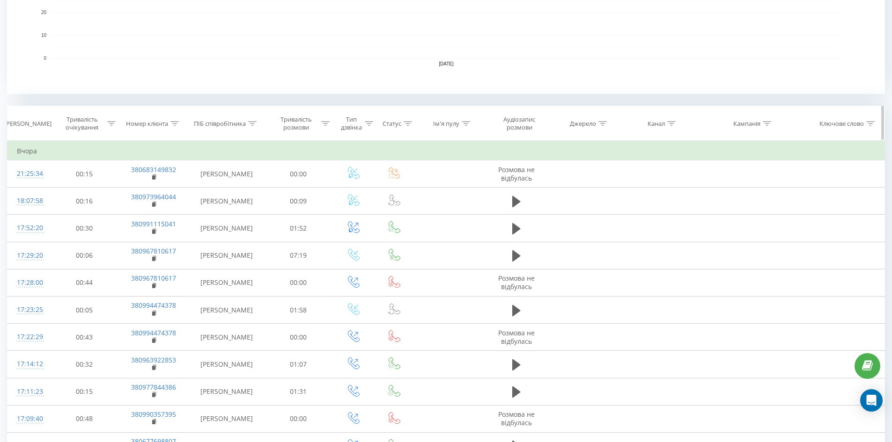
click at [671, 122] on icon at bounding box center [671, 123] width 8 height 5
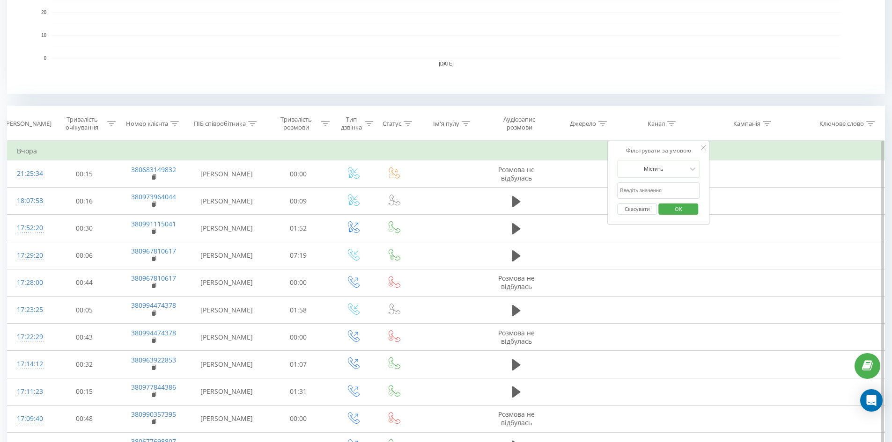
click at [649, 188] on input "text" at bounding box center [658, 191] width 82 height 16
type input "cpc"
click at [668, 209] on span "OK" at bounding box center [678, 209] width 26 height 15
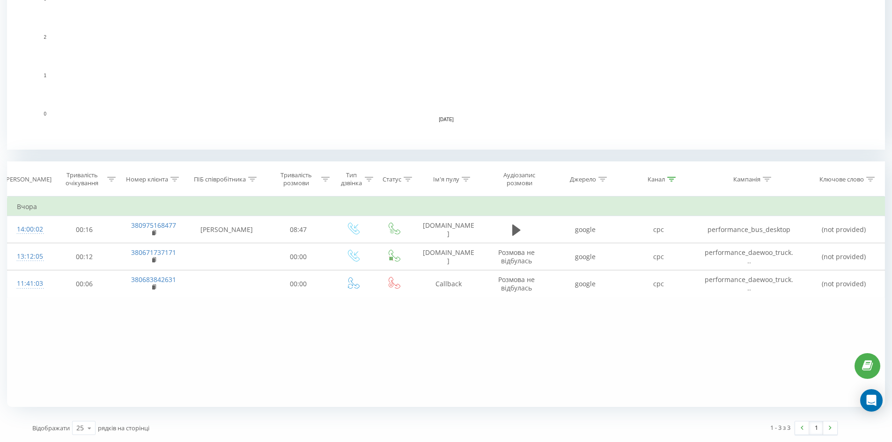
scroll to position [243, 0]
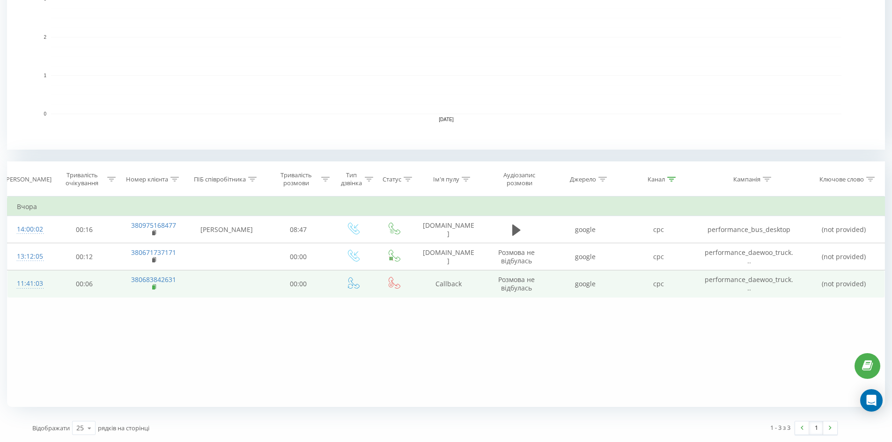
click at [152, 290] on icon at bounding box center [154, 287] width 5 height 7
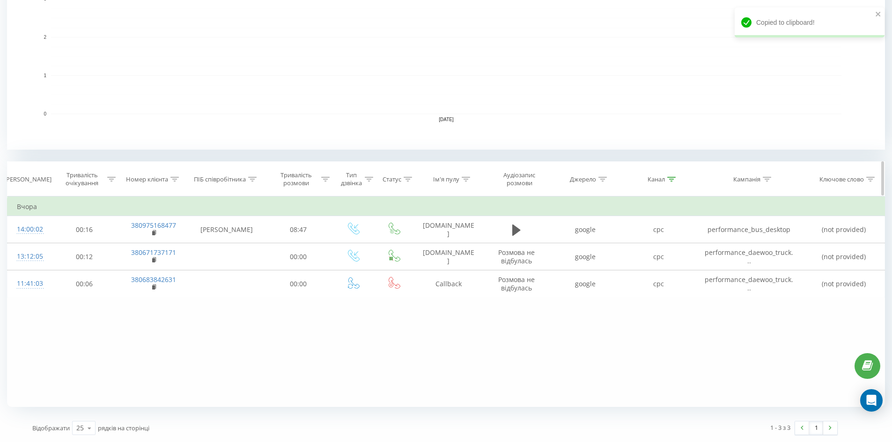
click at [174, 177] on icon at bounding box center [174, 179] width 8 height 5
click at [155, 244] on input "380671737171" at bounding box center [153, 246] width 82 height 16
paste input "380683842631"
type input "380683842631"
click at [178, 266] on span "OK" at bounding box center [173, 265] width 26 height 15
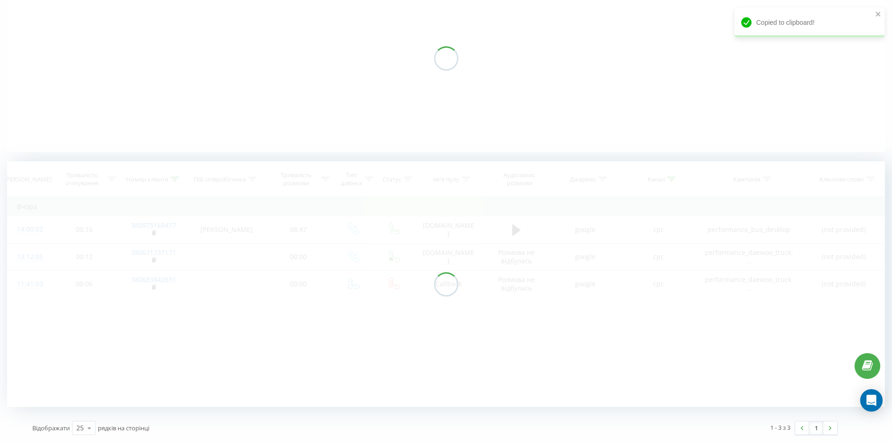
scroll to position [111, 0]
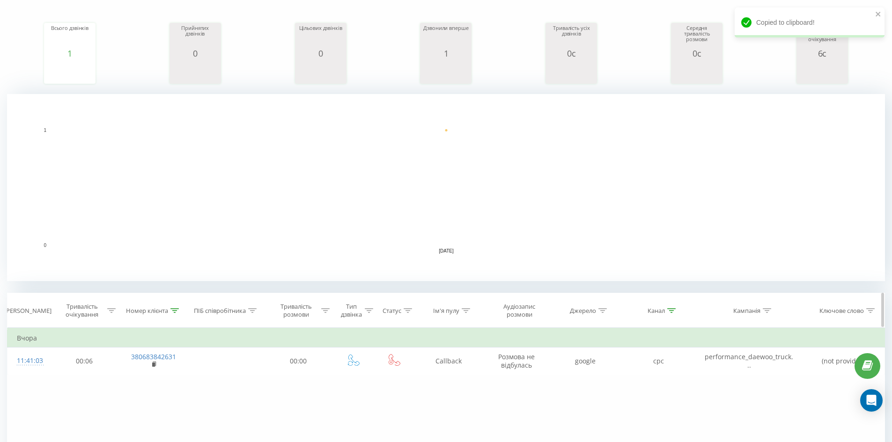
click at [670, 312] on icon at bounding box center [671, 311] width 8 height 5
drag, startPoint x: 640, startPoint y: 389, endPoint x: 640, endPoint y: 395, distance: 6.1
click at [640, 390] on div "Скасувати OK" at bounding box center [658, 396] width 82 height 21
click at [640, 395] on button "Скасувати" at bounding box center [637, 397] width 40 height 12
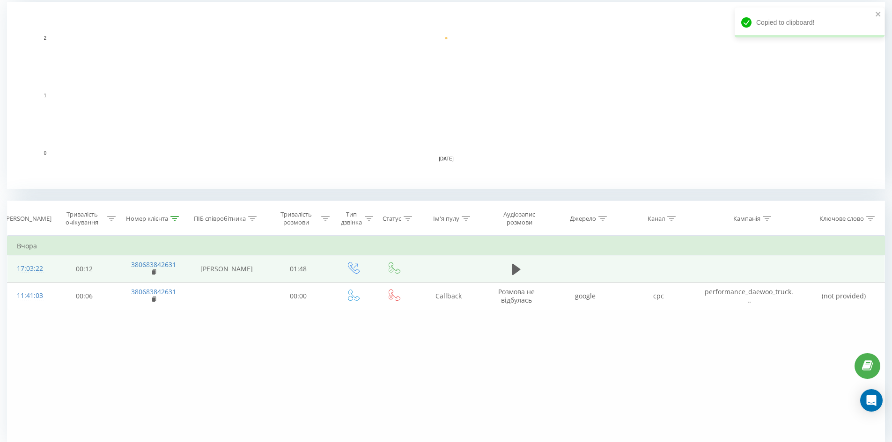
scroll to position [205, 0]
click at [536, 266] on td at bounding box center [516, 267] width 65 height 27
click at [514, 266] on icon at bounding box center [516, 267] width 8 height 11
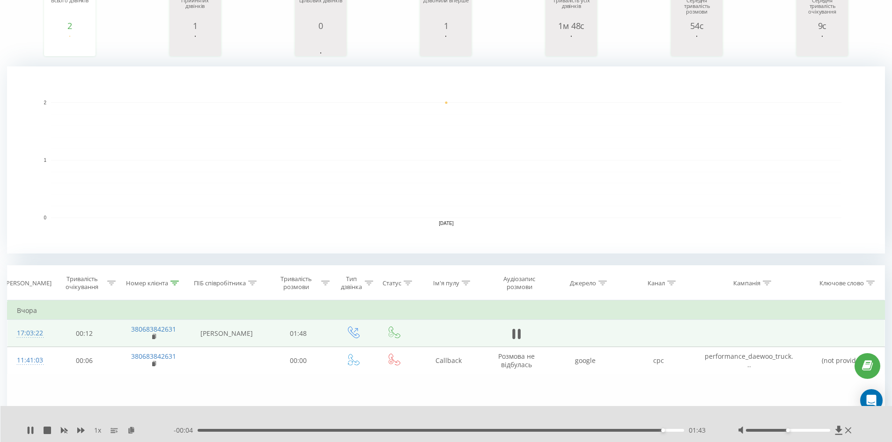
scroll to position [140, 0]
